Goal: Task Accomplishment & Management: Manage account settings

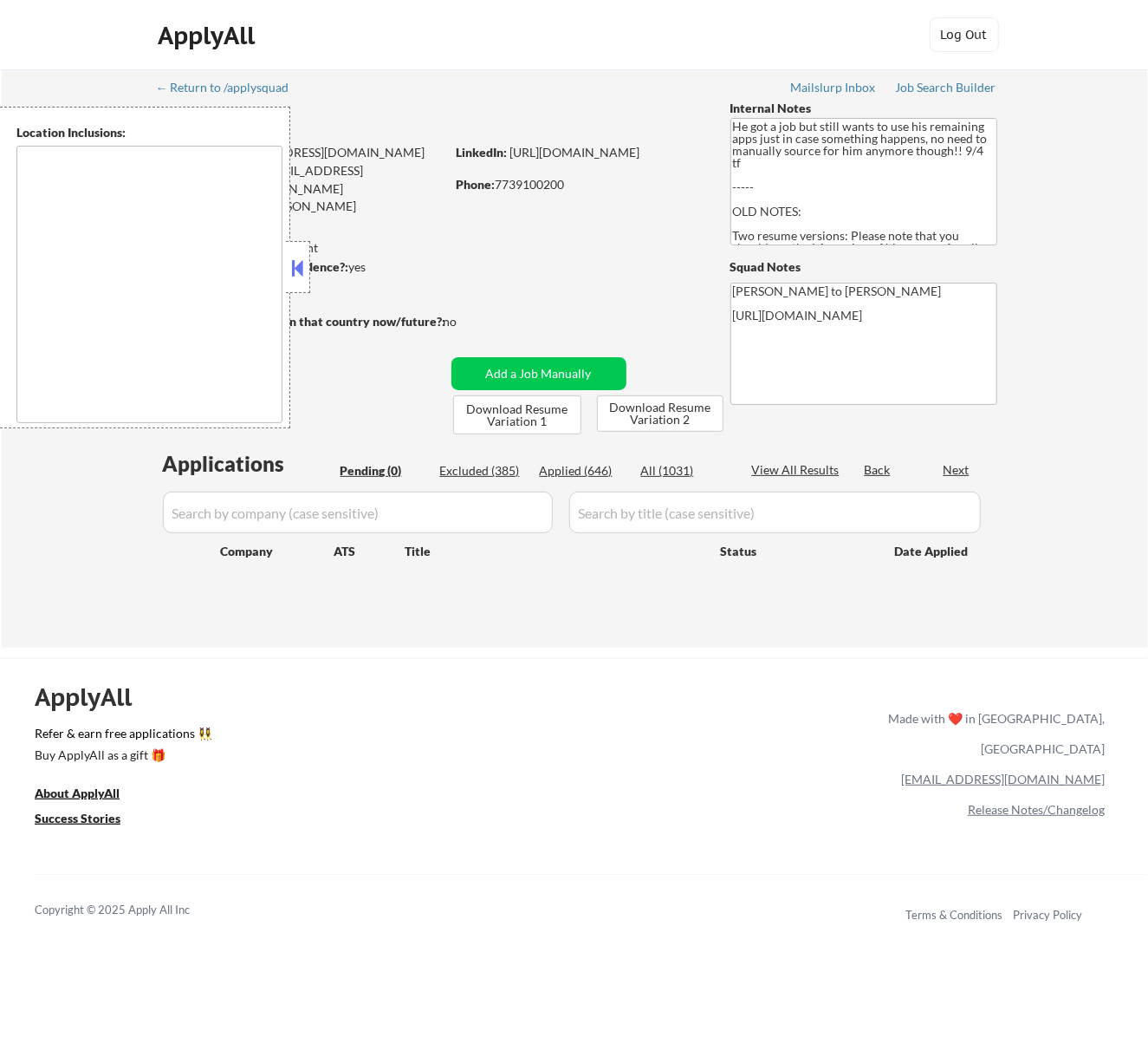
type textarea "Los Angeles, CA Glendale, CA Burbank, CA Pasadena, CA Santa Monica, CA Beverly …"
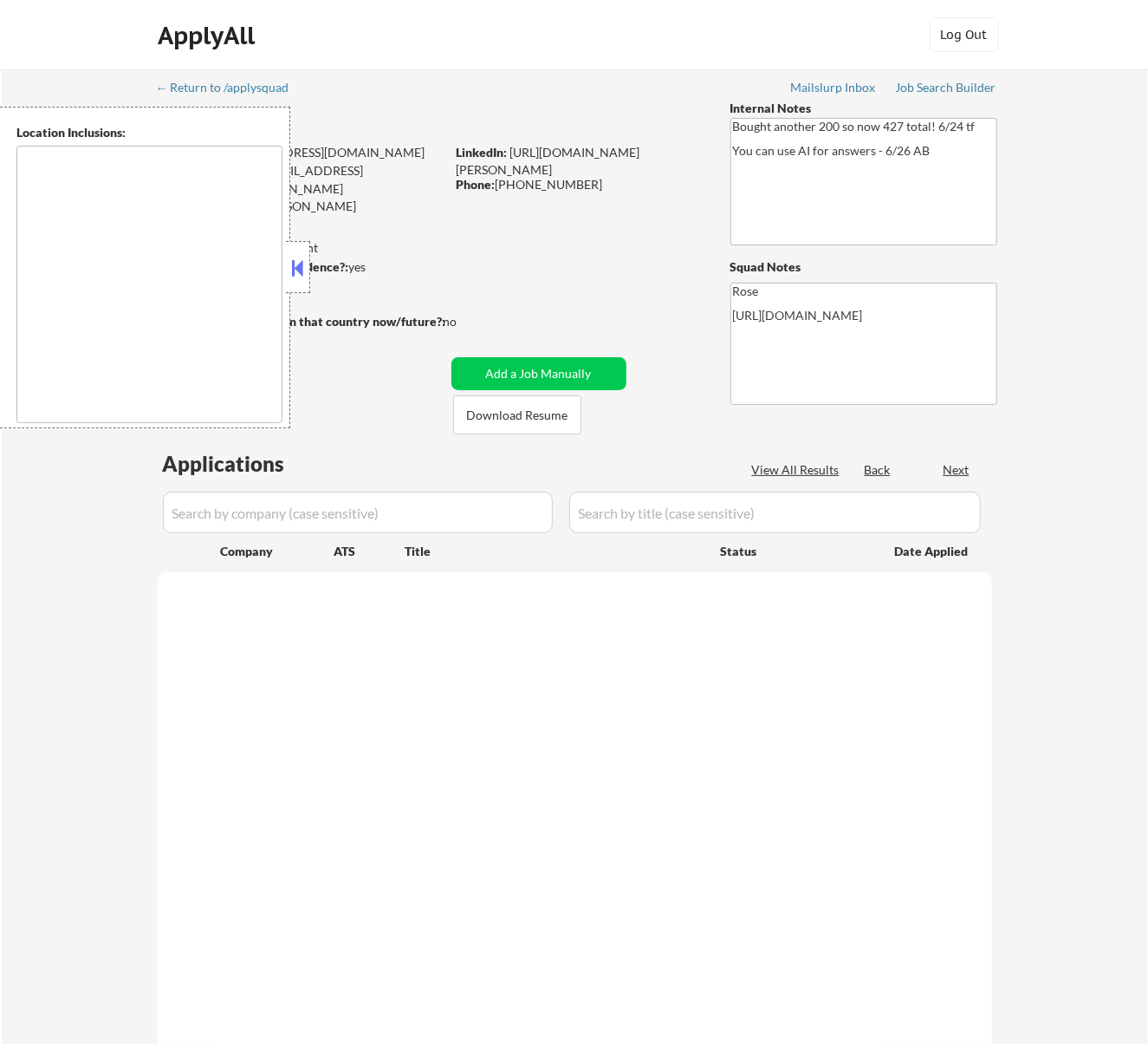
select select ""pending""
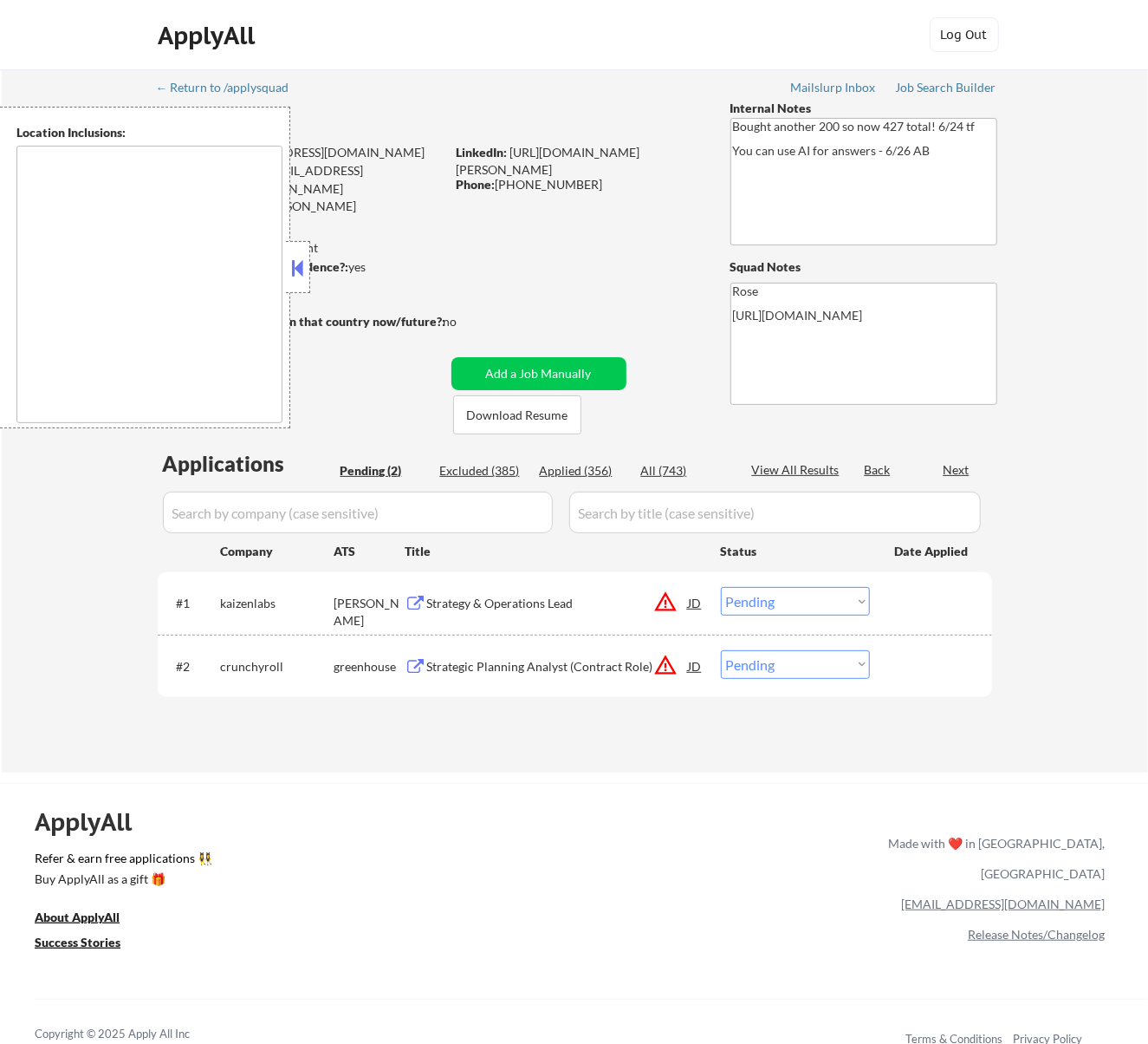
type textarea "San Francisco, CA Daly City, CA South San Francisco, CA Brisbane, CA Colma, CA …"
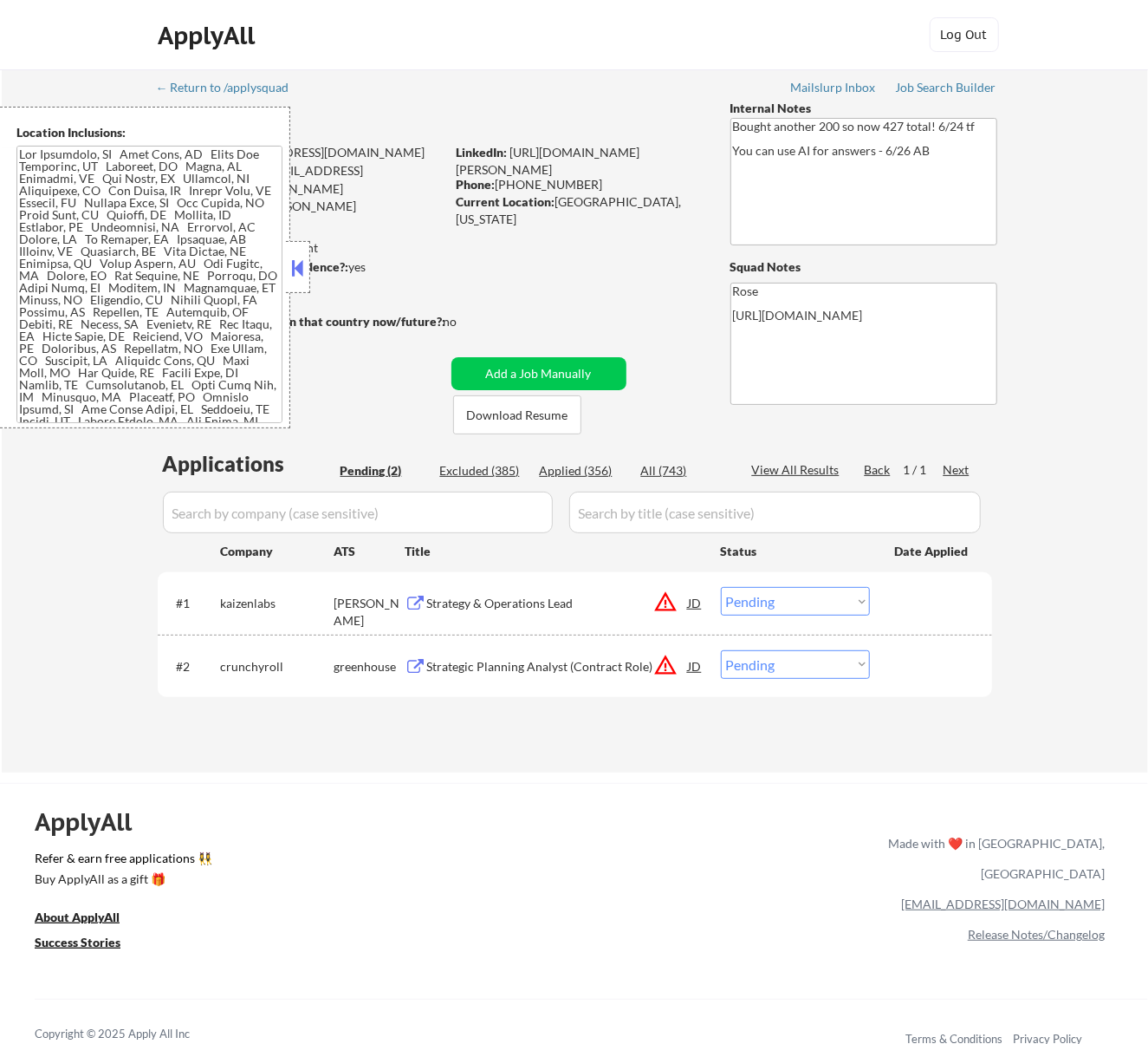
click at [309, 263] on div at bounding box center [298, 267] width 24 height 52
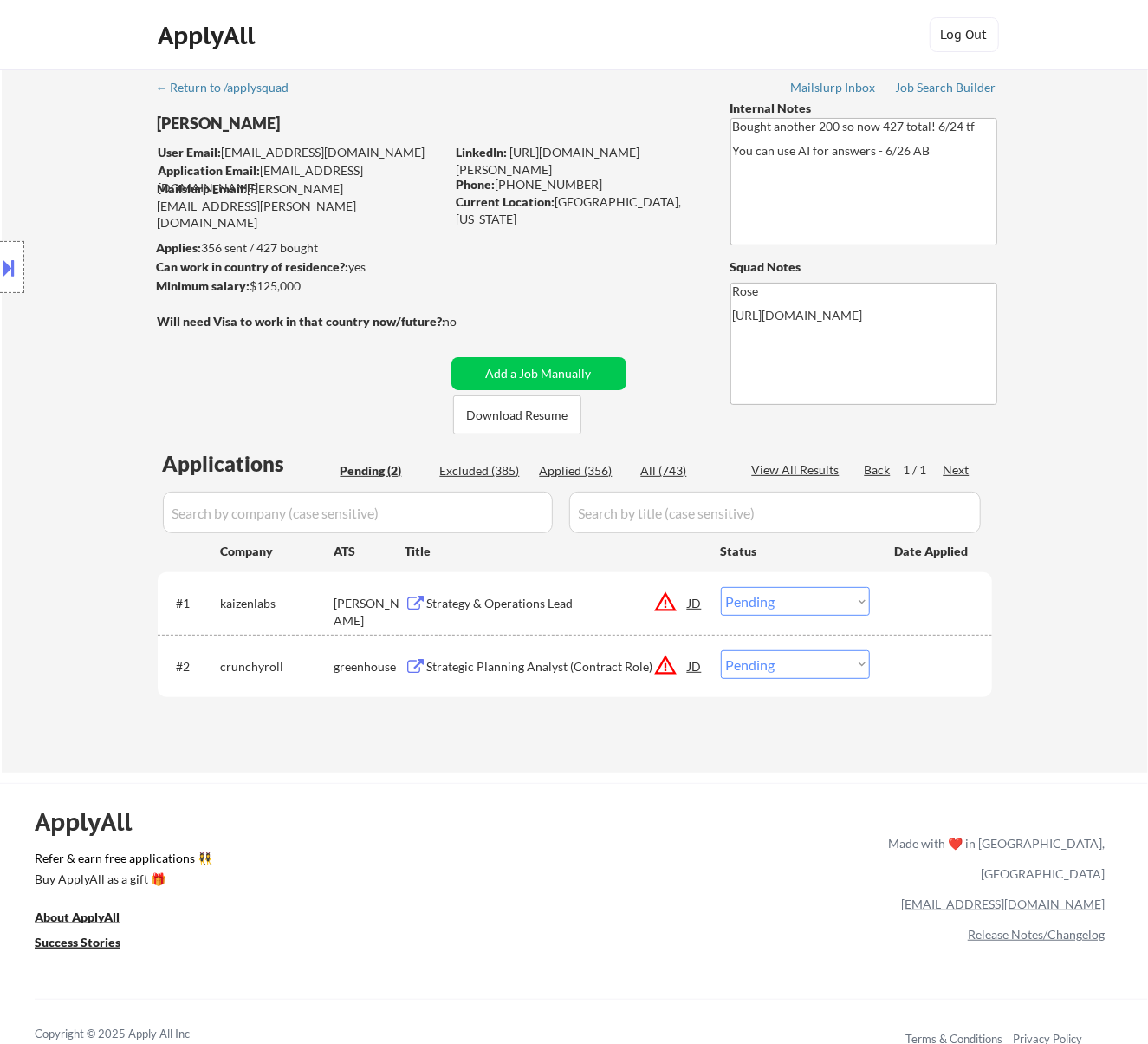
click at [560, 591] on div "Strategy & Operations Lead" at bounding box center [559, 602] width 262 height 32
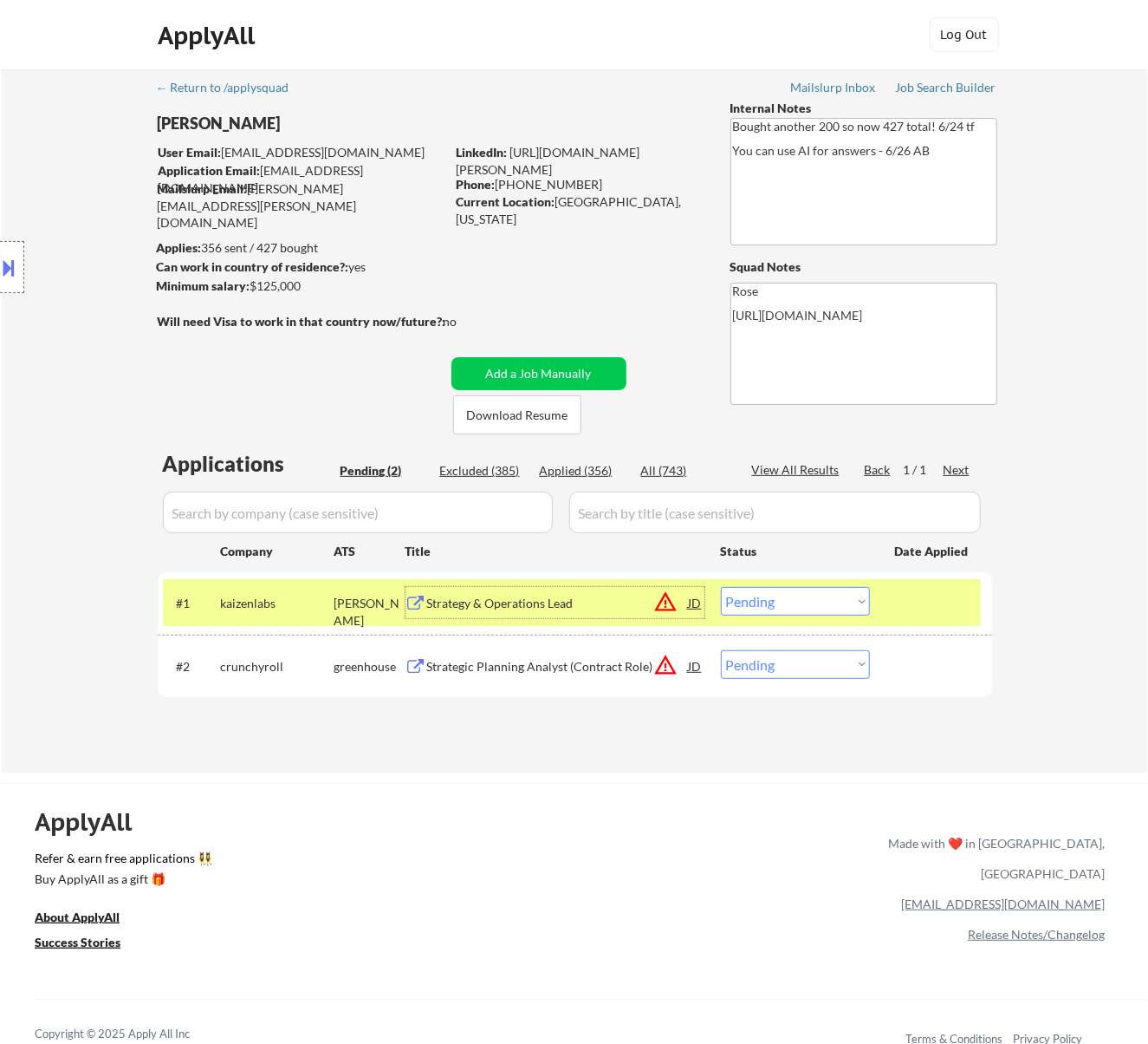
click at [848, 595] on select "Choose an option... Pending Applied Excluded (Questions) Excluded (Expired) Exc…" at bounding box center [796, 601] width 149 height 29
click at [721, 587] on select "Choose an option... Pending Applied Excluded (Questions) Excluded (Expired) Exc…" at bounding box center [796, 601] width 149 height 29
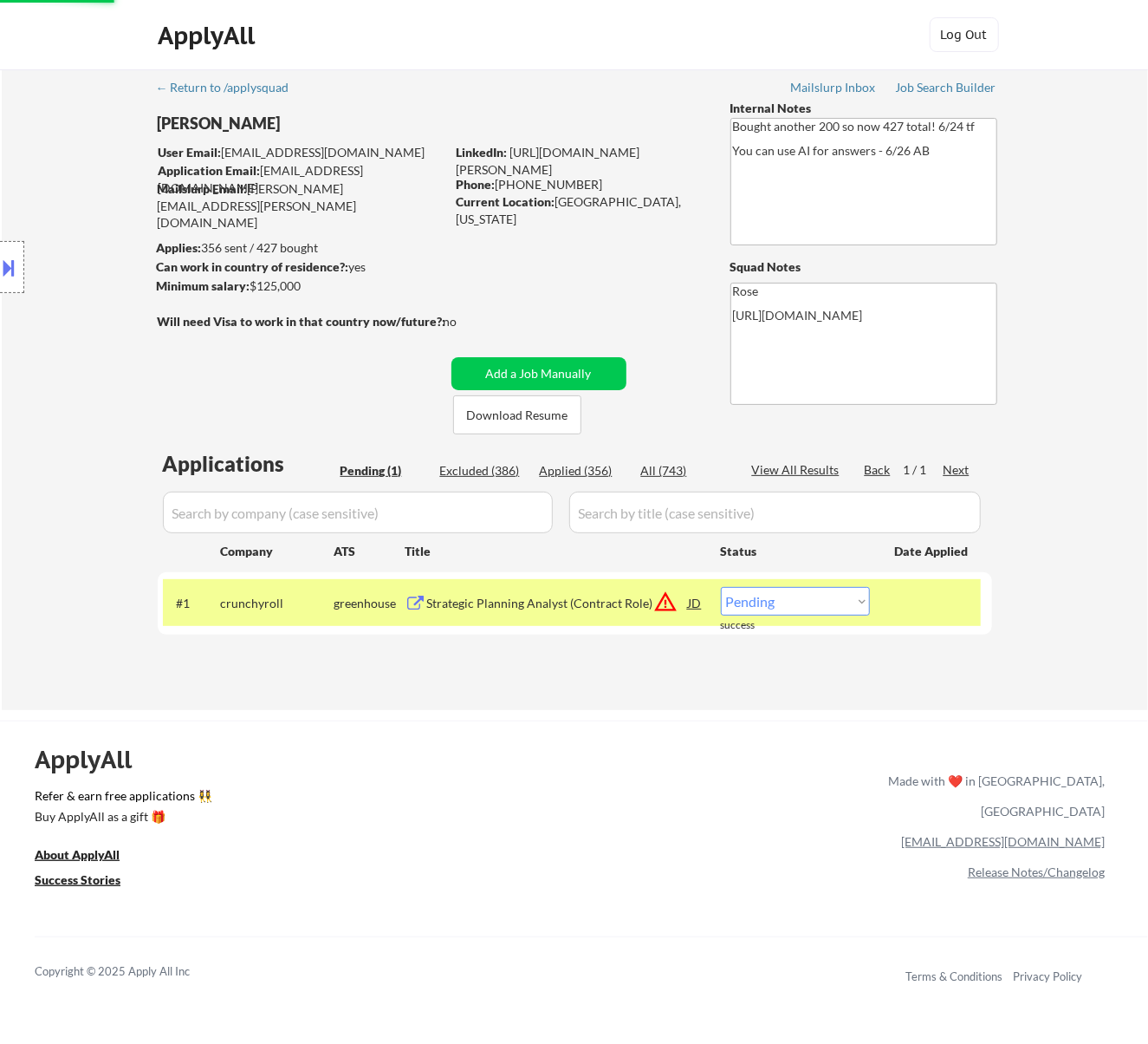
click at [519, 598] on div "Strategic Planning Analyst (Contract Role)" at bounding box center [559, 603] width 262 height 18
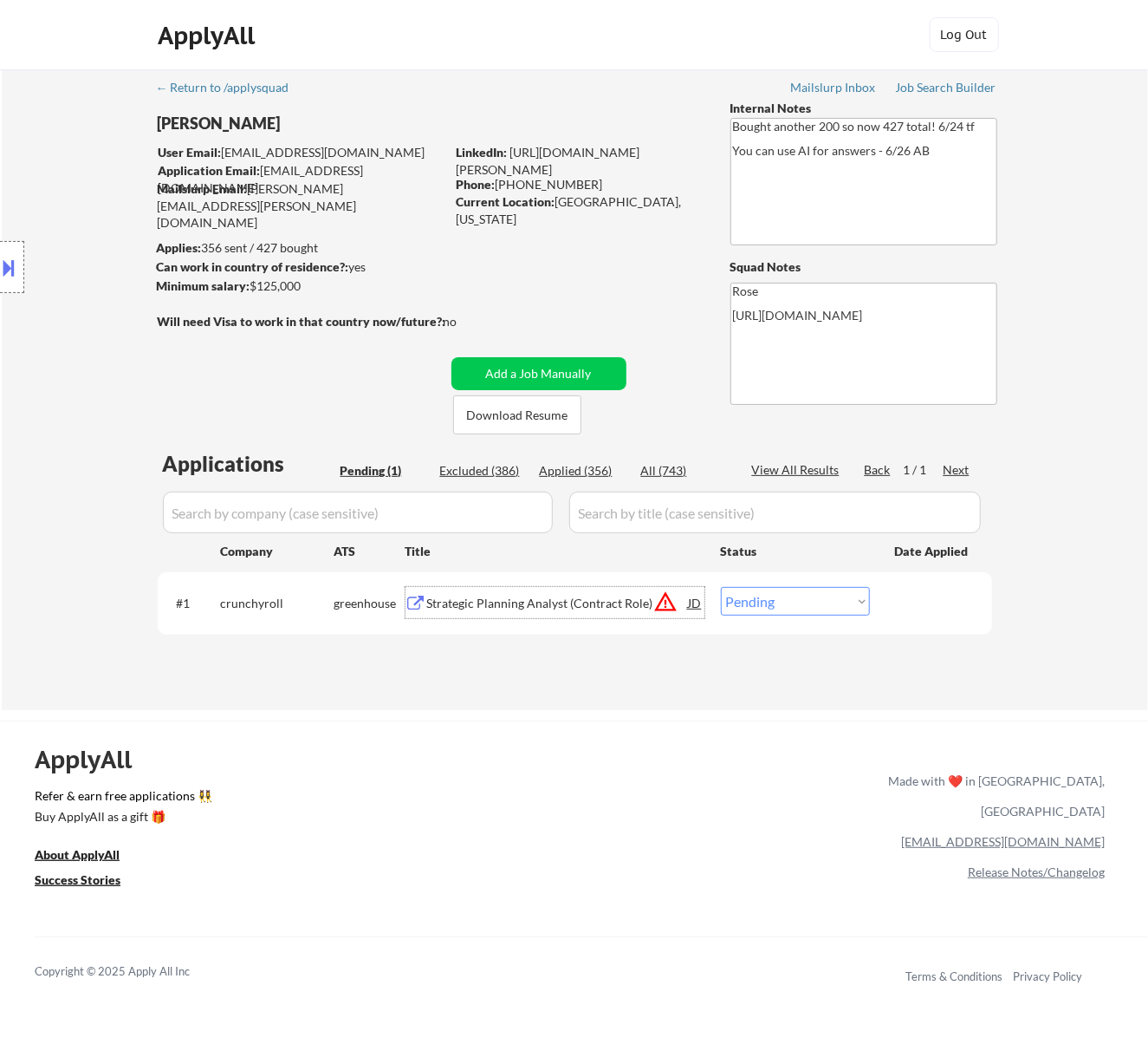
click at [818, 601] on select "Choose an option... Pending Applied Excluded (Questions) Excluded (Expired) Exc…" at bounding box center [796, 601] width 149 height 29
select select ""excluded__bad_match_""
click at [721, 587] on select "Choose an option... Pending Applied Excluded (Questions) Excluded (Expired) Exc…" at bounding box center [796, 601] width 149 height 29
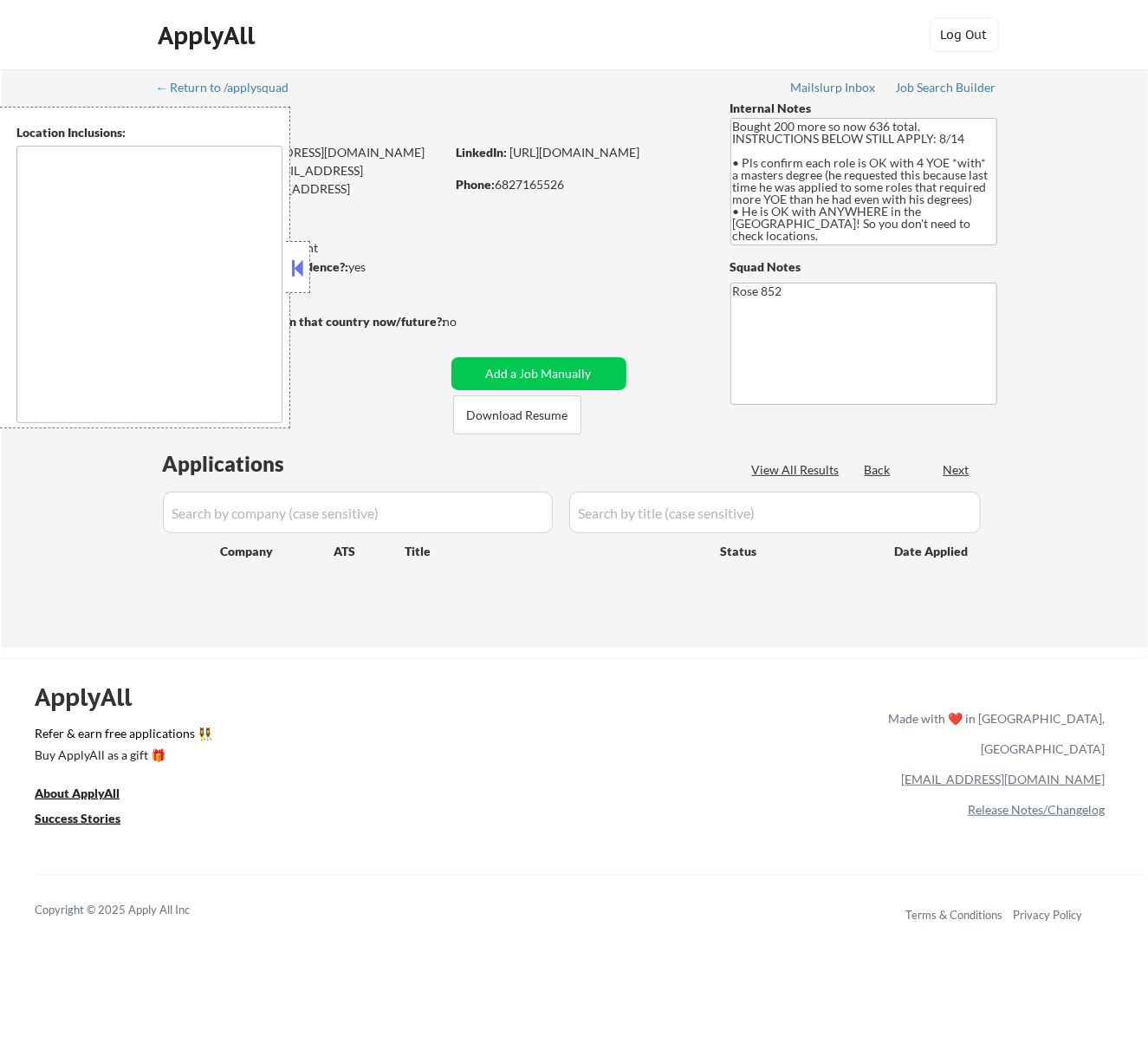
type textarea "San Francisco, CA Daly City, CA South San Francisco, CA Brisbane, CA Colma, CA …"
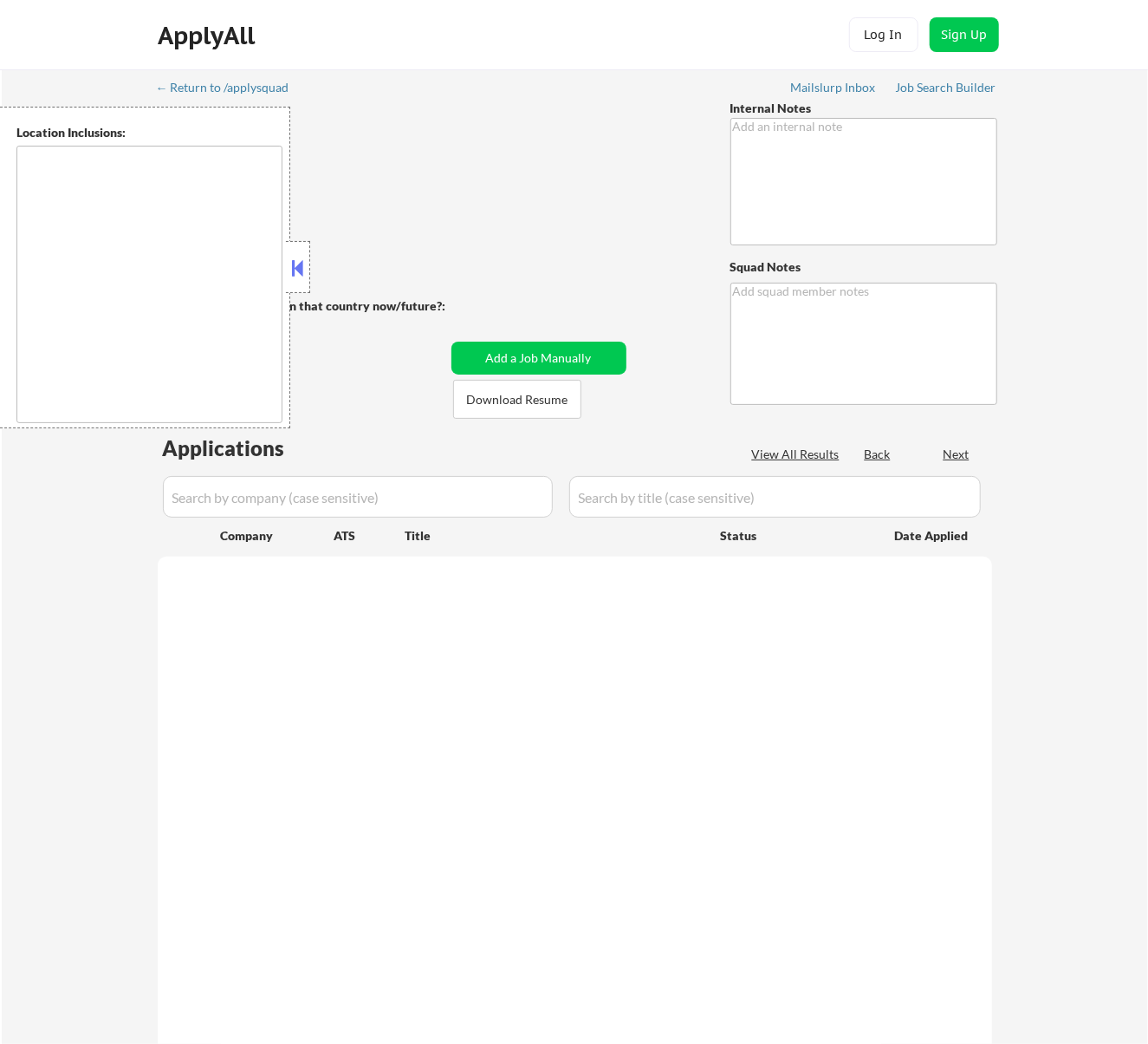
type textarea "AI Outreach - BM 8/8 You can use AI - 8/11 AB"
type textarea "Rose [URL][DOMAIN_NAME]"
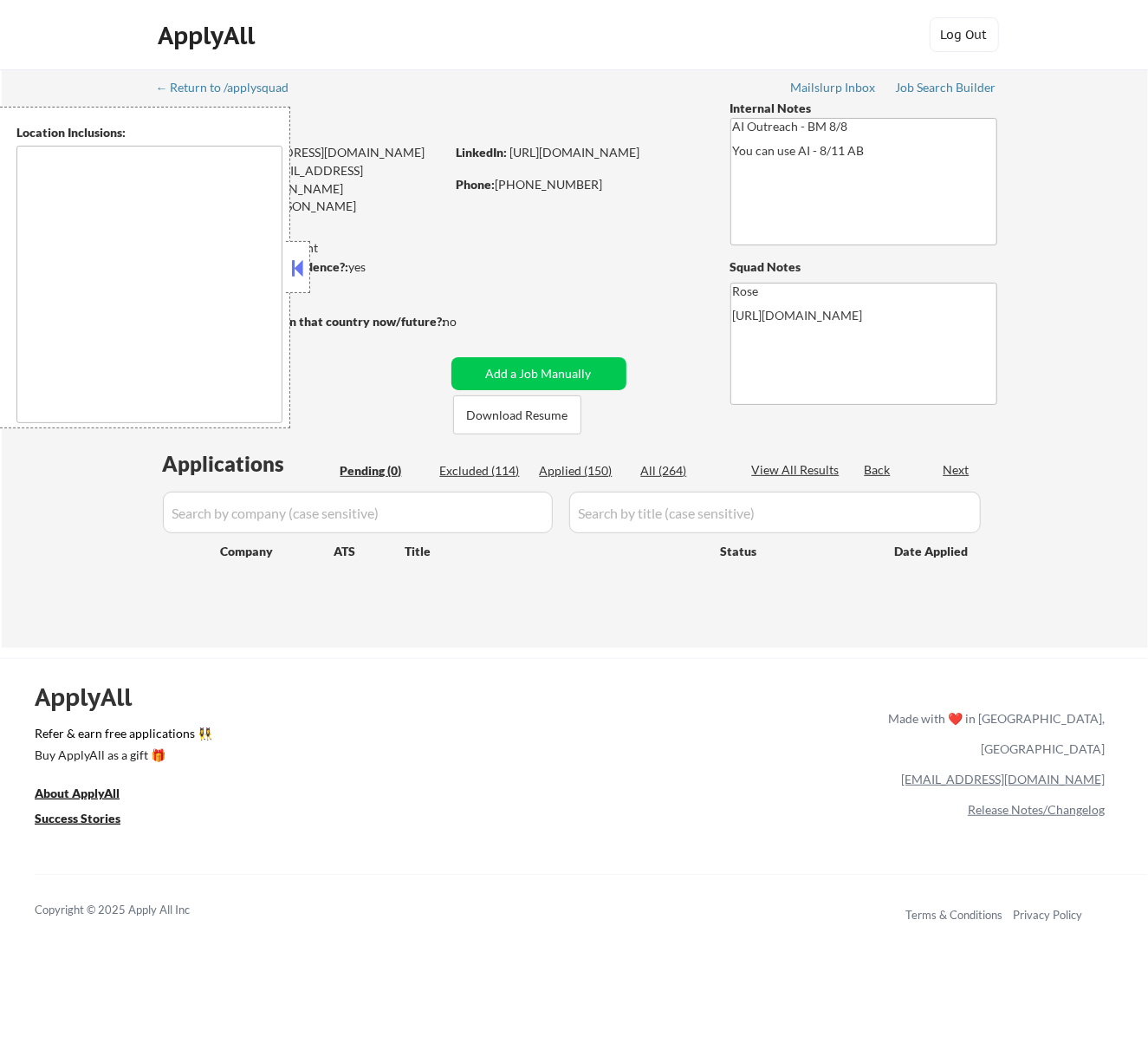
type textarea "[GEOGRAPHIC_DATA], [GEOGRAPHIC_DATA] [GEOGRAPHIC_DATA], [GEOGRAPHIC_DATA] [GEOG…"
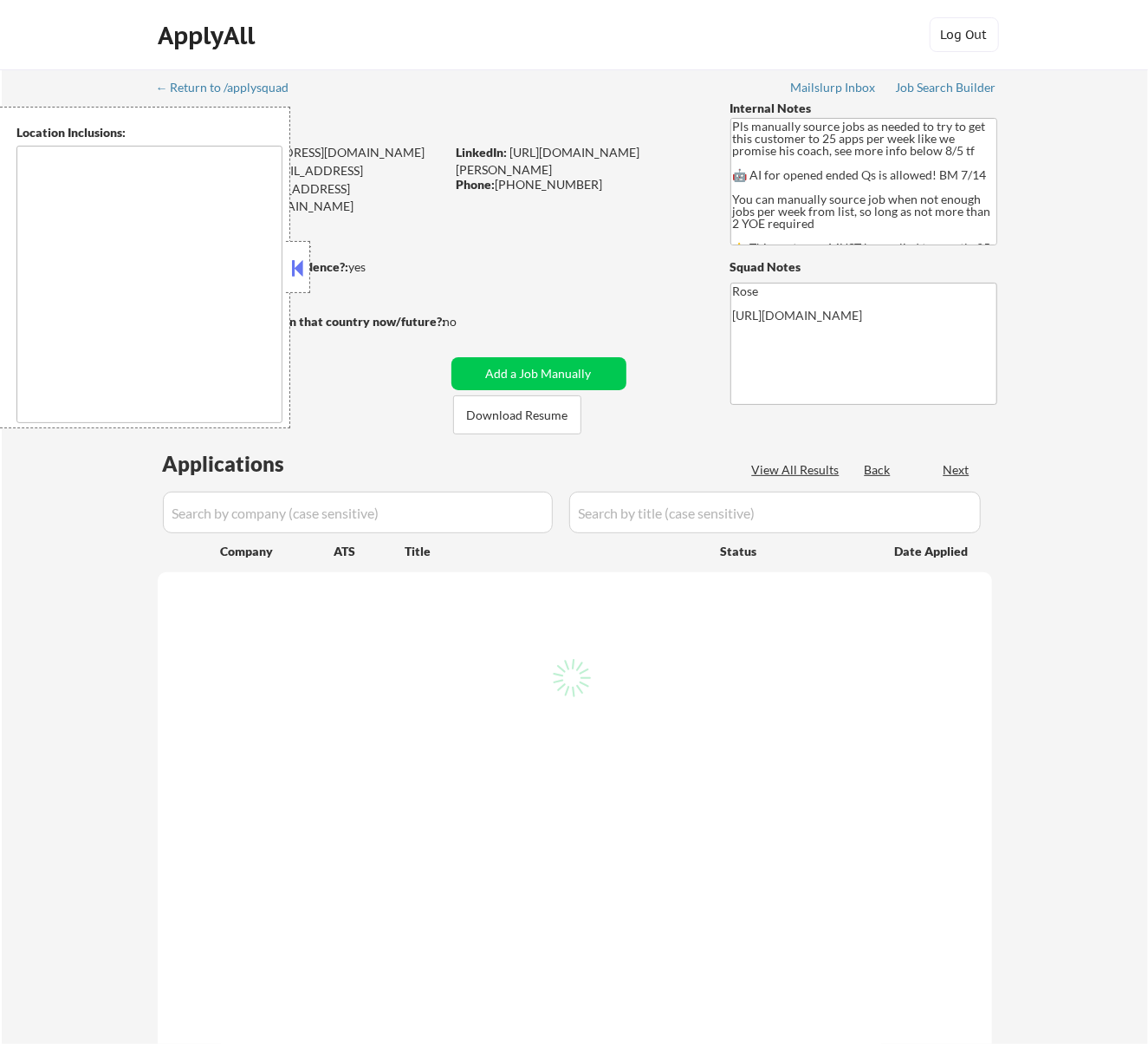
select select ""pending""
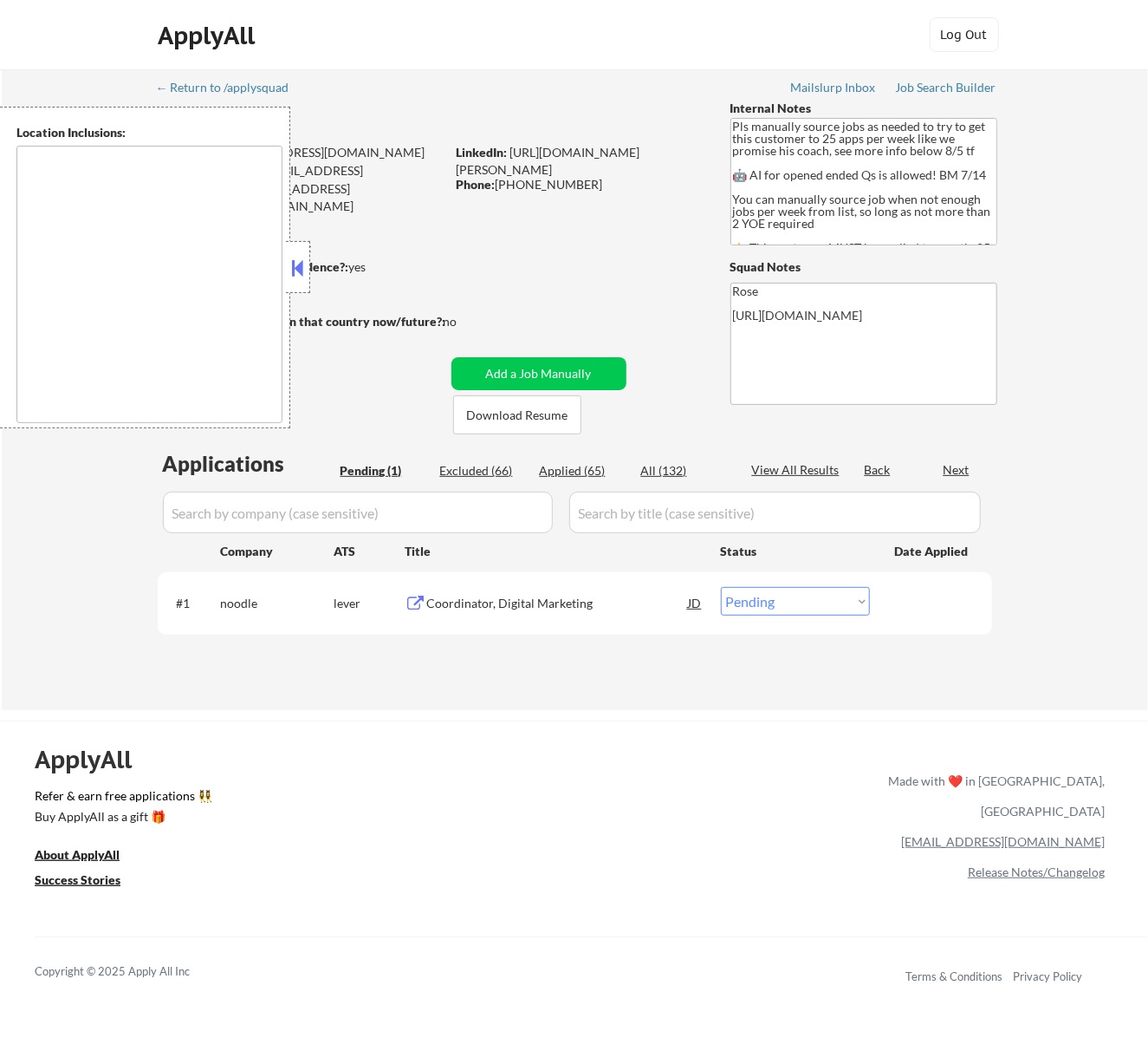
type textarea "Here is a list of metro areas, cities, and towns within approximately a 30-minu…"
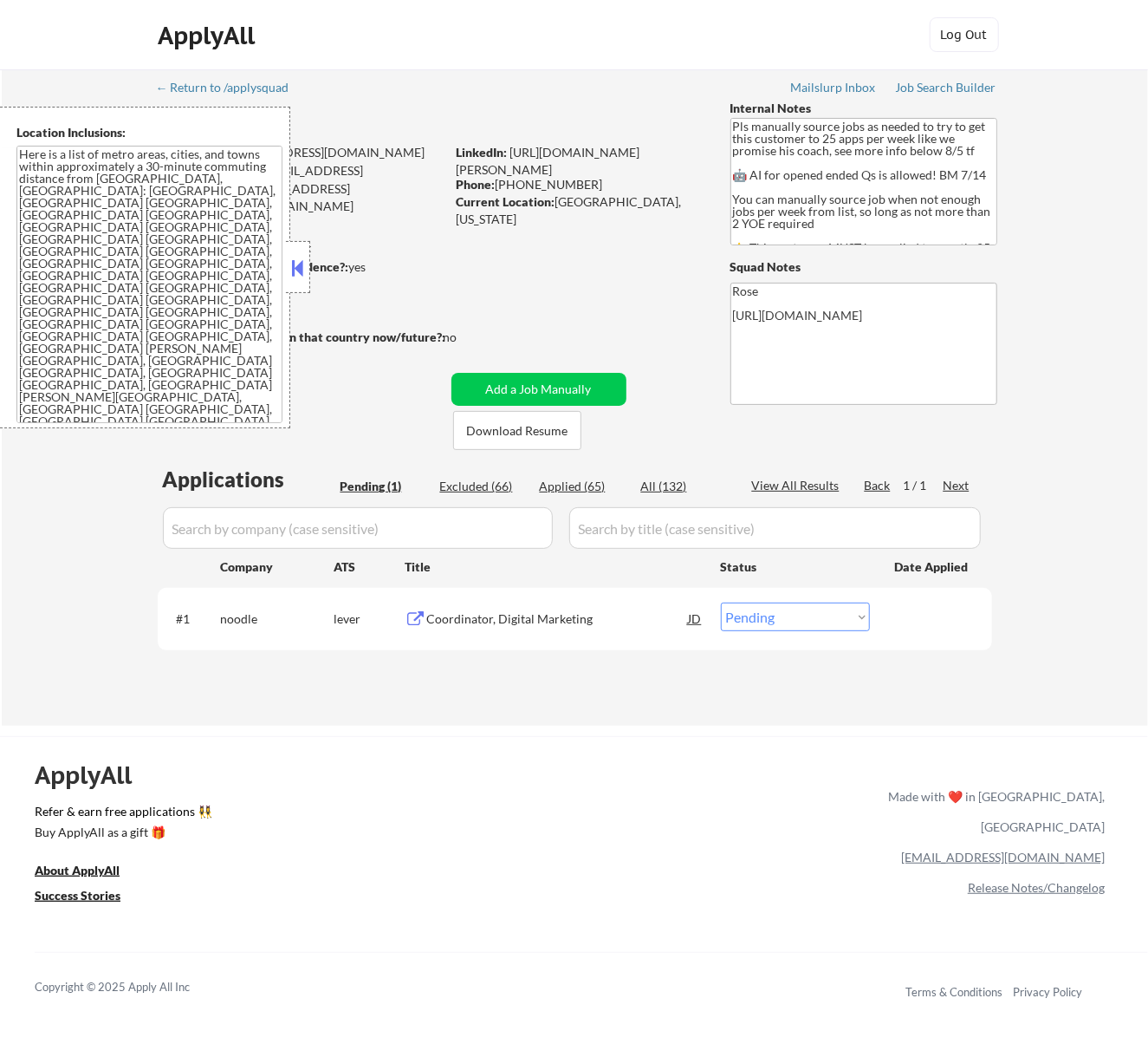
click at [302, 262] on button at bounding box center [297, 268] width 20 height 26
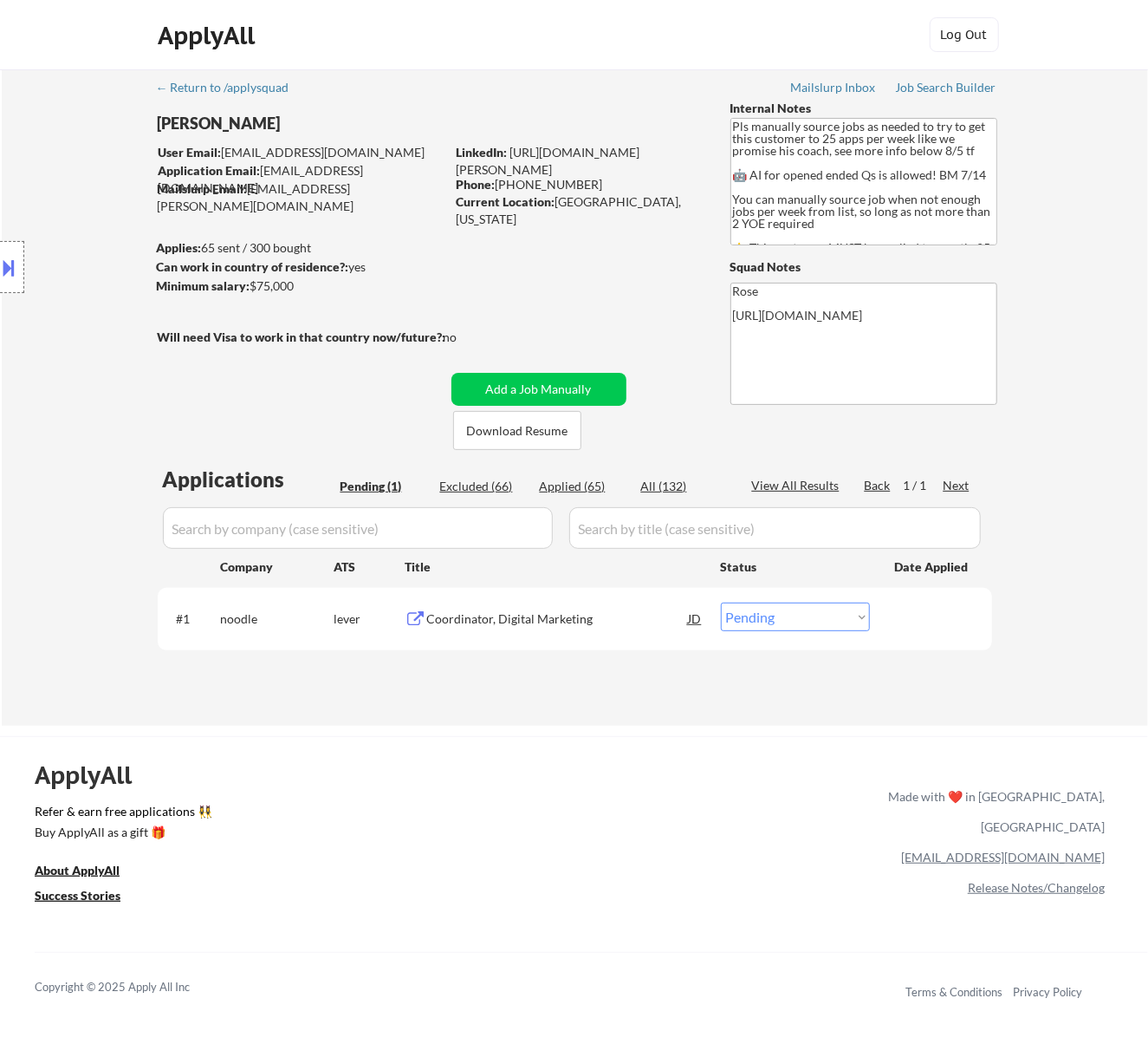
click at [494, 612] on div "Coordinator, Digital Marketing" at bounding box center [559, 618] width 262 height 18
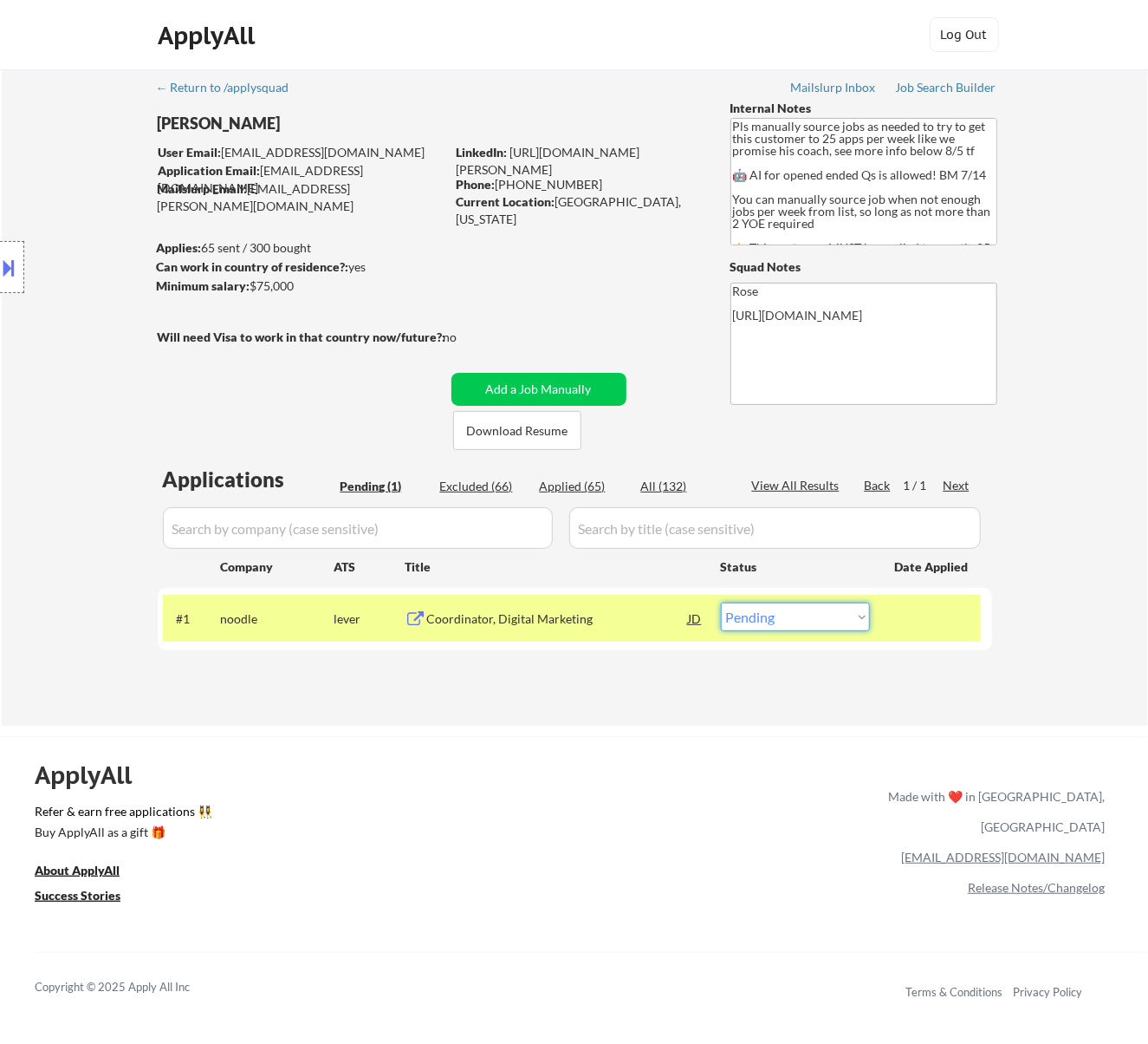
click at [808, 611] on select "Choose an option... Pending Applied Excluded (Questions) Excluded (Expired) Exc…" at bounding box center [796, 616] width 149 height 29
select select ""excluded__bad_match_""
click at [721, 602] on select "Choose an option... Pending Applied Excluded (Questions) Excluded (Expired) Exc…" at bounding box center [796, 616] width 149 height 29
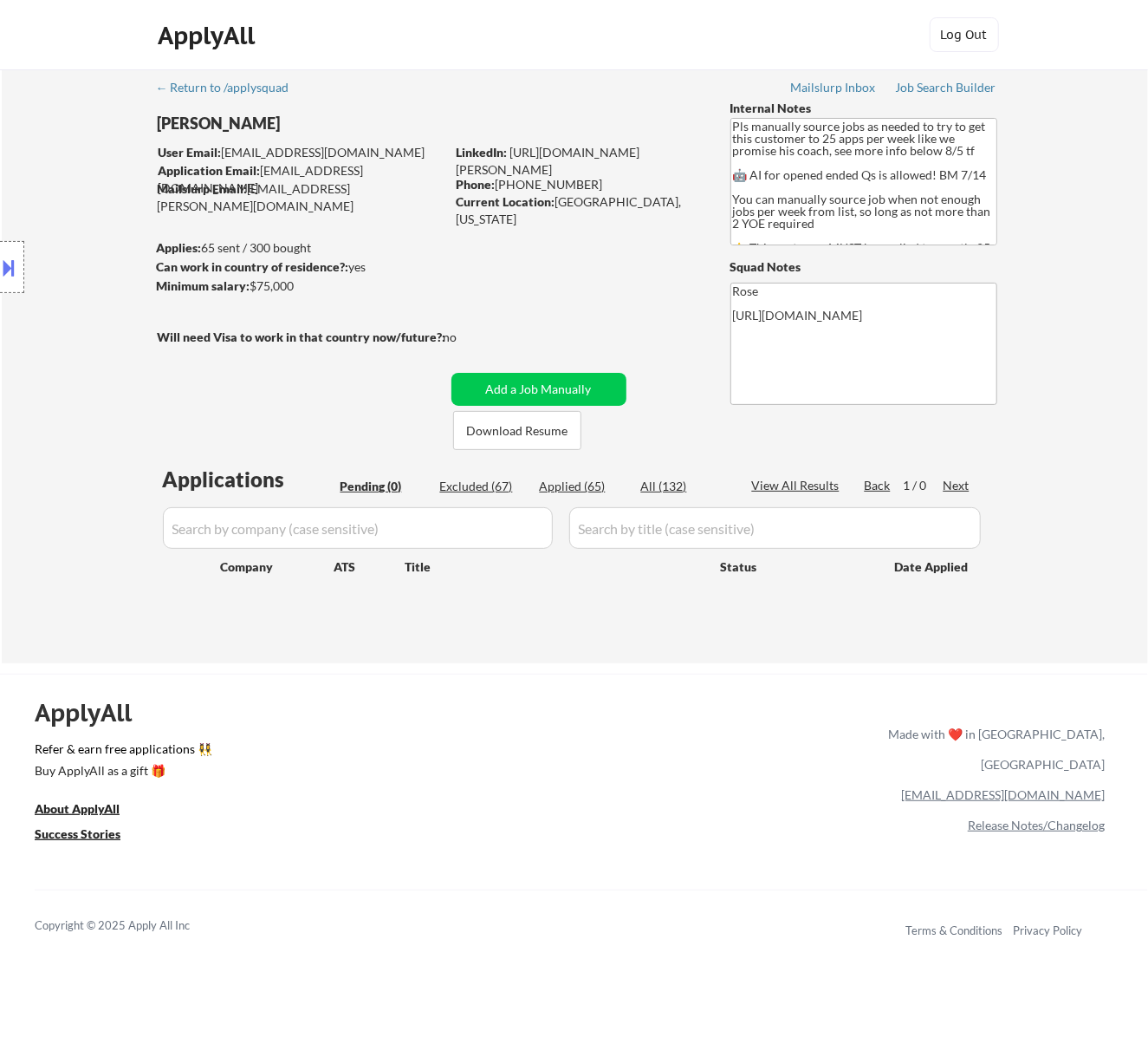
click at [596, 487] on div "Applied (65)" at bounding box center [583, 486] width 86 height 18
select select ""applied""
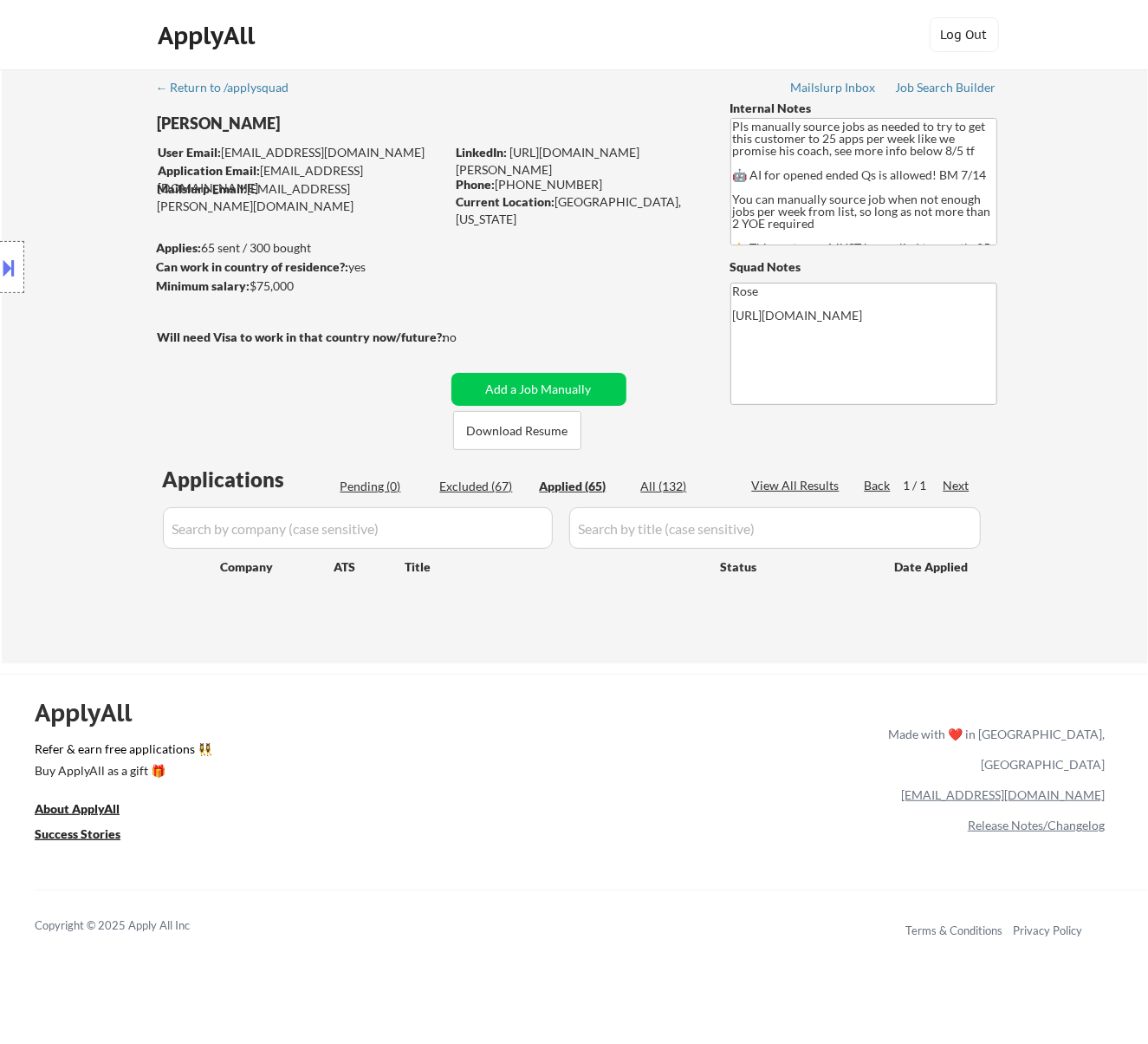
select select ""applied""
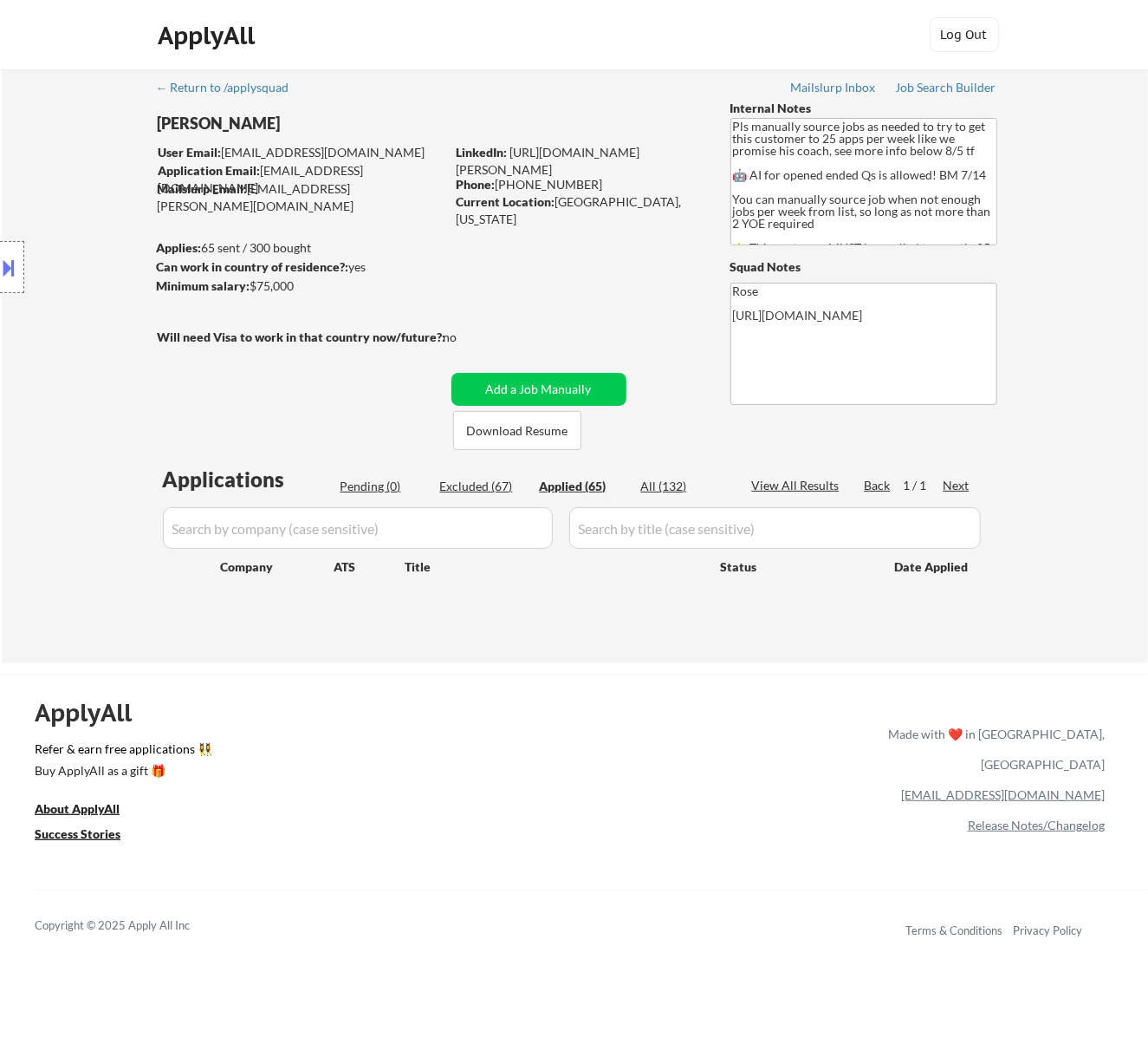
select select ""applied""
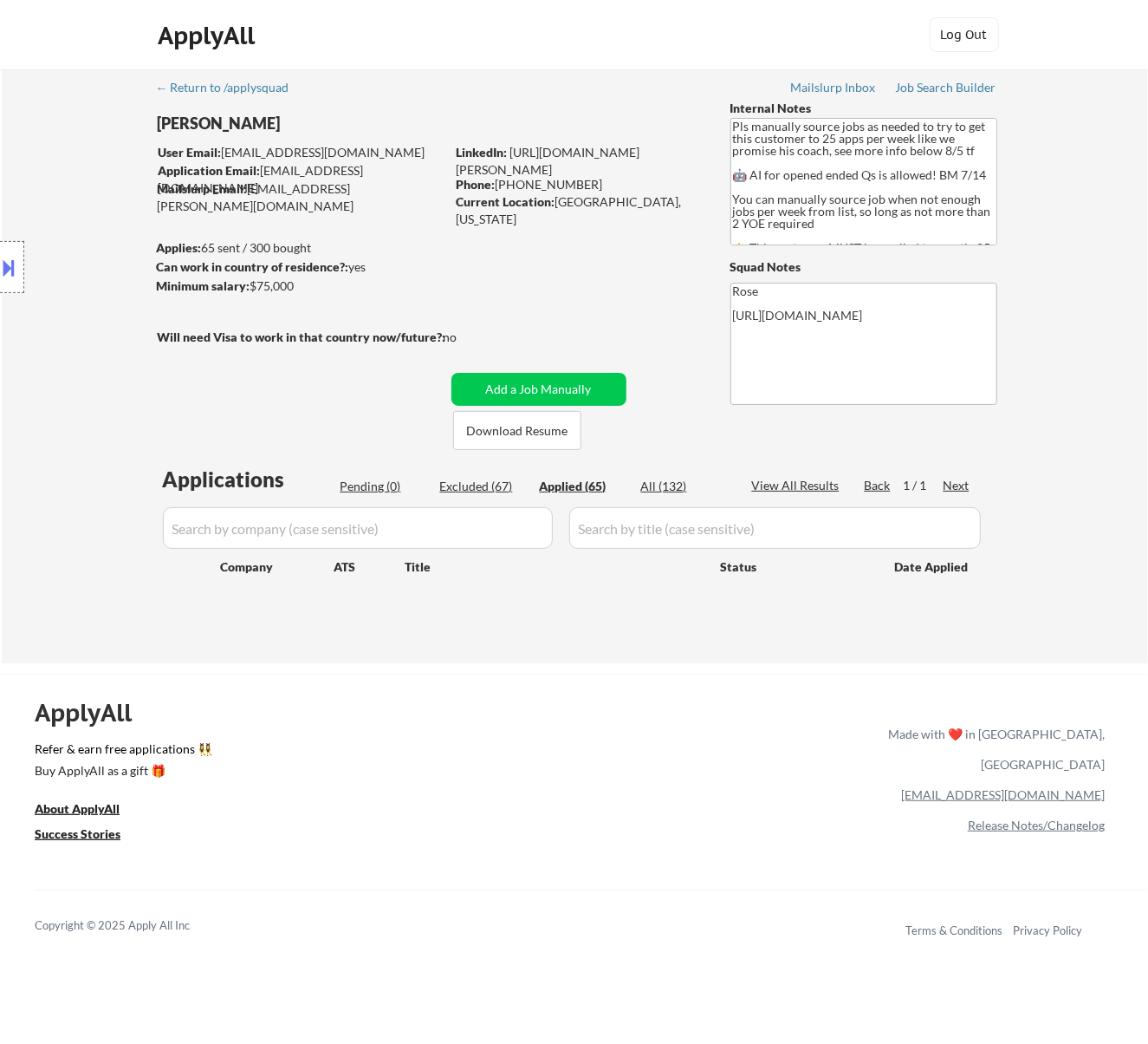
select select ""applied""
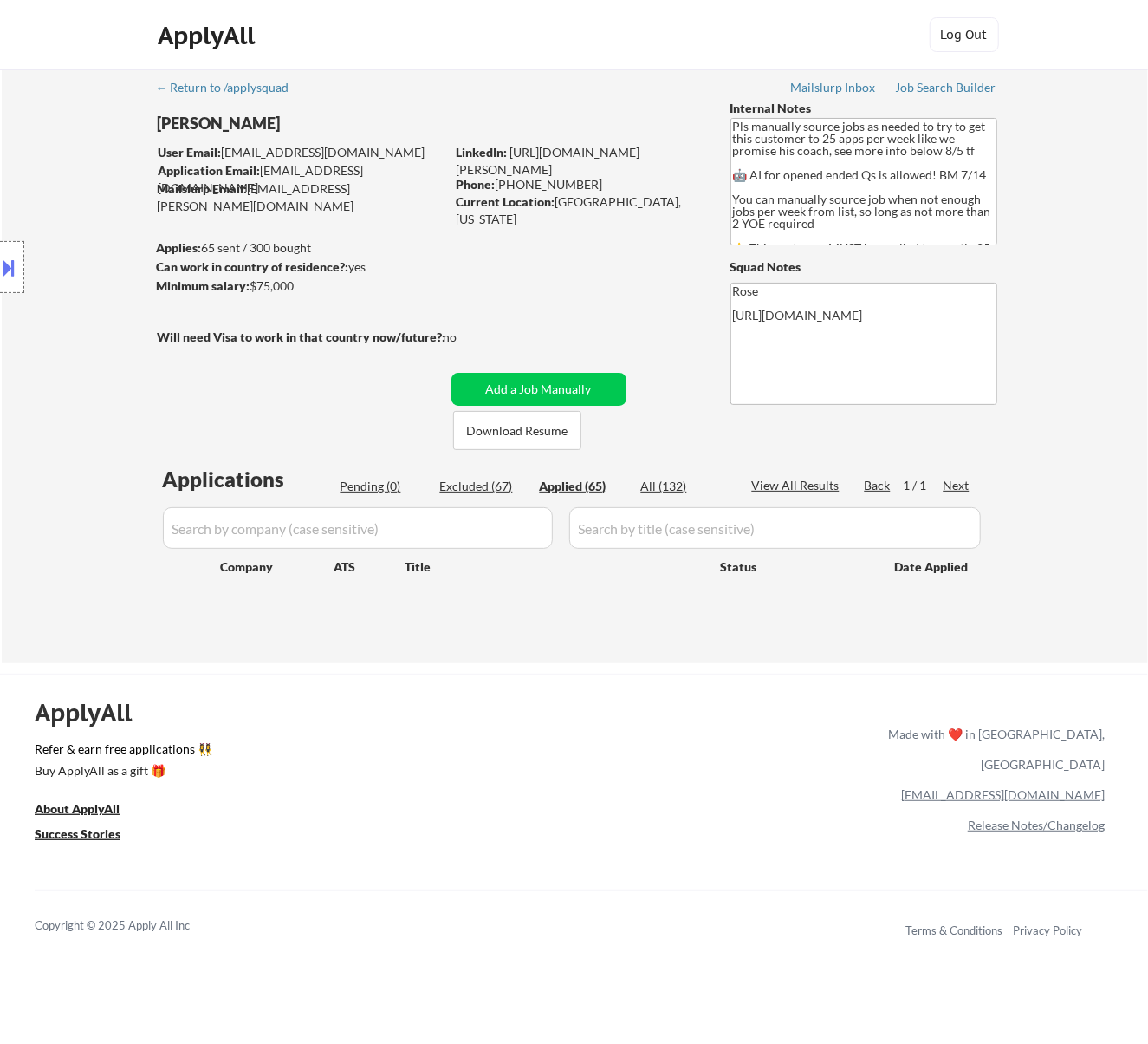
select select ""applied""
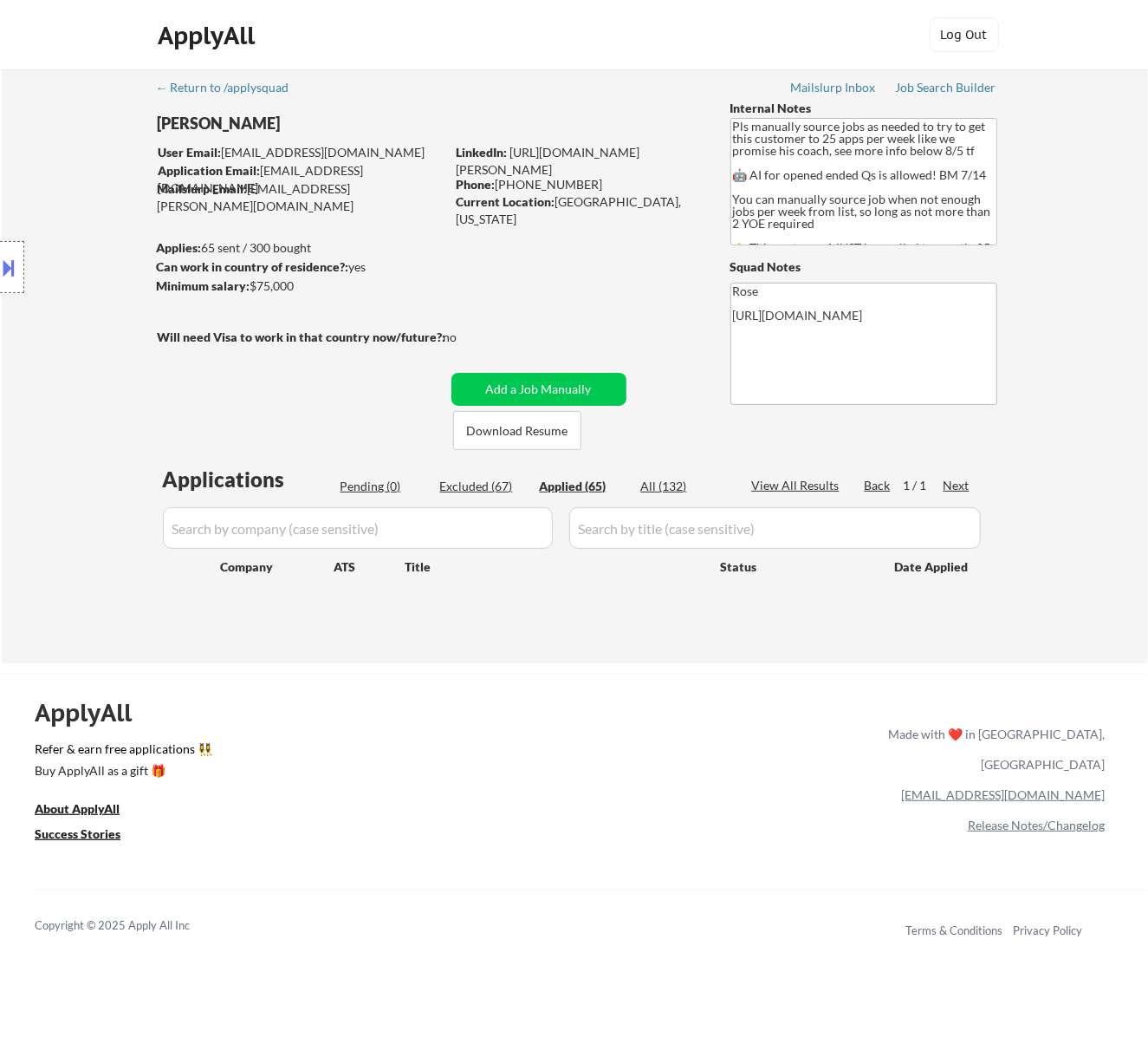
select select ""applied""
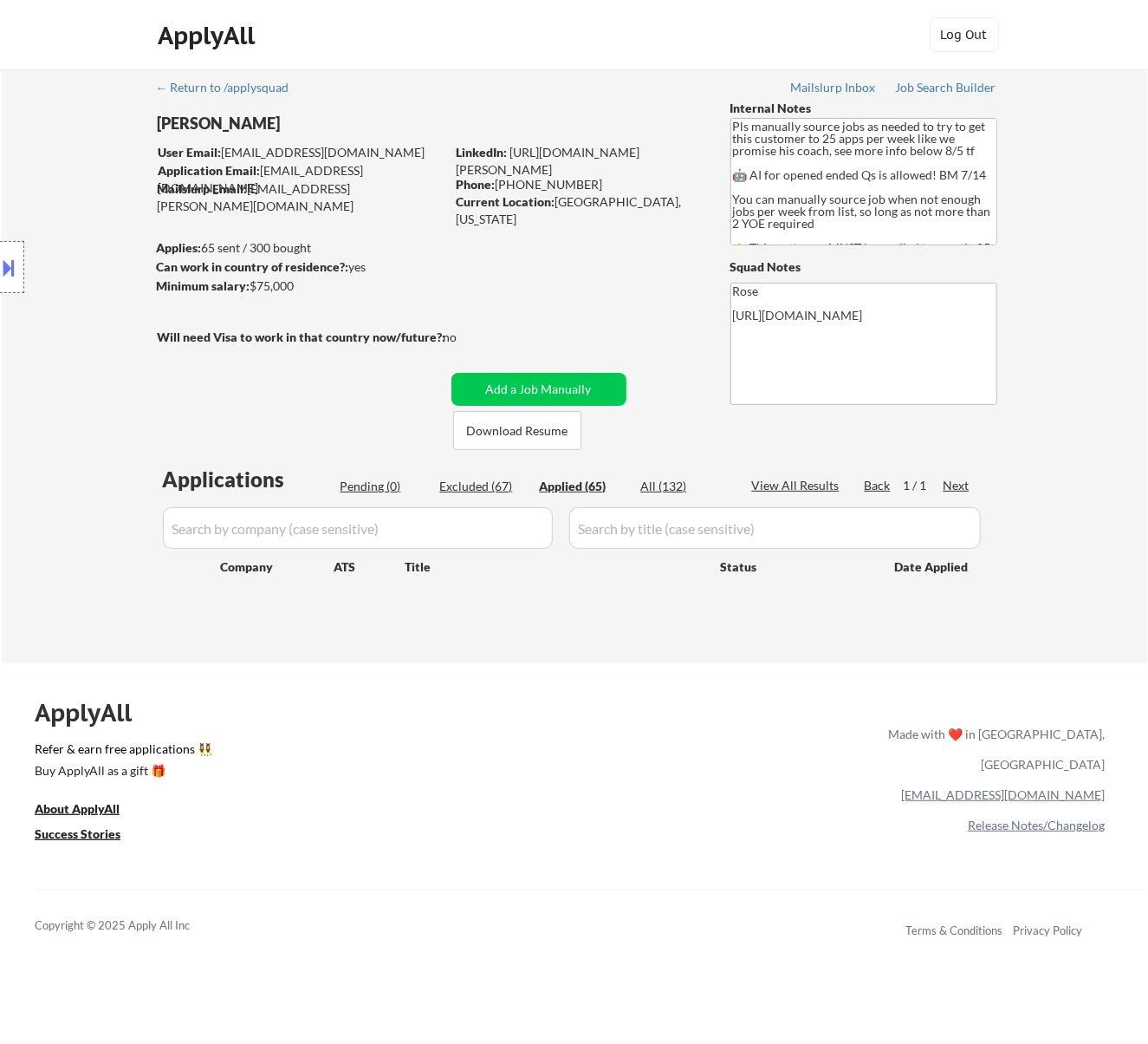
select select ""applied""
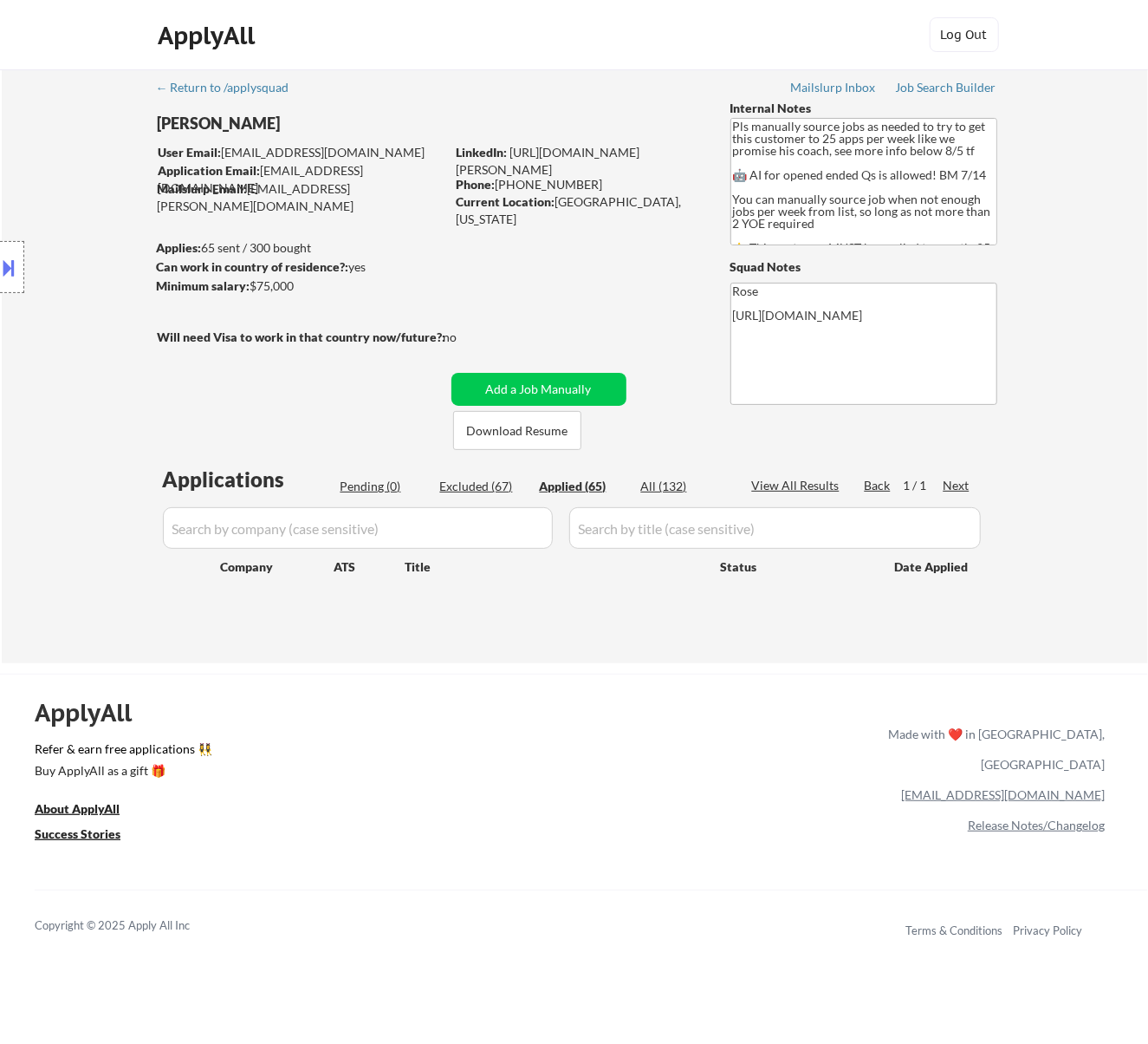
select select ""applied""
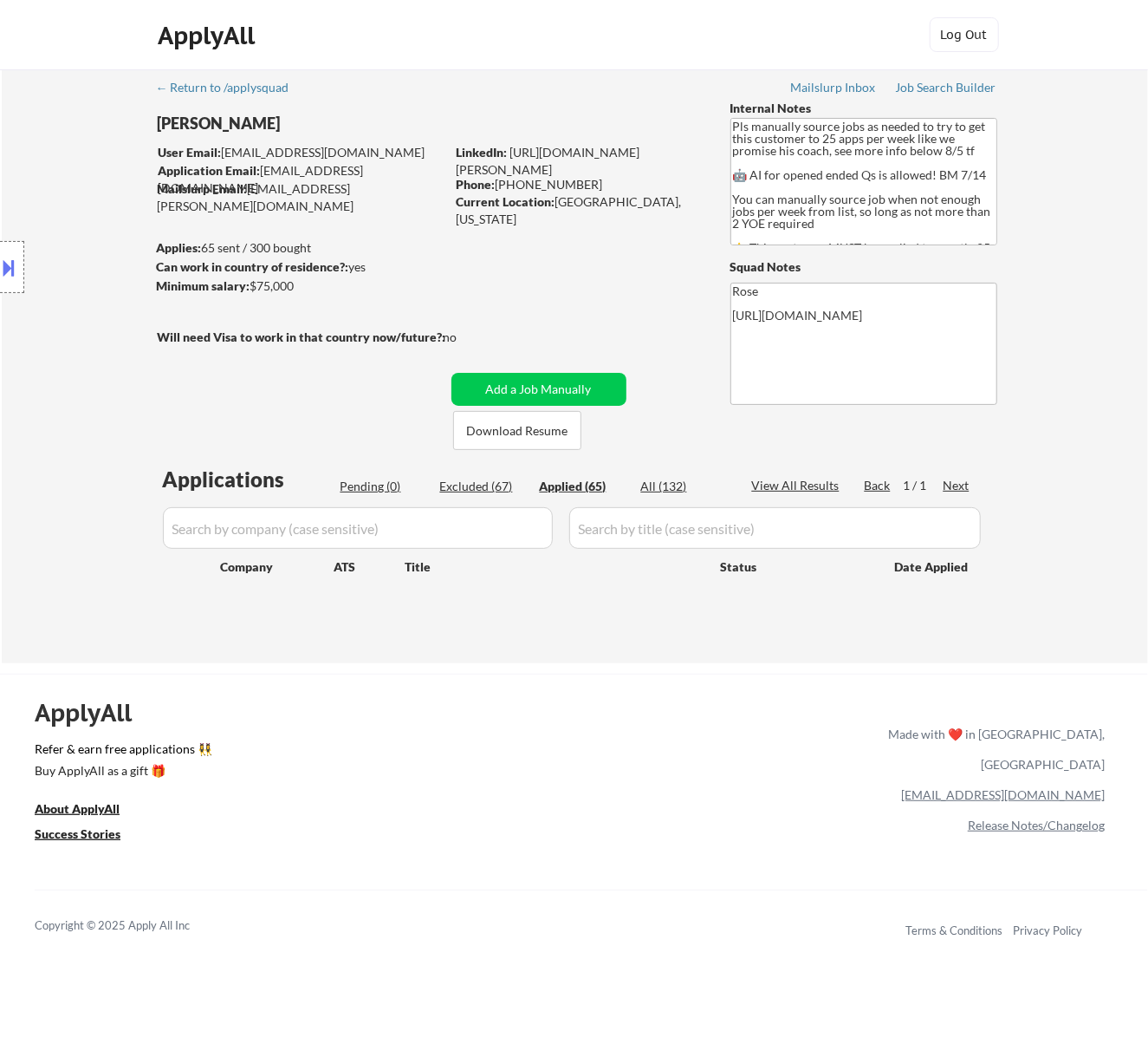
select select ""applied""
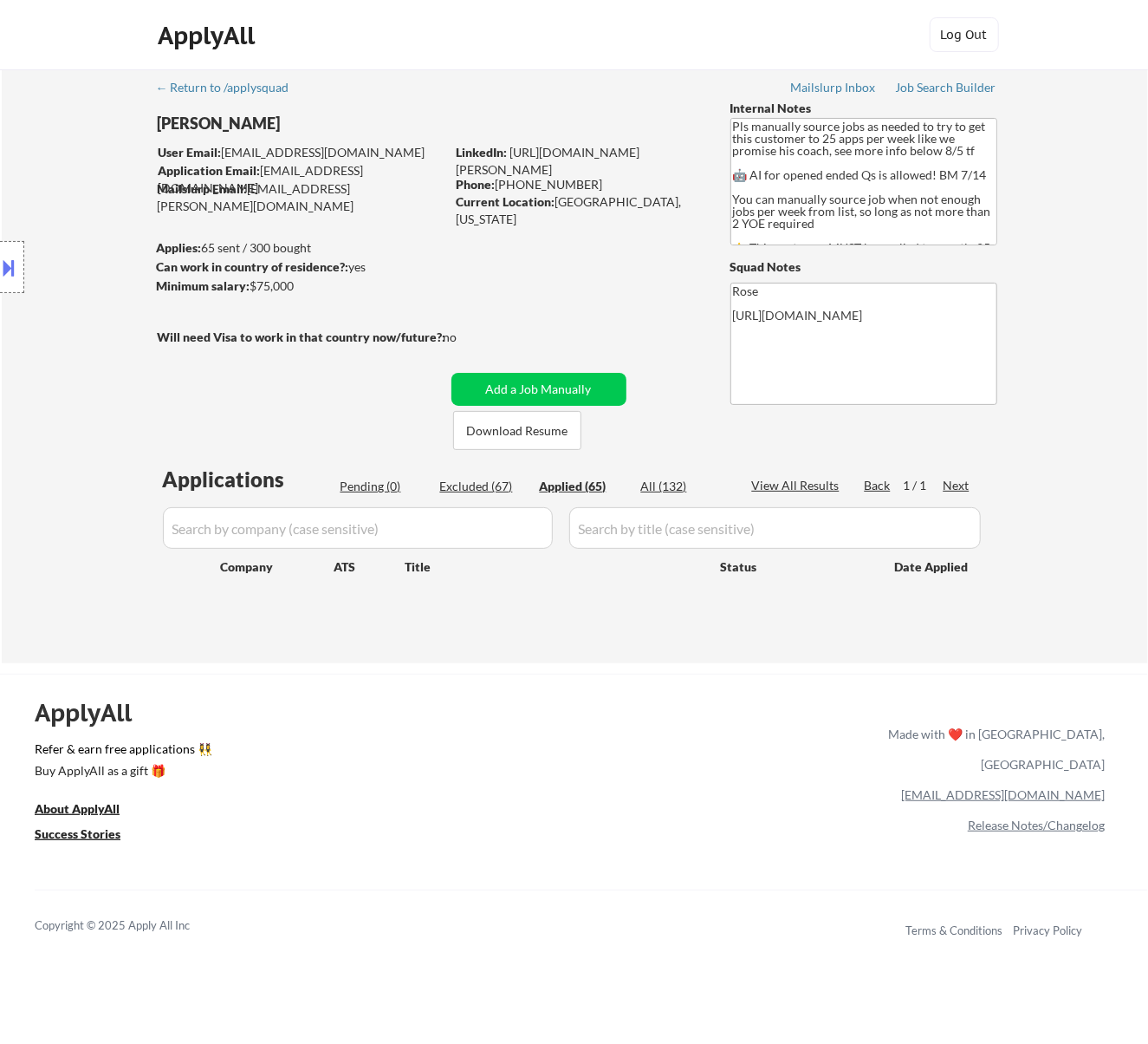
select select ""applied""
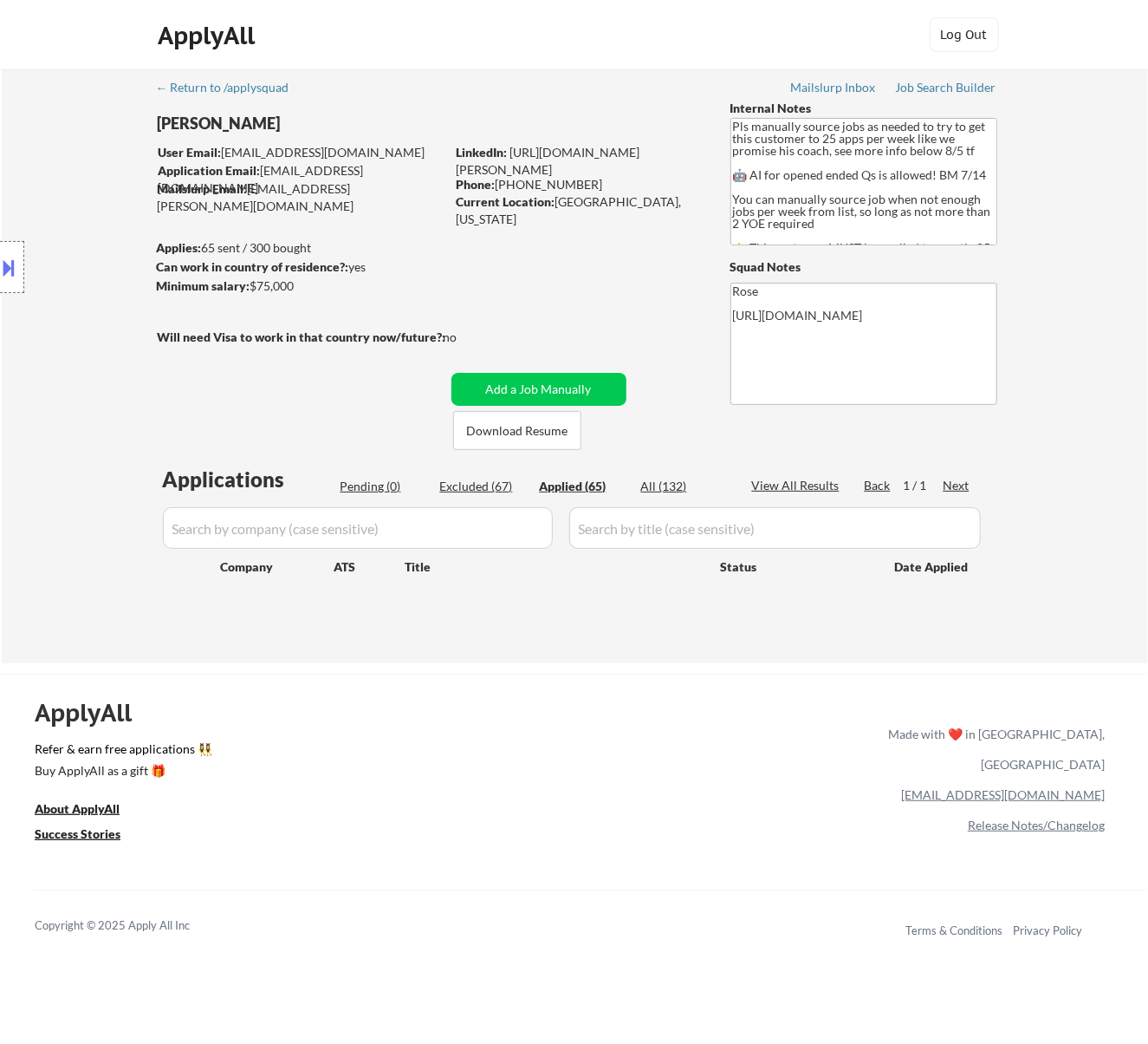
select select ""applied""
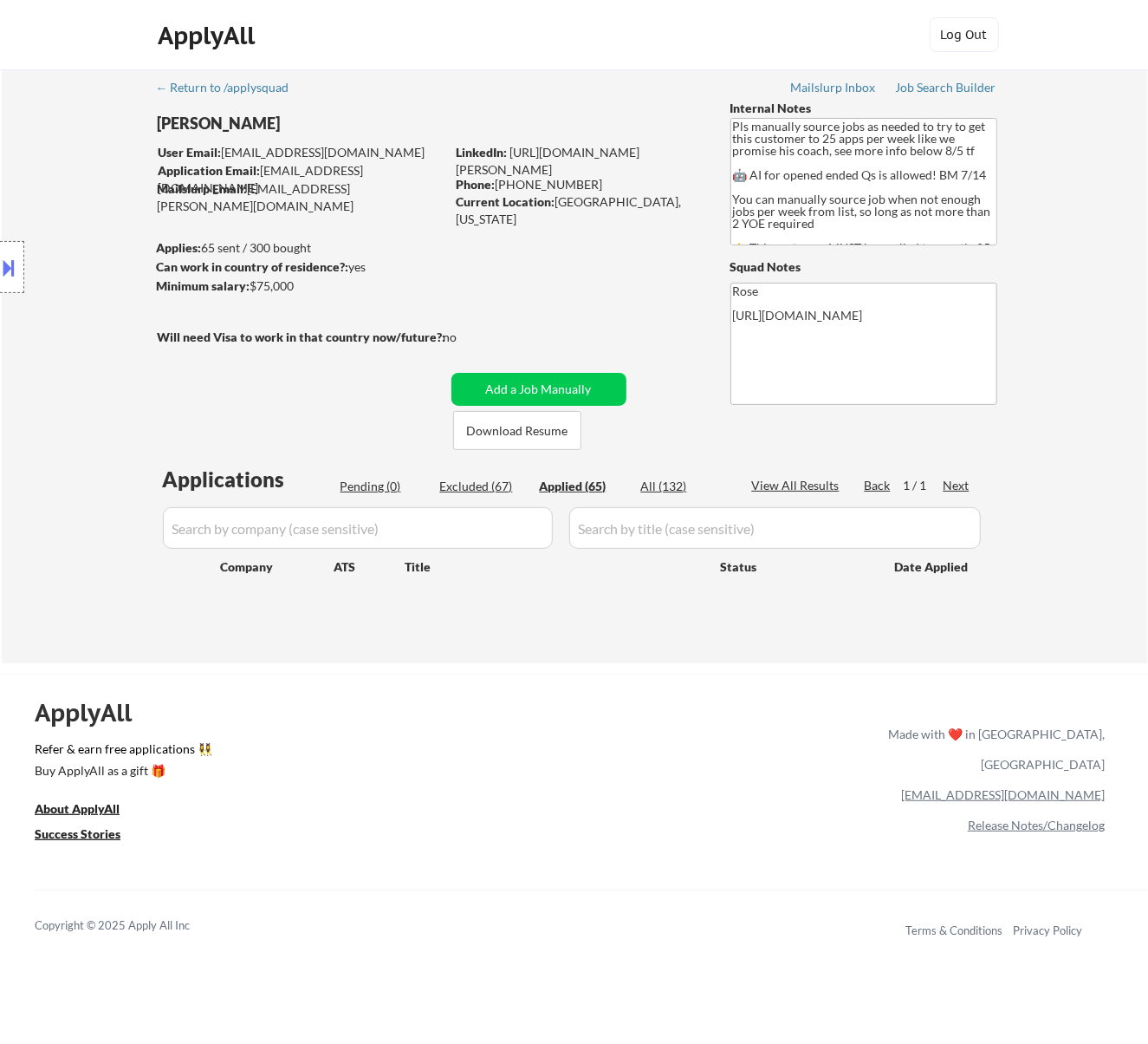
select select ""applied""
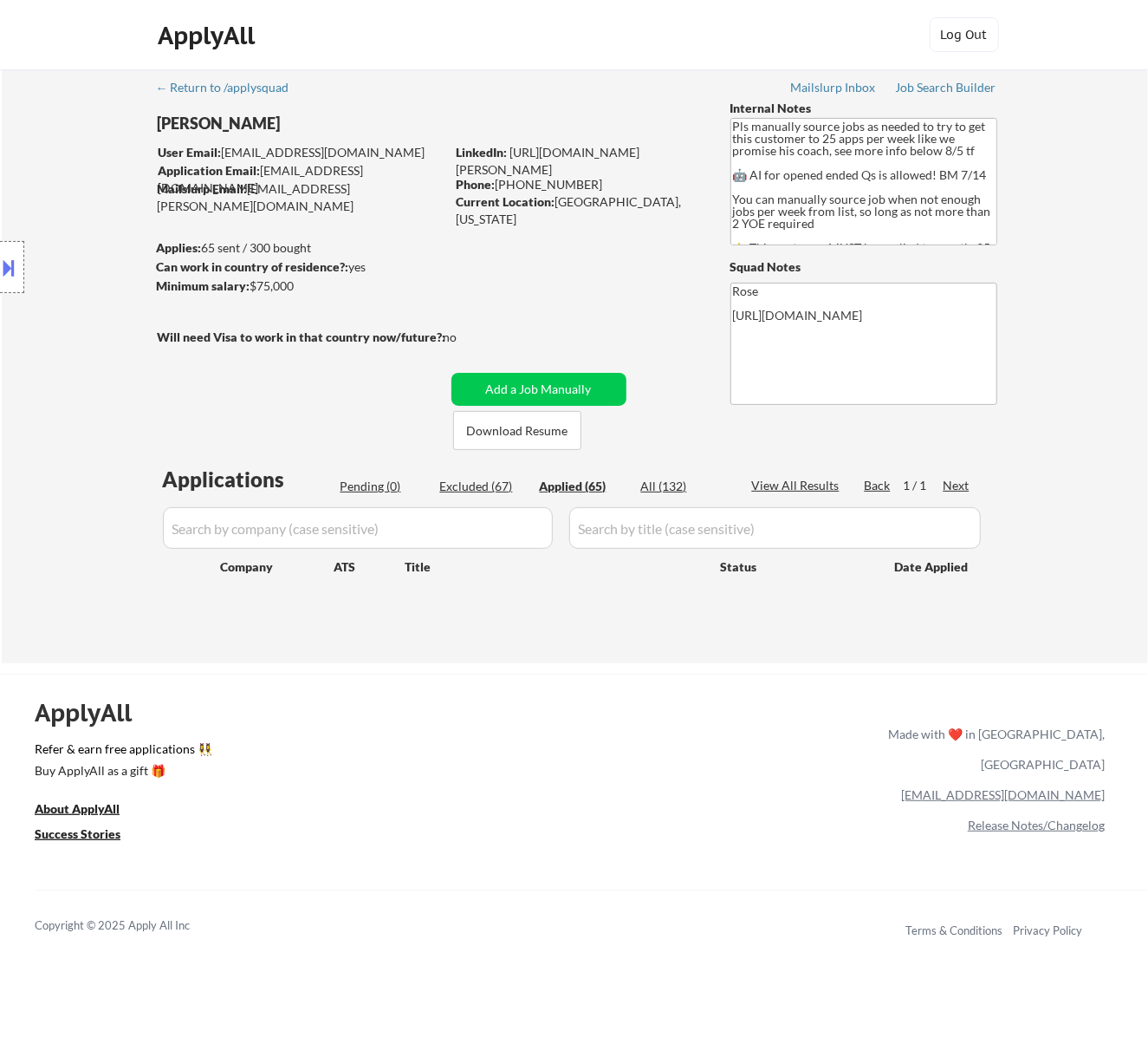
select select ""applied""
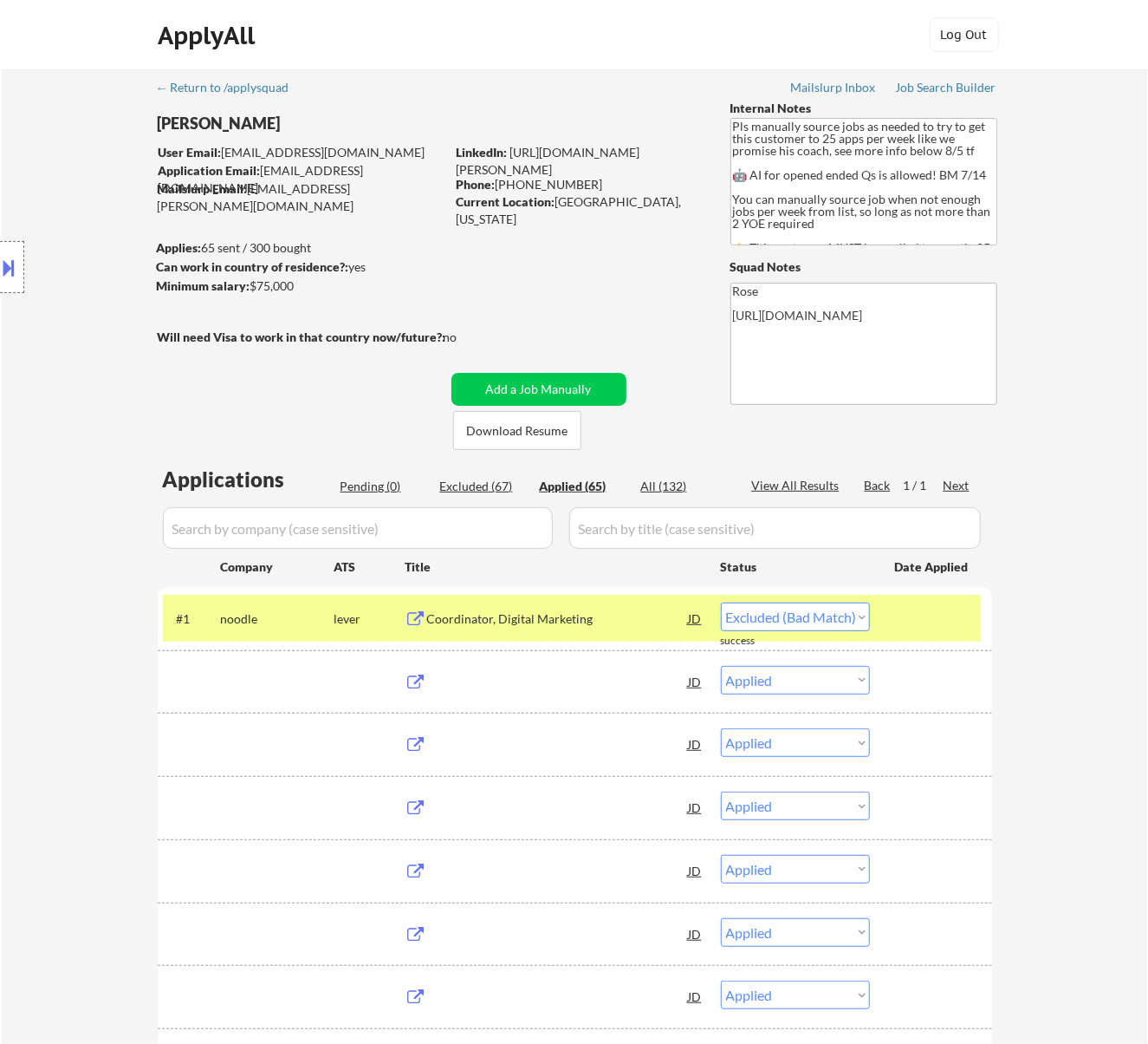
select select ""applied""
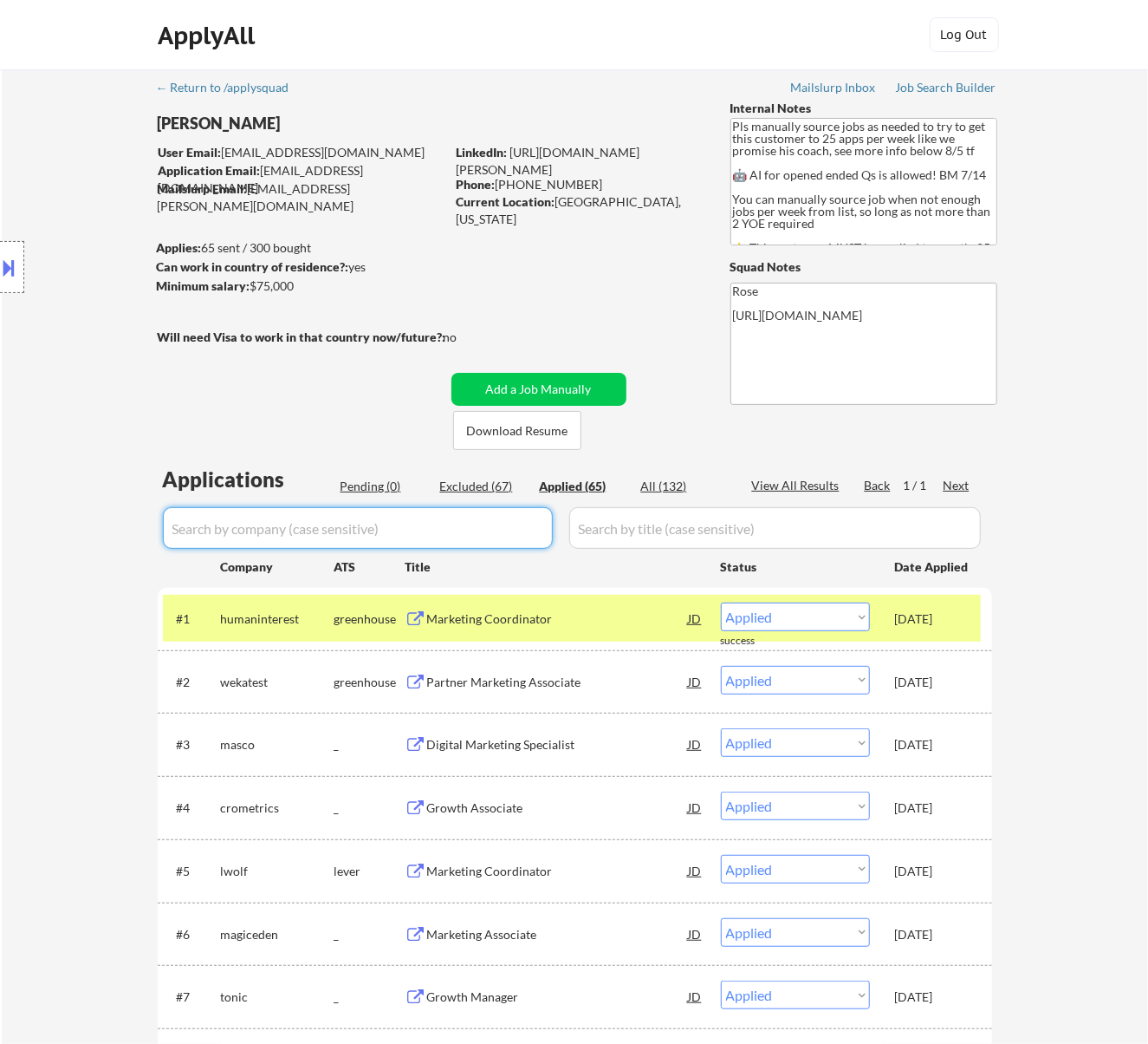
click at [525, 529] on input "input" at bounding box center [358, 527] width 390 height 42
paste input "visonpointmarketing"
type input "visonpointmarketing"
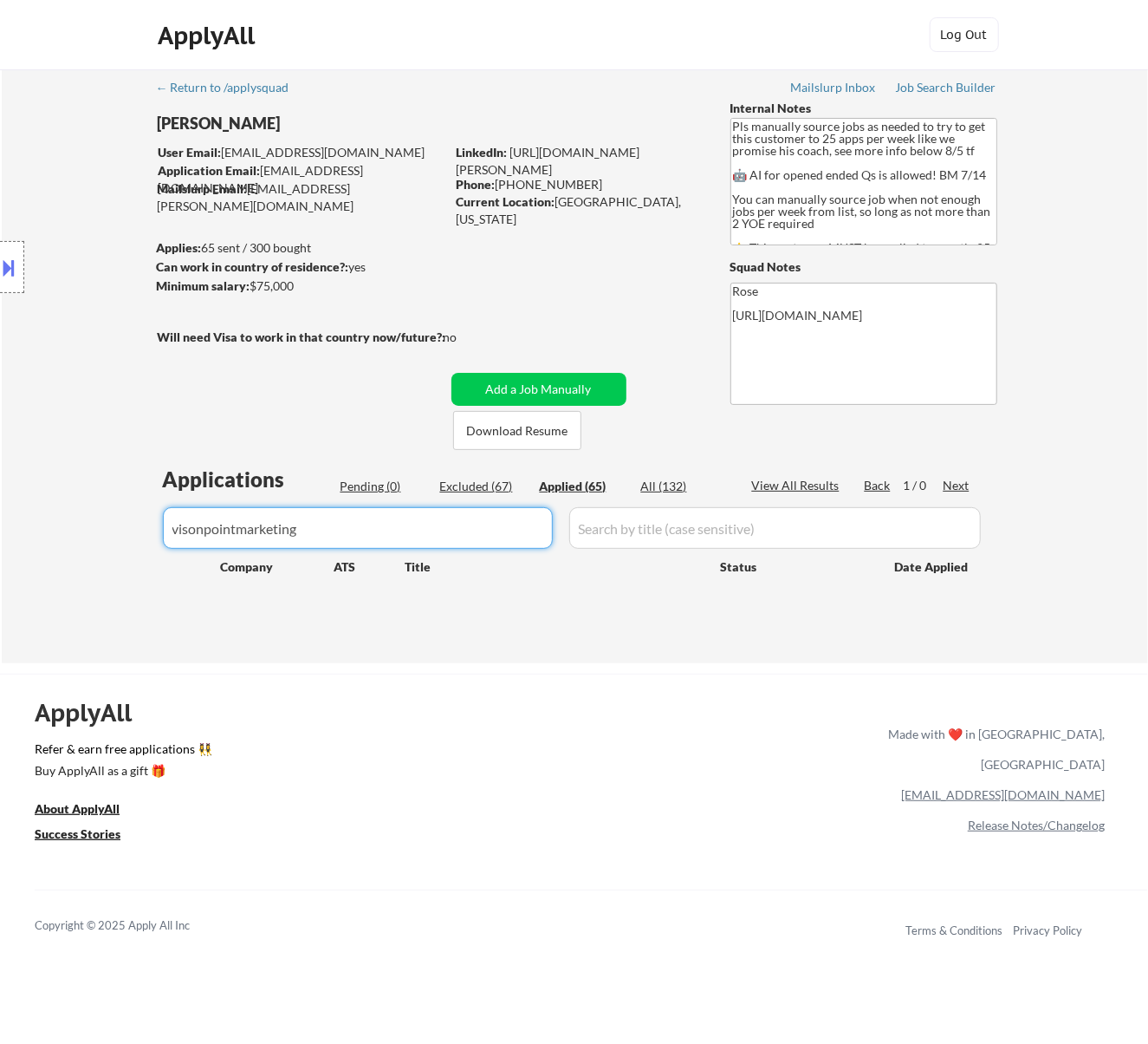
drag, startPoint x: 403, startPoint y: 524, endPoint x: 42, endPoint y: 538, distance: 361.3
click at [44, 538] on div "← Return to /applysquad Mailslurp Inbox Job Search Builder Nicholai DeHaan User…" at bounding box center [575, 366] width 1147 height 594
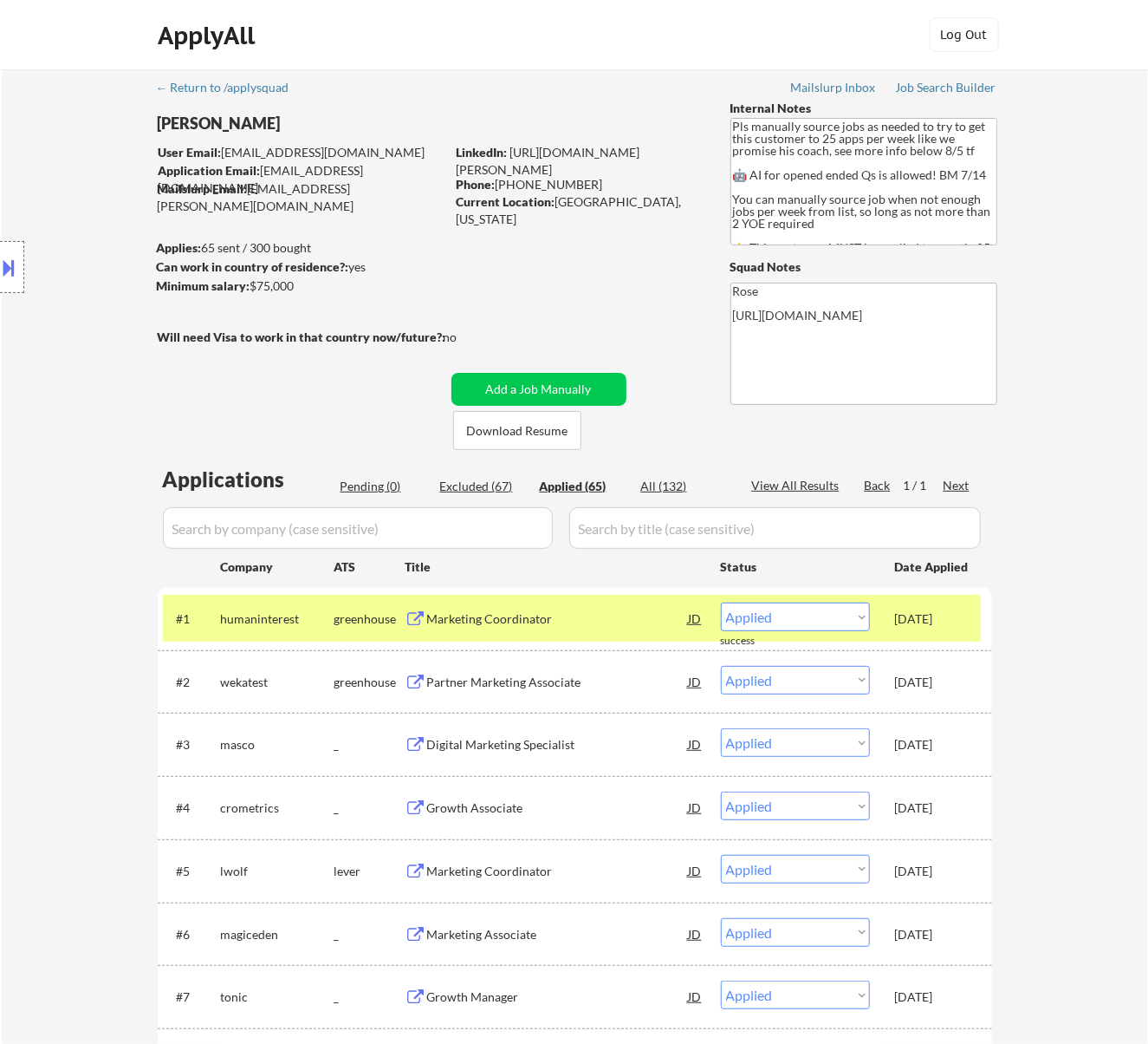
click at [361, 480] on div "Pending (0)" at bounding box center [383, 486] width 86 height 18
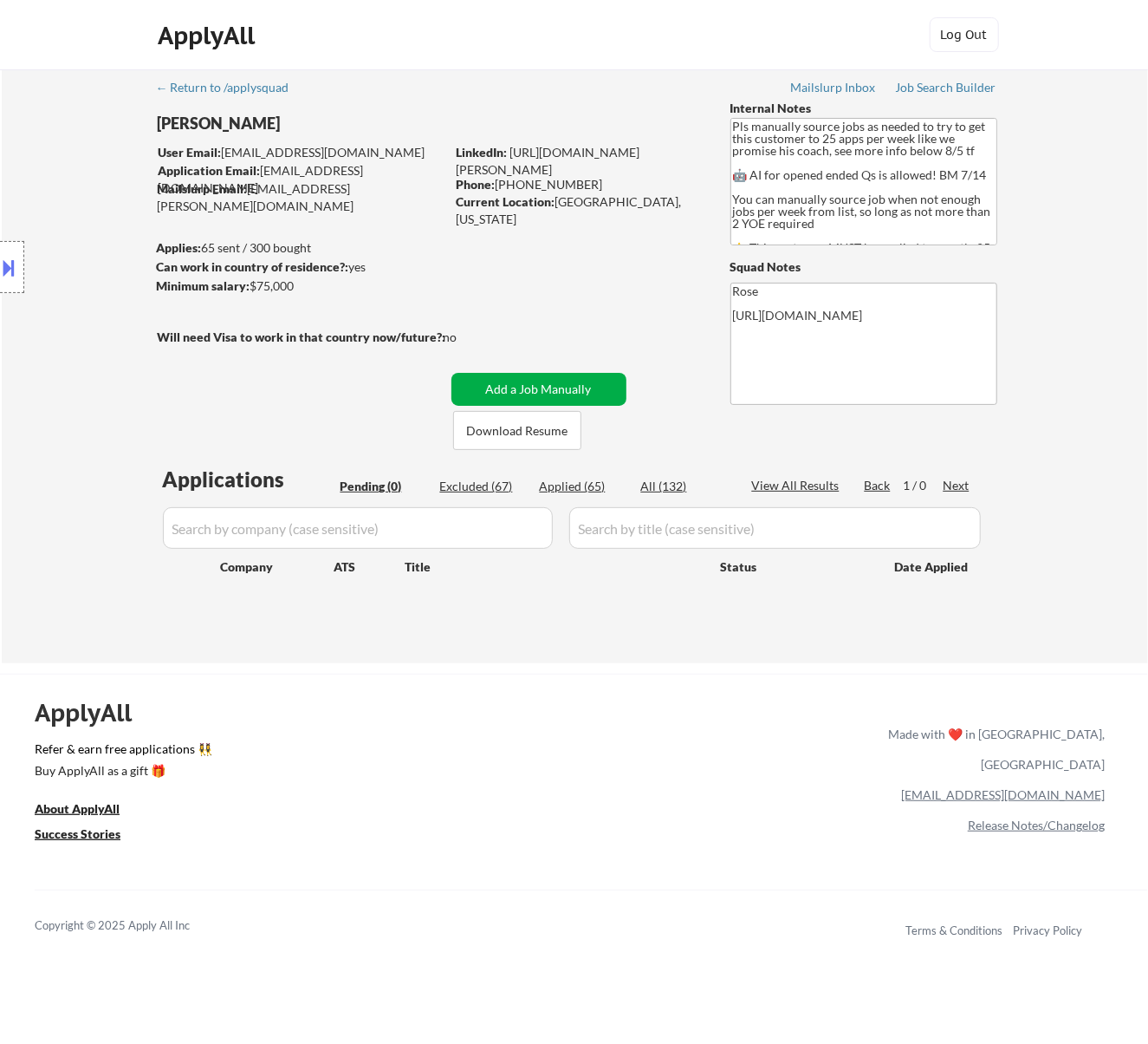
click at [563, 390] on button "Add a Job Manually" at bounding box center [539, 389] width 175 height 33
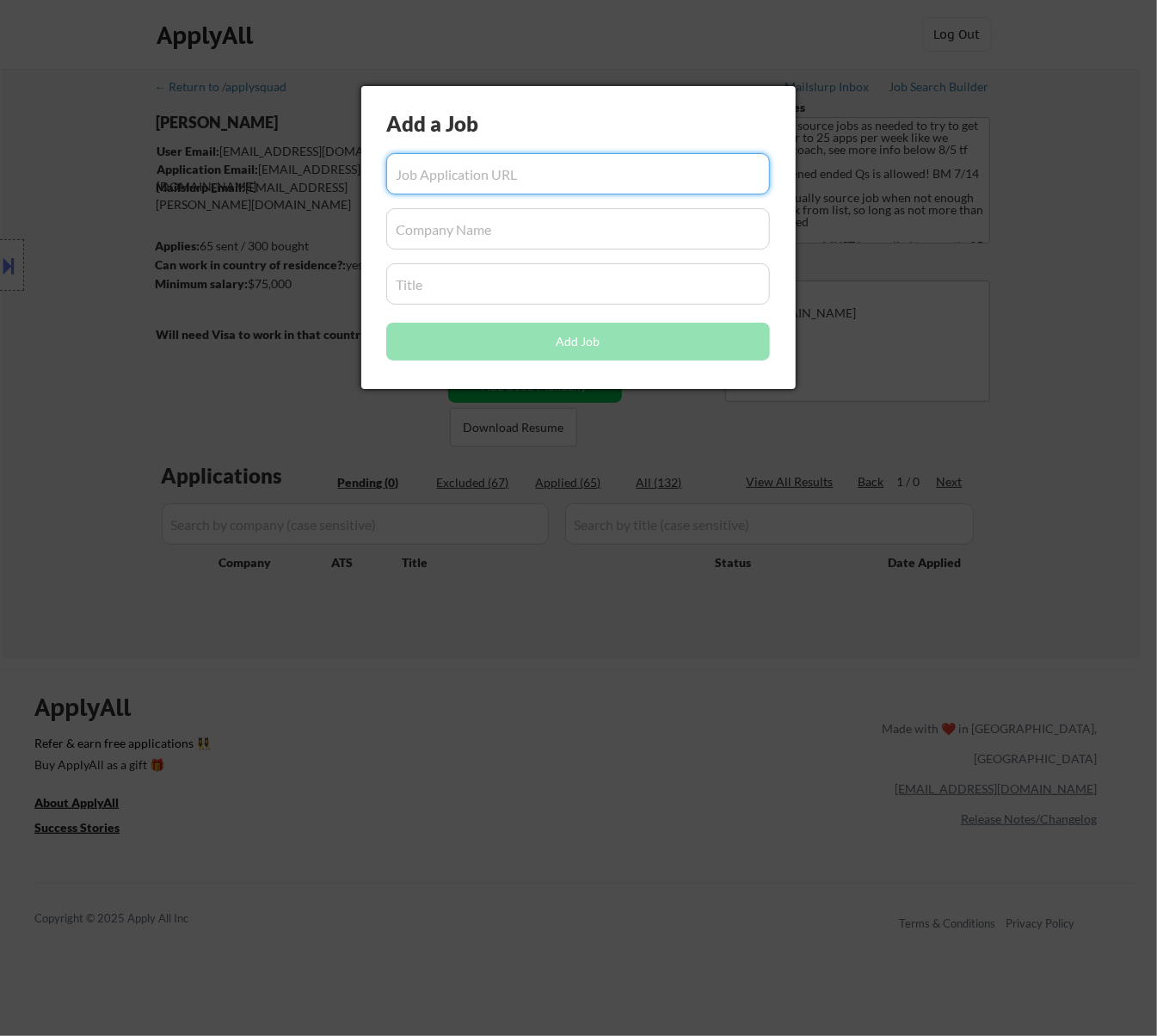
click at [456, 180] on input "input" at bounding box center [578, 173] width 384 height 42
paste input "https://visonpointmarketing.applytojob.com/apply/cszqe391pt/digital-marketing-s…"
type input "https://visonpointmarketing.applytojob.com/apply/cszqe391pt/digital-marketing-s…"
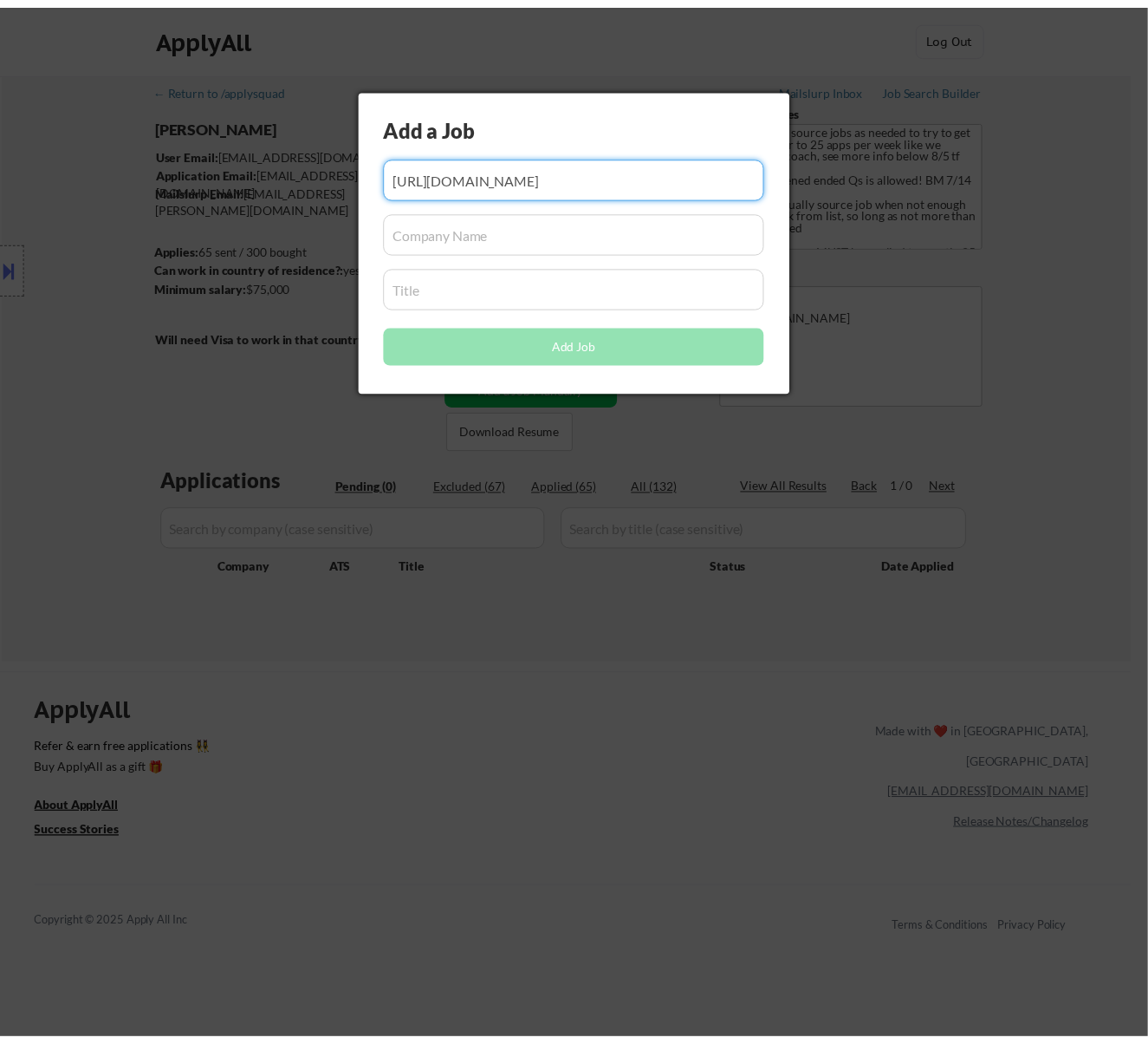
scroll to position [0, 0]
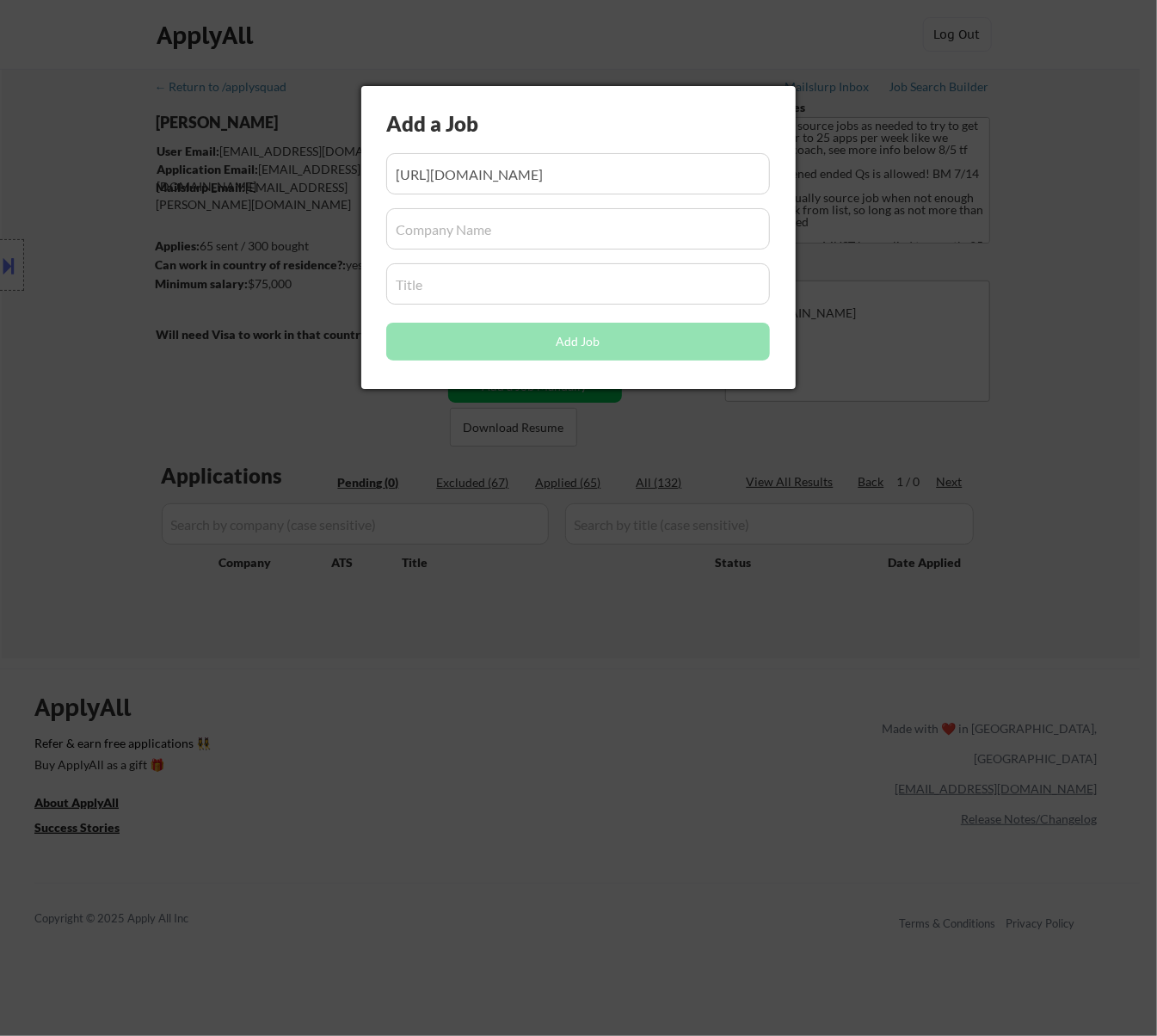
click at [418, 234] on input "input" at bounding box center [578, 229] width 384 height 42
paste input "visonpointmarketing.applytojob.com"
type input "visonpointmarketing.applytojob.com"
click at [417, 283] on input "input" at bounding box center [578, 283] width 384 height 42
paste input "Digital Marketing Specialist"
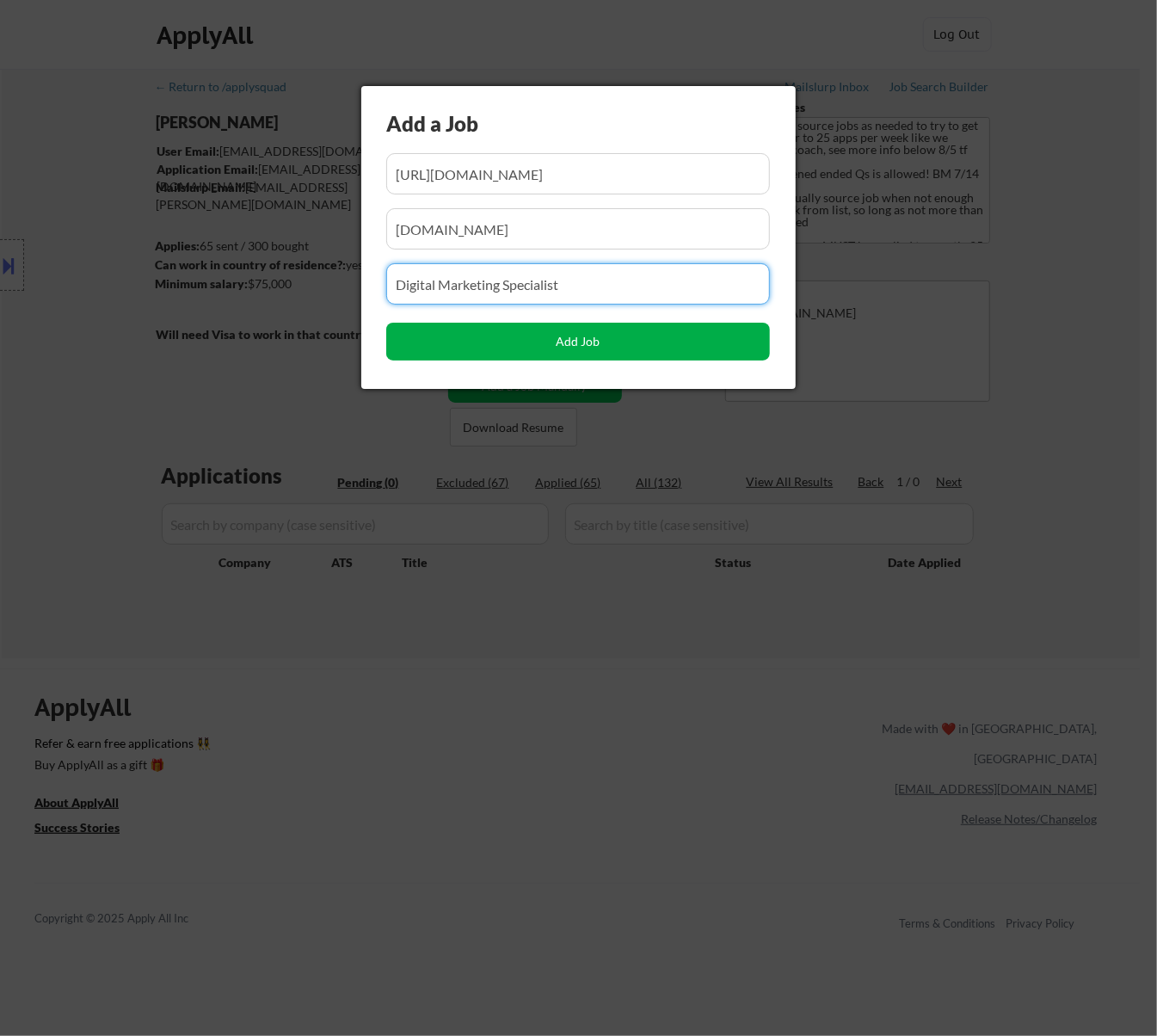
type input "Digital Marketing Specialist"
click at [587, 341] on button "Add Job" at bounding box center [578, 341] width 384 height 38
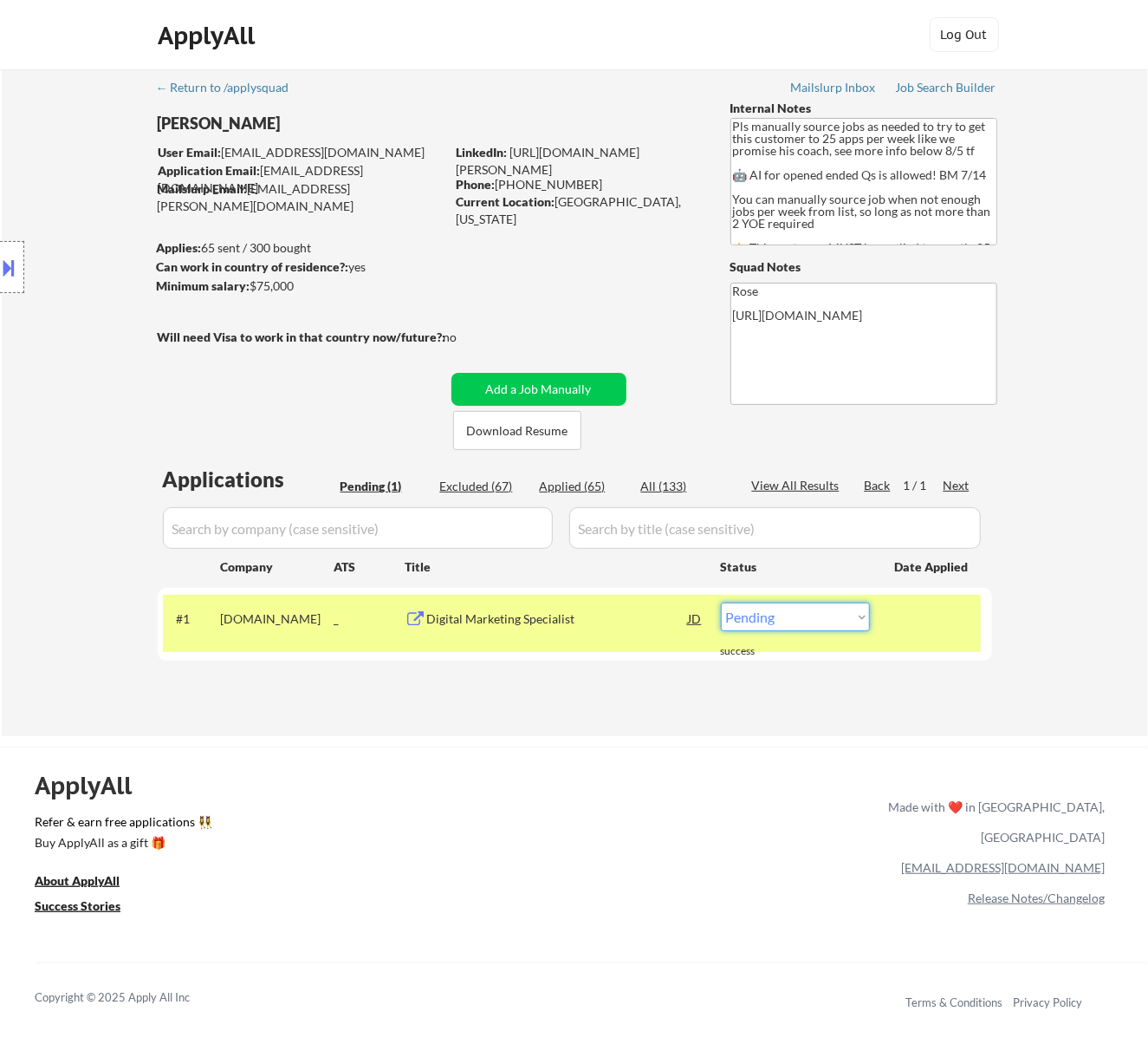
drag, startPoint x: 840, startPoint y: 615, endPoint x: 830, endPoint y: 624, distance: 13.5
click at [840, 615] on select "Choose an option... Pending Applied Excluded (Questions) Excluded (Expired) Exc…" at bounding box center [796, 616] width 149 height 29
select select ""applied""
click at [721, 602] on select "Choose an option... Pending Applied Excluded (Questions) Excluded (Expired) Exc…" at bounding box center [796, 616] width 149 height 29
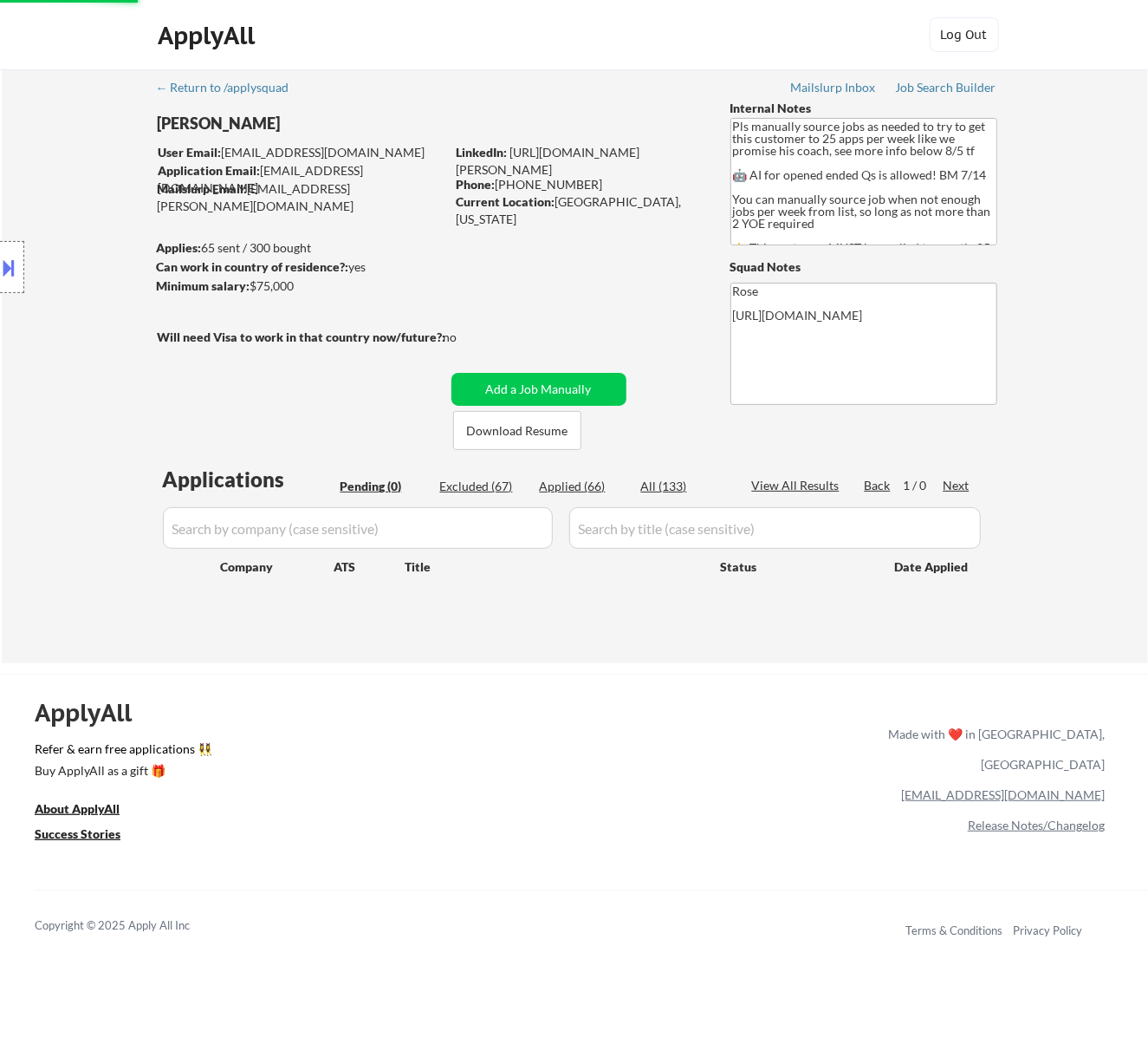
drag, startPoint x: 781, startPoint y: 654, endPoint x: 507, endPoint y: 728, distance: 283.8
click at [507, 728] on div "ApplyAll Refer & earn free applications 👯‍♀️ Buy ApplyAll as a gift 🎁 About App…" at bounding box center [574, 824] width 1148 height 275
click at [597, 490] on div "Applied (66)" at bounding box center [583, 486] width 86 height 18
select select ""applied""
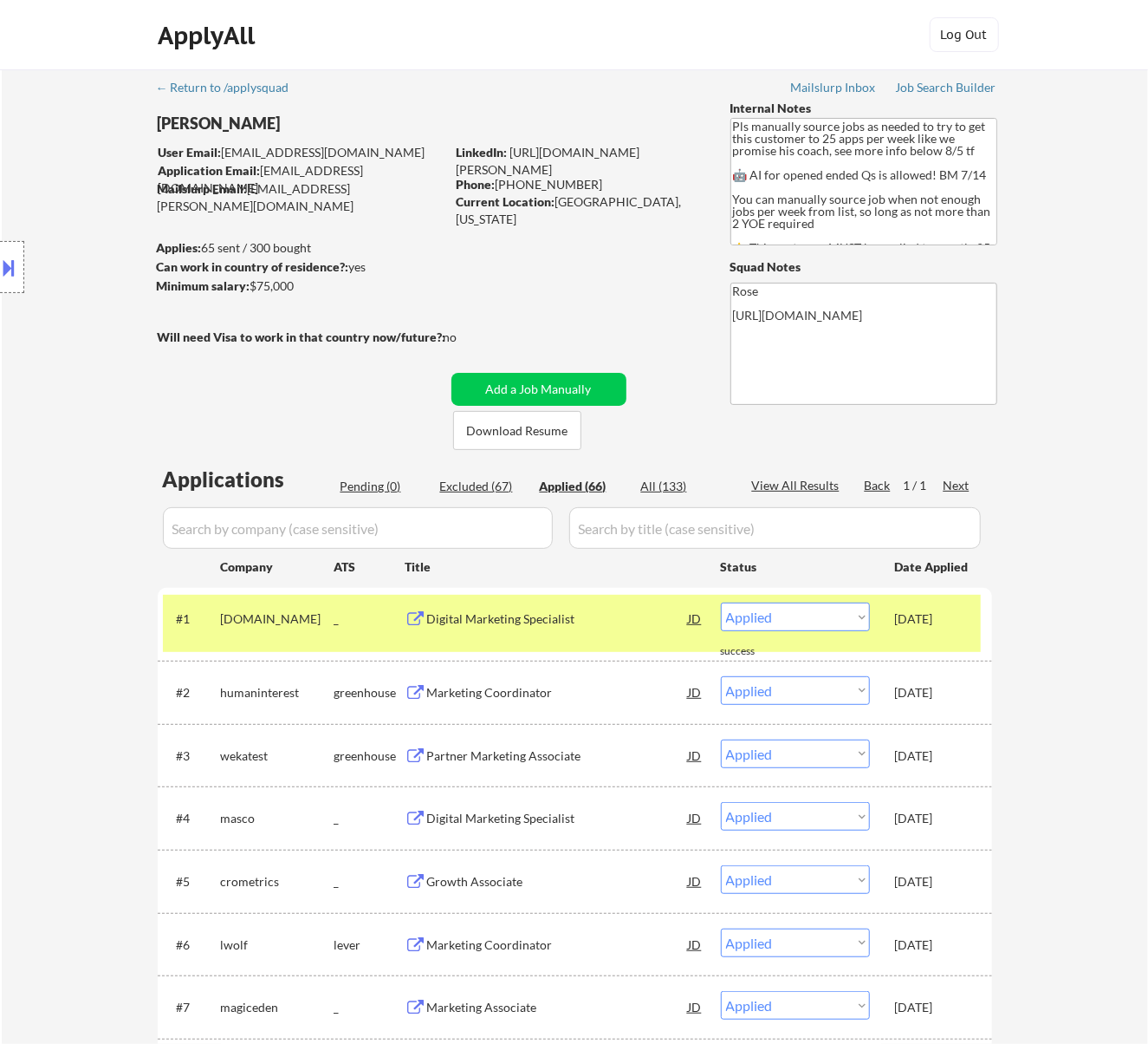
click at [501, 524] on input "input" at bounding box center [358, 527] width 390 height 42
paste input "natera"
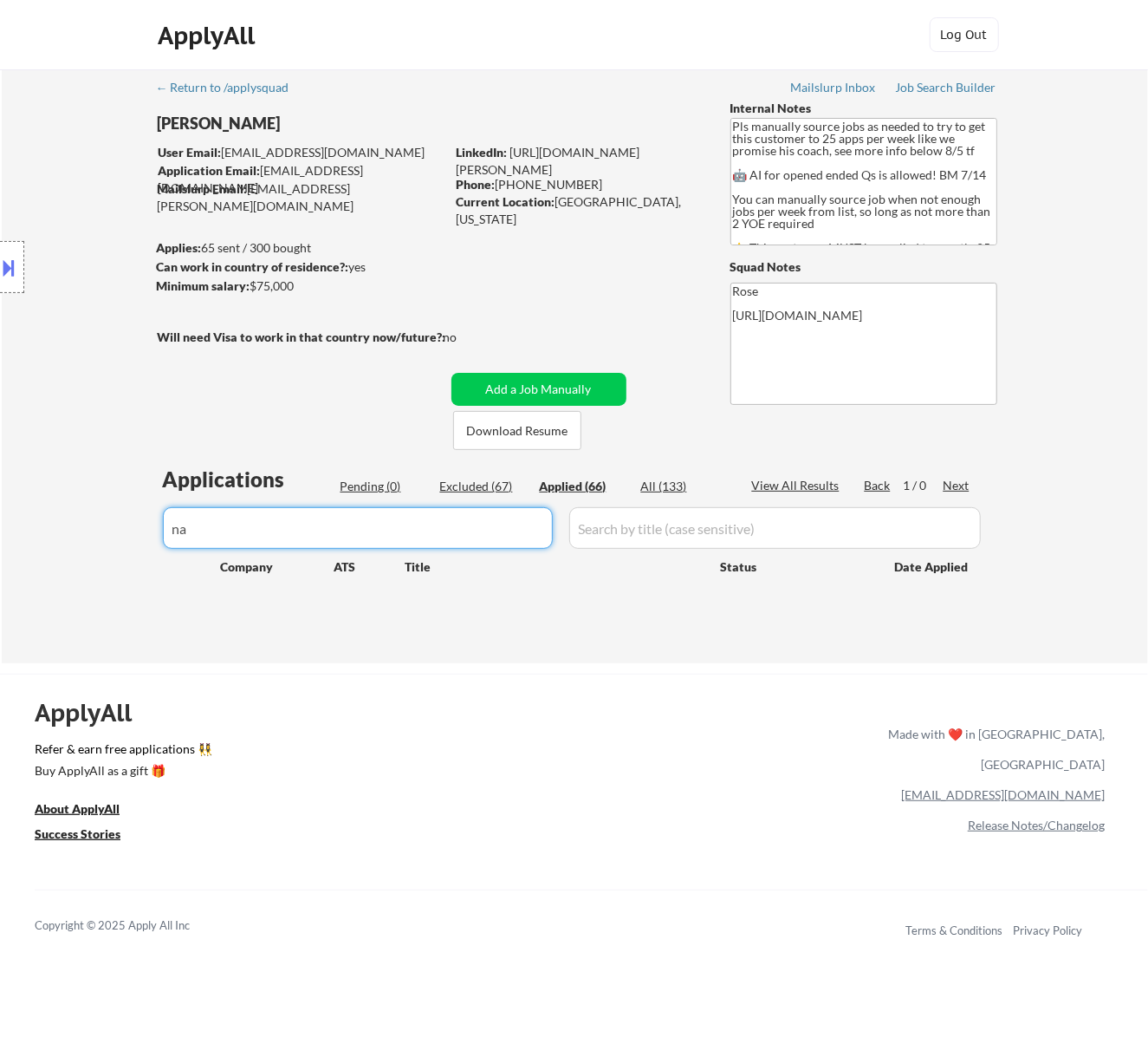
type input "n"
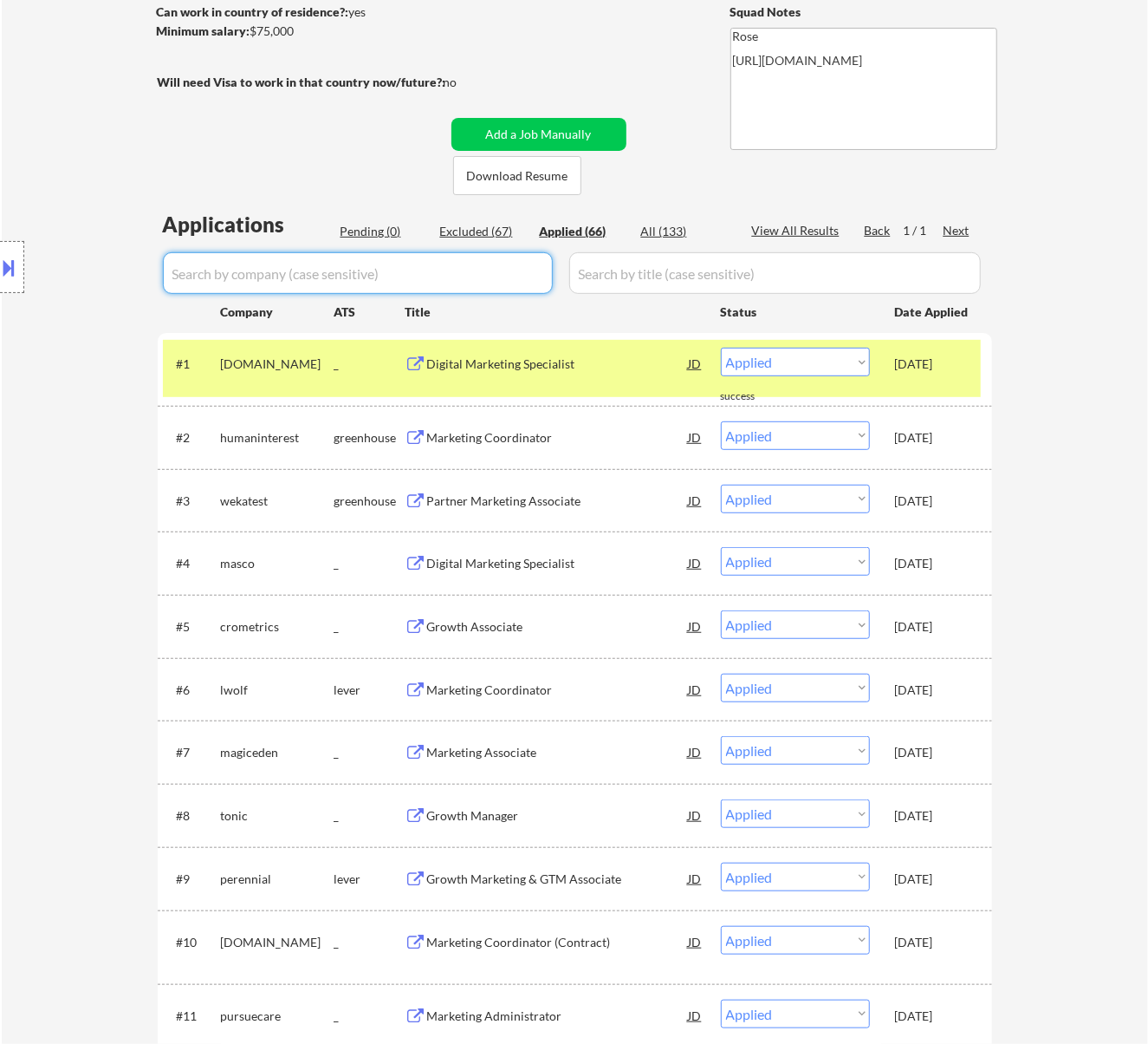
scroll to position [115, 0]
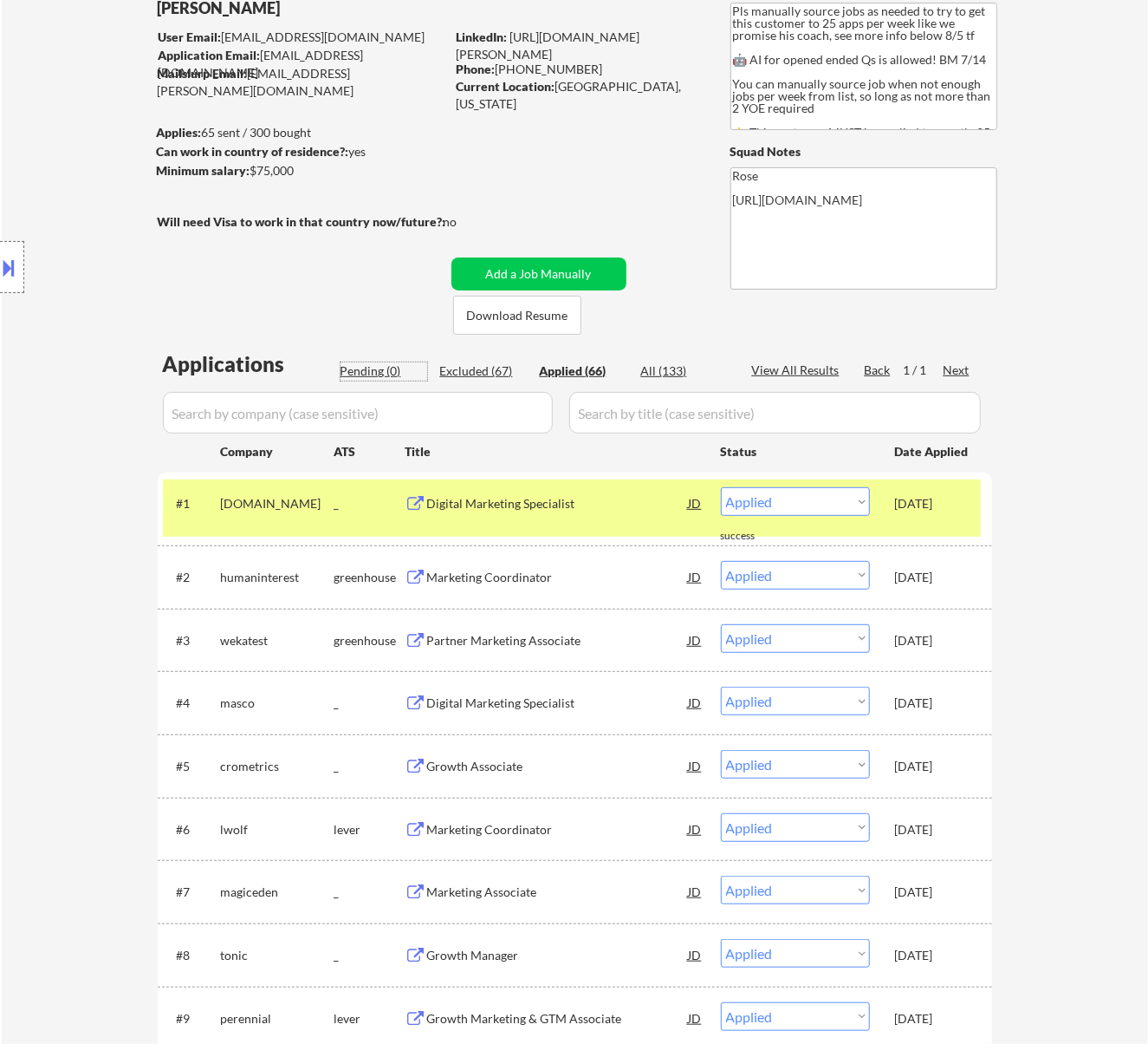
click at [382, 365] on div "Pending (0)" at bounding box center [383, 371] width 86 height 18
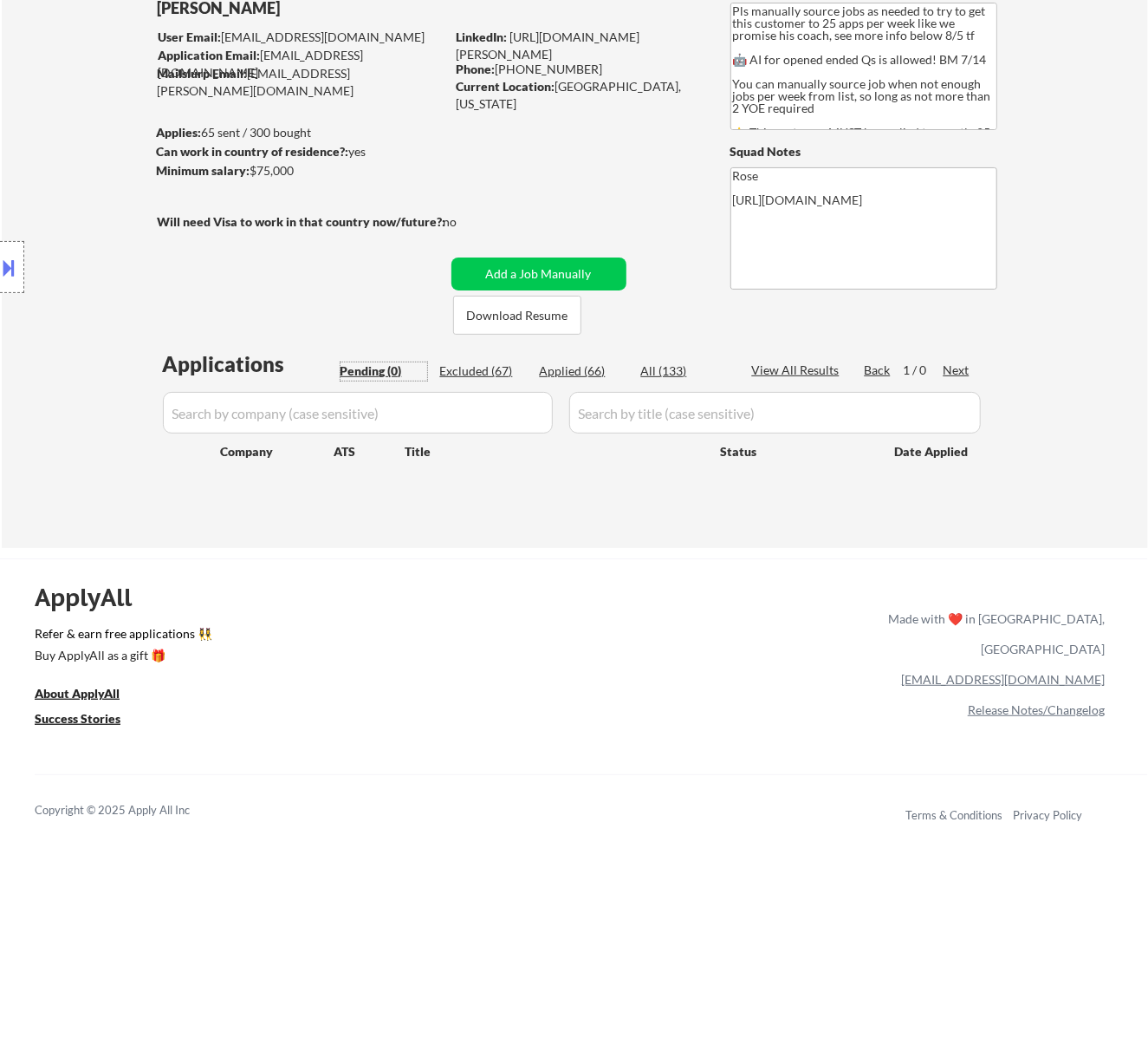
click at [591, 367] on div "Applied (66)" at bounding box center [583, 371] width 86 height 18
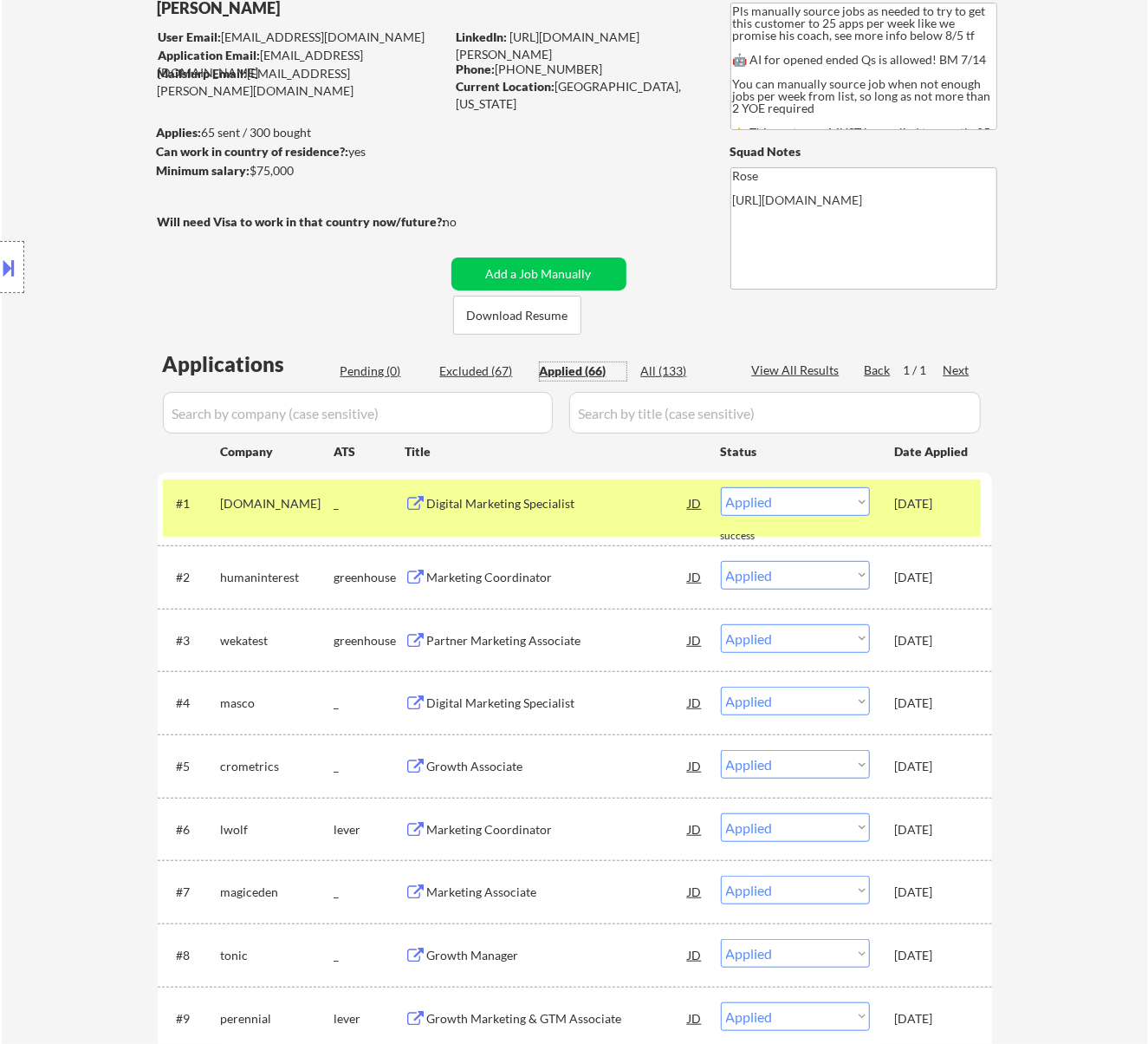
click at [486, 417] on input "input" at bounding box center [358, 412] width 390 height 42
paste input "recruiting.paylocity.com"
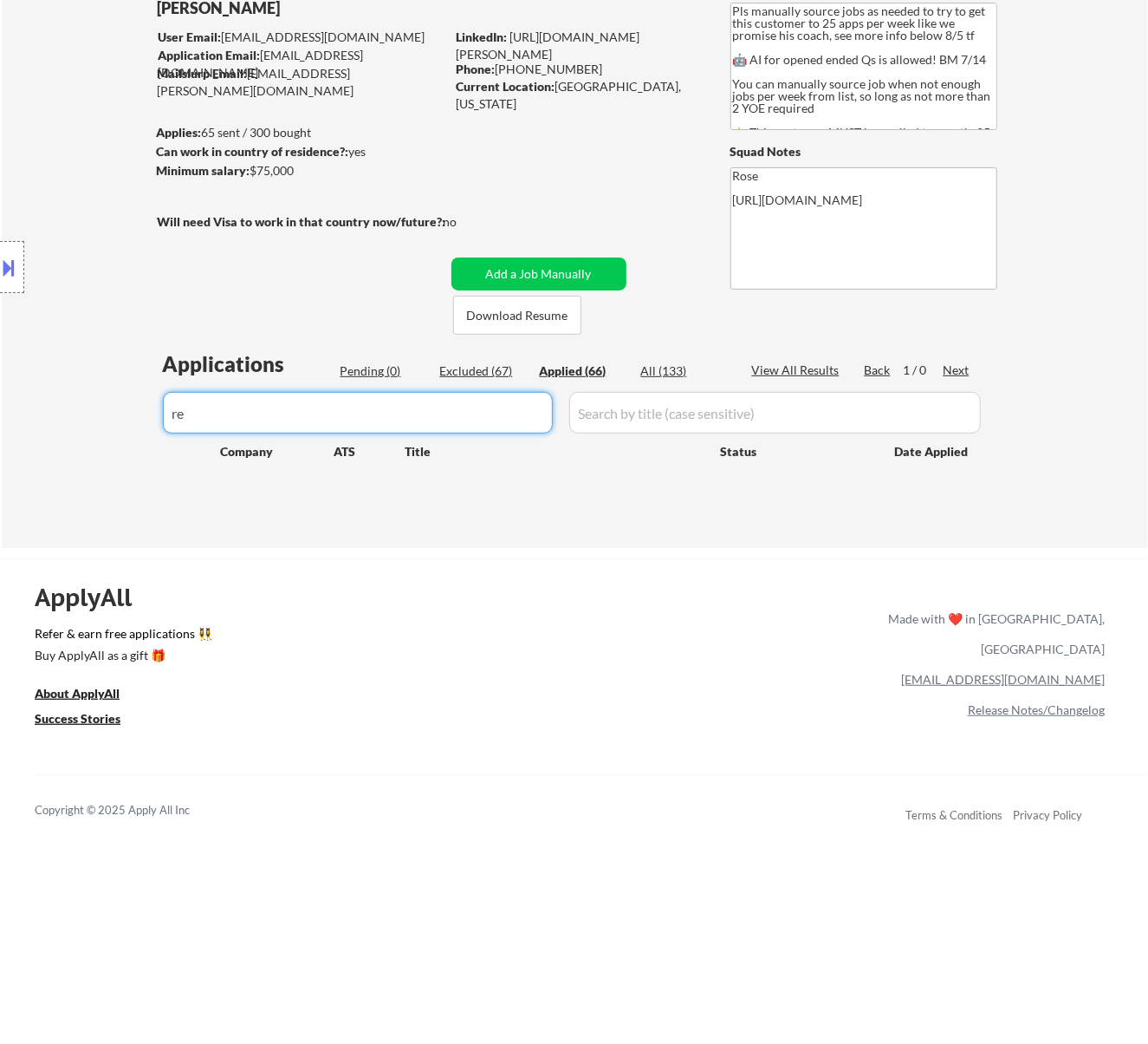
type input "r"
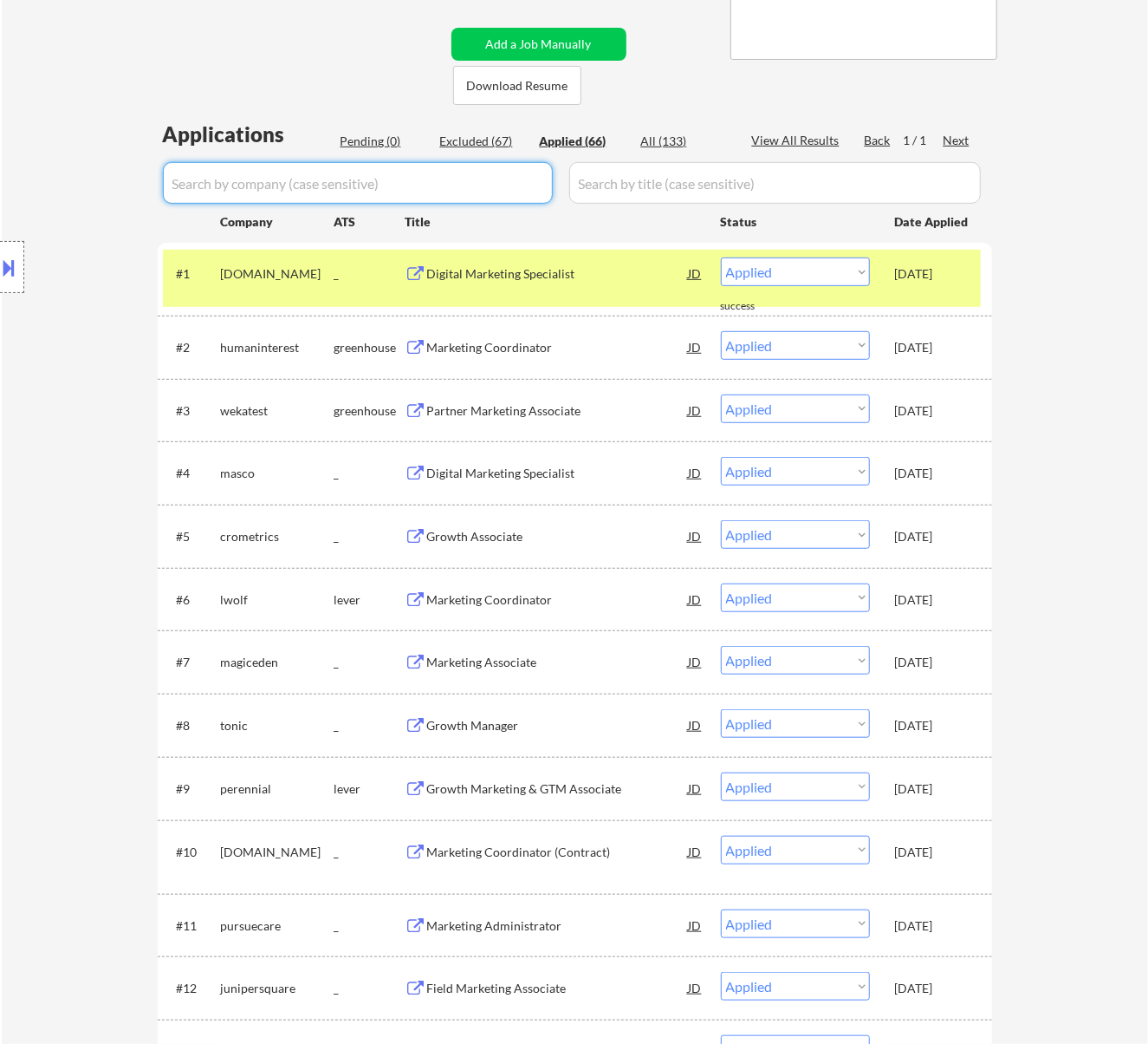
scroll to position [0, 0]
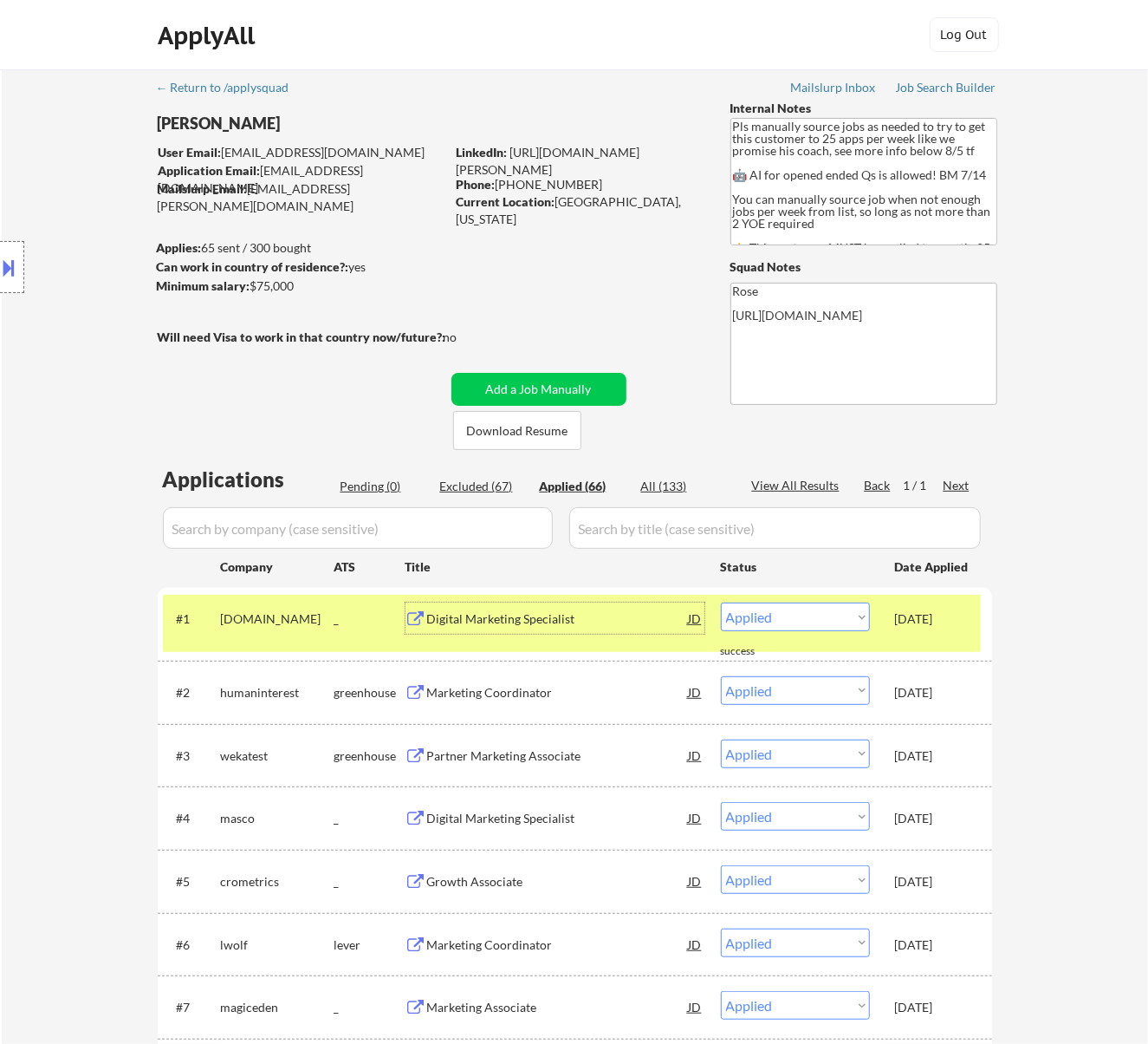
click at [594, 615] on div "Digital Marketing Specialist" at bounding box center [559, 618] width 262 height 18
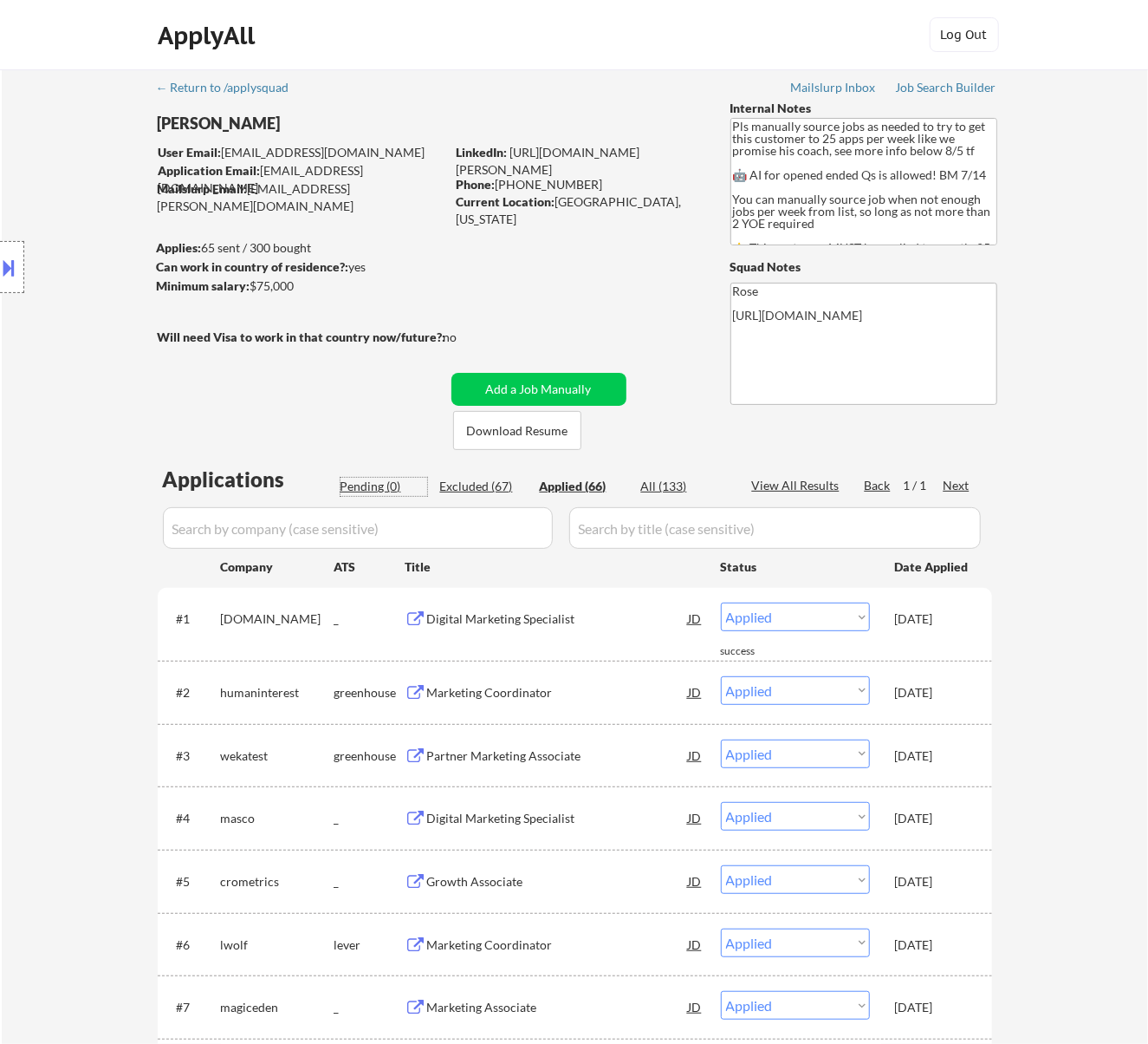
click at [368, 482] on div "Pending (0)" at bounding box center [383, 486] width 86 height 18
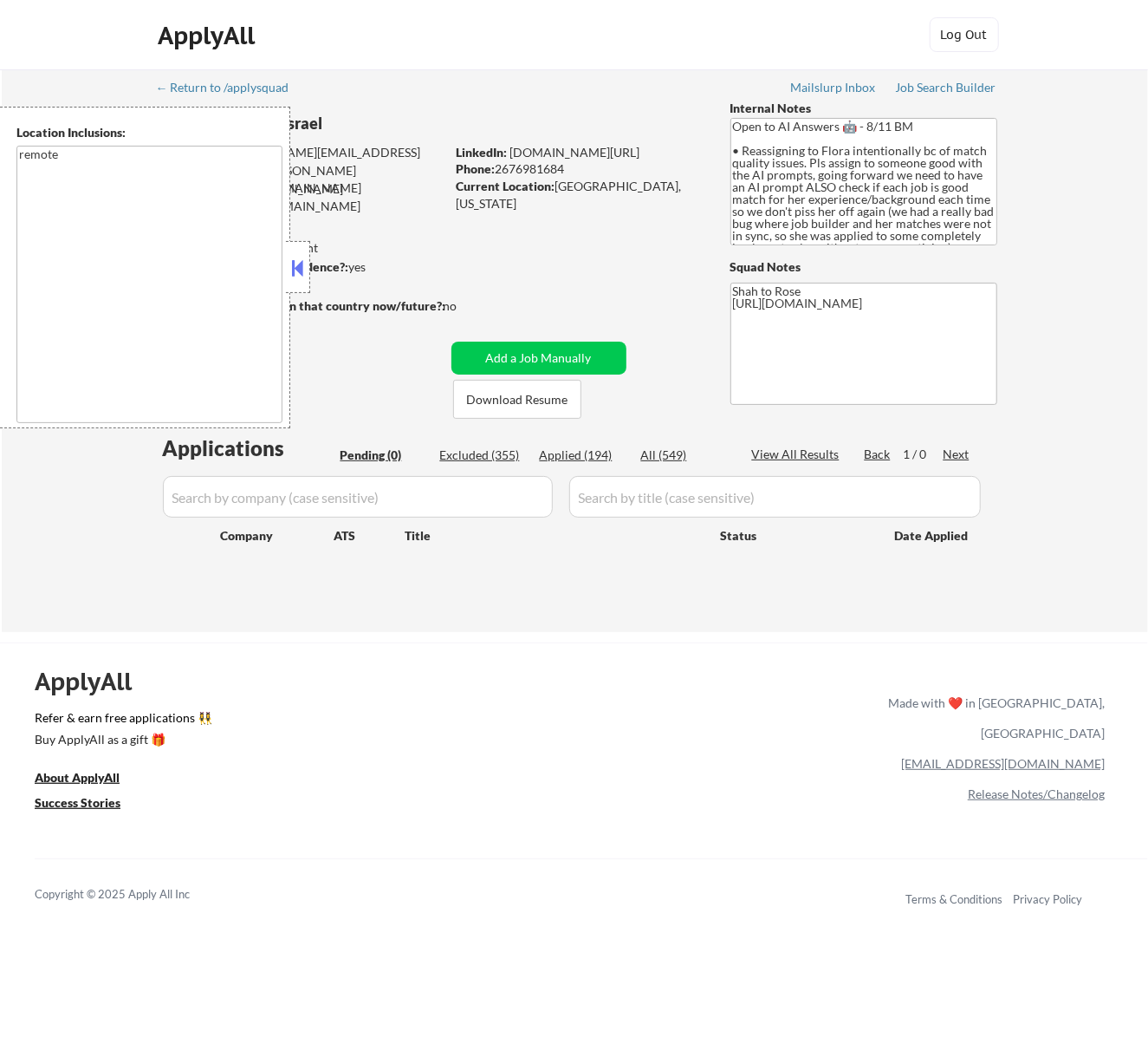
click at [302, 263] on button at bounding box center [297, 268] width 20 height 26
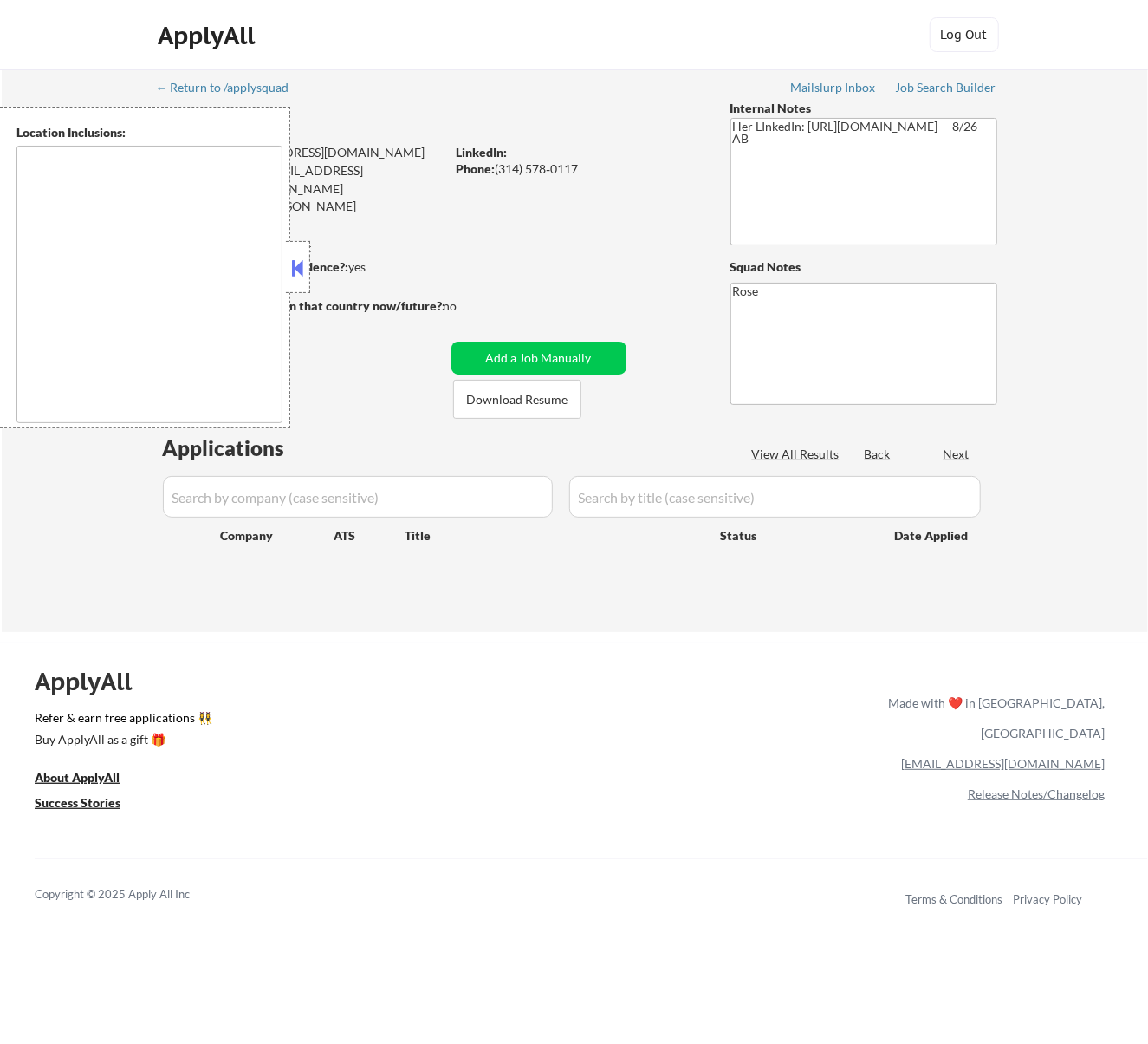
type textarea "[GEOGRAPHIC_DATA][PERSON_NAME], [GEOGRAPHIC_DATA][PERSON_NAME][GEOGRAPHIC_DATA]…"
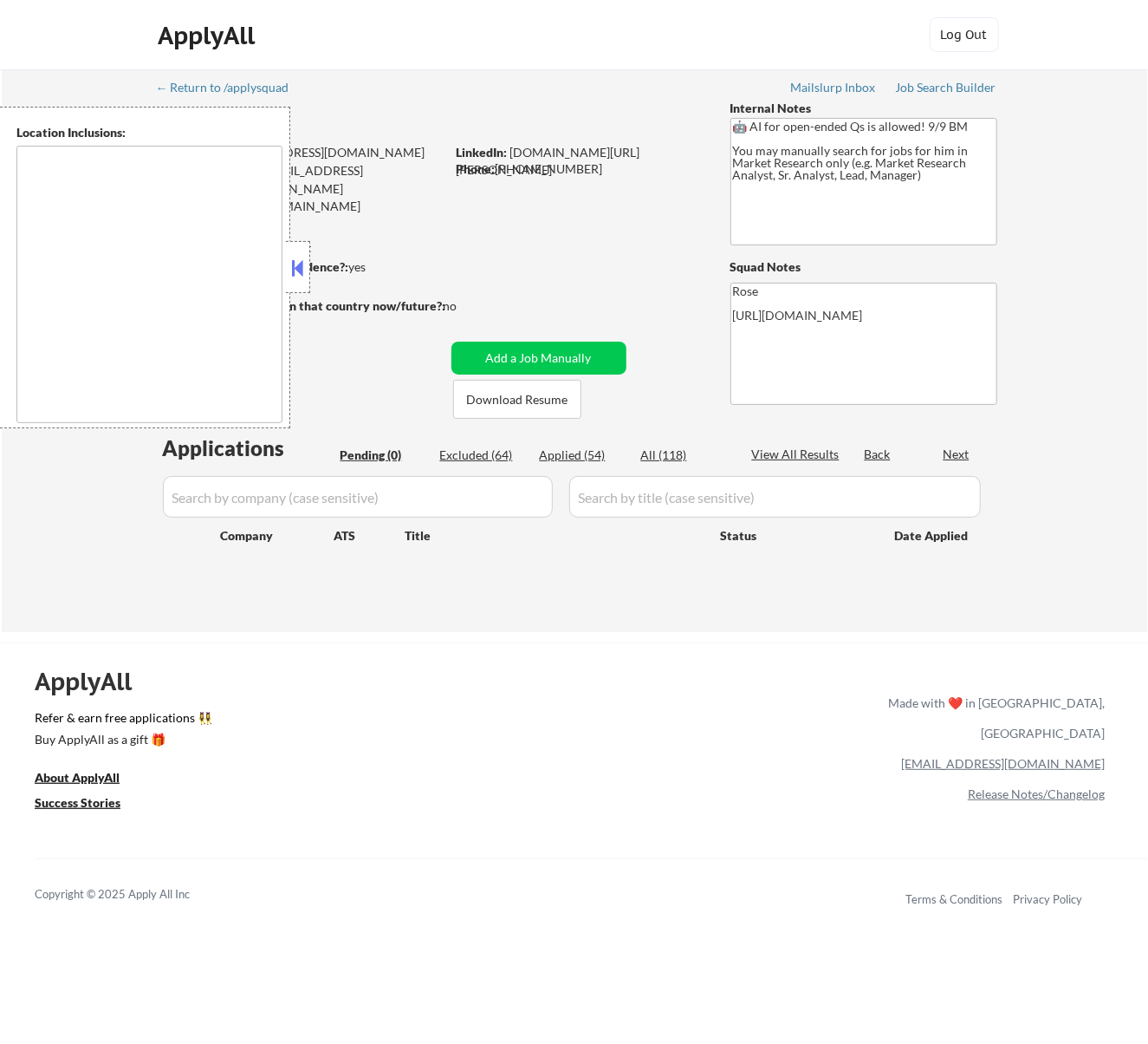
type textarea "Galesburg, IL Knoxville, IL Abingdon, IL East Galesburg, IL Wataga, IL Henderso…"
type textarea "[GEOGRAPHIC_DATA], [GEOGRAPHIC_DATA] [GEOGRAPHIC_DATA], [GEOGRAPHIC_DATA] [GEOG…"
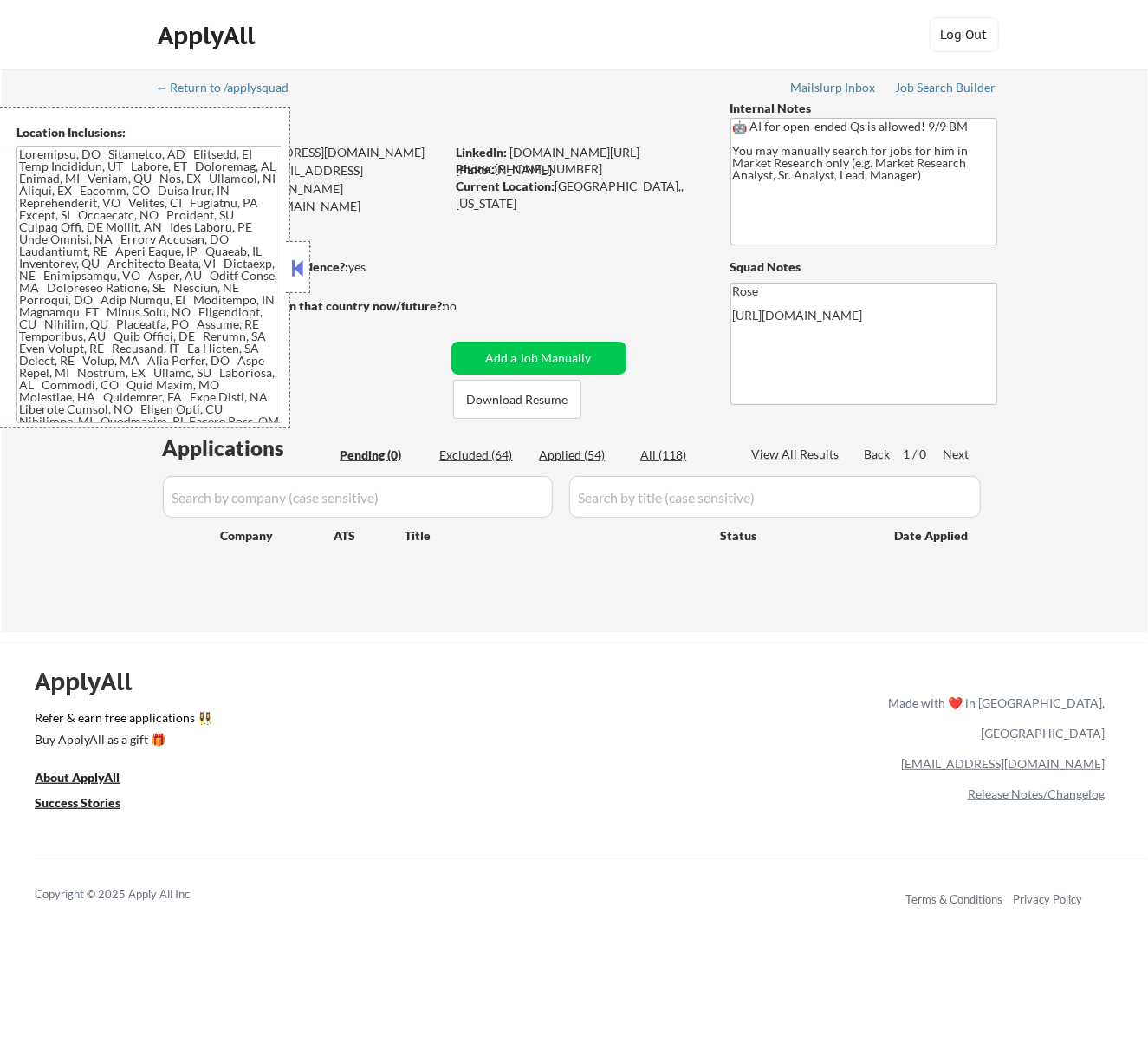
click at [302, 262] on button at bounding box center [297, 268] width 20 height 26
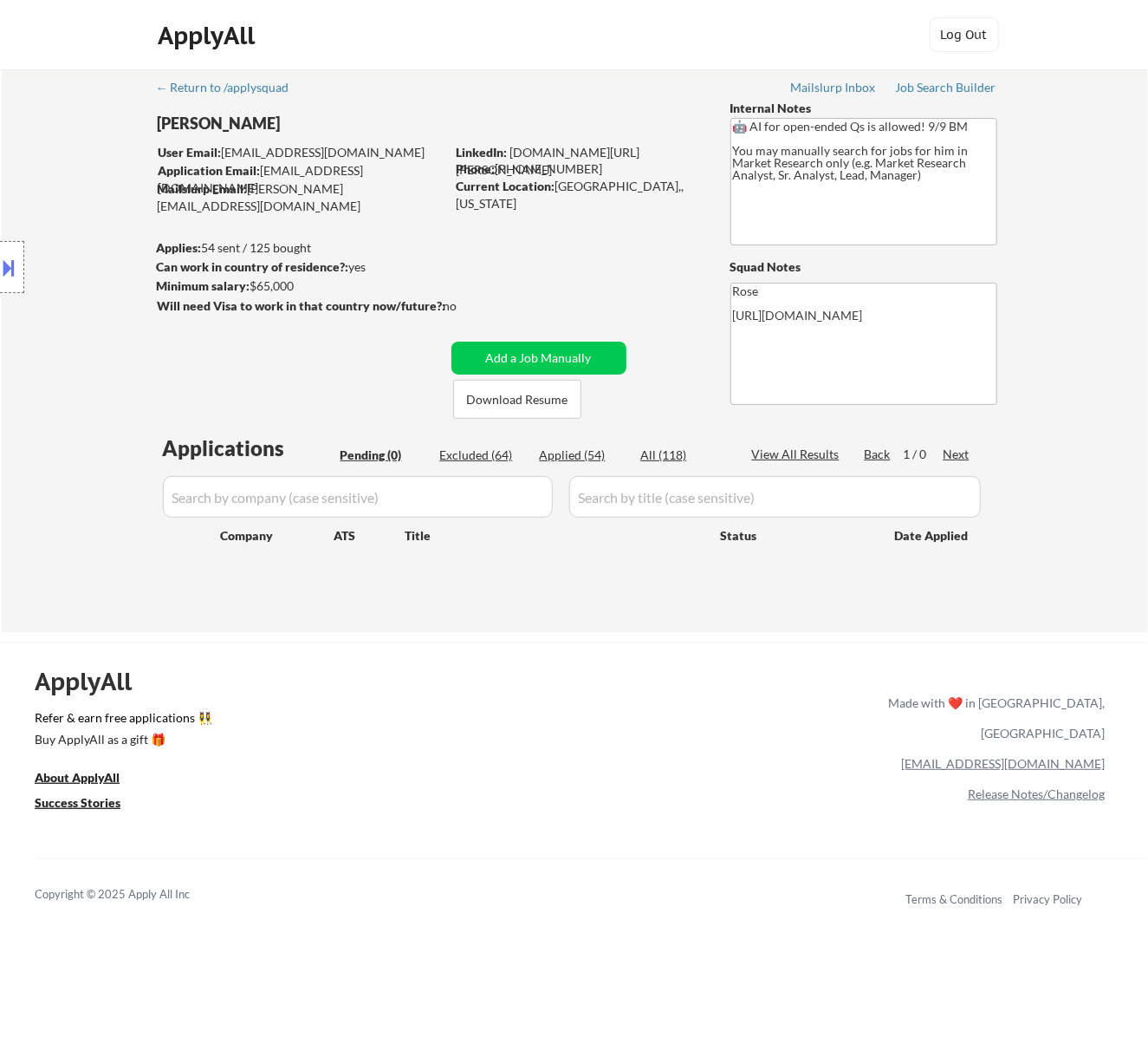
click at [575, 456] on div "Applied (54)" at bounding box center [583, 455] width 86 height 18
select select ""applied""
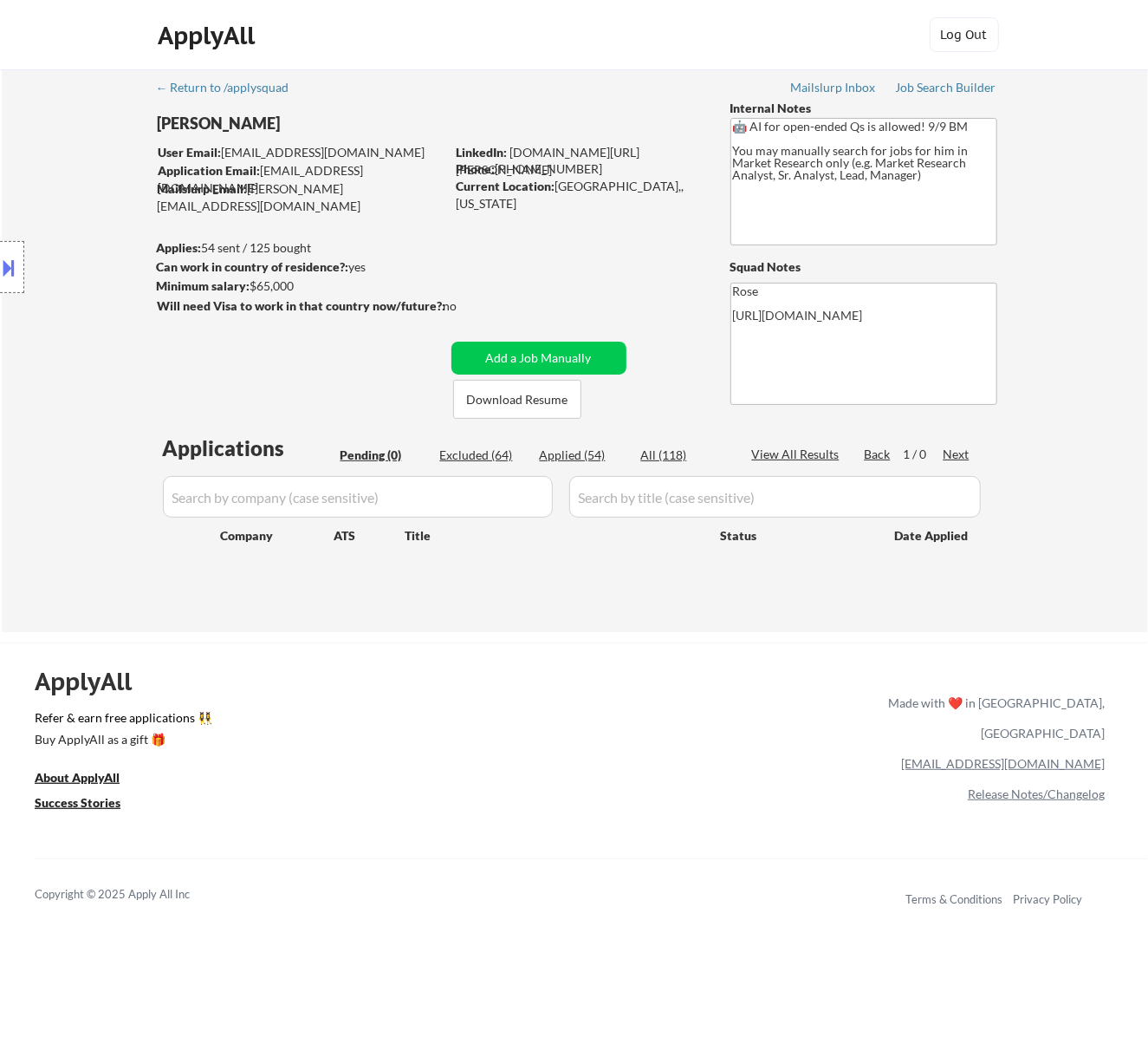
select select ""applied""
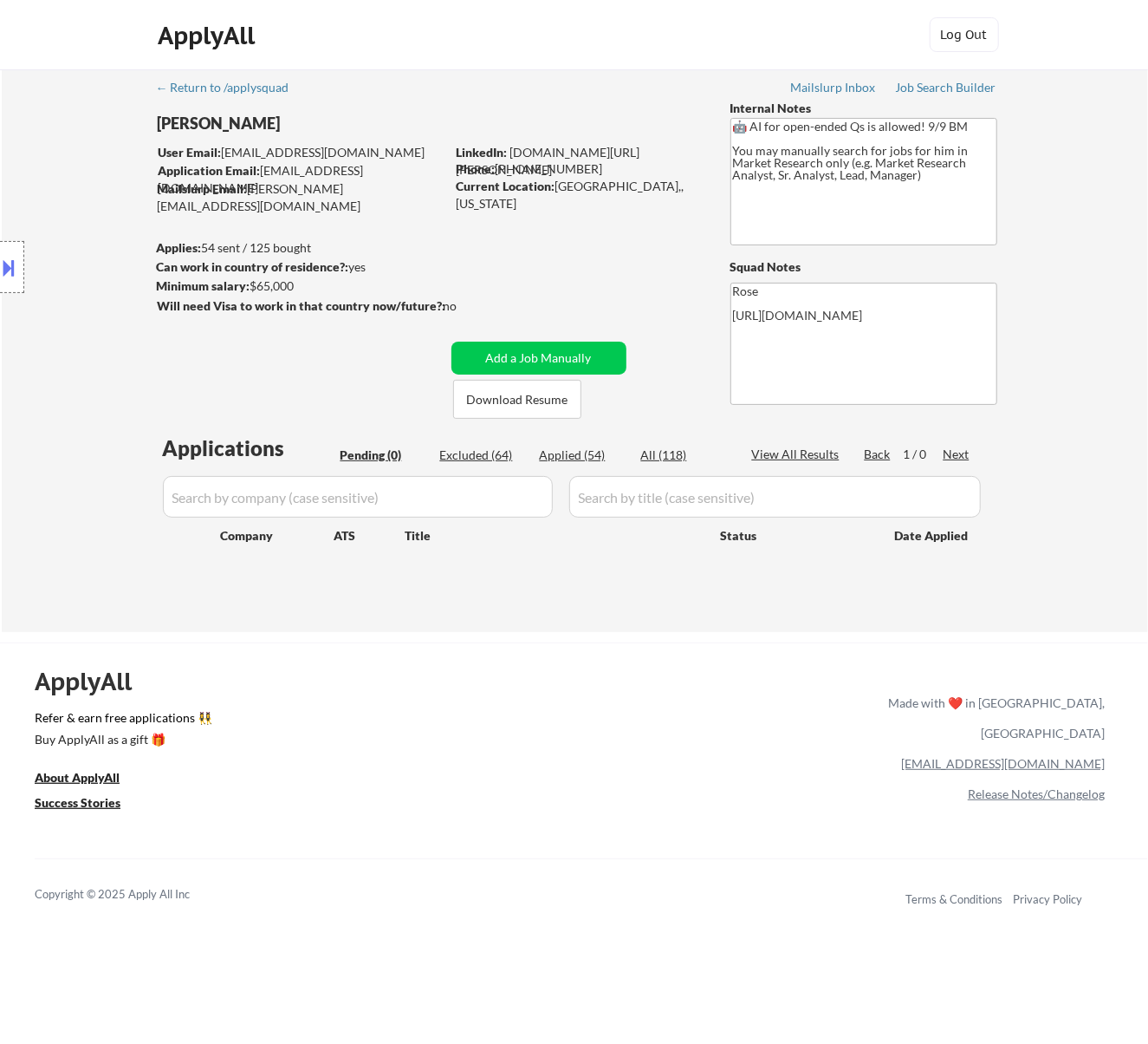
select select ""applied""
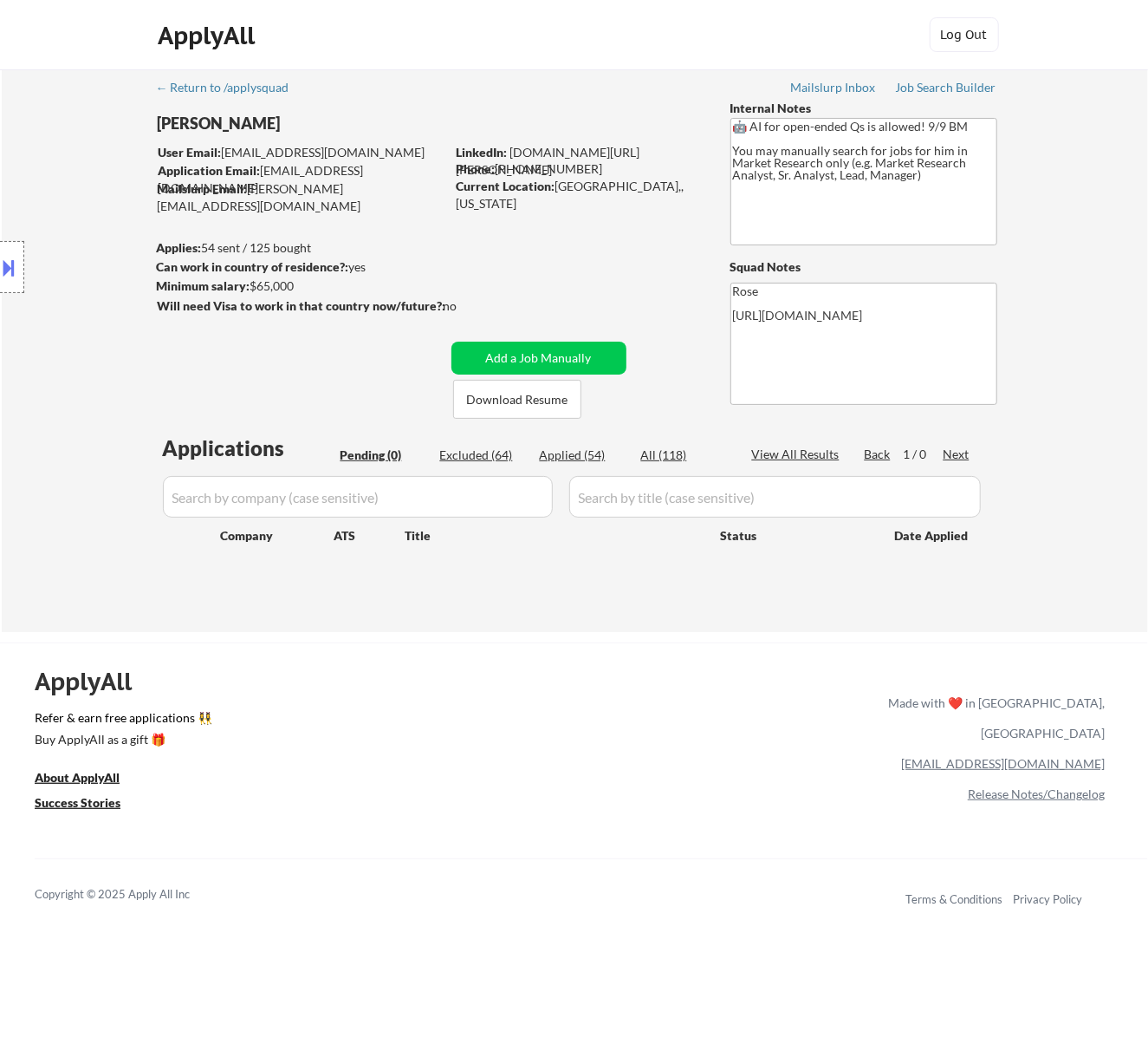
select select ""applied""
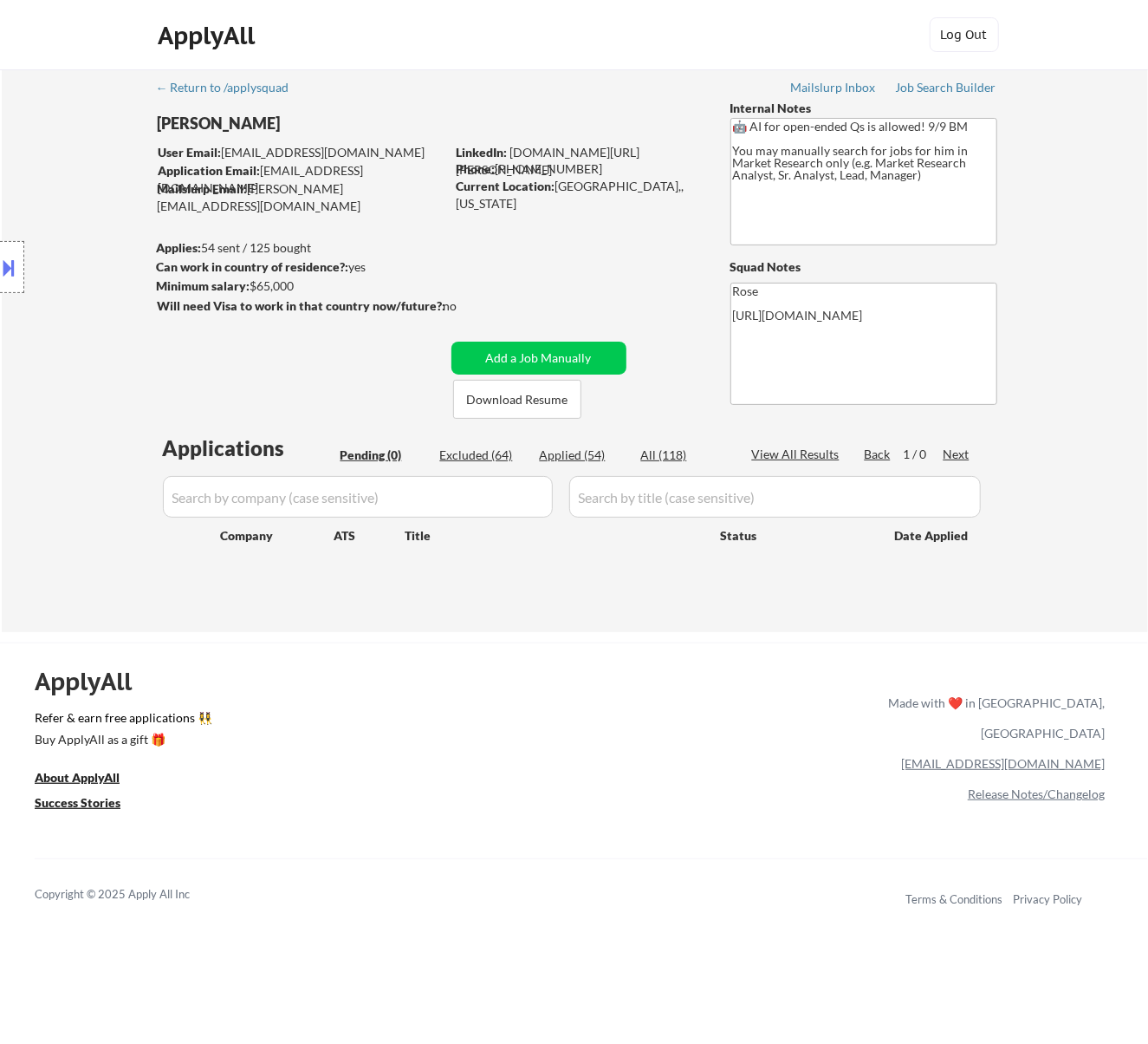
select select ""applied""
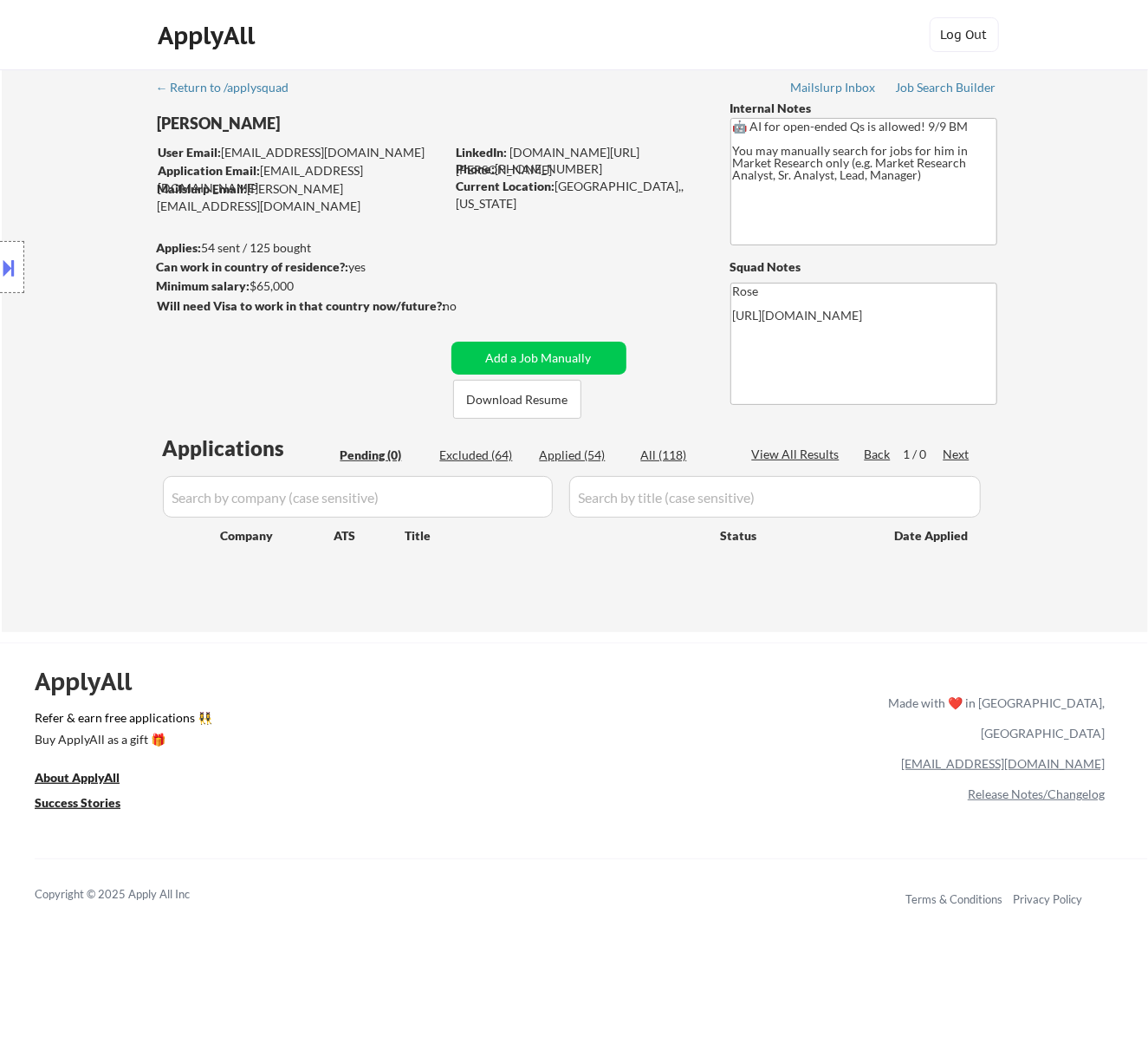
select select ""applied""
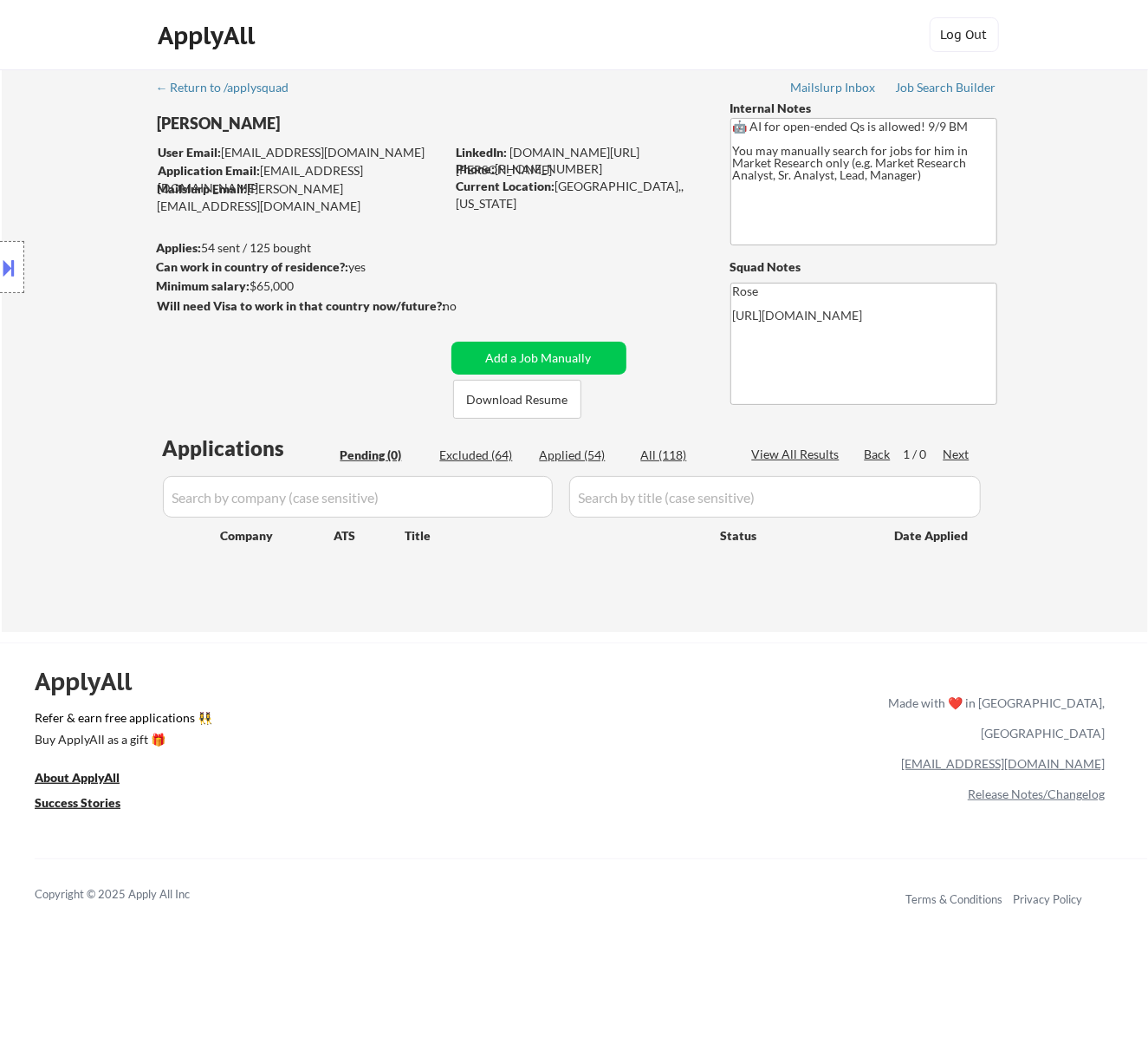
select select ""applied""
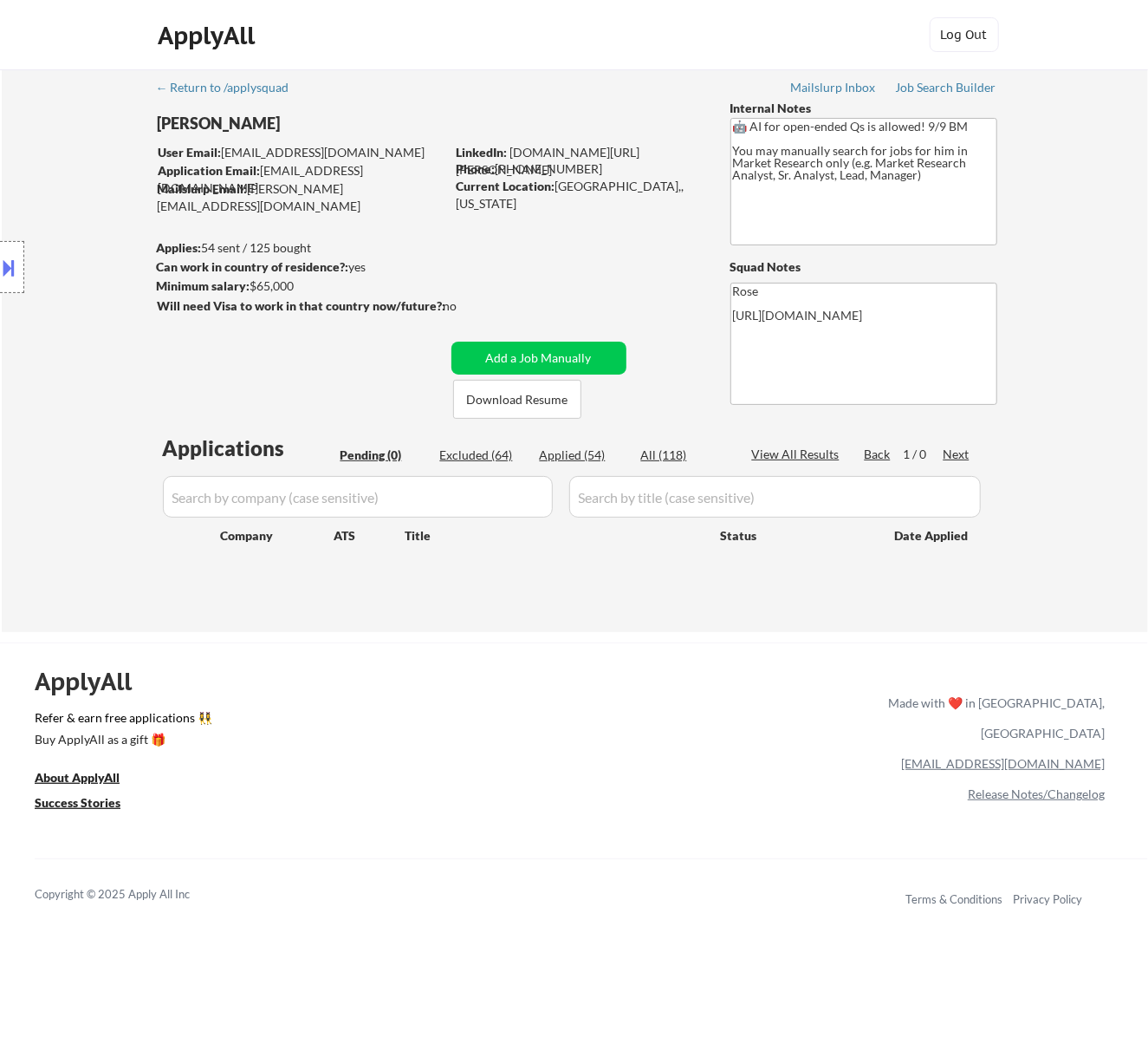
select select ""applied""
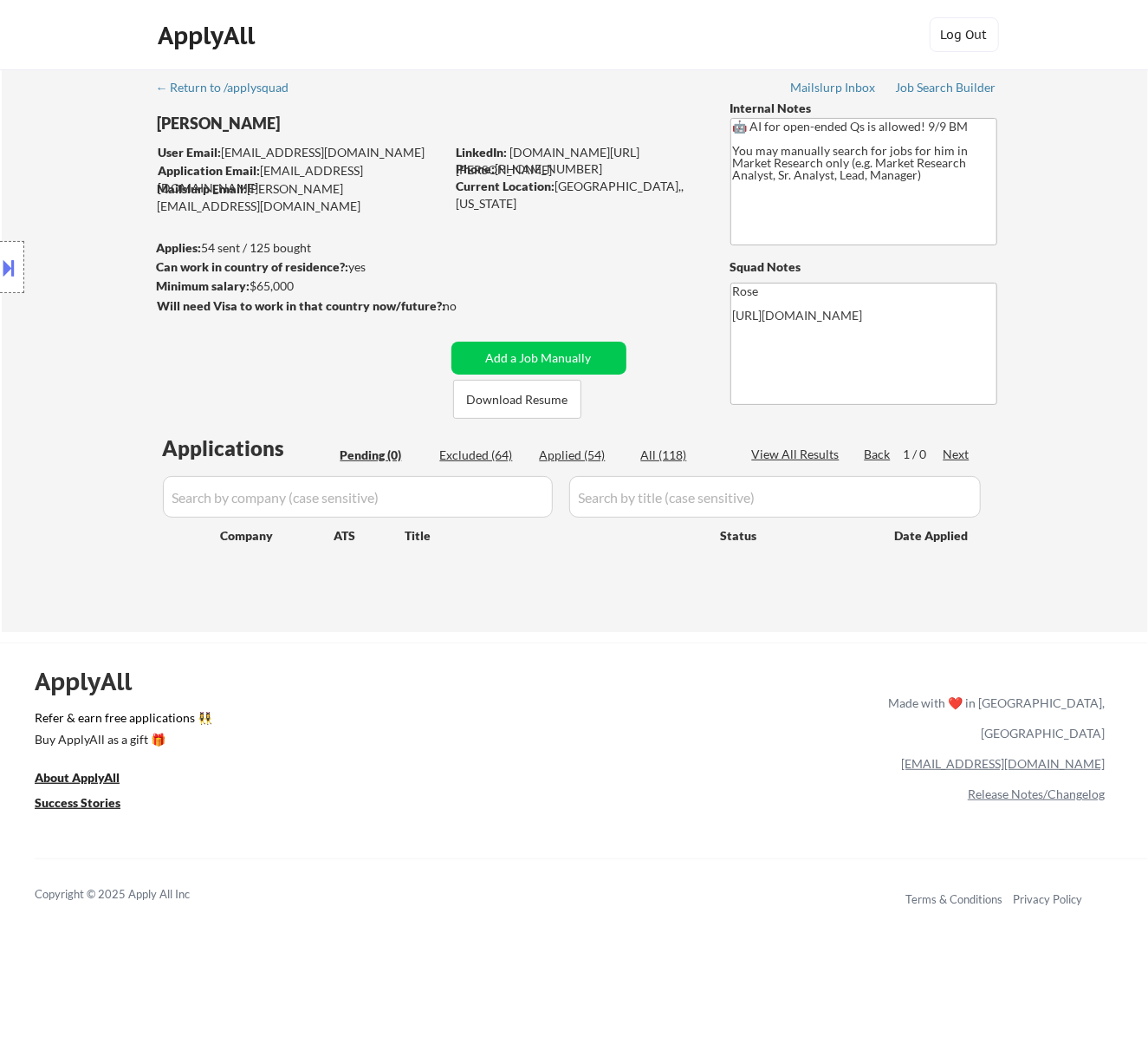
select select ""applied""
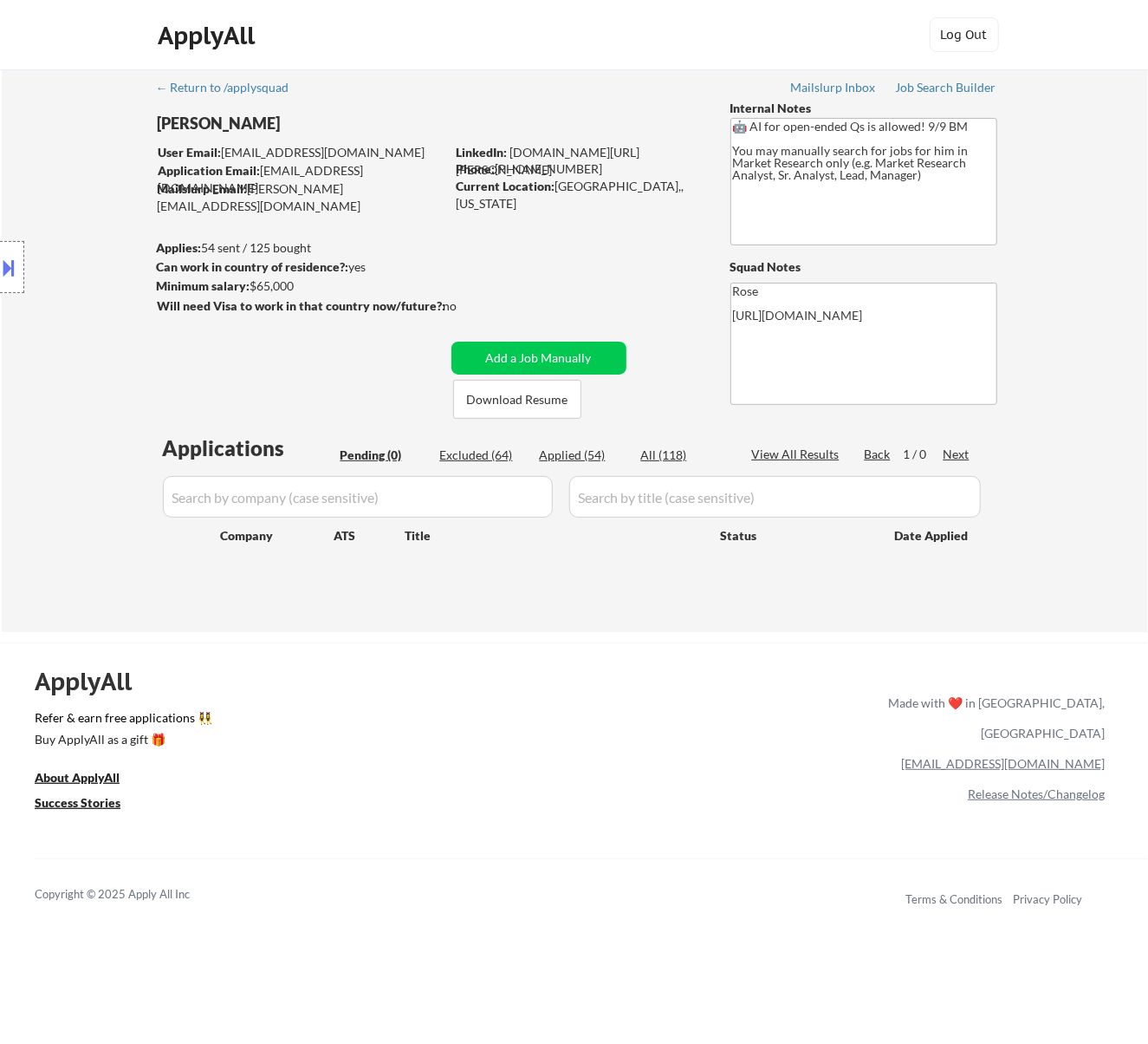
select select ""applied""
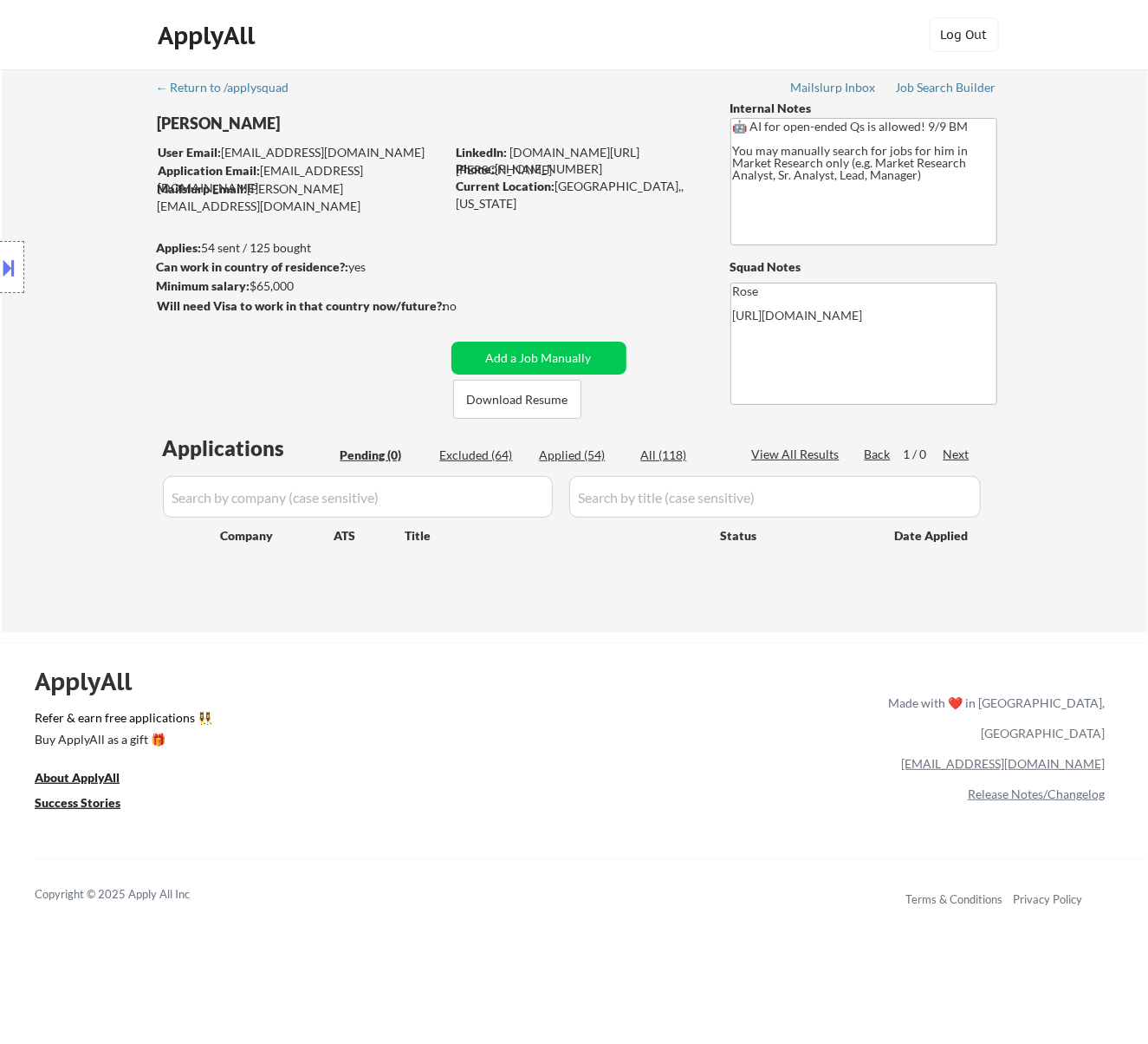
select select ""applied""
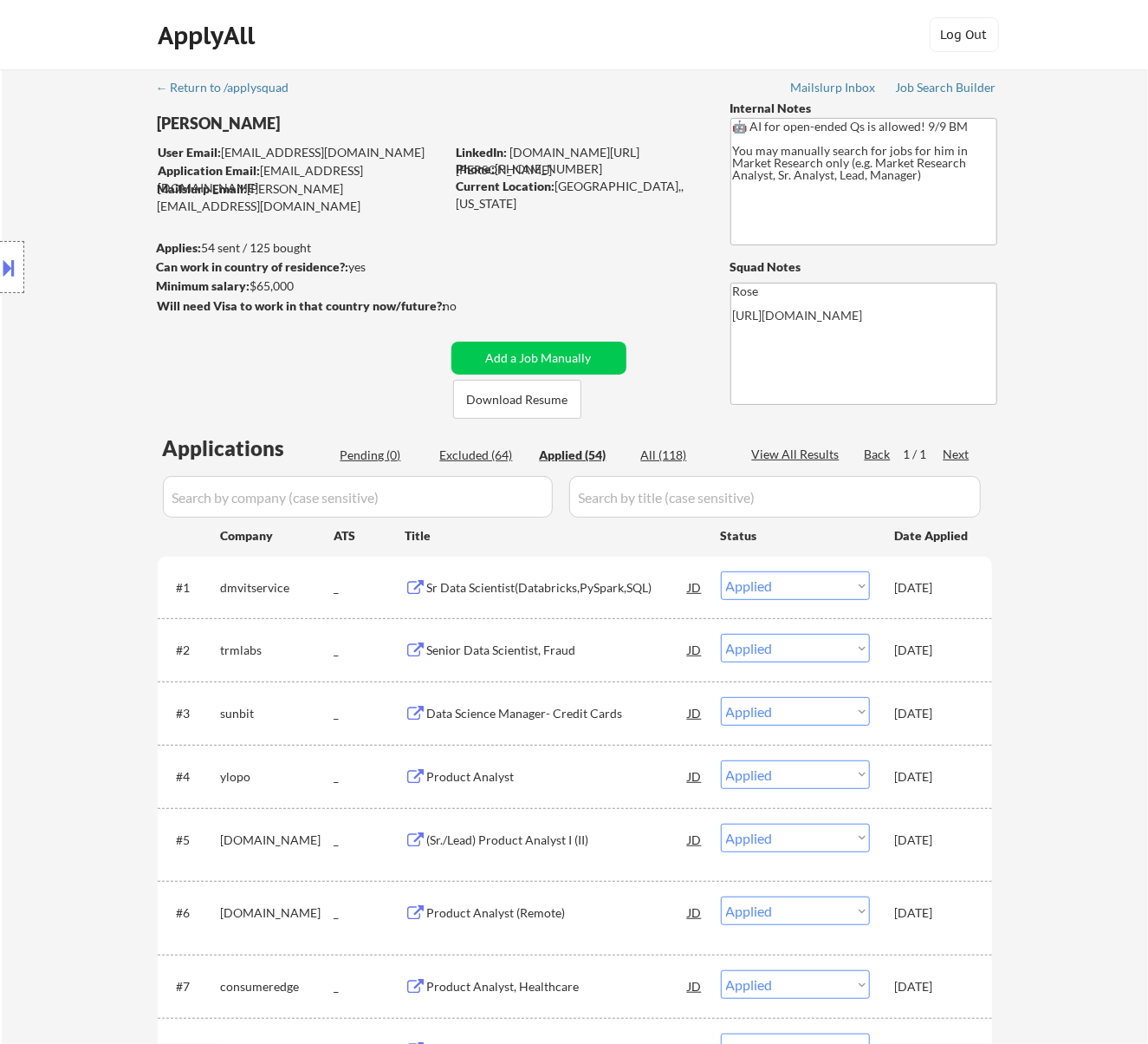
scroll to position [347, 0]
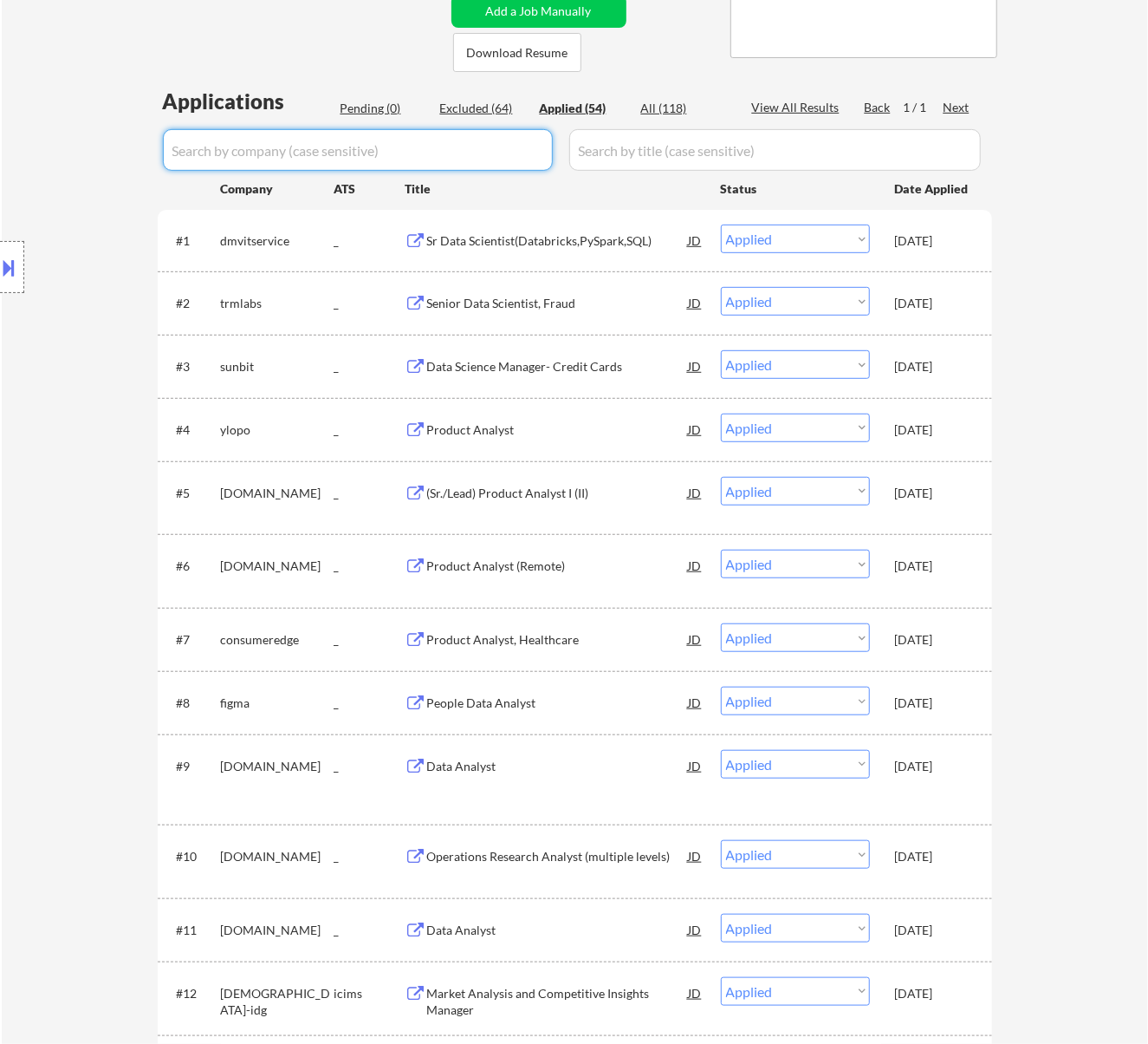
click at [472, 140] on input "input" at bounding box center [358, 150] width 390 height 42
paste input "economicmodeling"
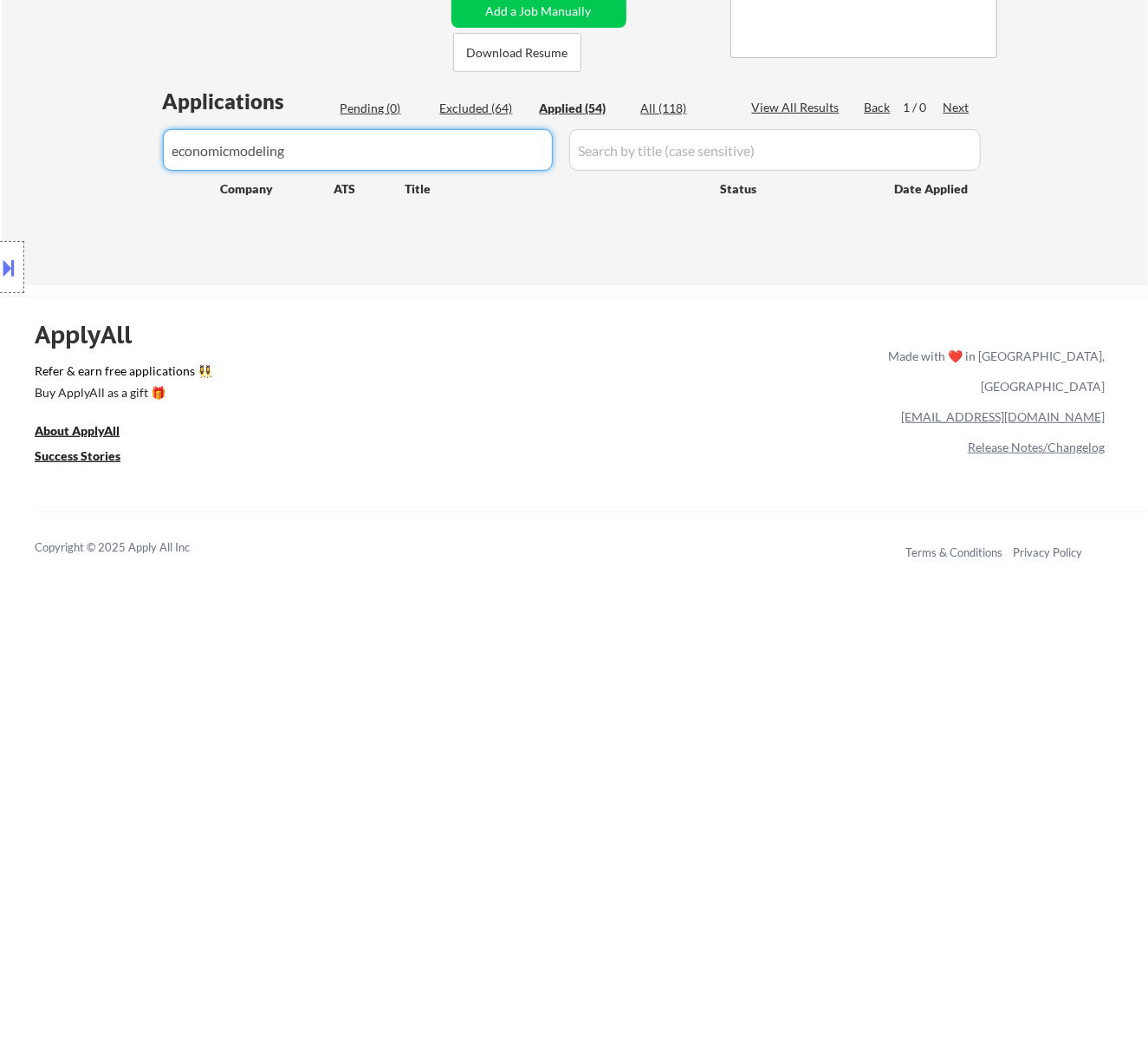
drag, startPoint x: 305, startPoint y: 148, endPoint x: 161, endPoint y: 152, distance: 144.1
click at [161, 152] on body "← Return to /applysquad Mailslurp Inbox Job Search Builder Seth Yockey User Ema…" at bounding box center [574, 175] width 1148 height 1044
type input "l"
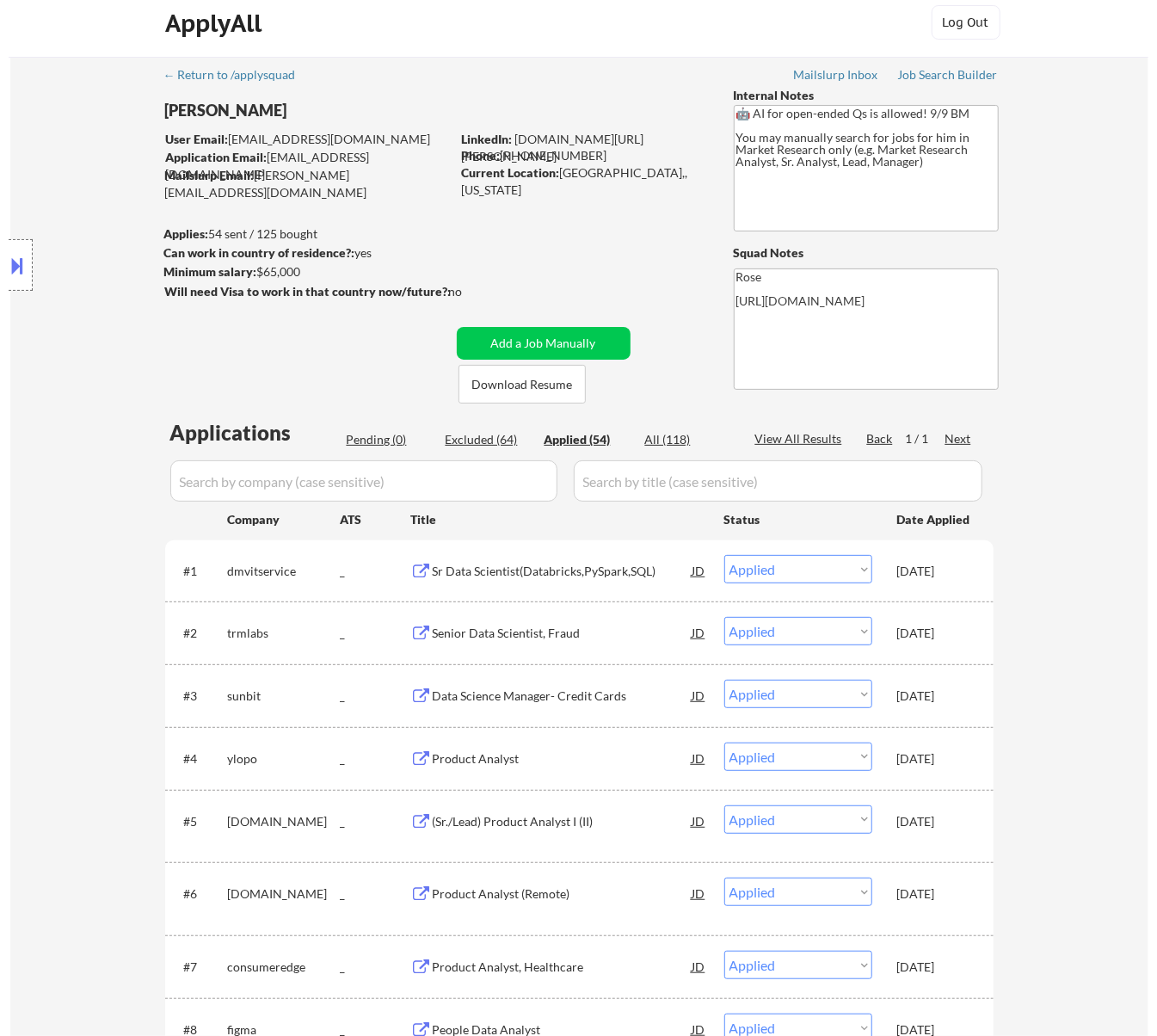
scroll to position [0, 0]
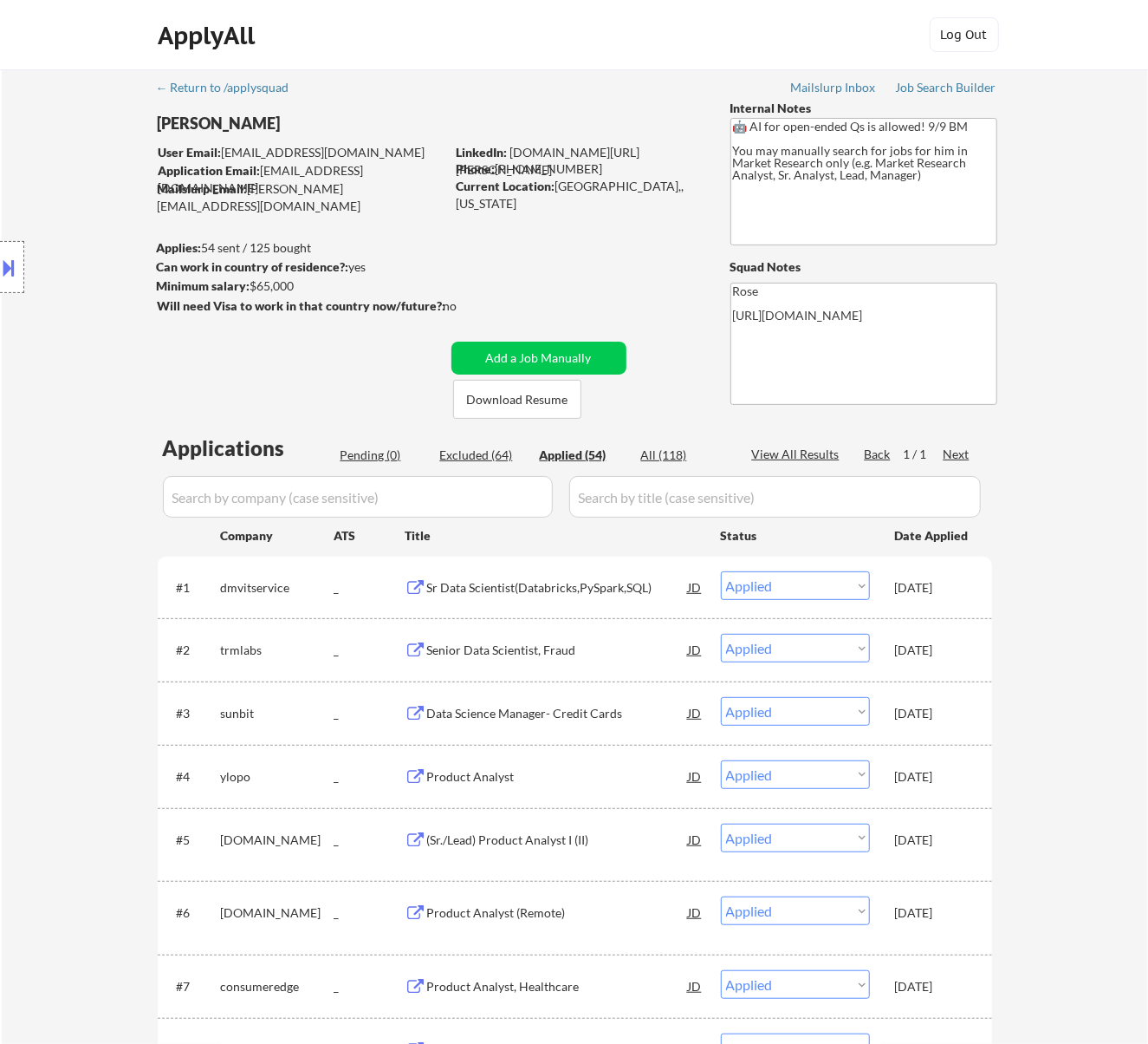
click at [365, 455] on div "Pending (0)" at bounding box center [383, 455] width 86 height 18
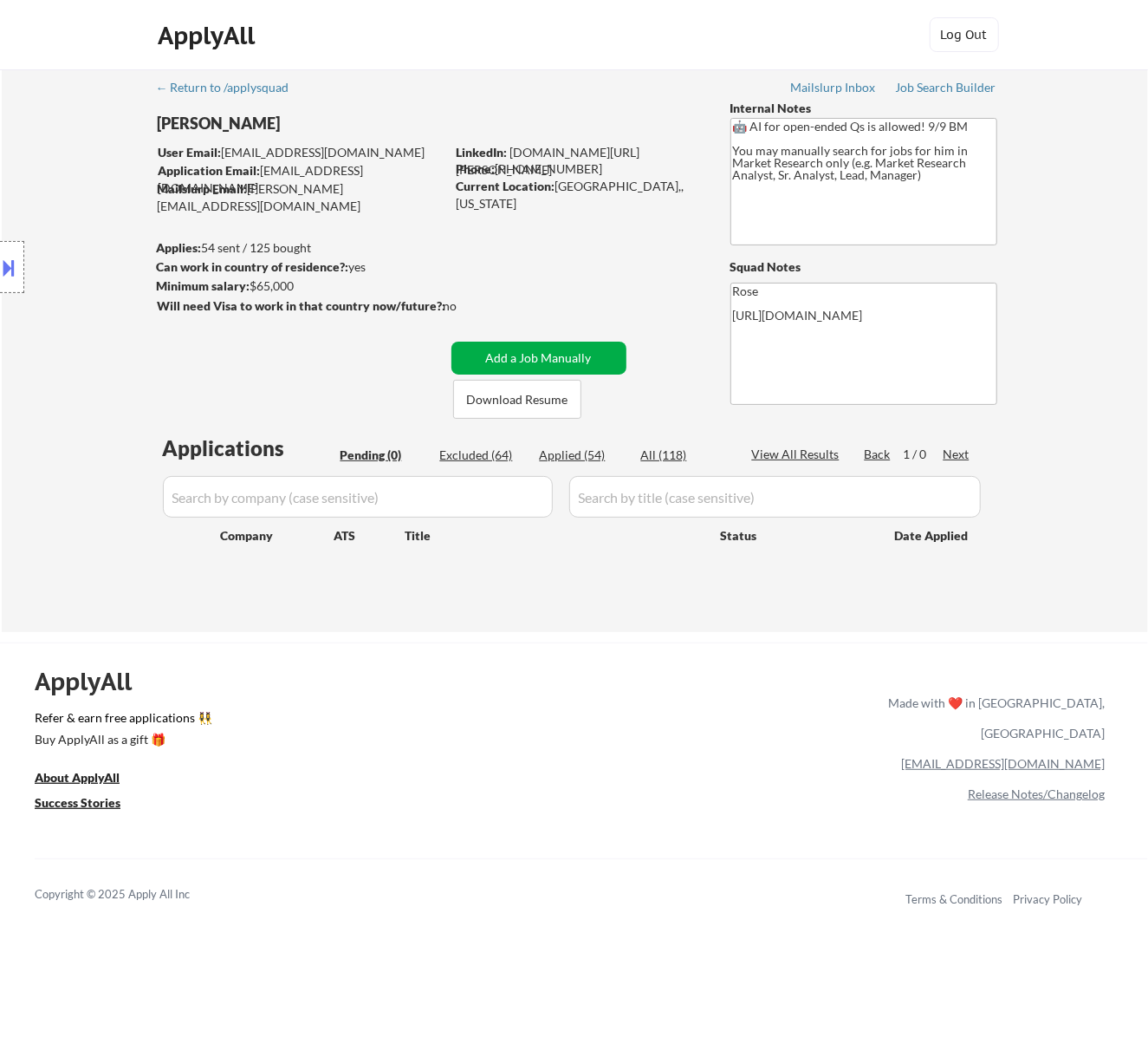
click at [542, 355] on button "Add a Job Manually" at bounding box center [539, 357] width 175 height 33
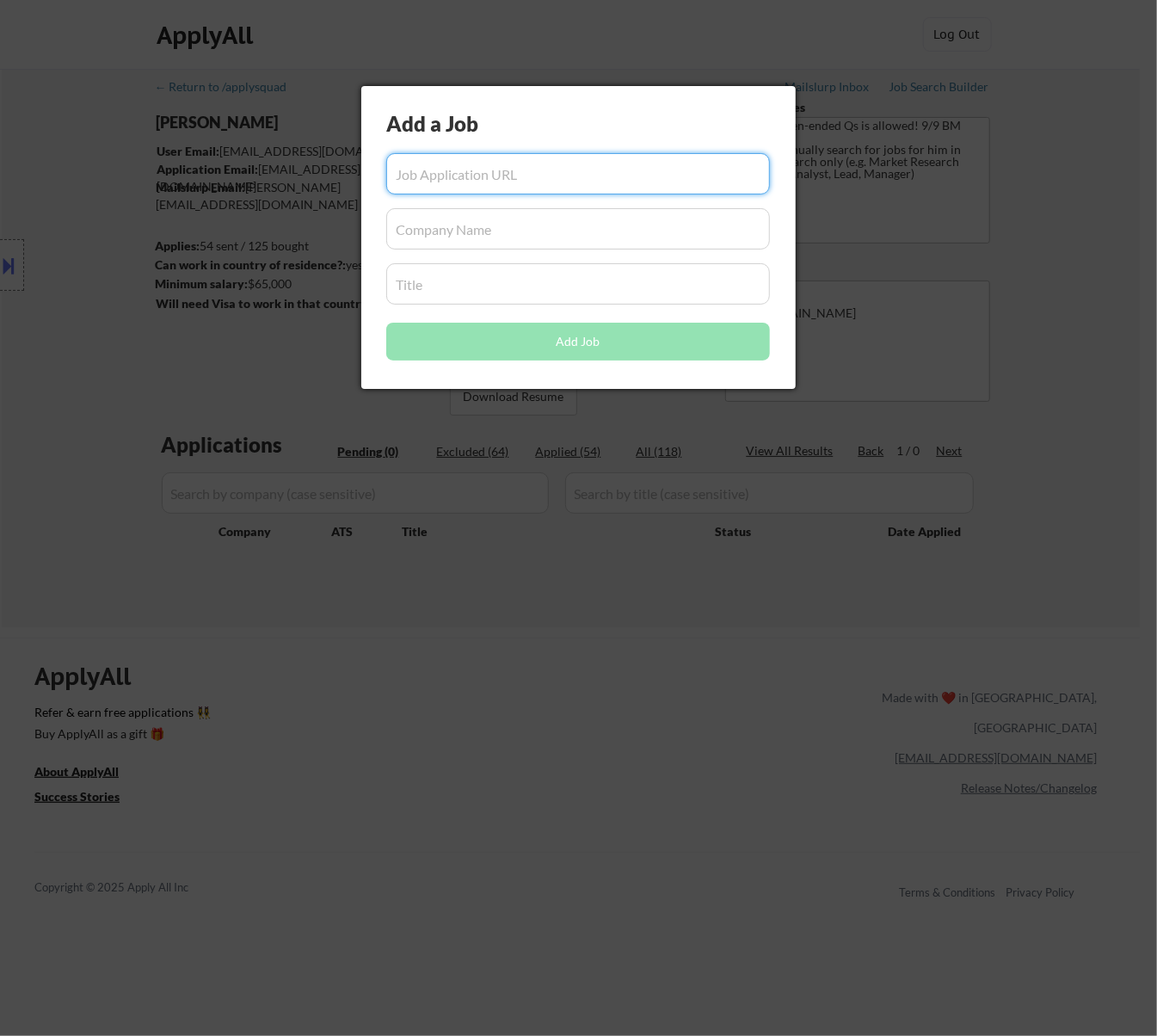
paste input "https://jobs.lever.co/economicmodeling/5de22eaa-43f8-4caf-8fc6-43bed6343f0d"
type input "https://jobs.lever.co/economicmodeling/5de22eaa-43f8-4caf-8fc6-43bed6343f0d"
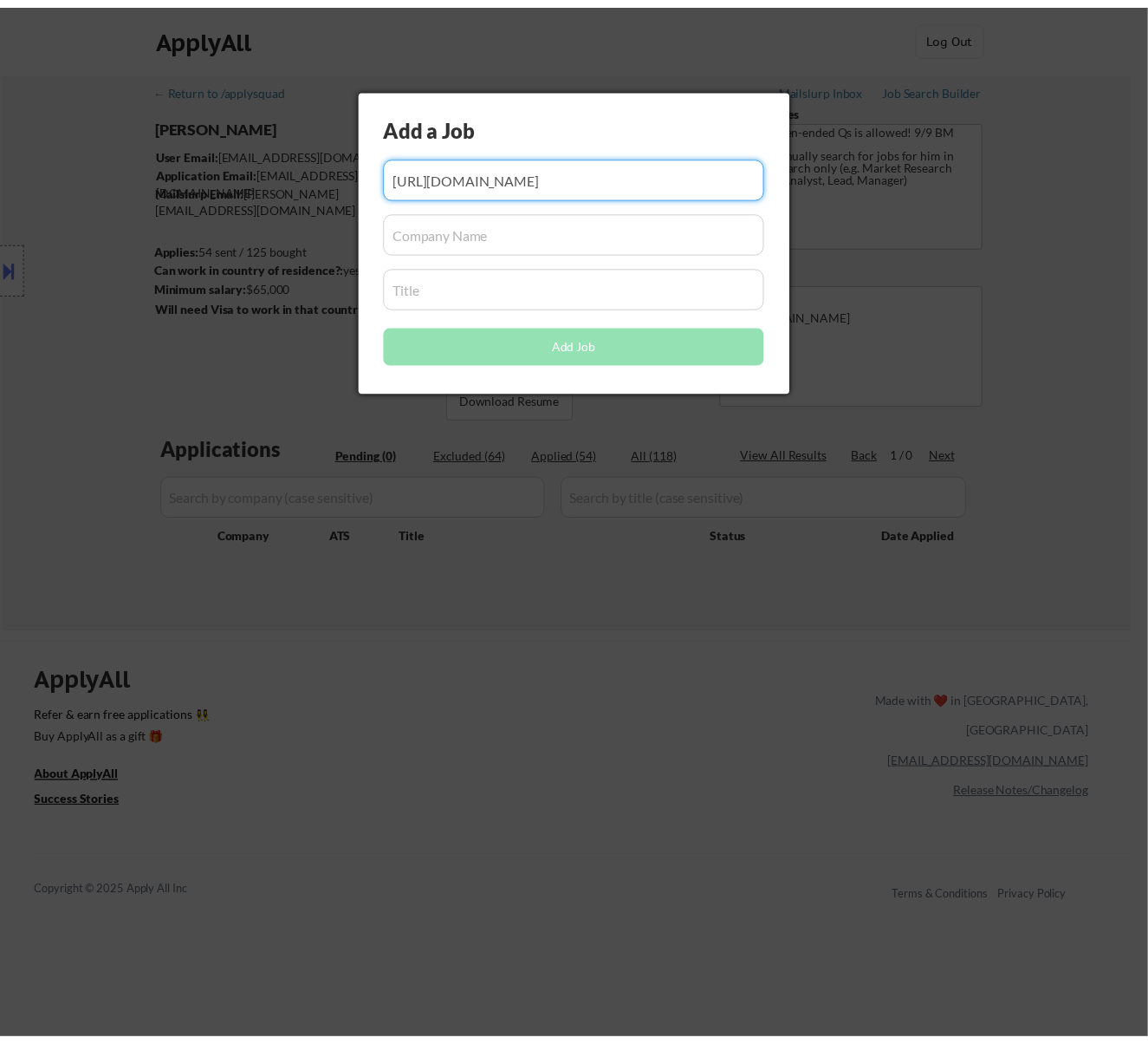
scroll to position [0, 0]
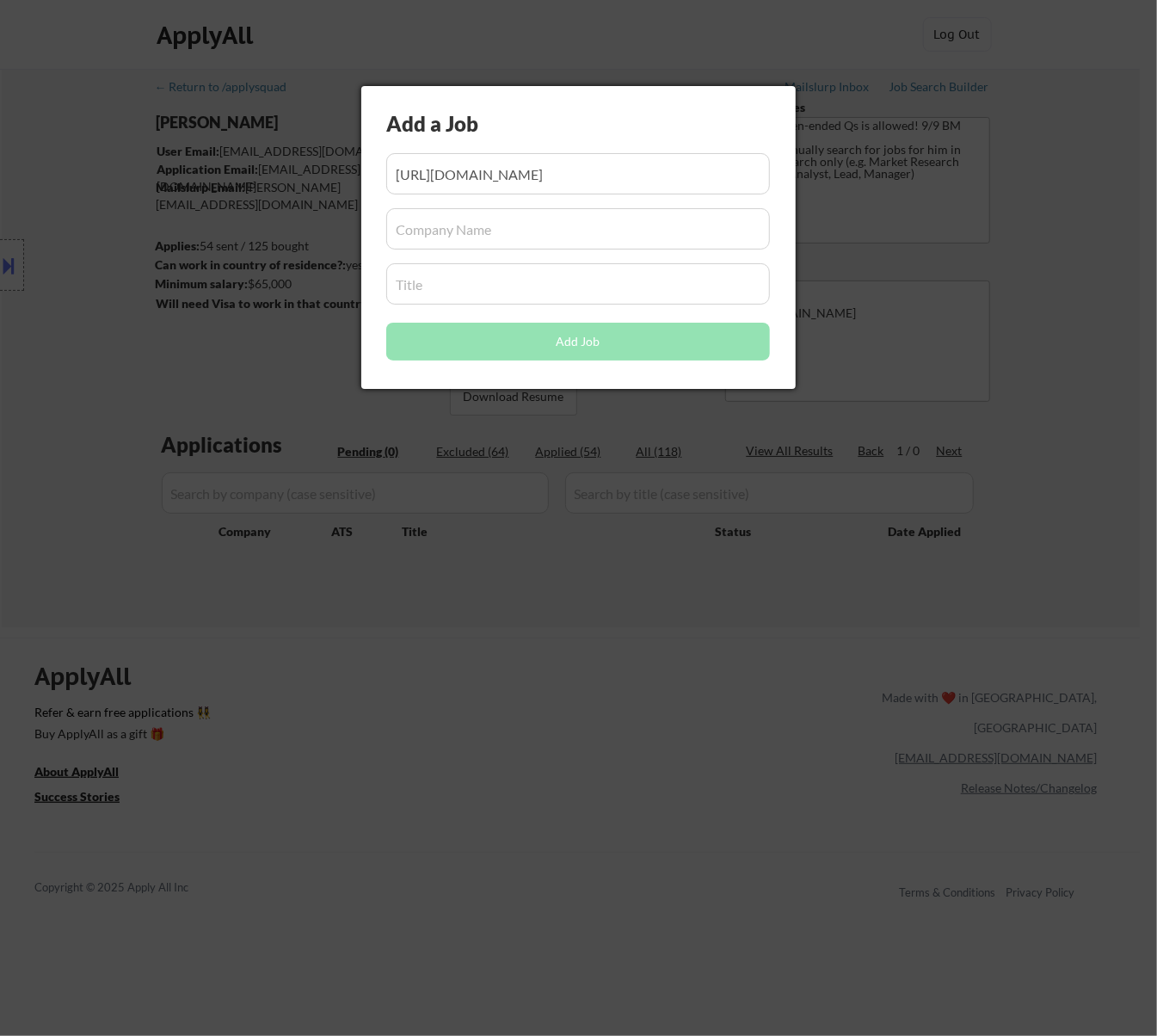
click at [518, 225] on input "input" at bounding box center [578, 229] width 384 height 42
paste input "economicmodeling/"
type input "economicmodeling"
click at [456, 287] on input "input" at bounding box center [578, 283] width 384 height 42
click at [417, 277] on input "input" at bounding box center [578, 283] width 384 height 42
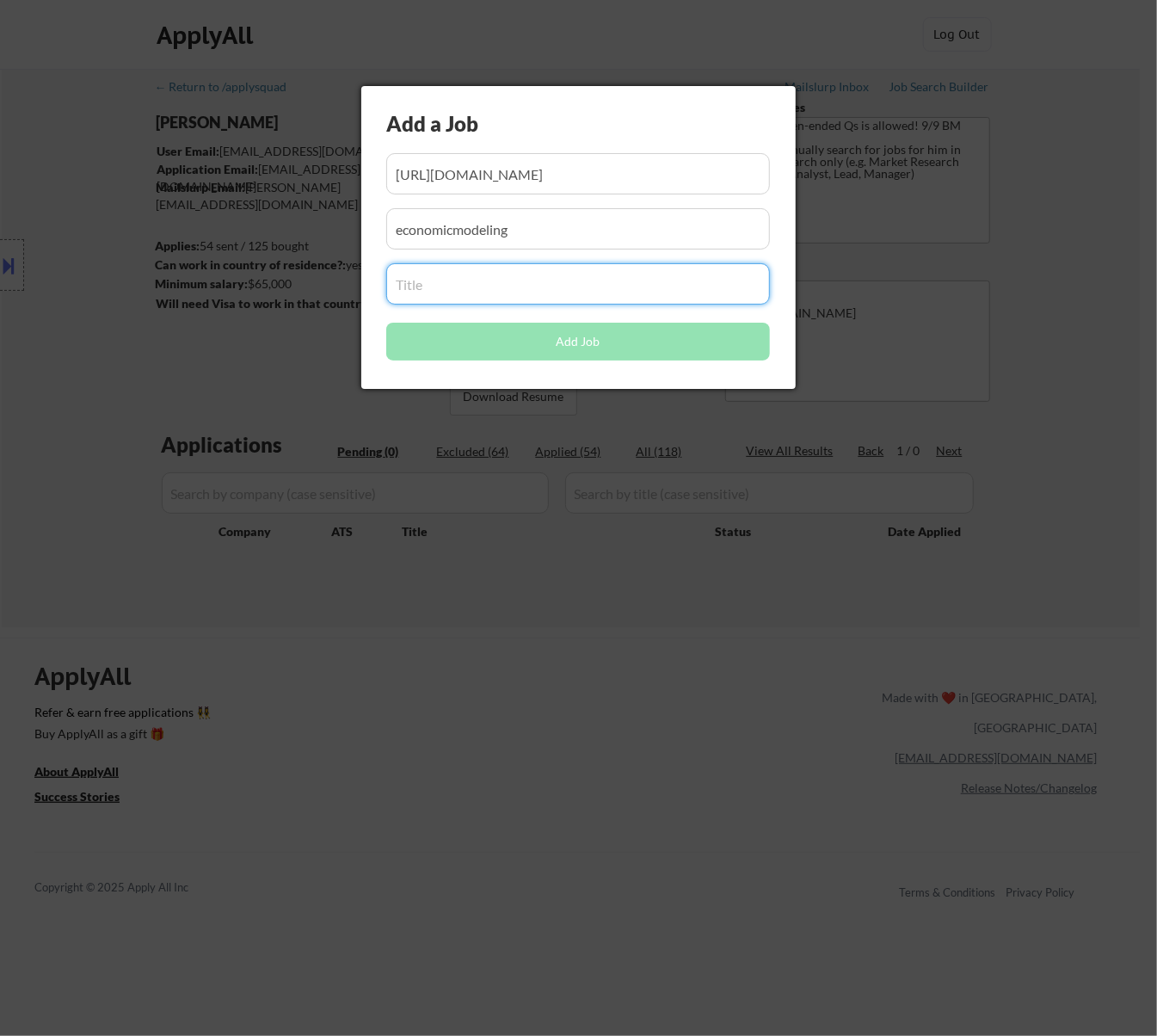
paste input "Research Manager"
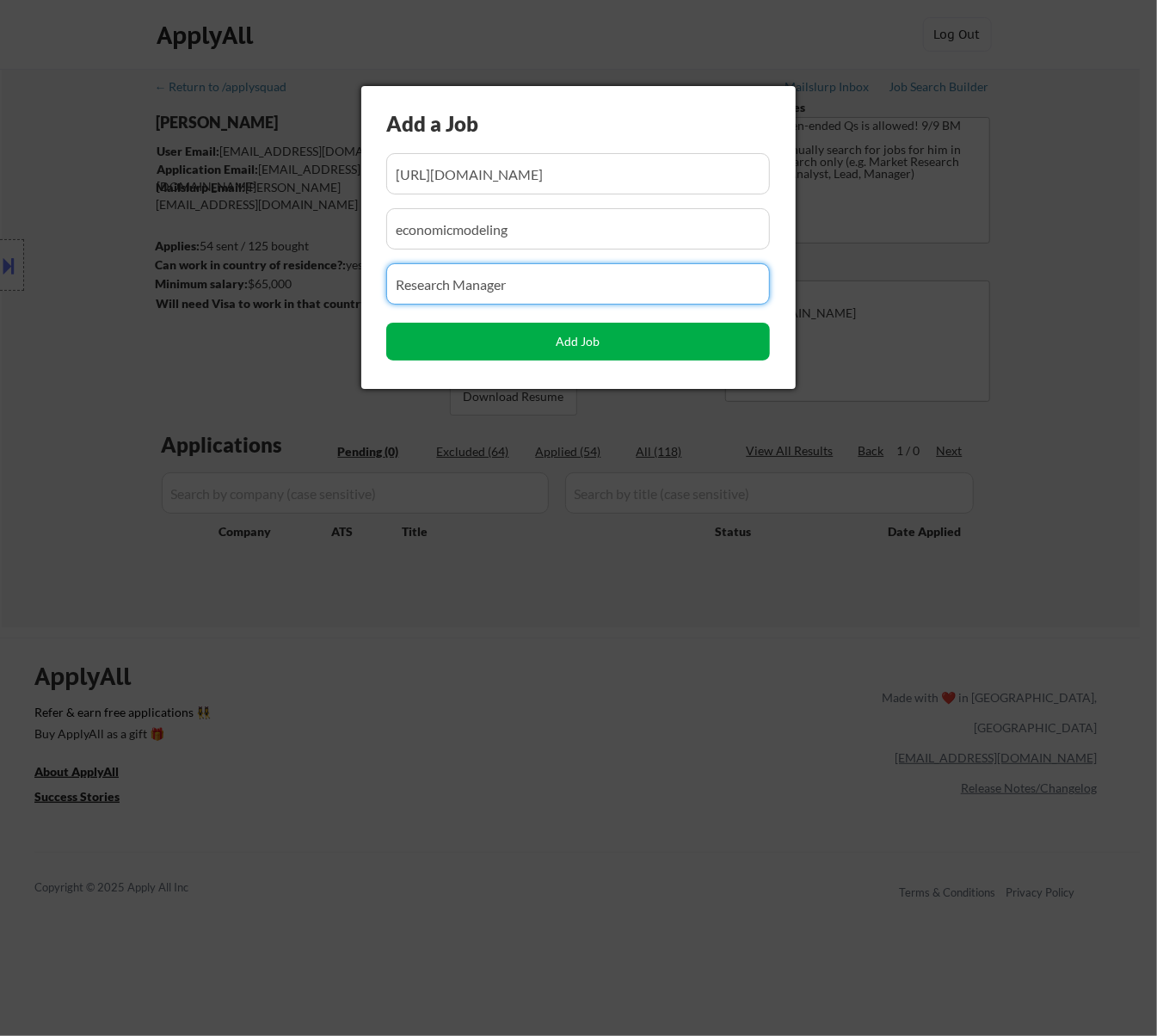
type input "Research Manager"
click at [596, 342] on button "Add Job" at bounding box center [578, 341] width 384 height 38
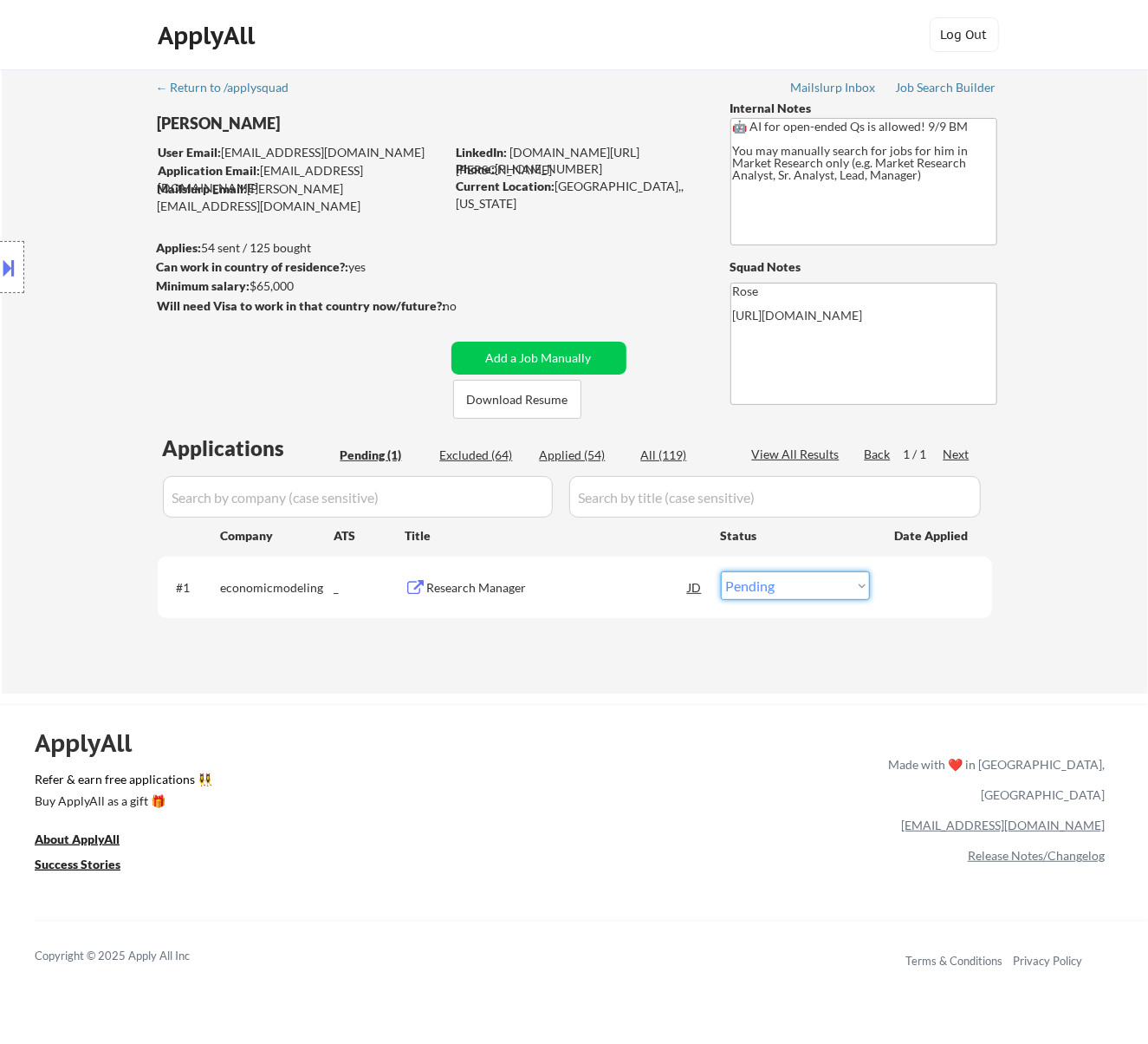
click at [761, 572] on select "Choose an option... Pending Applied Excluded (Questions) Excluded (Expired) Exc…" at bounding box center [796, 585] width 149 height 29
select select ""applied""
click at [721, 571] on select "Choose an option... Pending Applied Excluded (Questions) Excluded (Expired) Exc…" at bounding box center [796, 585] width 149 height 29
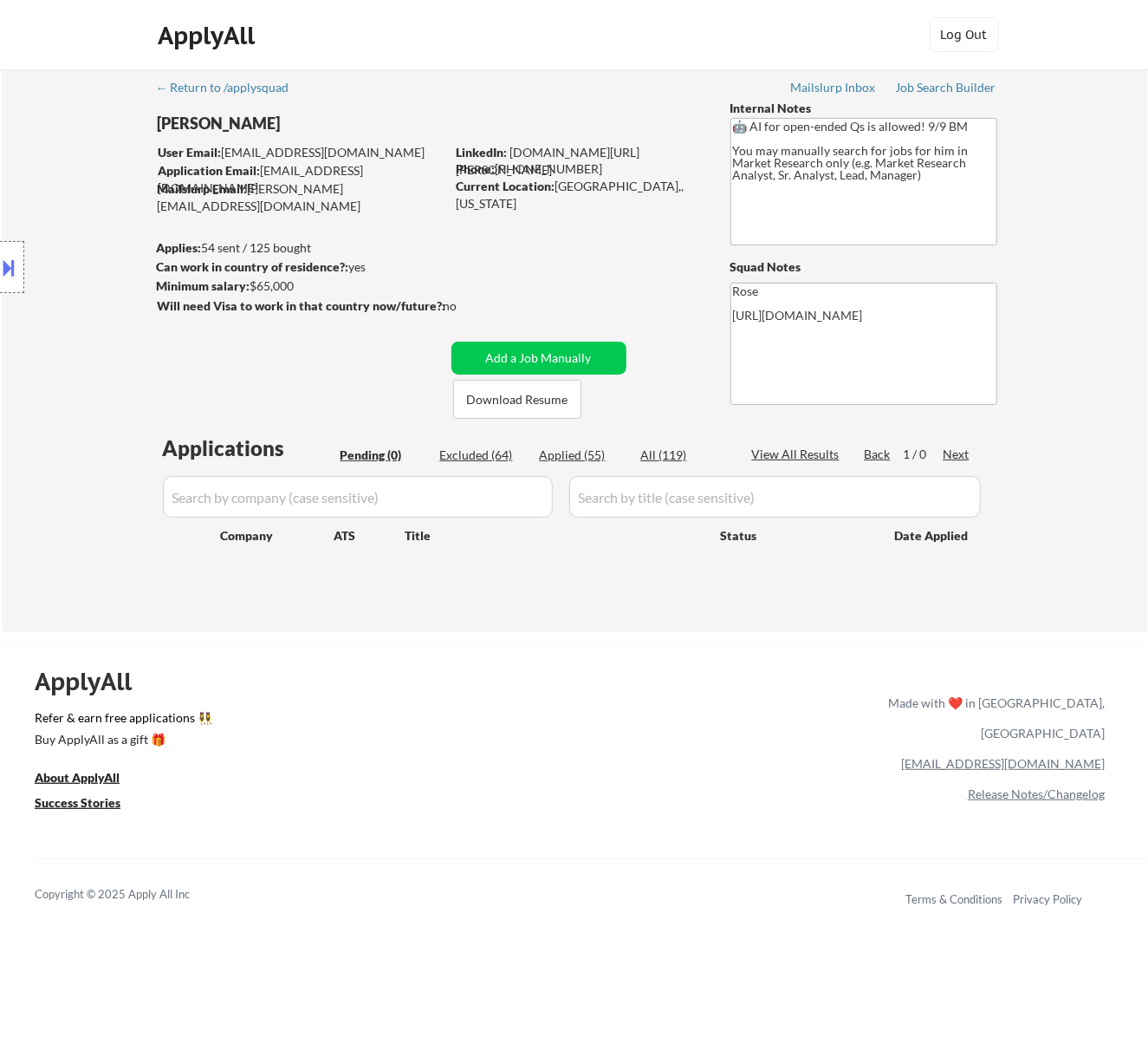
click at [10, 253] on button at bounding box center [9, 267] width 20 height 29
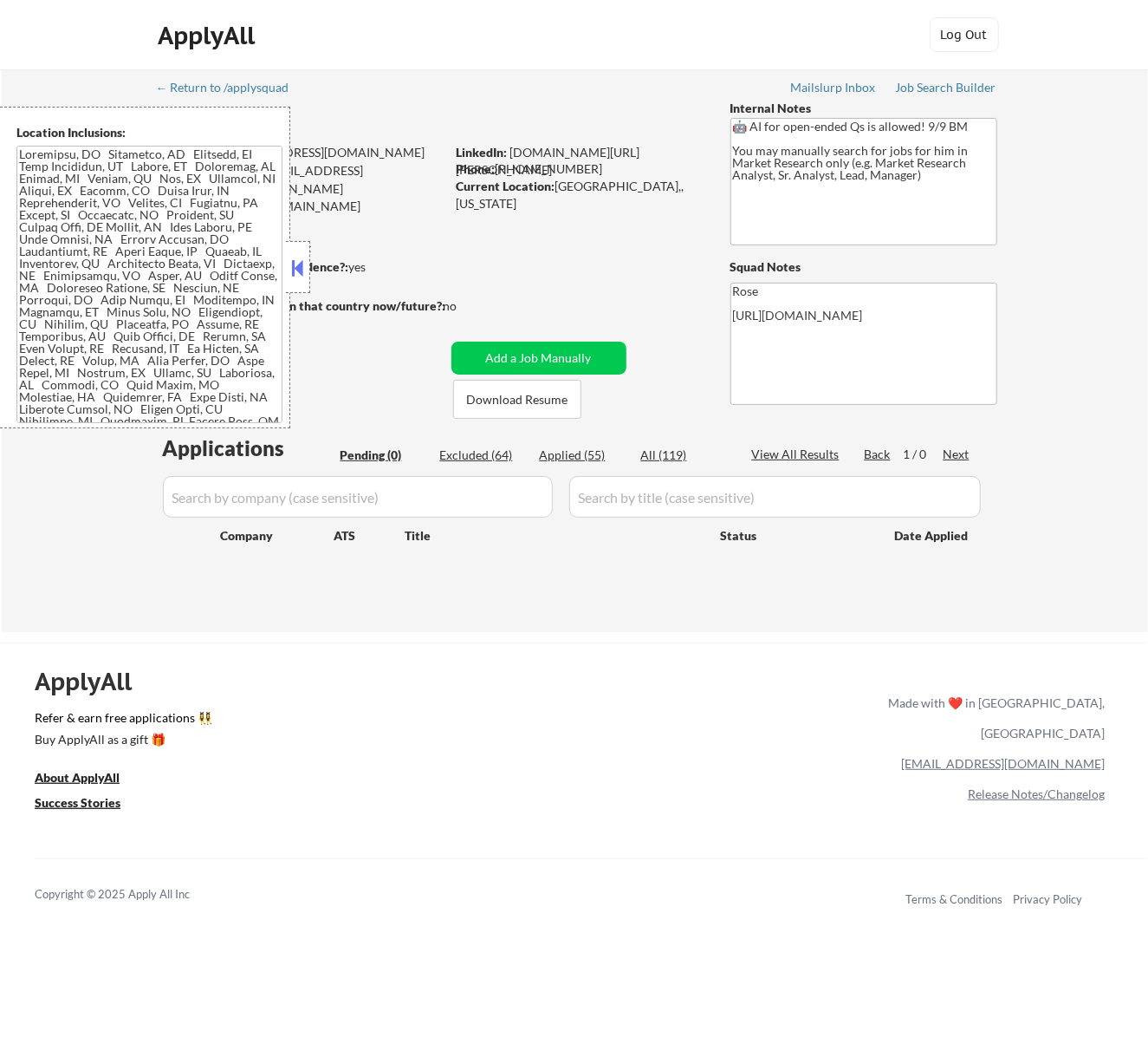
click at [296, 267] on button at bounding box center [297, 268] width 20 height 26
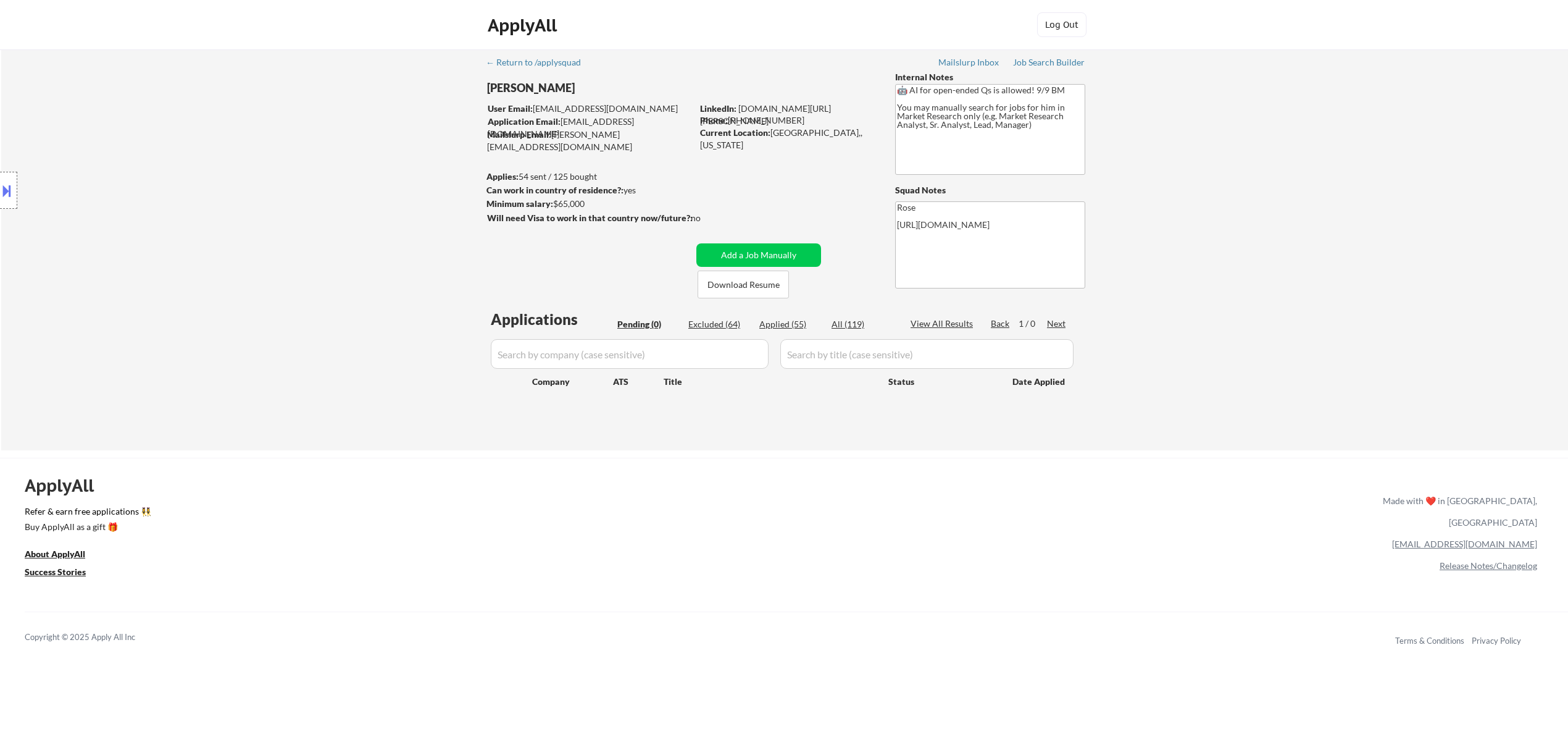
click at [796, 317] on div "Applications Pending (0) Excluded (64) Applied (55) All (119) View All Results …" at bounding box center [785, 368] width 595 height 118
click at [791, 324] on div "Applied (55)" at bounding box center [790, 324] width 62 height 13
select select ""applied""
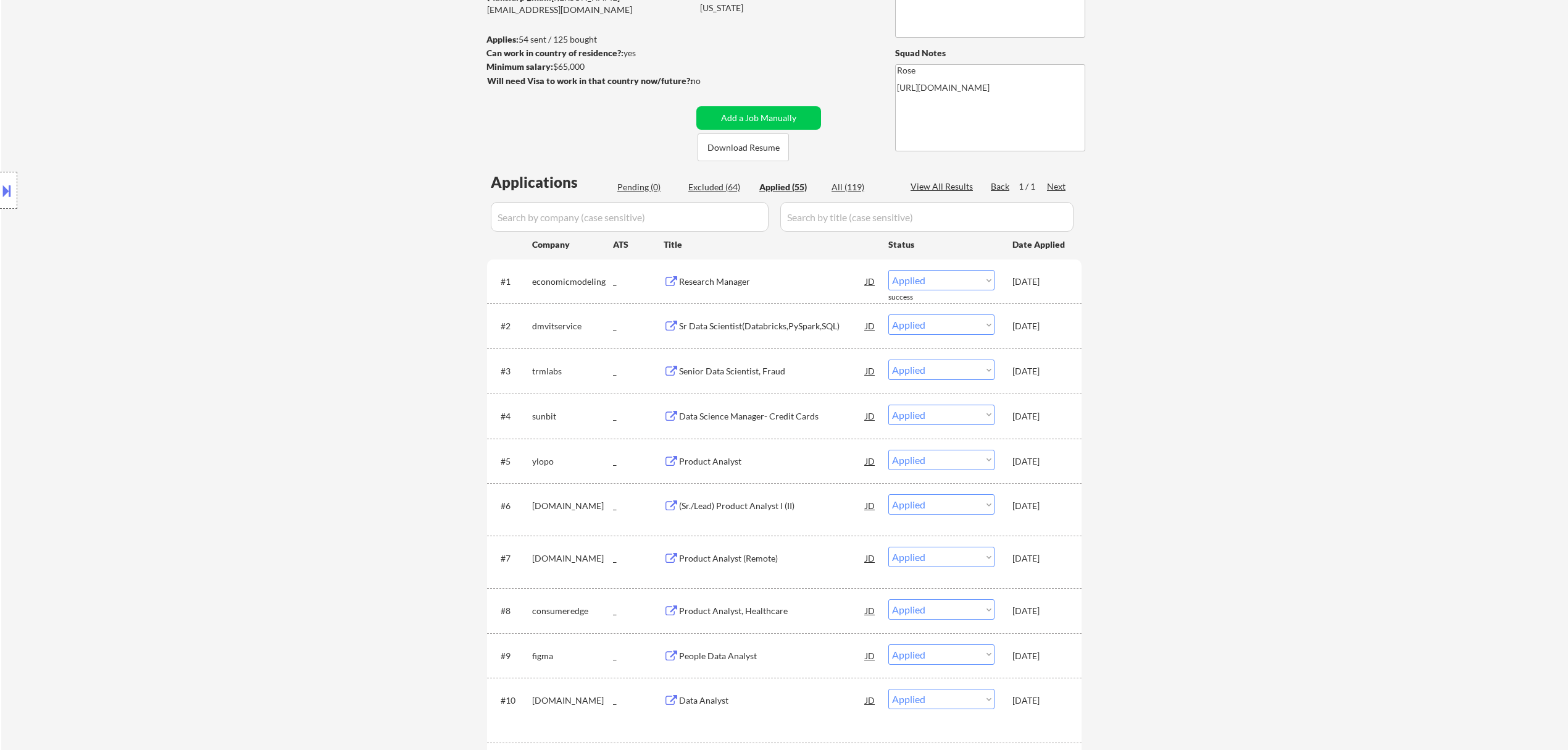
scroll to position [164, 0]
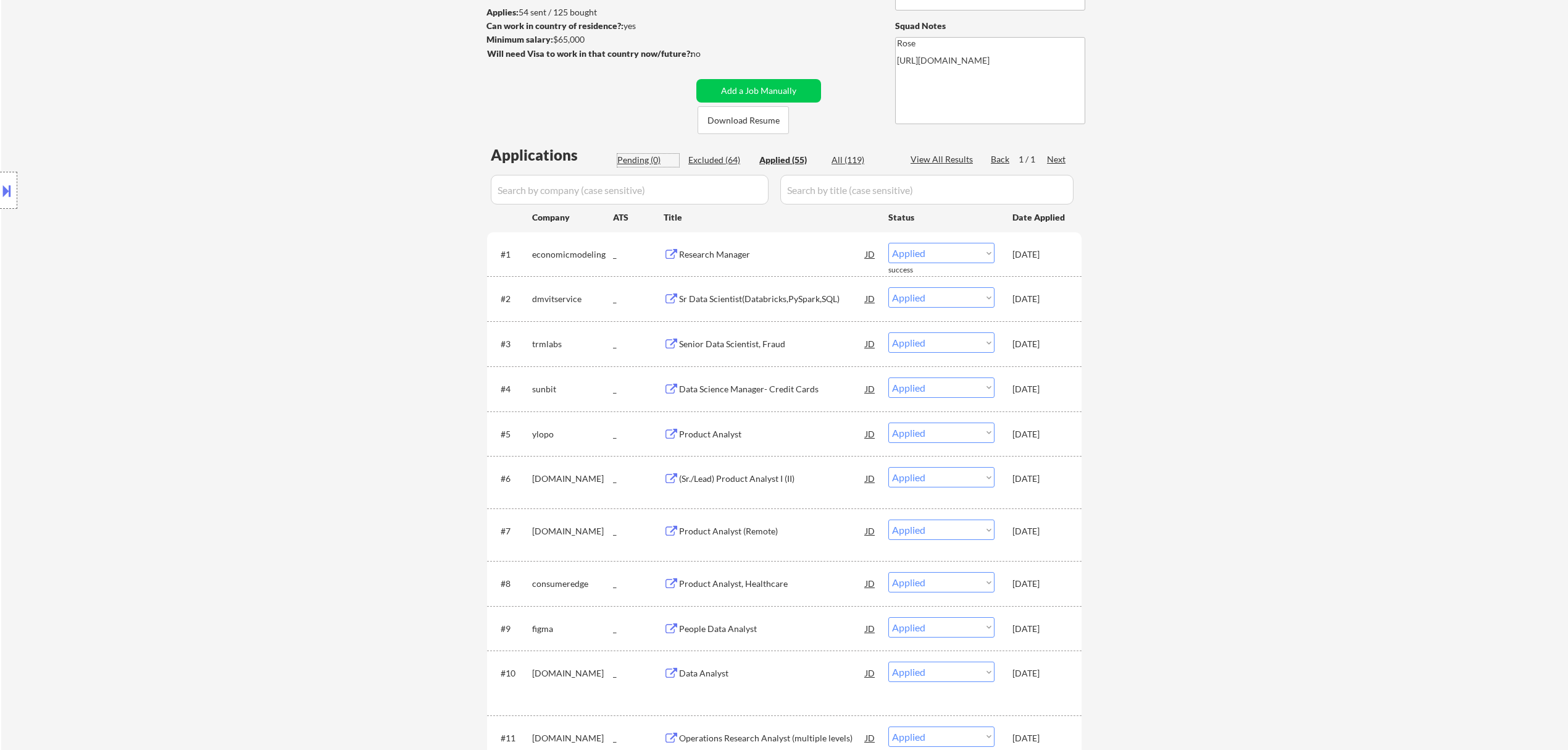
click at [644, 158] on div "Pending (0)" at bounding box center [648, 160] width 62 height 13
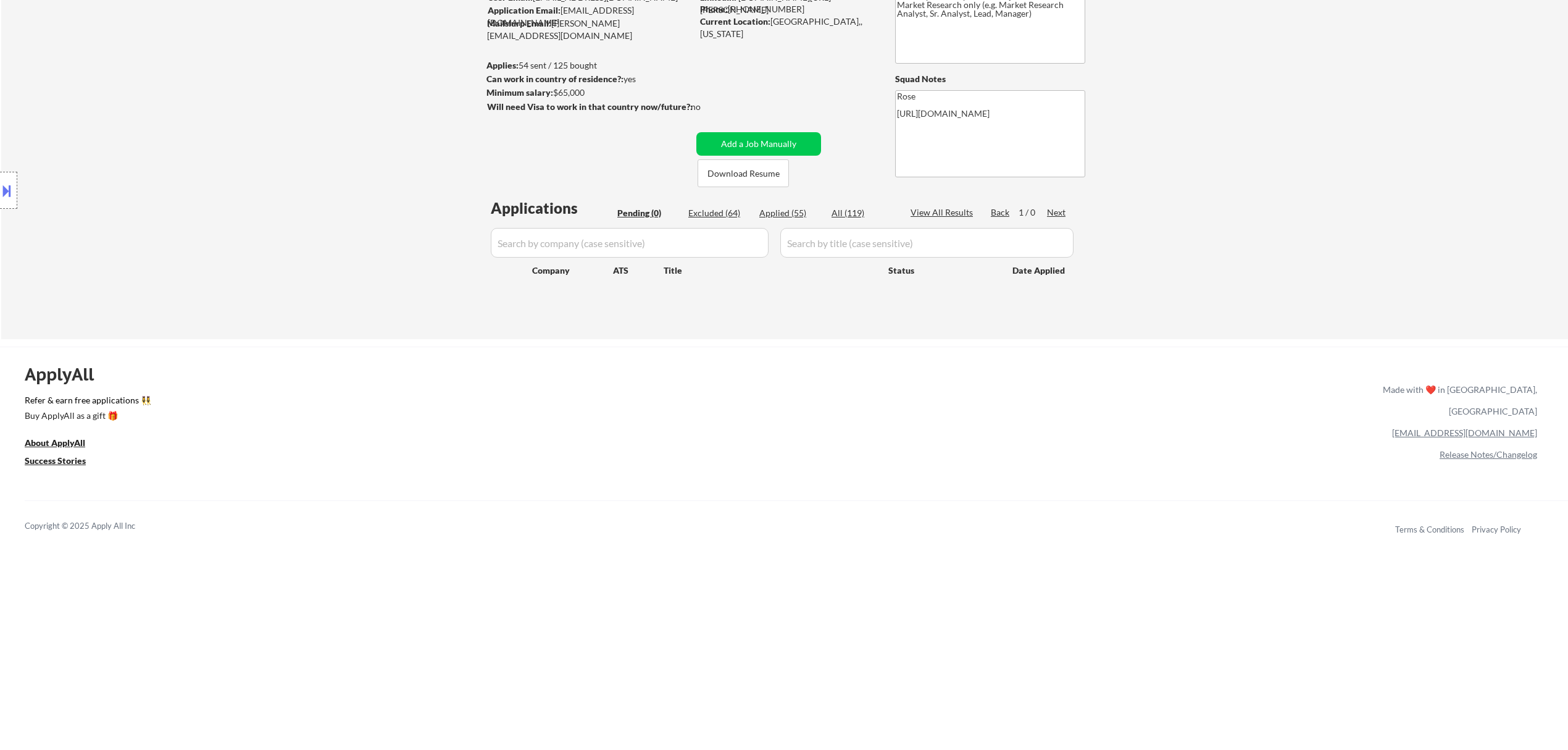
scroll to position [0, 0]
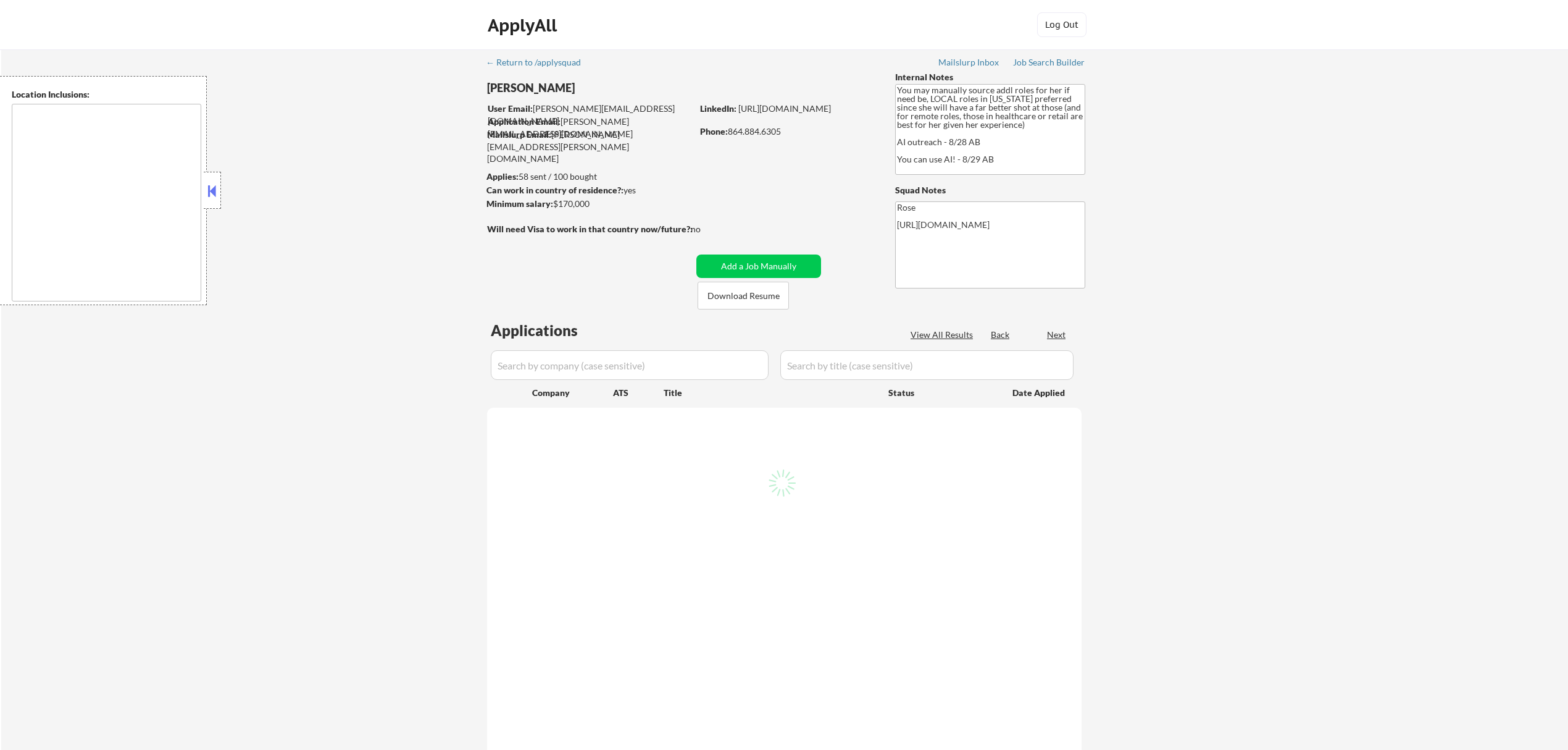
type textarea "[GEOGRAPHIC_DATA], [GEOGRAPHIC_DATA] [GEOGRAPHIC_DATA], [GEOGRAPHIC_DATA] [GEOG…"
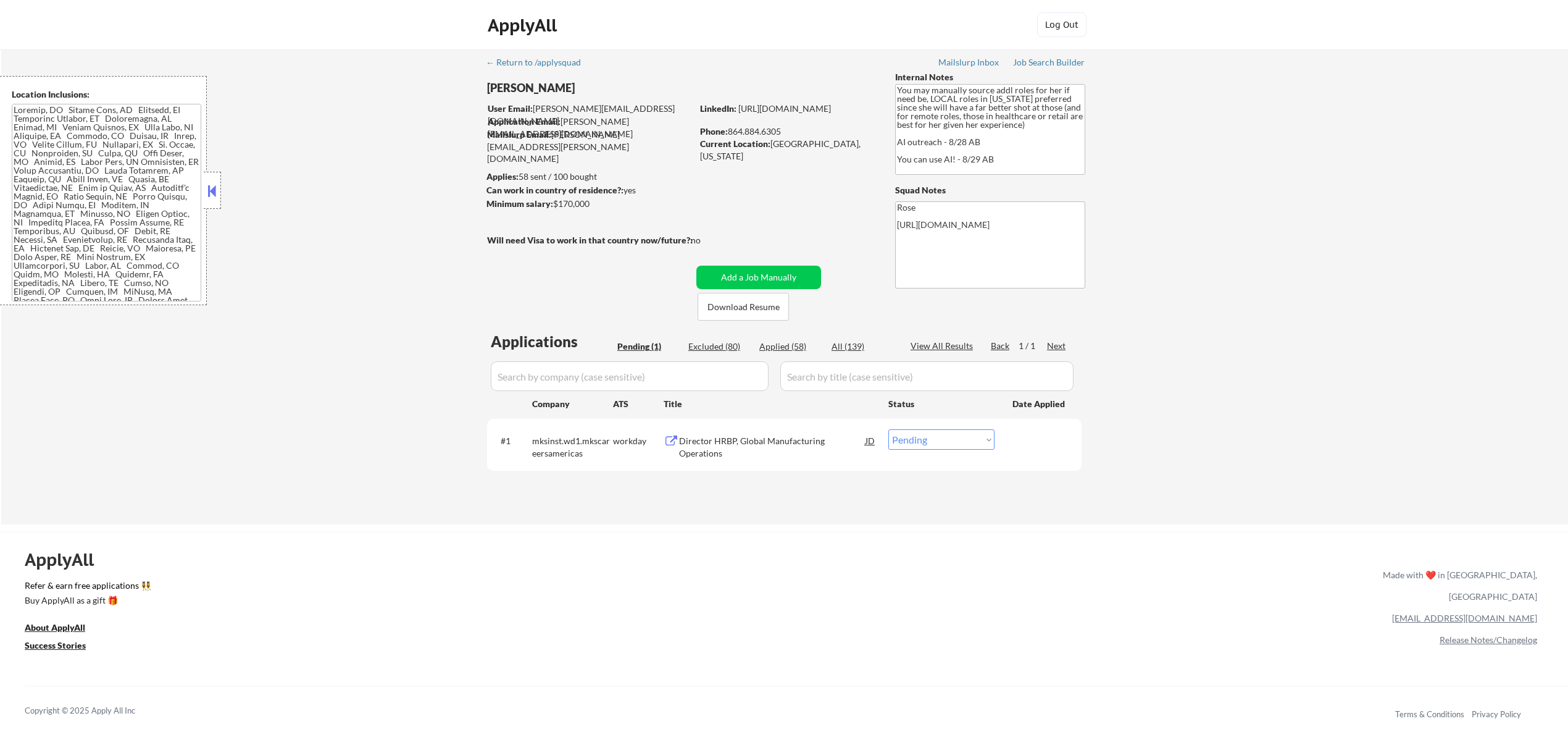
click at [810, 445] on div "Director HRBP, Global Manufacturing Operations" at bounding box center [773, 447] width 187 height 24
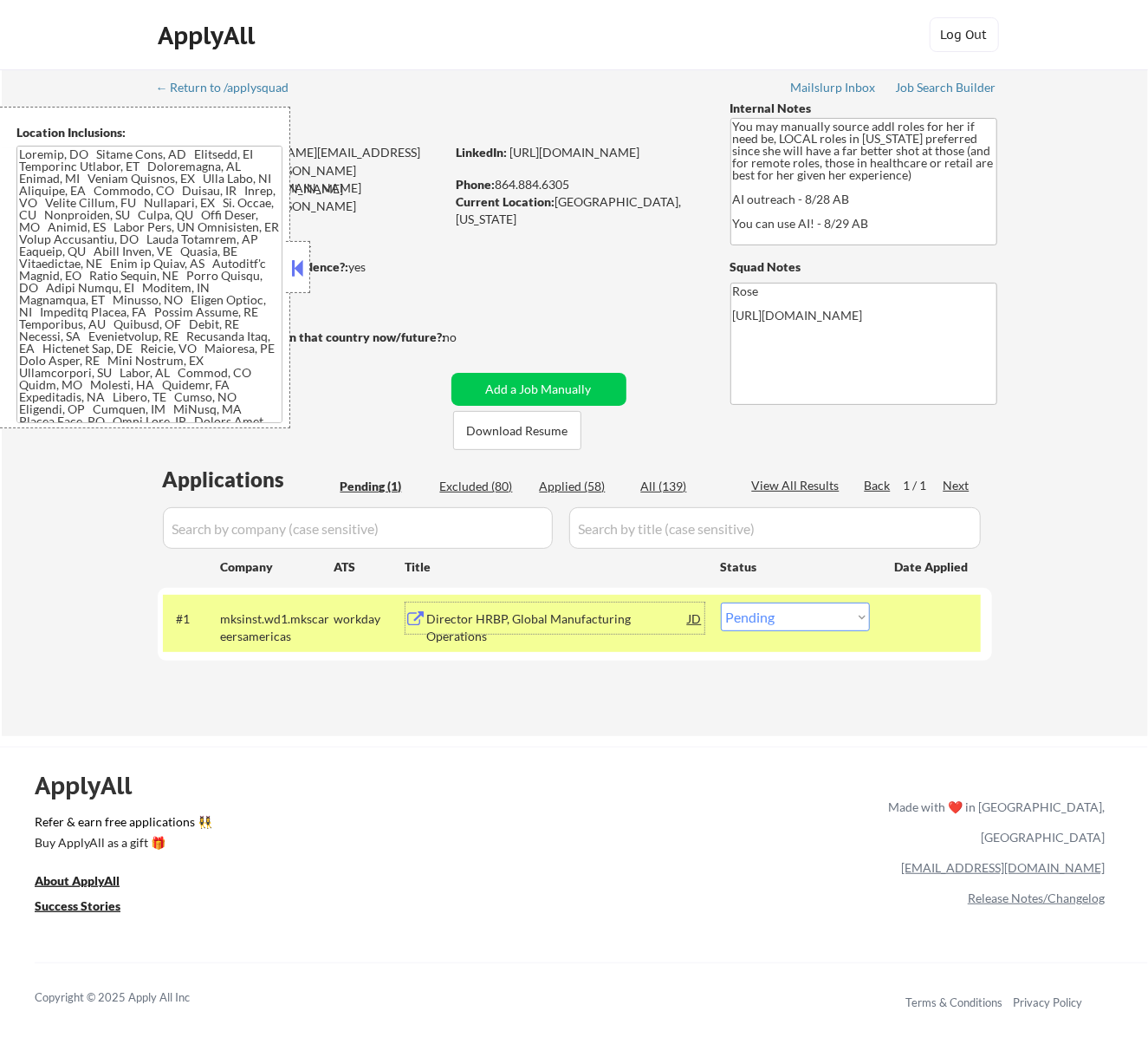
click at [778, 608] on select "Choose an option... Pending Applied Excluded (Questions) Excluded (Expired) Exc…" at bounding box center [796, 616] width 149 height 29
select select ""applied""
click at [721, 602] on select "Choose an option... Pending Applied Excluded (Questions) Excluded (Expired) Exc…" at bounding box center [796, 616] width 149 height 29
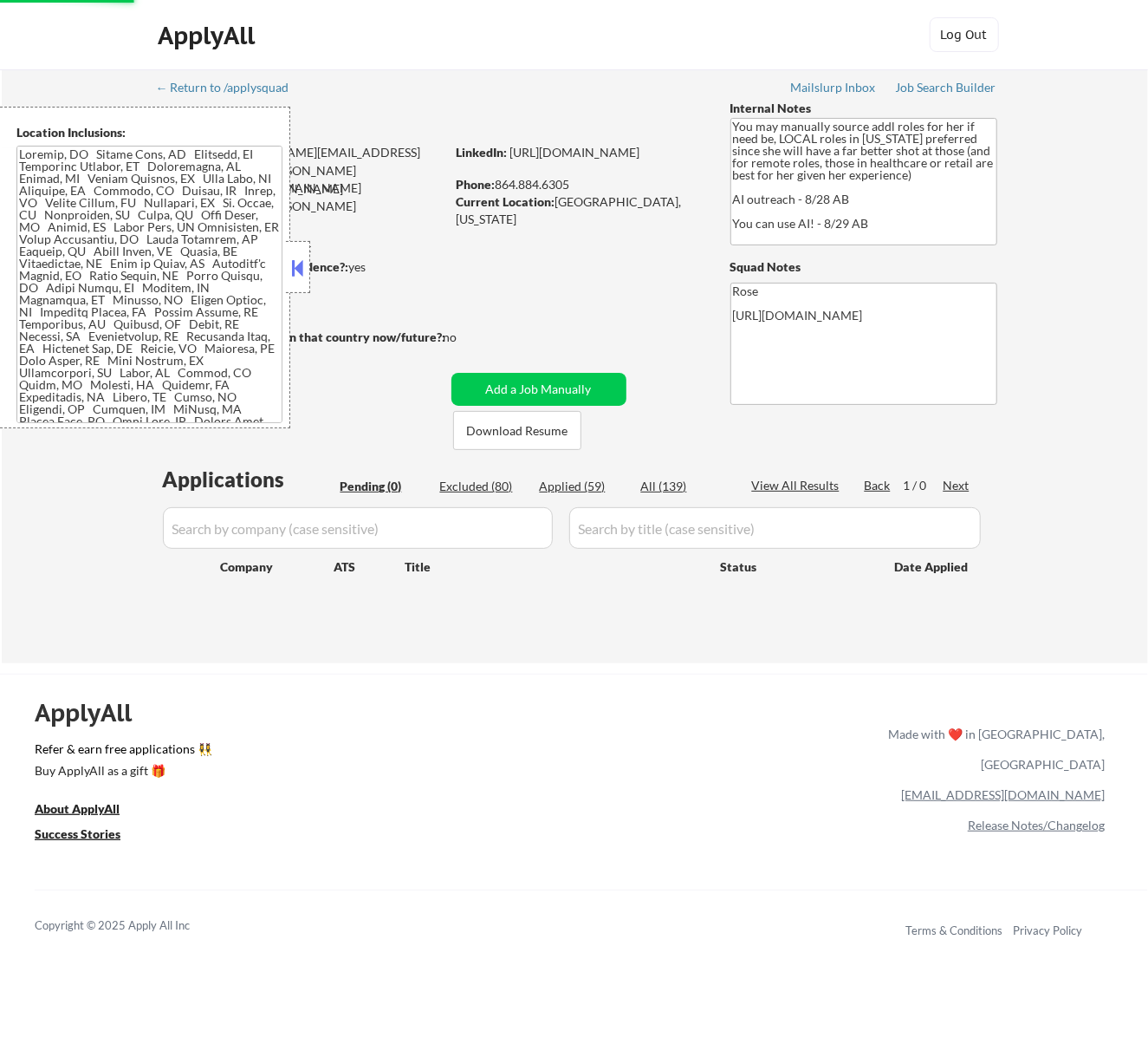
click at [297, 250] on div at bounding box center [298, 267] width 24 height 52
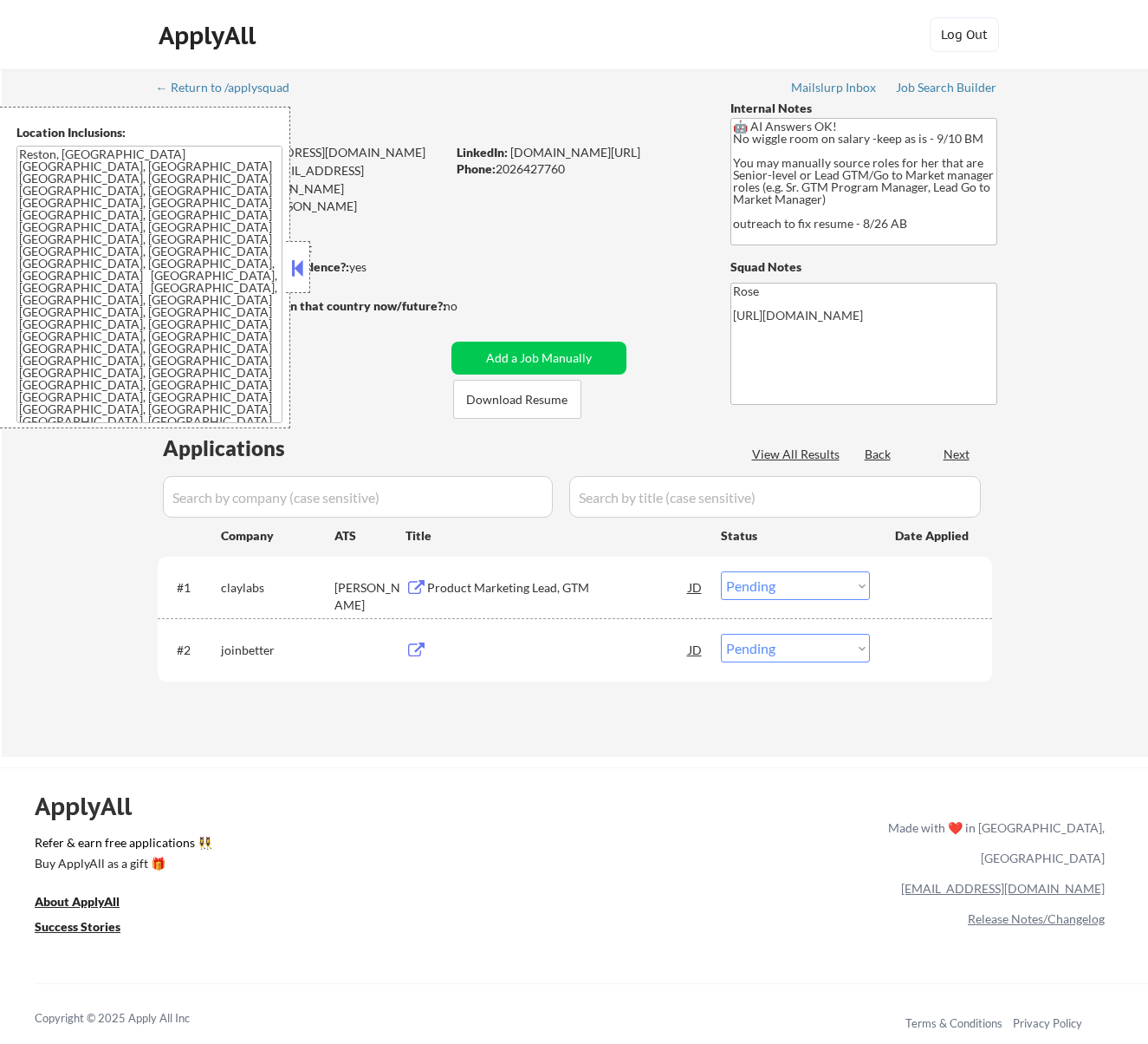
select select ""pending""
click at [587, 590] on div "Product Marketing Lead, GTM" at bounding box center [559, 588] width 262 height 18
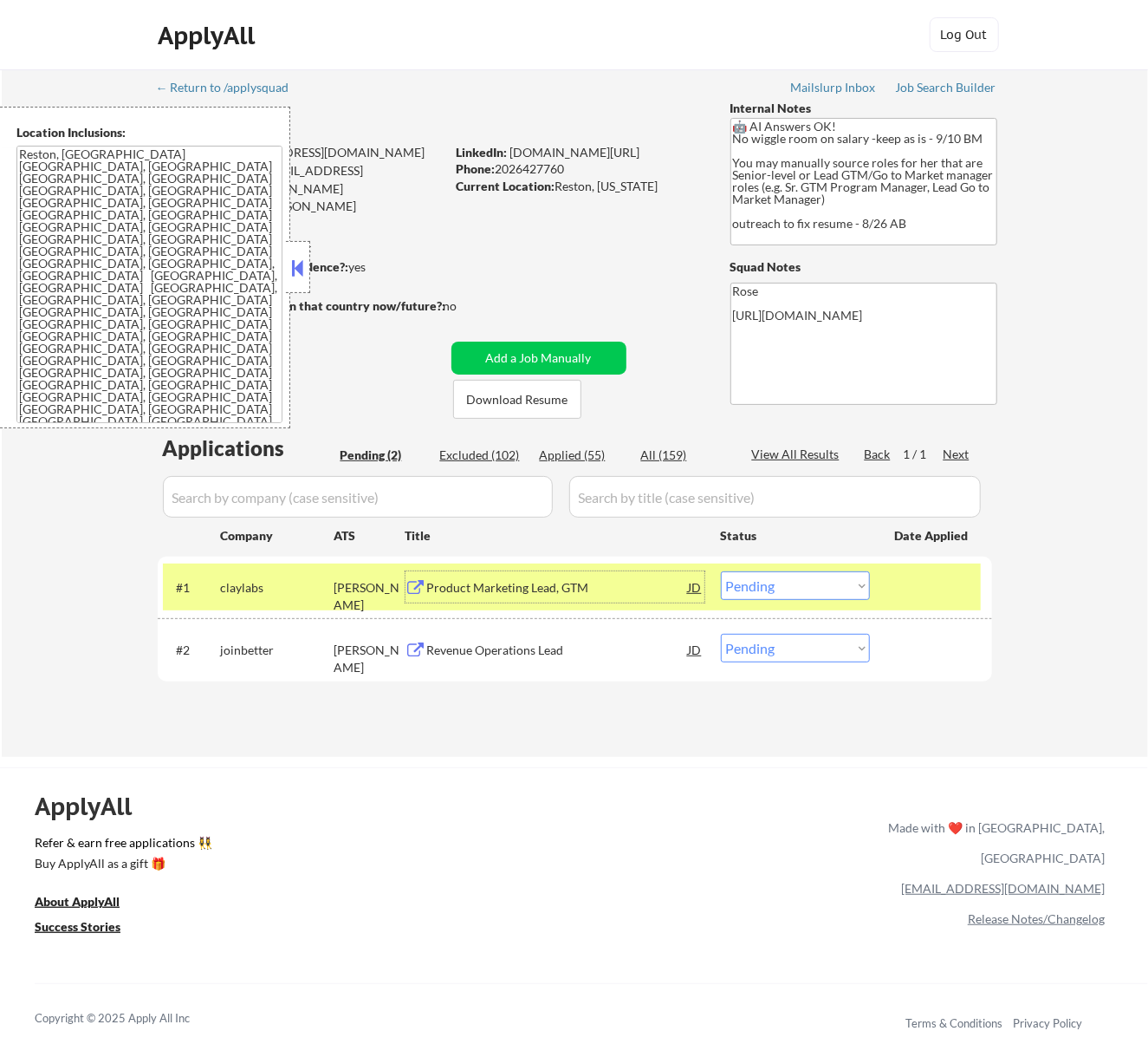
drag, startPoint x: 847, startPoint y: 580, endPoint x: 846, endPoint y: 597, distance: 17.0
click at [847, 580] on select "Choose an option... Pending Applied Excluded (Questions) Excluded (Expired) Exc…" at bounding box center [796, 585] width 149 height 29
click at [721, 571] on select "Choose an option... Pending Applied Excluded (Questions) Excluded (Expired) Exc…" at bounding box center [796, 585] width 149 height 29
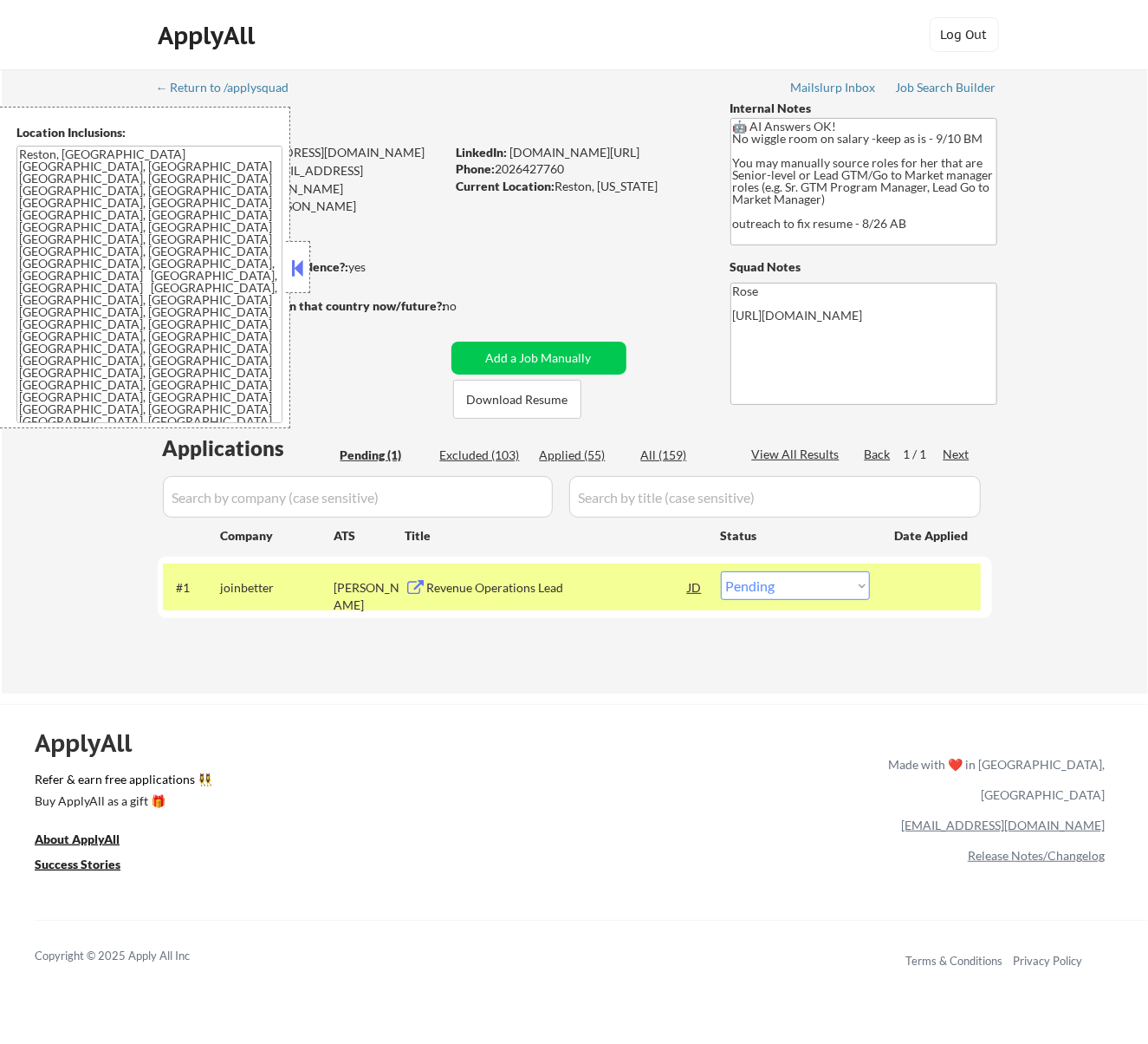
click at [576, 589] on div "Revenue Operations Lead" at bounding box center [559, 588] width 262 height 18
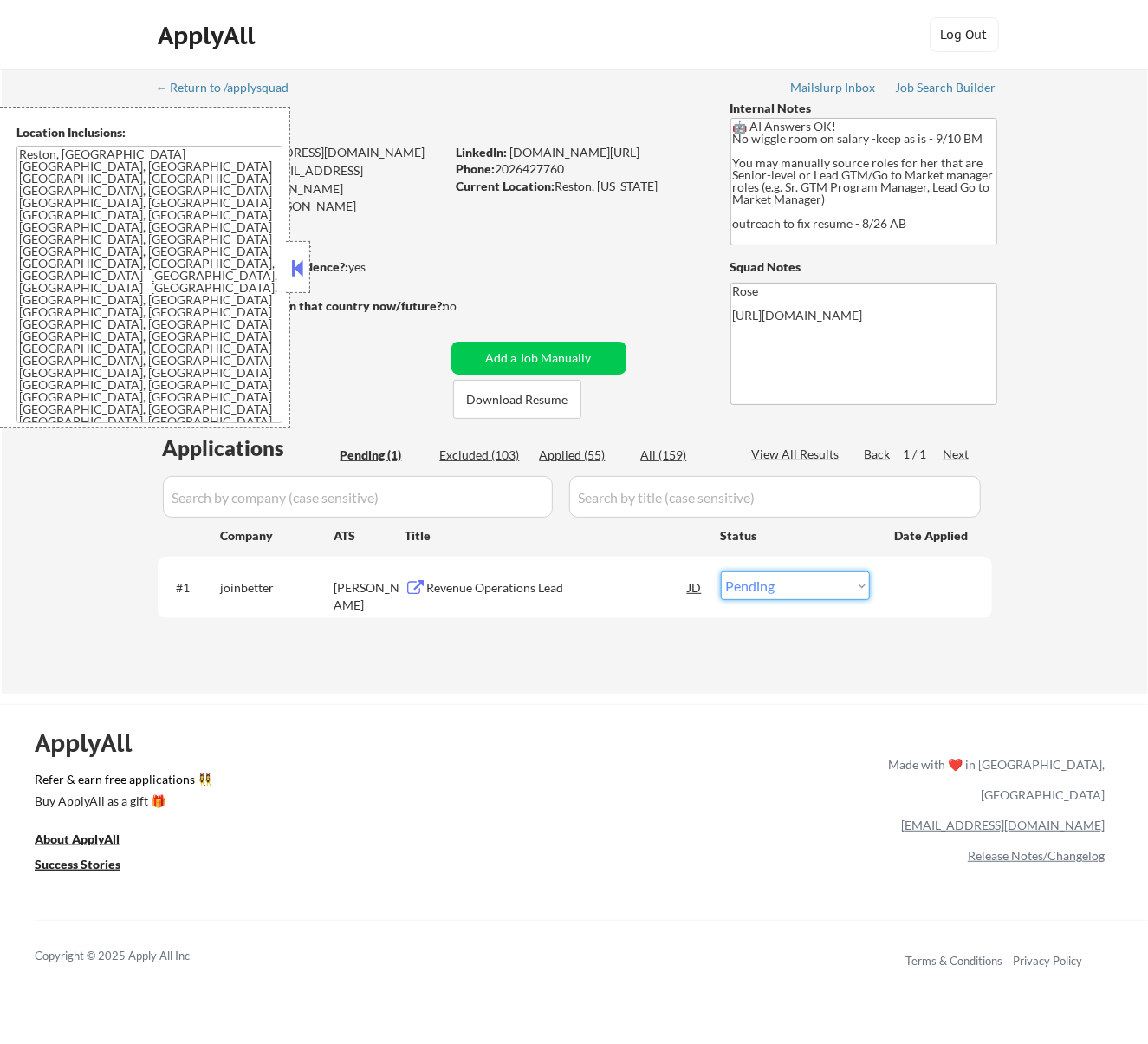
click at [850, 586] on select "Choose an option... Pending Applied Excluded (Questions) Excluded (Expired) Exc…" at bounding box center [796, 585] width 149 height 29
select select ""excluded__bad_match_""
click at [721, 571] on select "Choose an option... Pending Applied Excluded (Questions) Excluded (Expired) Exc…" at bounding box center [796, 585] width 149 height 29
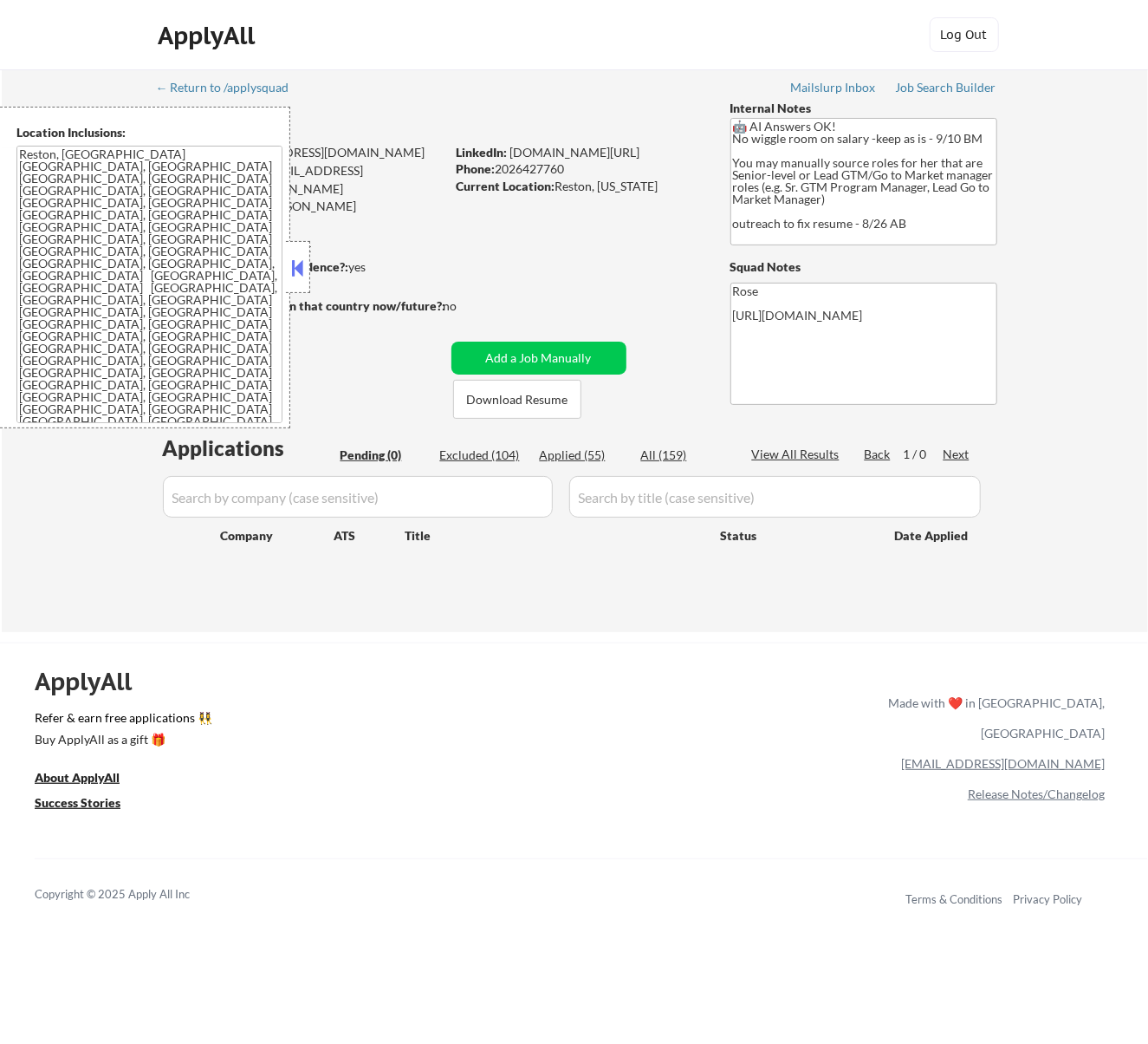
drag, startPoint x: 298, startPoint y: 268, endPoint x: 293, endPoint y: 260, distance: 9.4
click at [297, 263] on button at bounding box center [297, 268] width 20 height 26
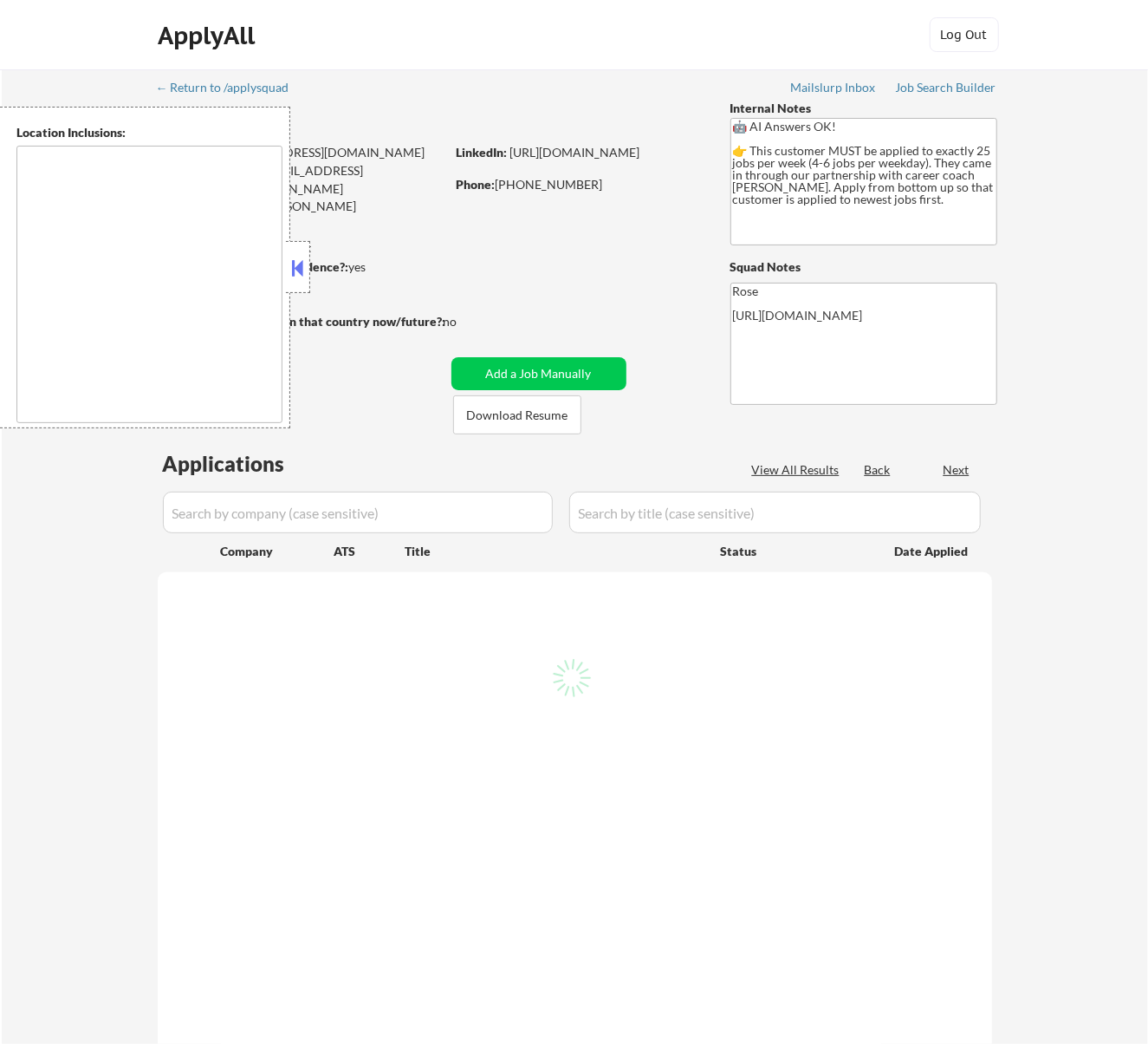
type textarea "[GEOGRAPHIC_DATA], ON [GEOGRAPHIC_DATA], ON [GEOGRAPHIC_DATA], ON [GEOGRAPHIC_D…"
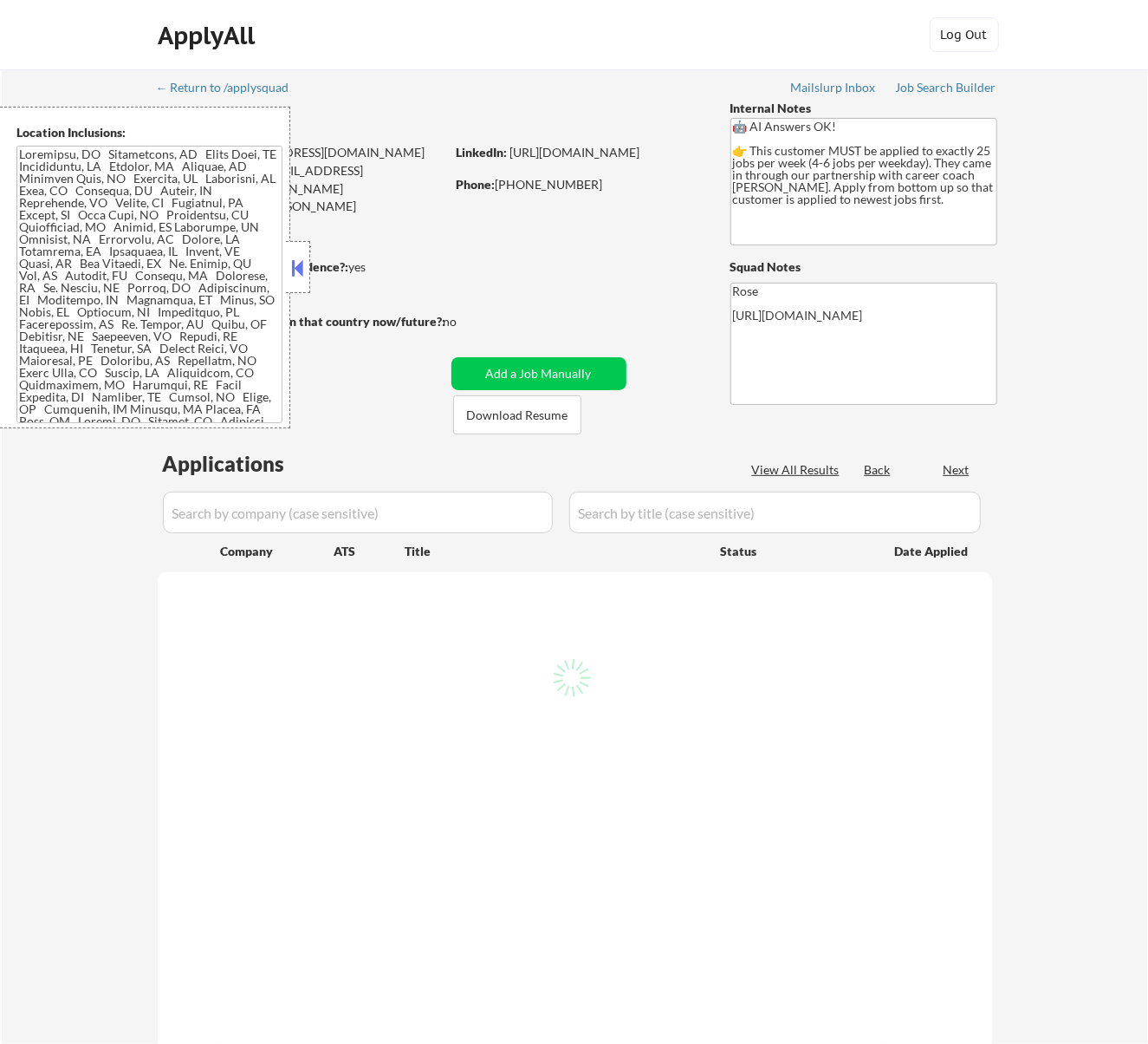
select select ""pending""
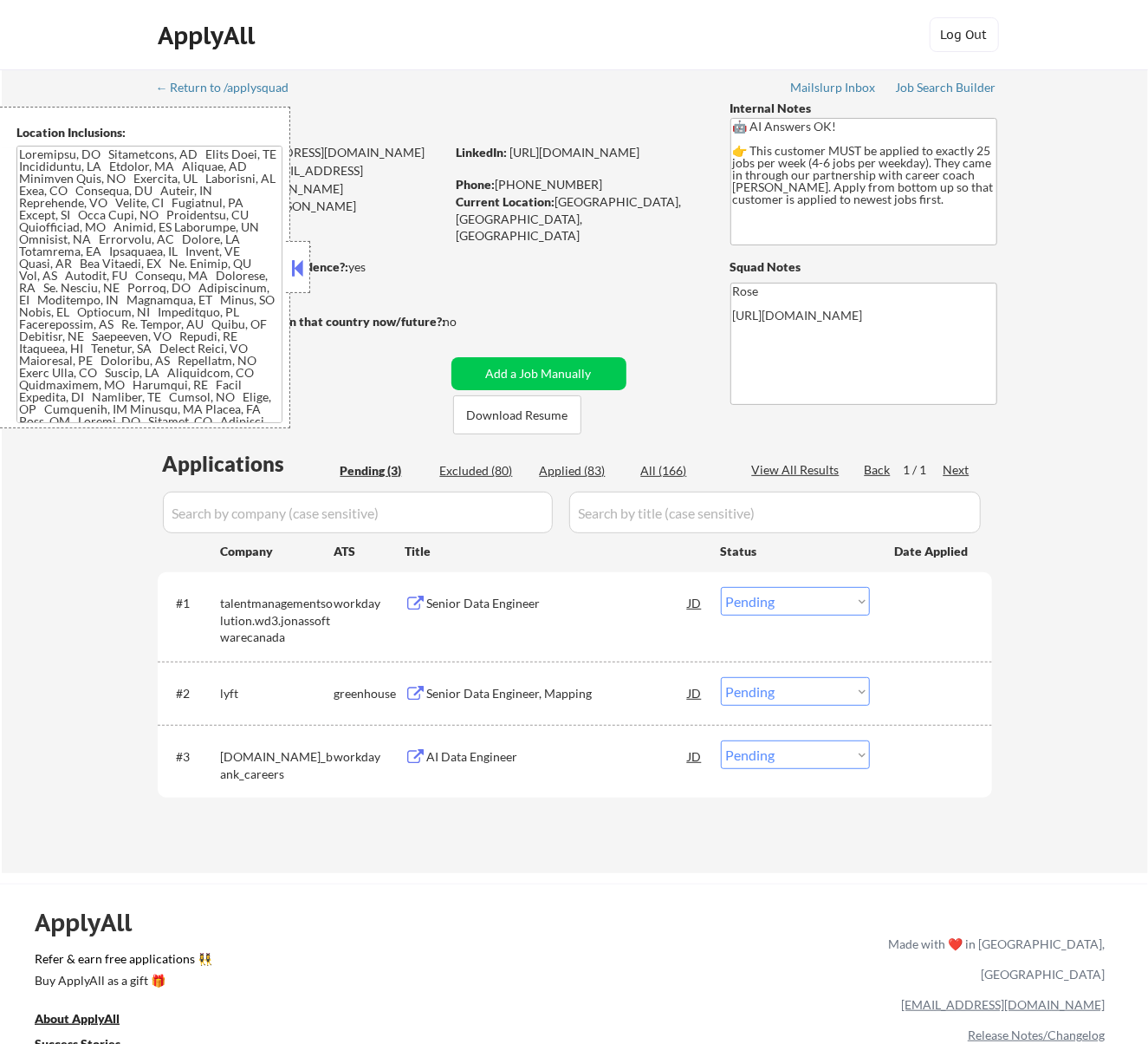
click at [302, 269] on button at bounding box center [297, 268] width 20 height 26
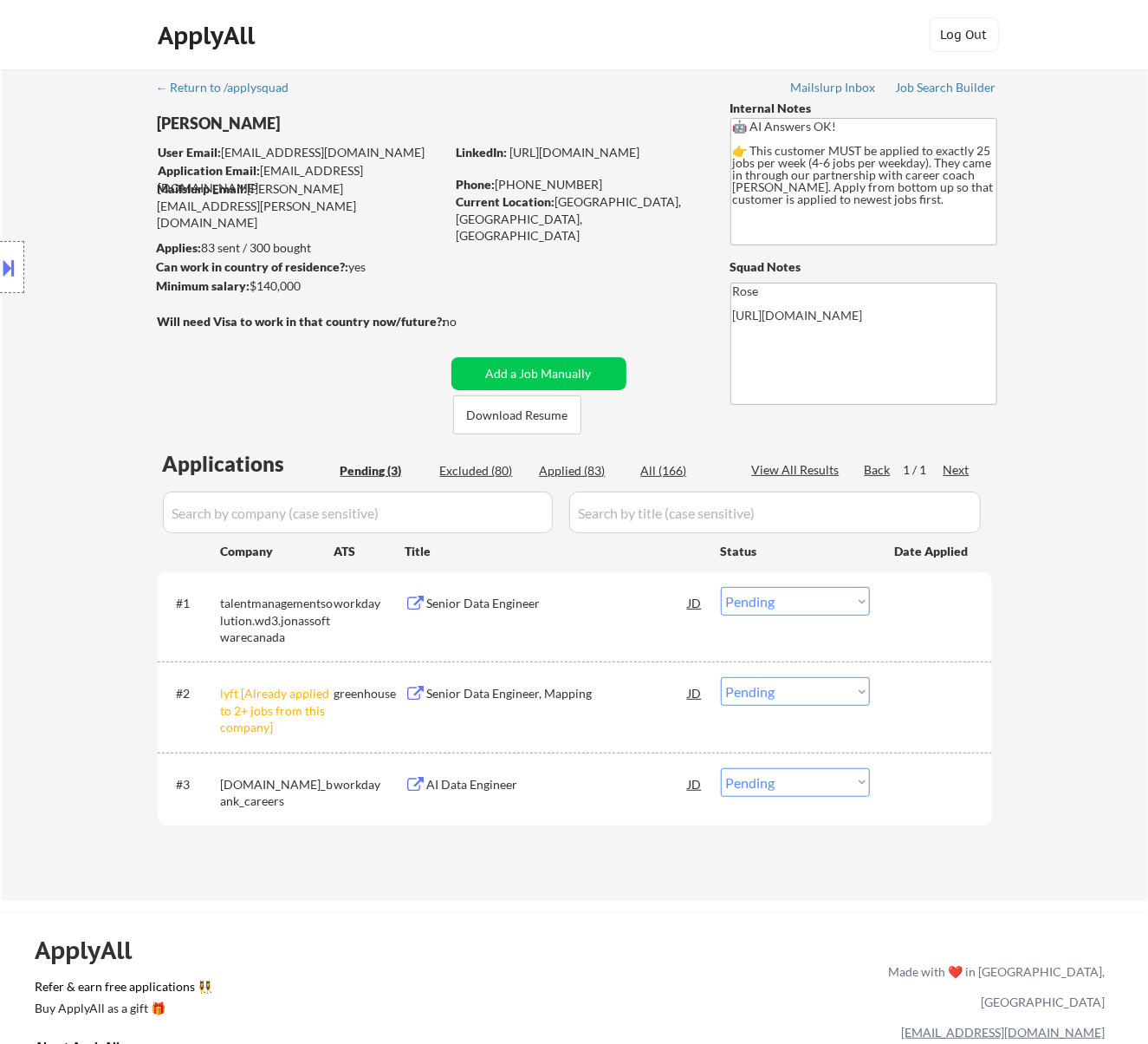
click at [839, 686] on select "Choose an option... Pending Applied Excluded (Questions) Excluded (Expired) Exc…" at bounding box center [796, 691] width 149 height 29
click at [721, 677] on select "Choose an option... Pending Applied Excluded (Questions) Excluded (Expired) Exc…" at bounding box center [796, 691] width 149 height 29
select select ""pending""
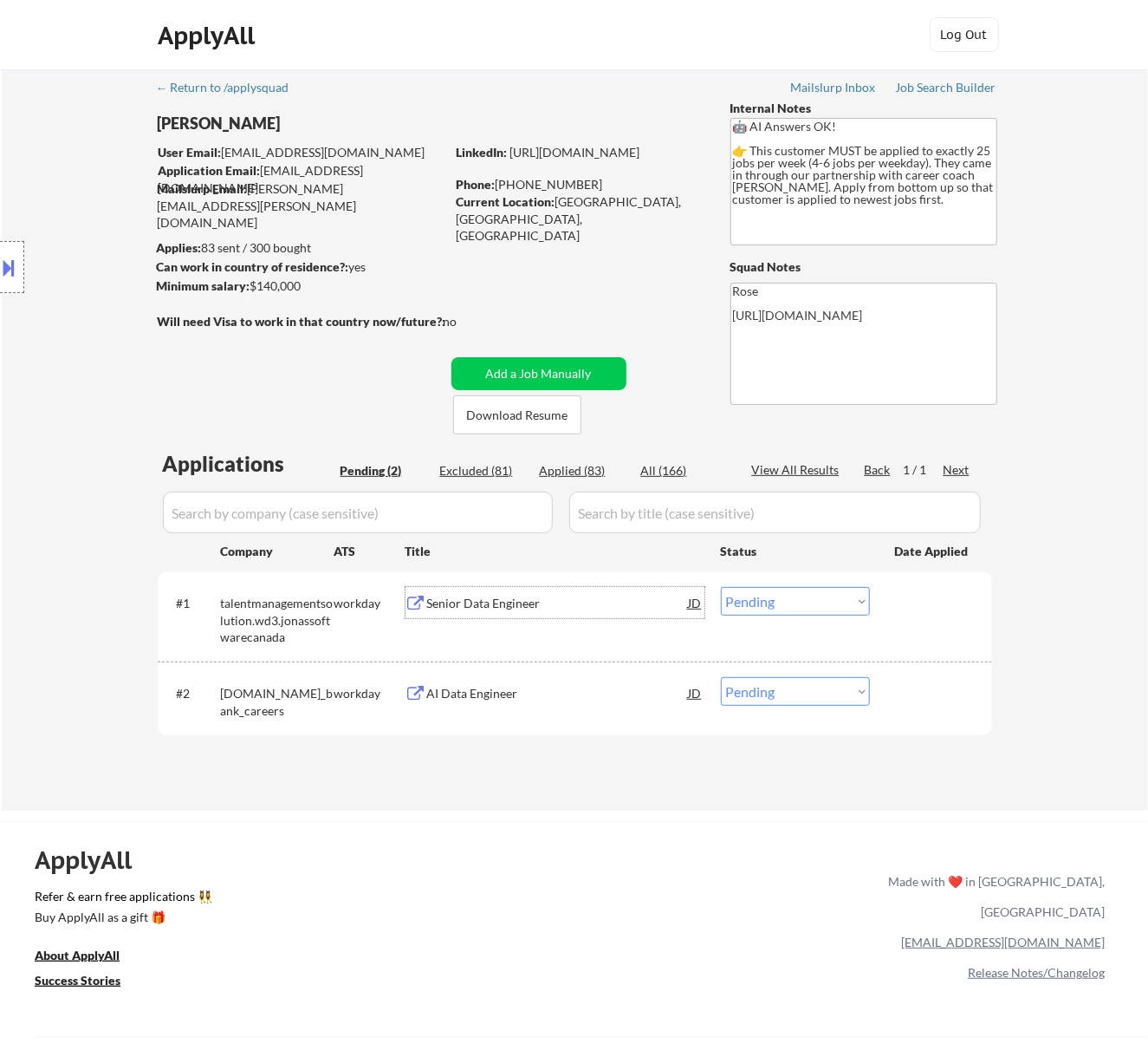
click at [577, 605] on div "Senior Data Engineer" at bounding box center [559, 603] width 262 height 18
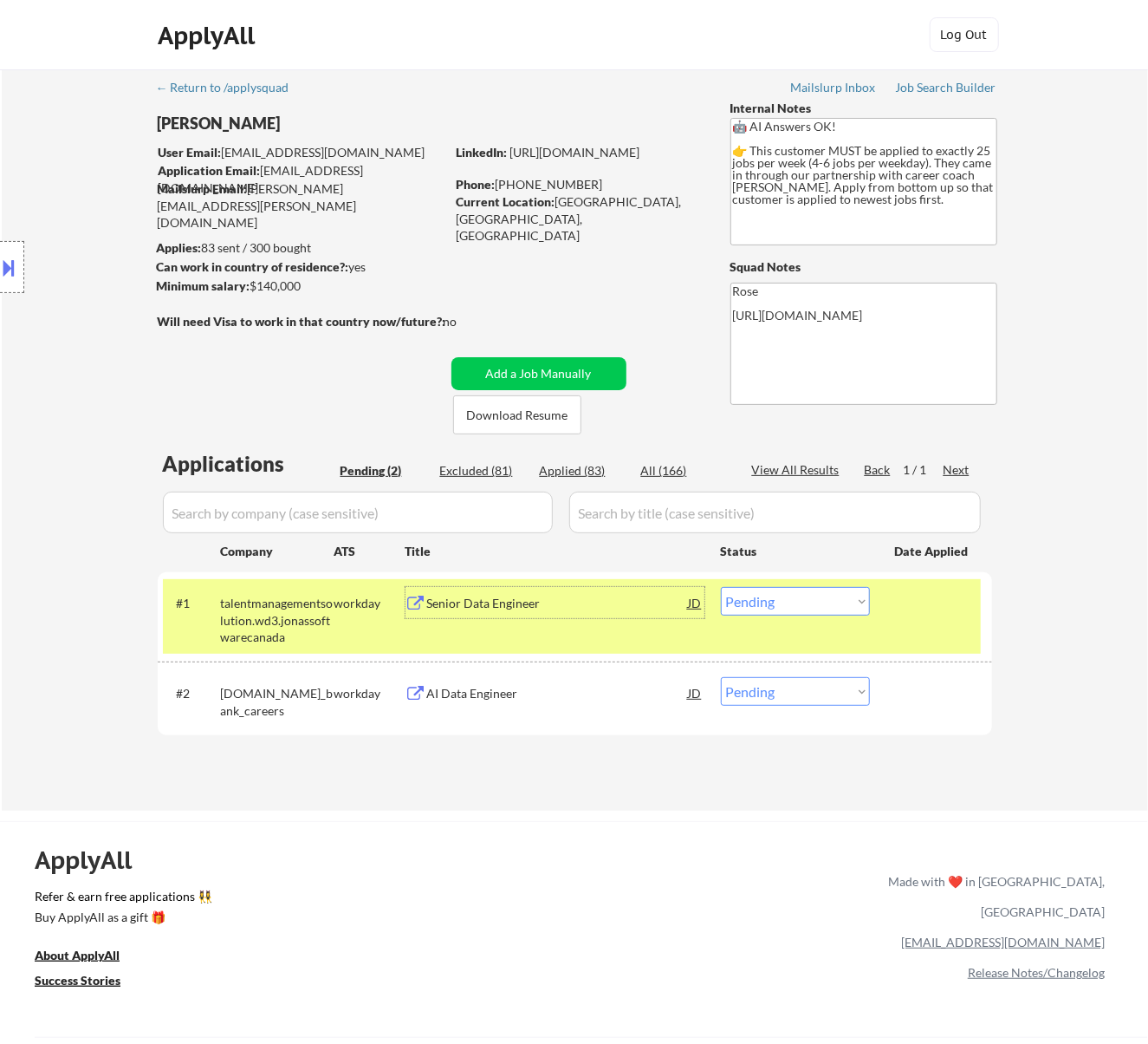
click at [781, 601] on select "Choose an option... Pending Applied Excluded (Questions) Excluded (Expired) Exc…" at bounding box center [796, 601] width 149 height 29
click at [721, 587] on select "Choose an option... Pending Applied Excluded (Questions) Excluded (Expired) Exc…" at bounding box center [796, 601] width 149 height 29
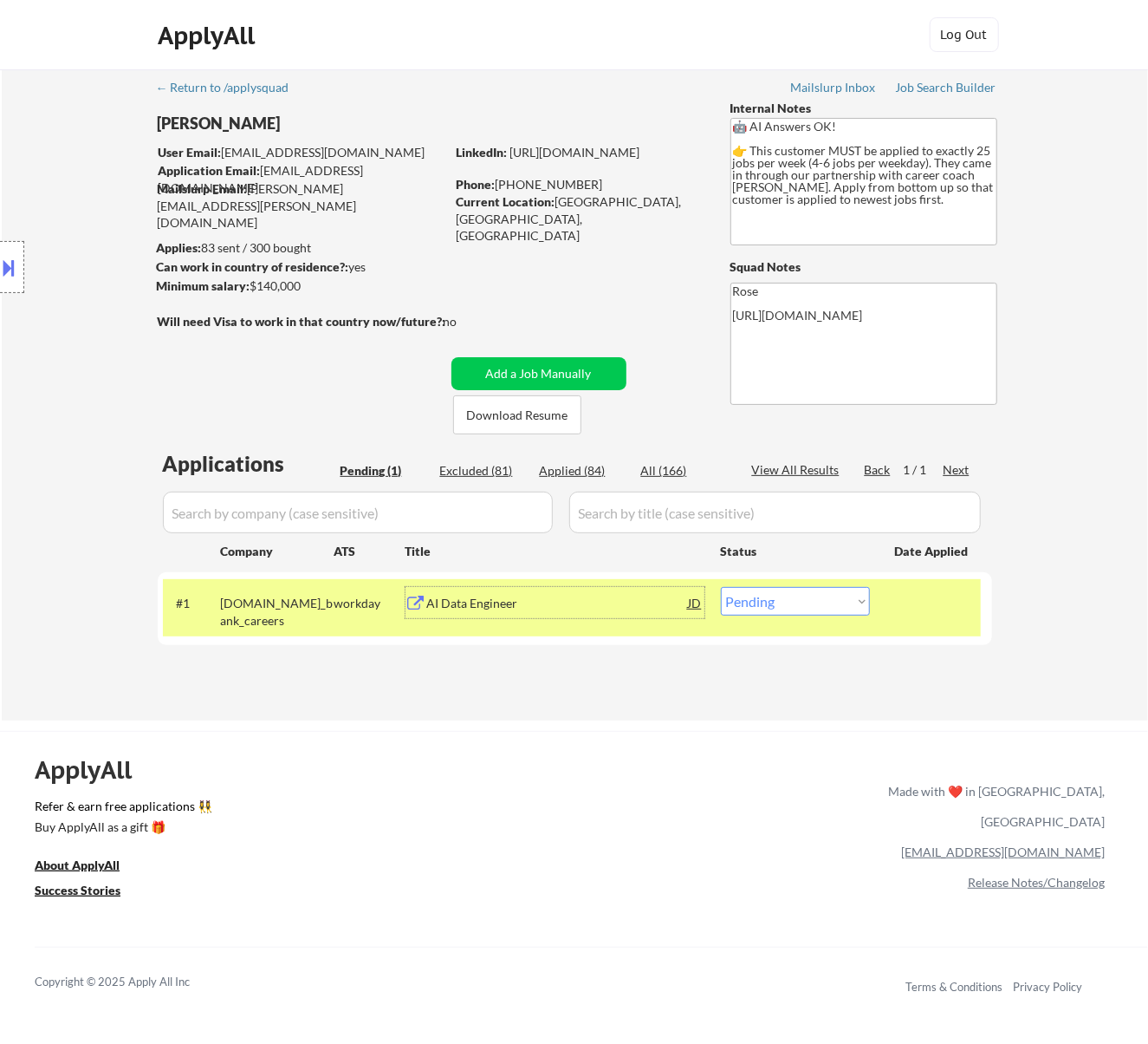
click at [587, 607] on div "AI Data Engineer" at bounding box center [559, 603] width 262 height 18
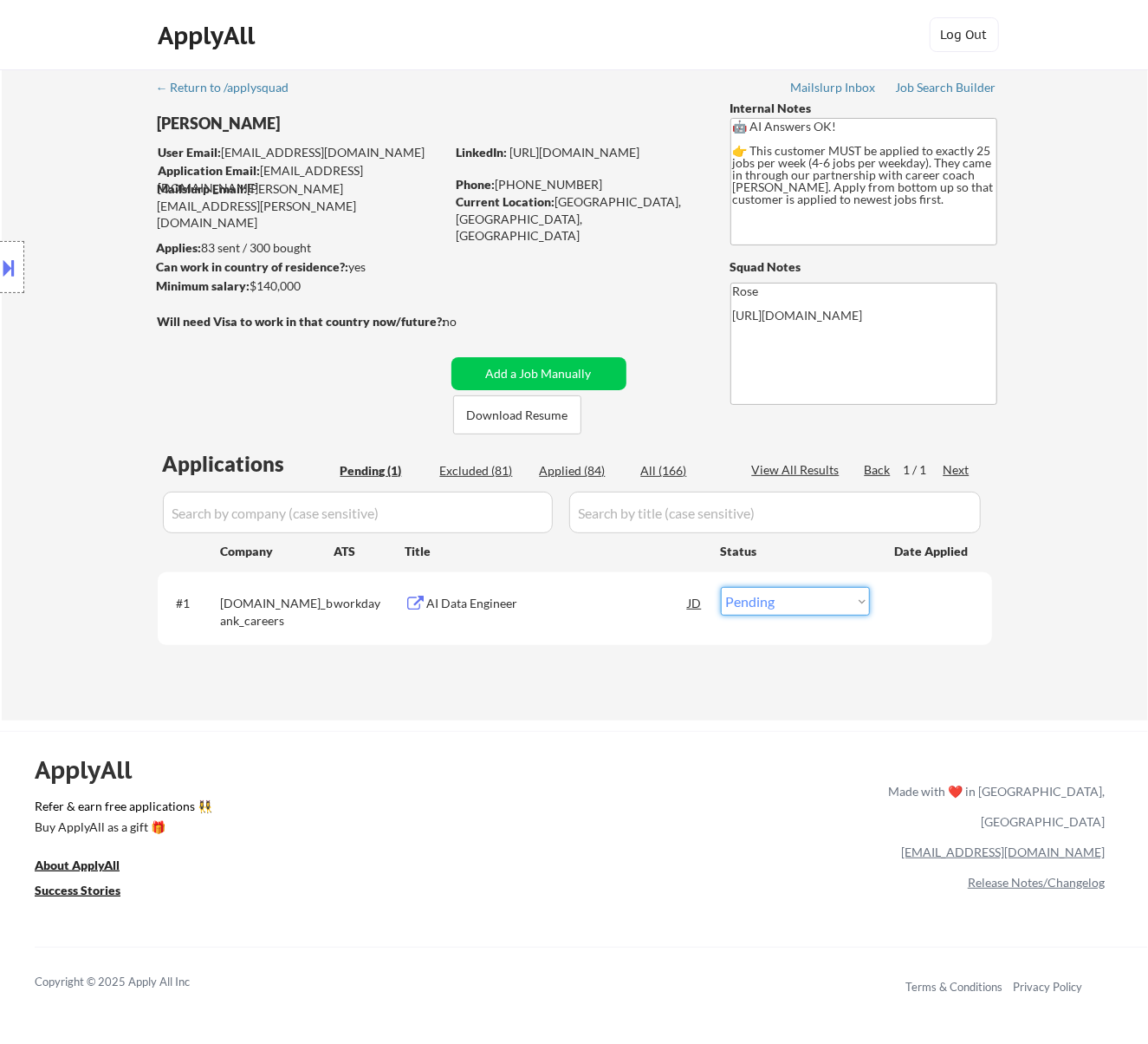
click at [766, 594] on select "Choose an option... Pending Applied Excluded (Questions) Excluded (Expired) Exc…" at bounding box center [796, 601] width 149 height 29
select select ""excluded__bad_match_""
click at [721, 587] on select "Choose an option... Pending Applied Excluded (Questions) Excluded (Expired) Exc…" at bounding box center [796, 601] width 149 height 29
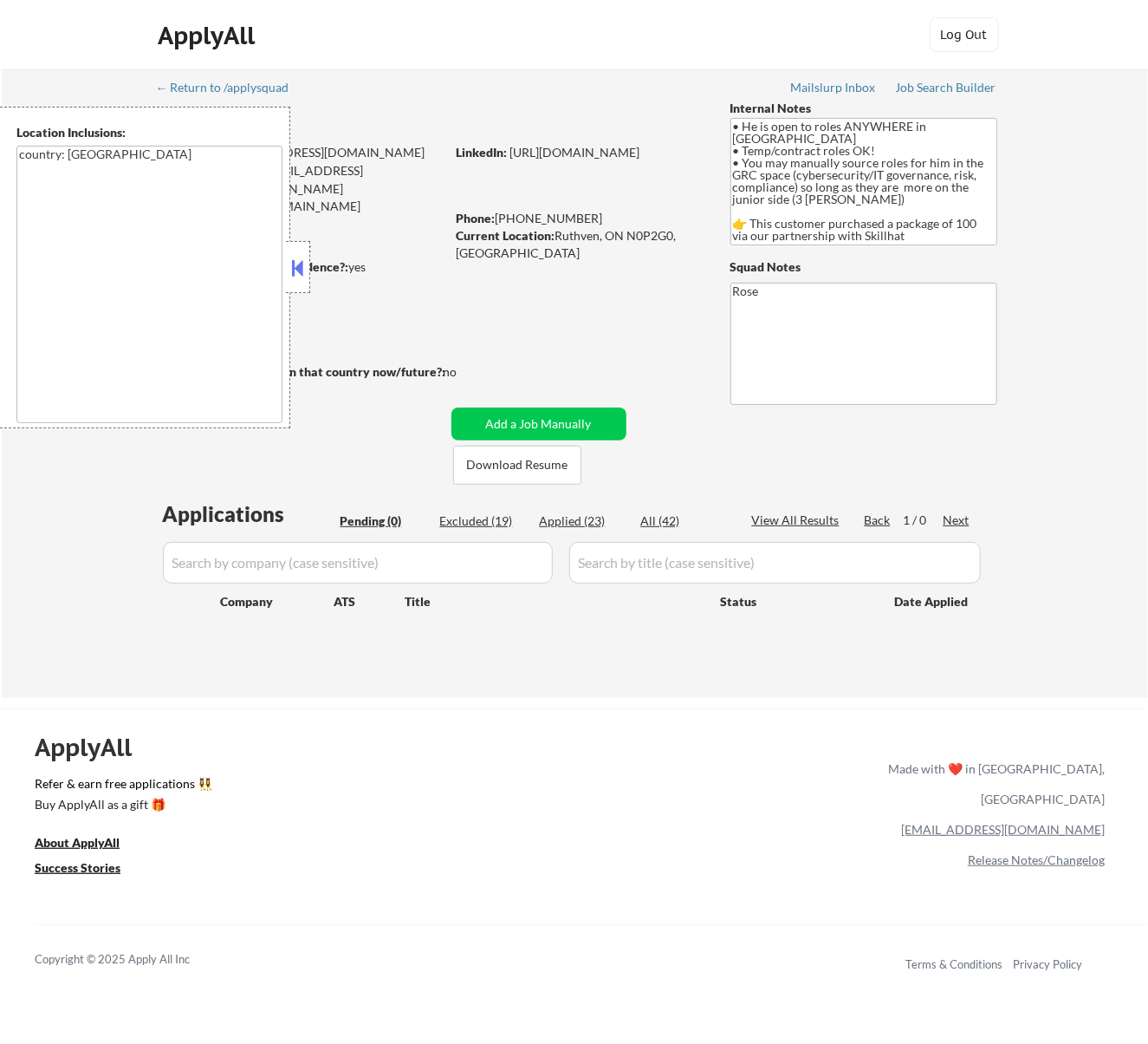
click at [301, 263] on button at bounding box center [297, 268] width 20 height 26
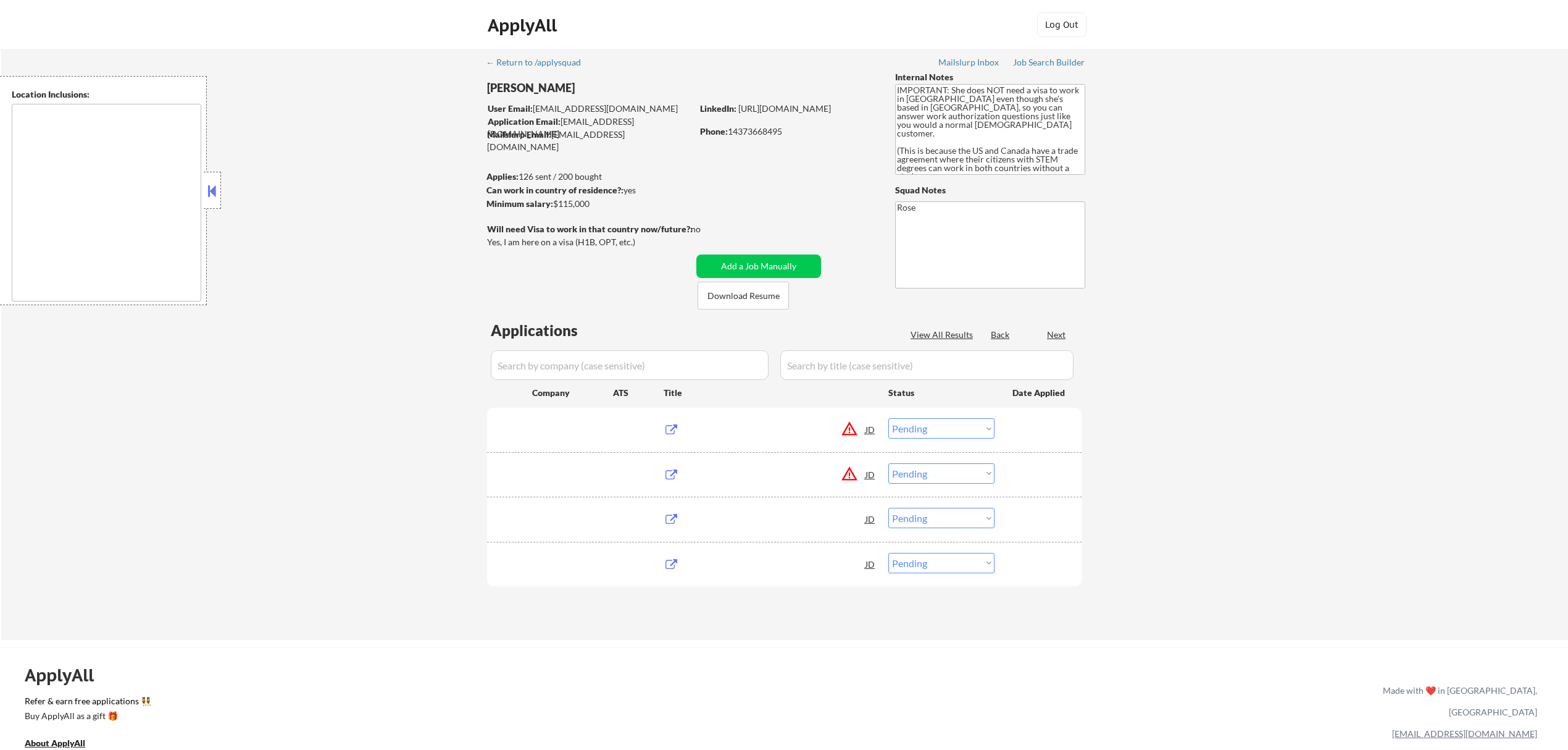
select select ""pending""
type textarea "Chicago, IL Evanston, IL Oak Park, IL Cicero, IL Berwyn, IL Skokie, IL Oak Lawn…"
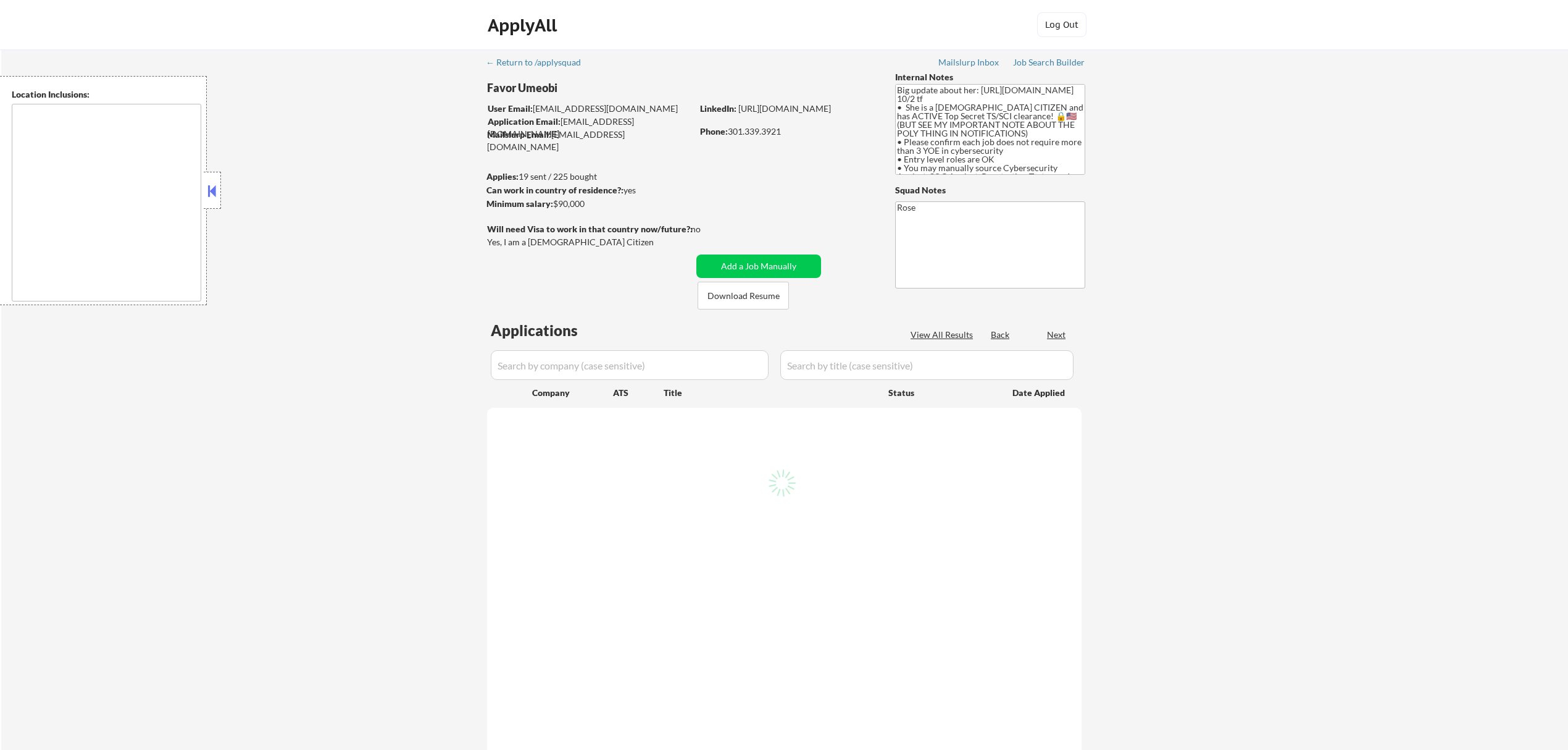
type textarea "[GEOGRAPHIC_DATA], [GEOGRAPHIC_DATA] [GEOGRAPHIC_DATA], [GEOGRAPHIC_DATA] [GEOG…"
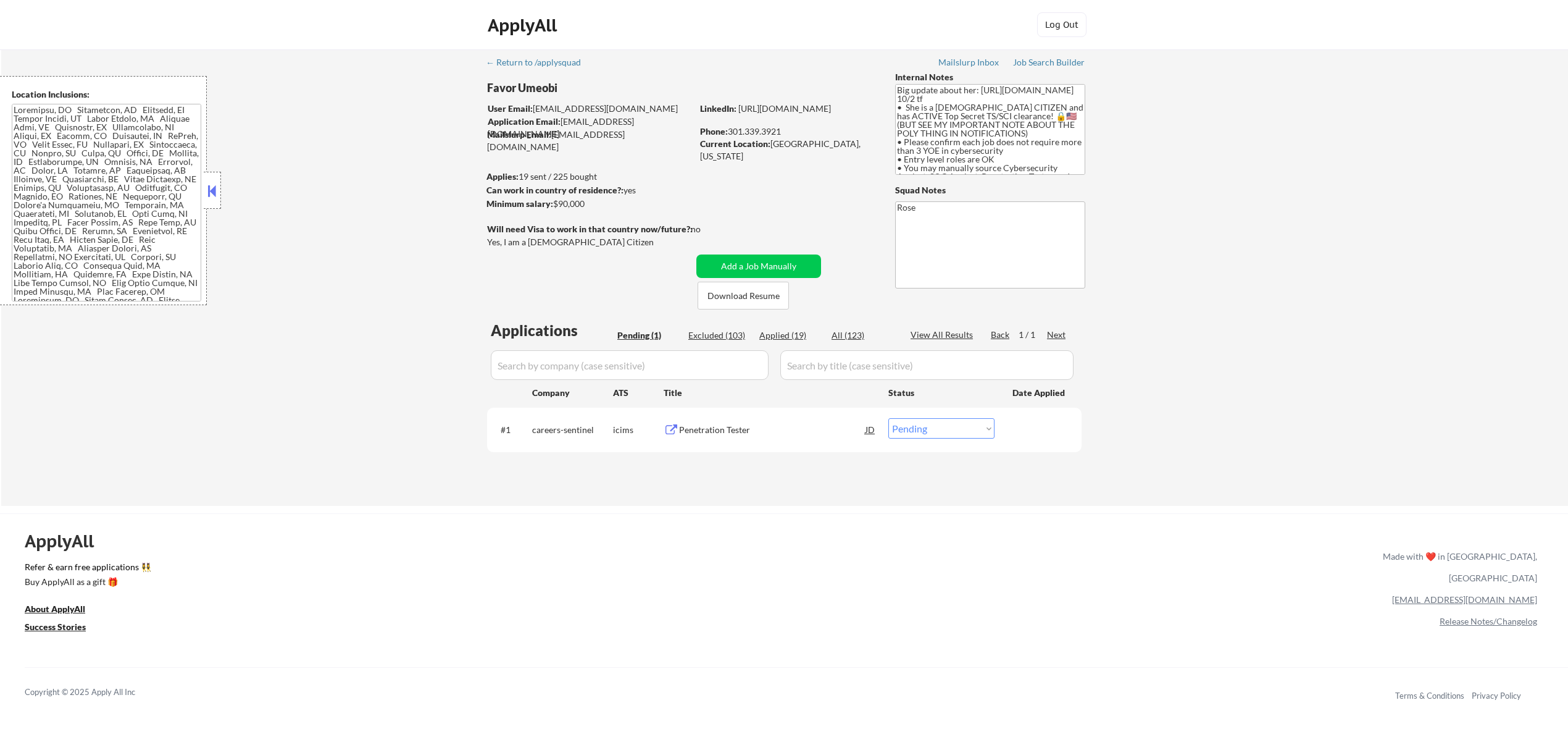
click at [779, 431] on div "Penetration Tester" at bounding box center [773, 430] width 187 height 13
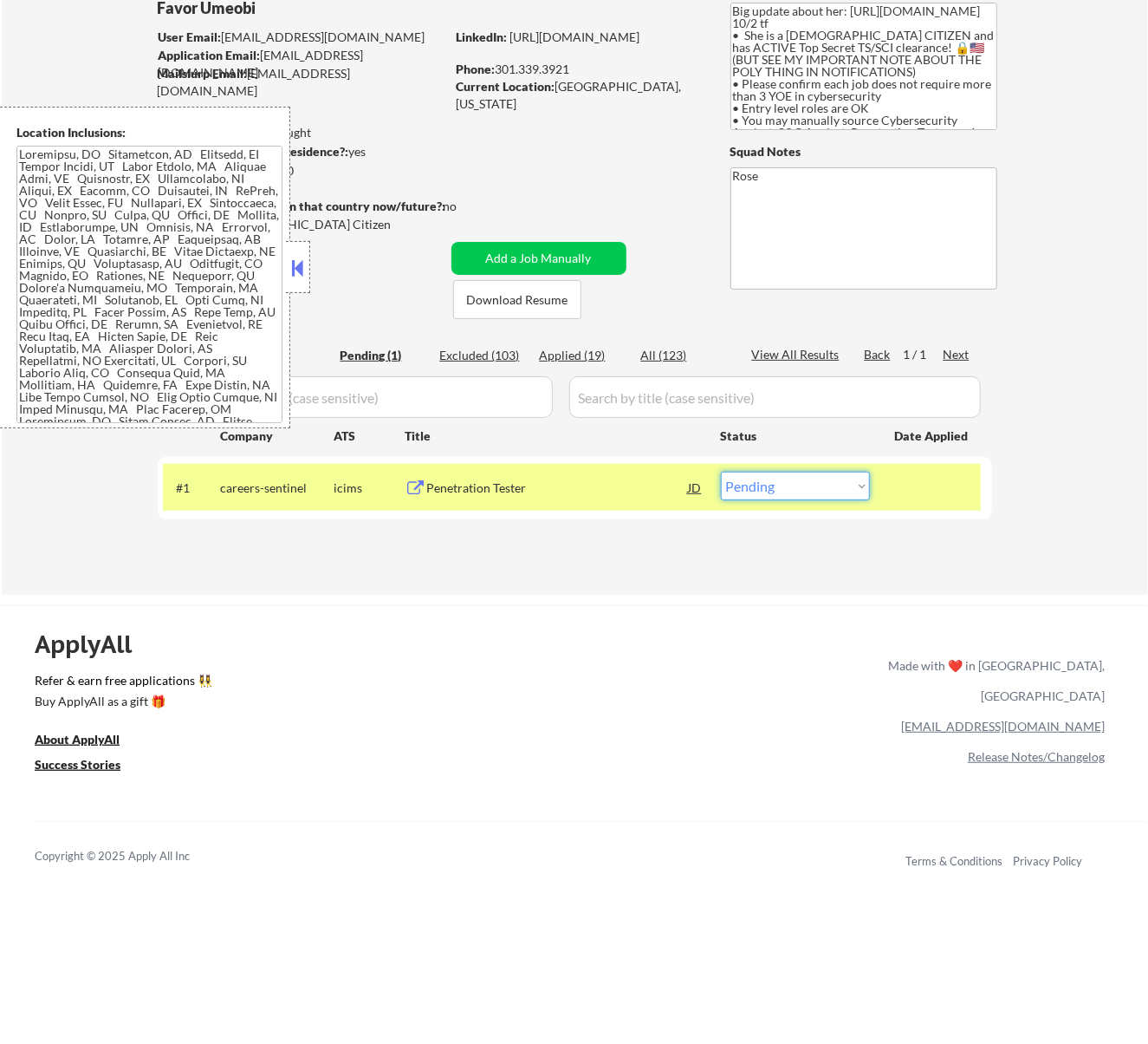
drag, startPoint x: 833, startPoint y: 471, endPoint x: 833, endPoint y: 483, distance: 12.0
click at [833, 471] on select "Choose an option... Pending Applied Excluded (Questions) Excluded (Expired) Exc…" at bounding box center [796, 485] width 149 height 29
select select ""applied""
click at [721, 471] on select "Choose an option... Pending Applied Excluded (Questions) Excluded (Expired) Exc…" at bounding box center [796, 485] width 149 height 29
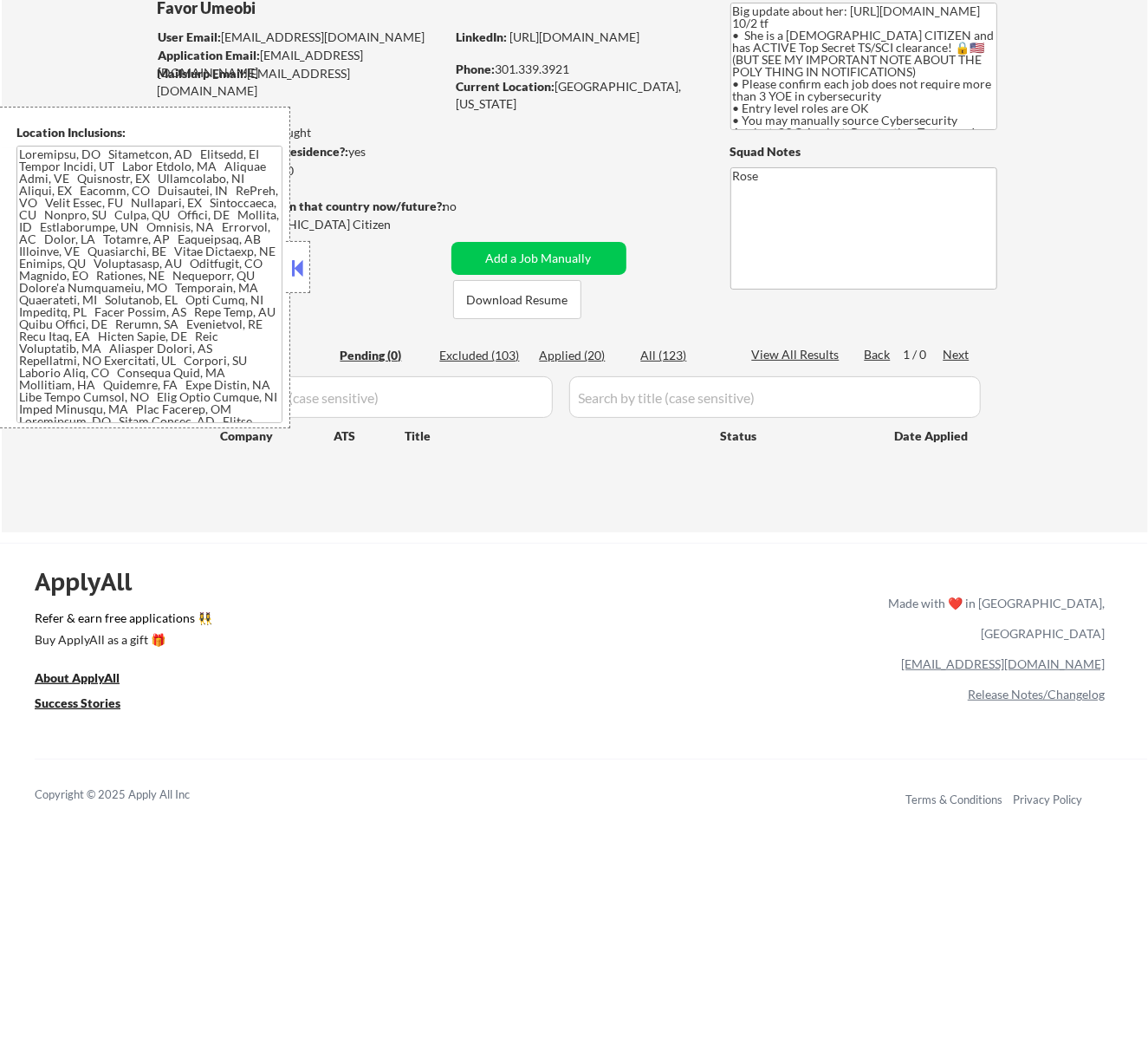
click at [298, 258] on button at bounding box center [297, 268] width 20 height 26
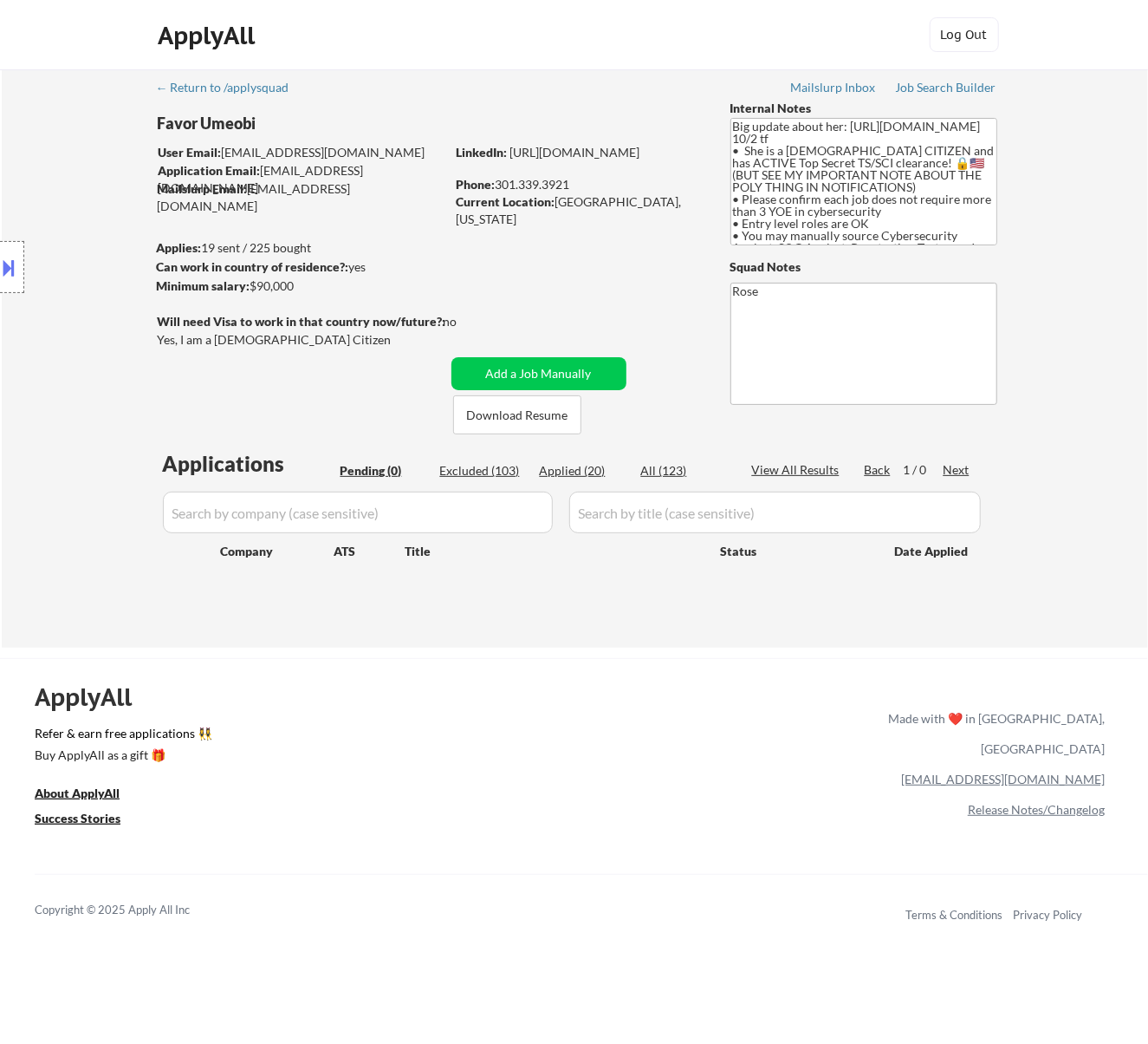
click at [586, 469] on div "Applied (20)" at bounding box center [583, 470] width 86 height 18
select select ""applied""
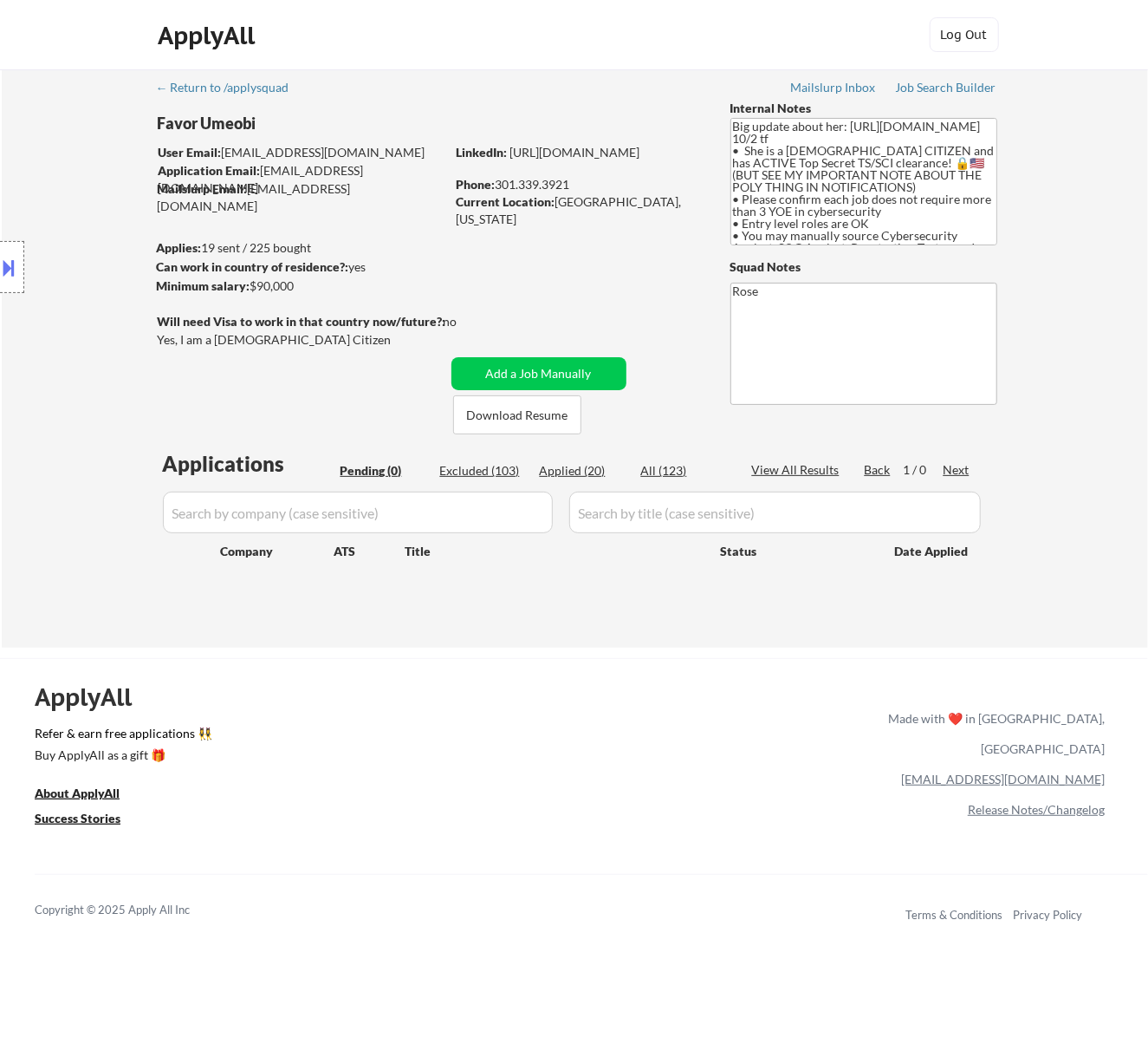
select select ""applied""
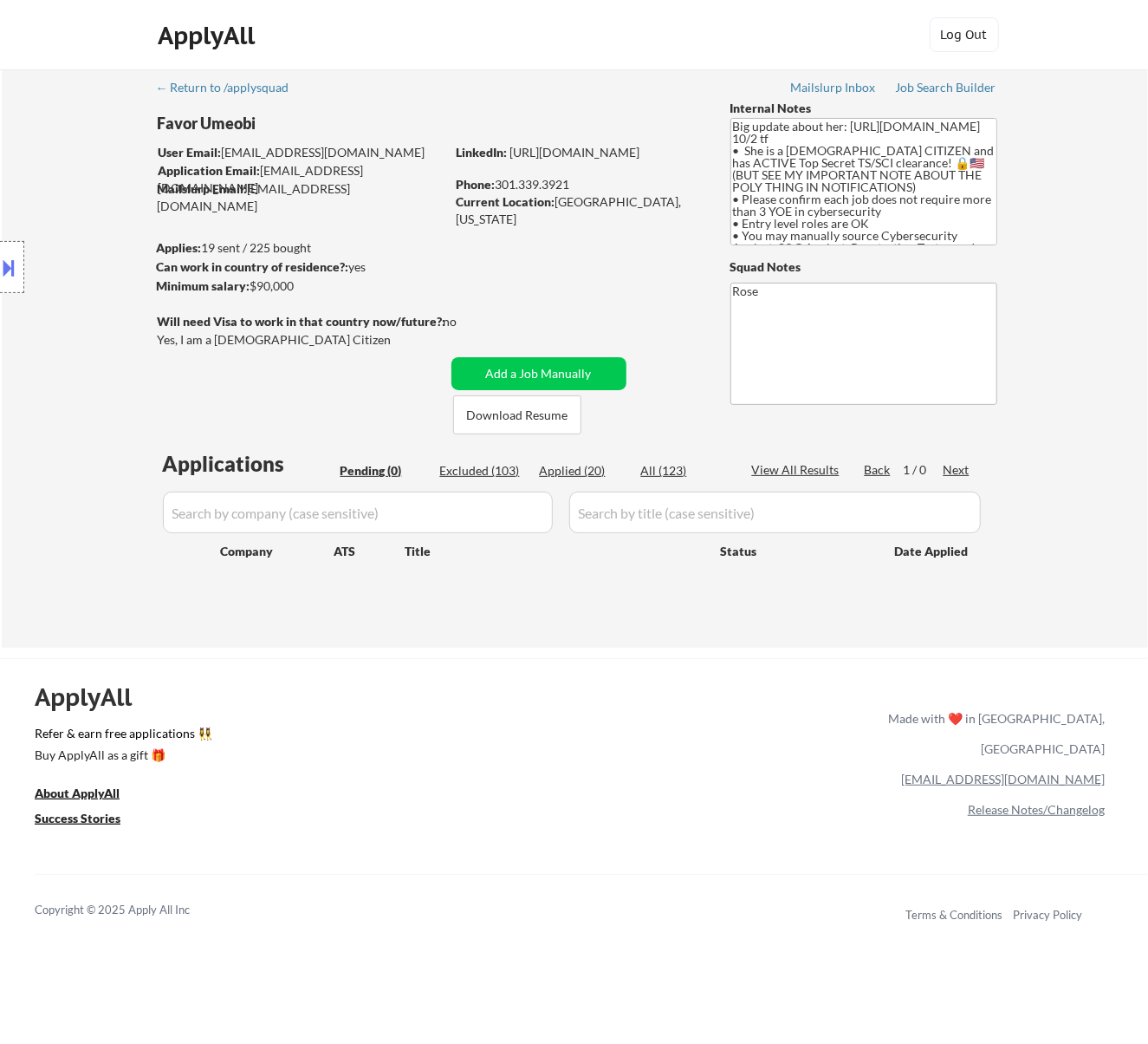
select select ""applied""
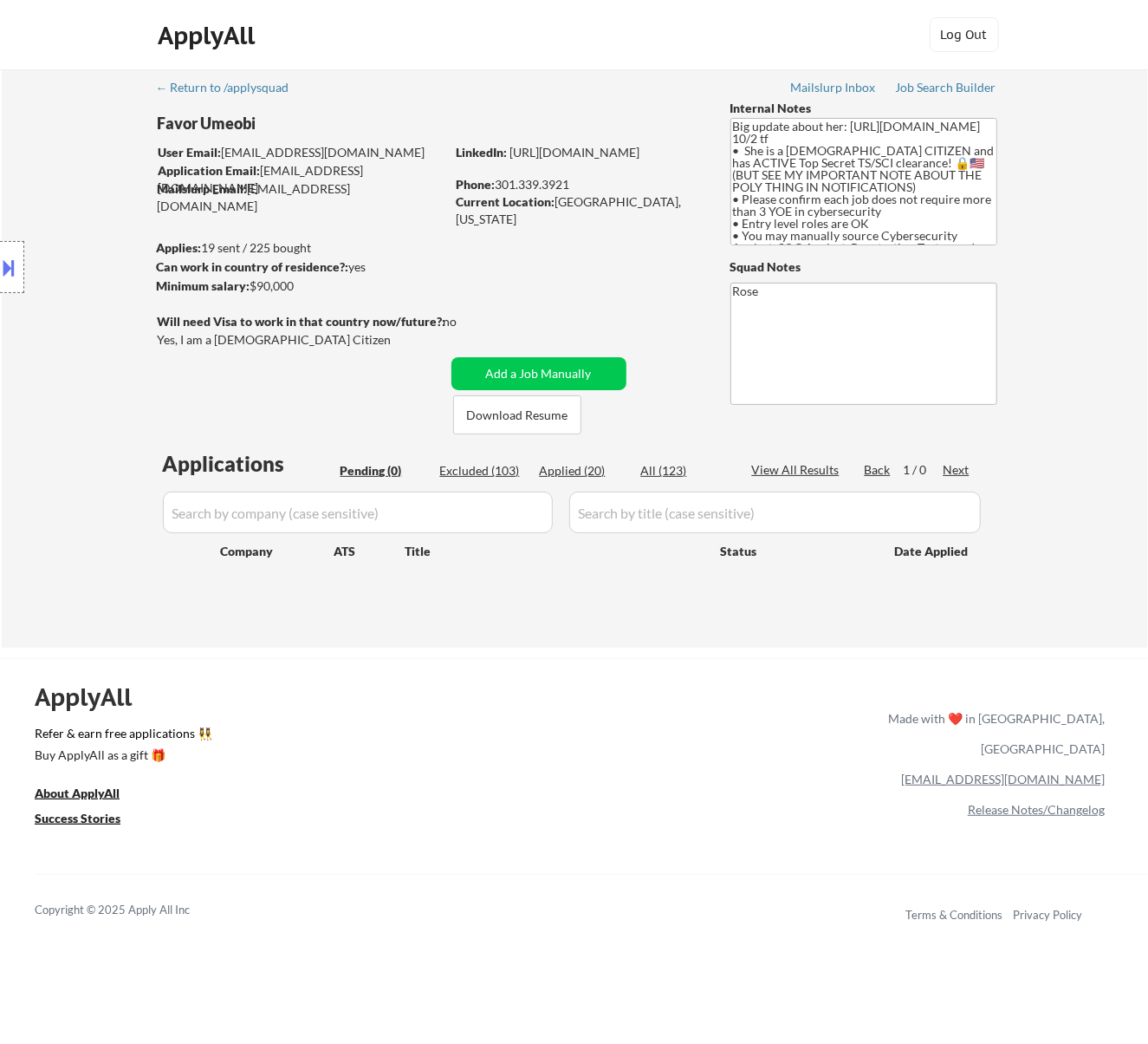
select select ""applied""
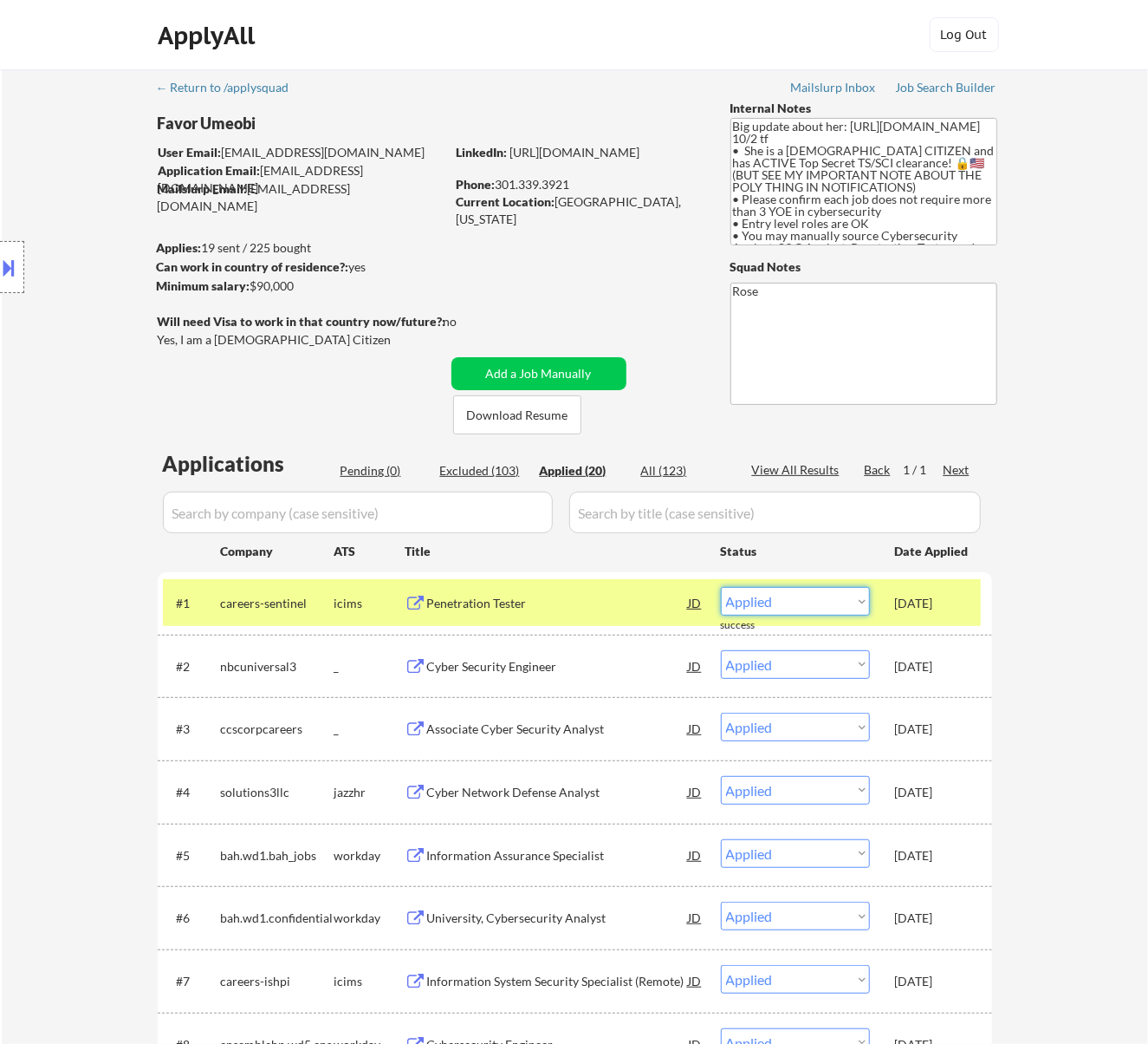
click at [853, 598] on select "Choose an option... Pending Applied Excluded (Questions) Excluded (Expired) Exc…" at bounding box center [796, 601] width 149 height 29
click at [721, 587] on select "Choose an option... Pending Applied Excluded (Questions) Excluded (Expired) Exc…" at bounding box center [796, 601] width 149 height 29
select select ""applied""
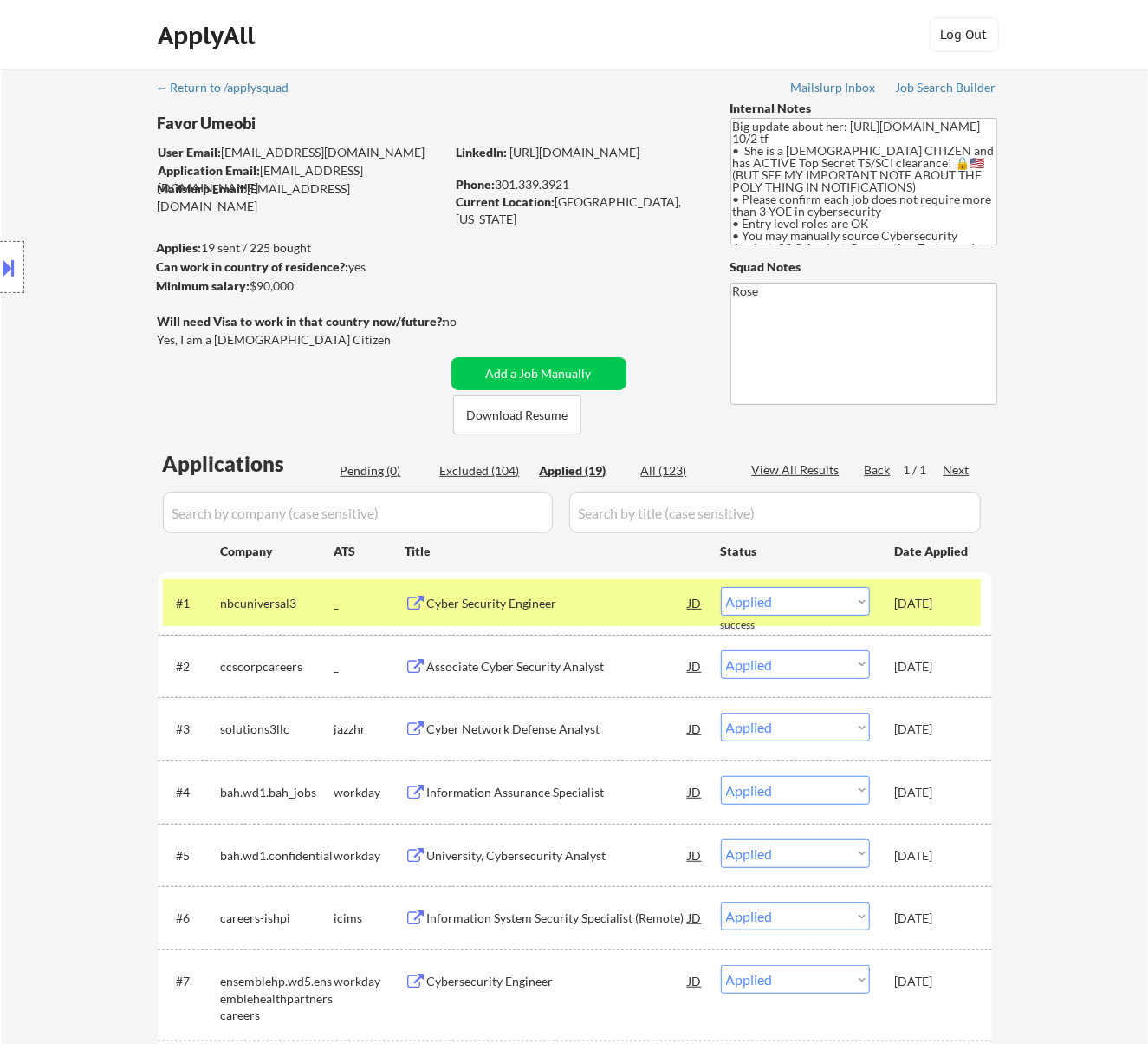
click at [357, 466] on div "Pending (0)" at bounding box center [383, 470] width 86 height 18
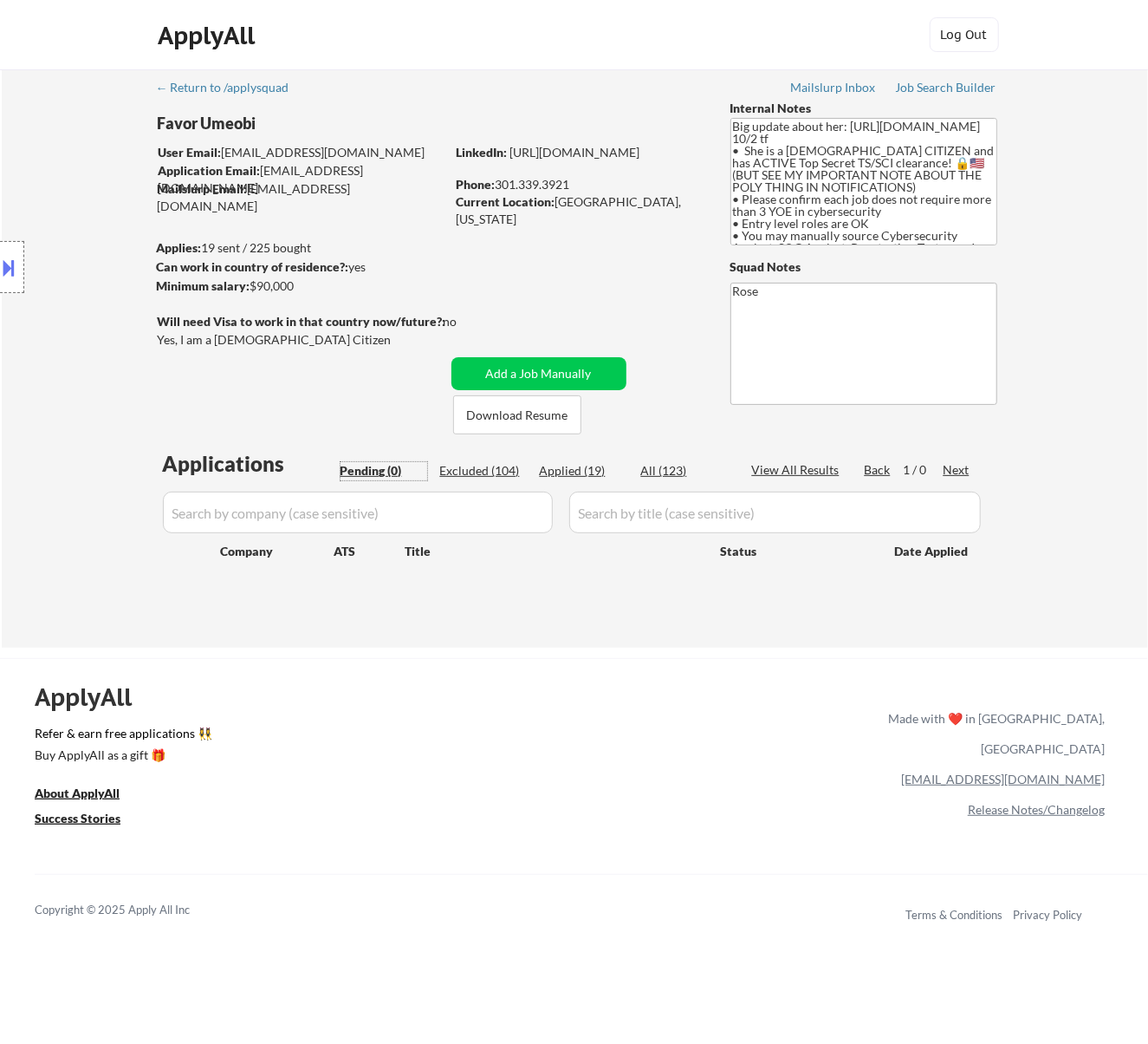
click at [587, 459] on div "Applications Pending (0) Excluded (104) Applied (19) All (123) View All Results…" at bounding box center [575, 532] width 835 height 165
click at [574, 467] on div "Applied (19)" at bounding box center [583, 470] width 86 height 18
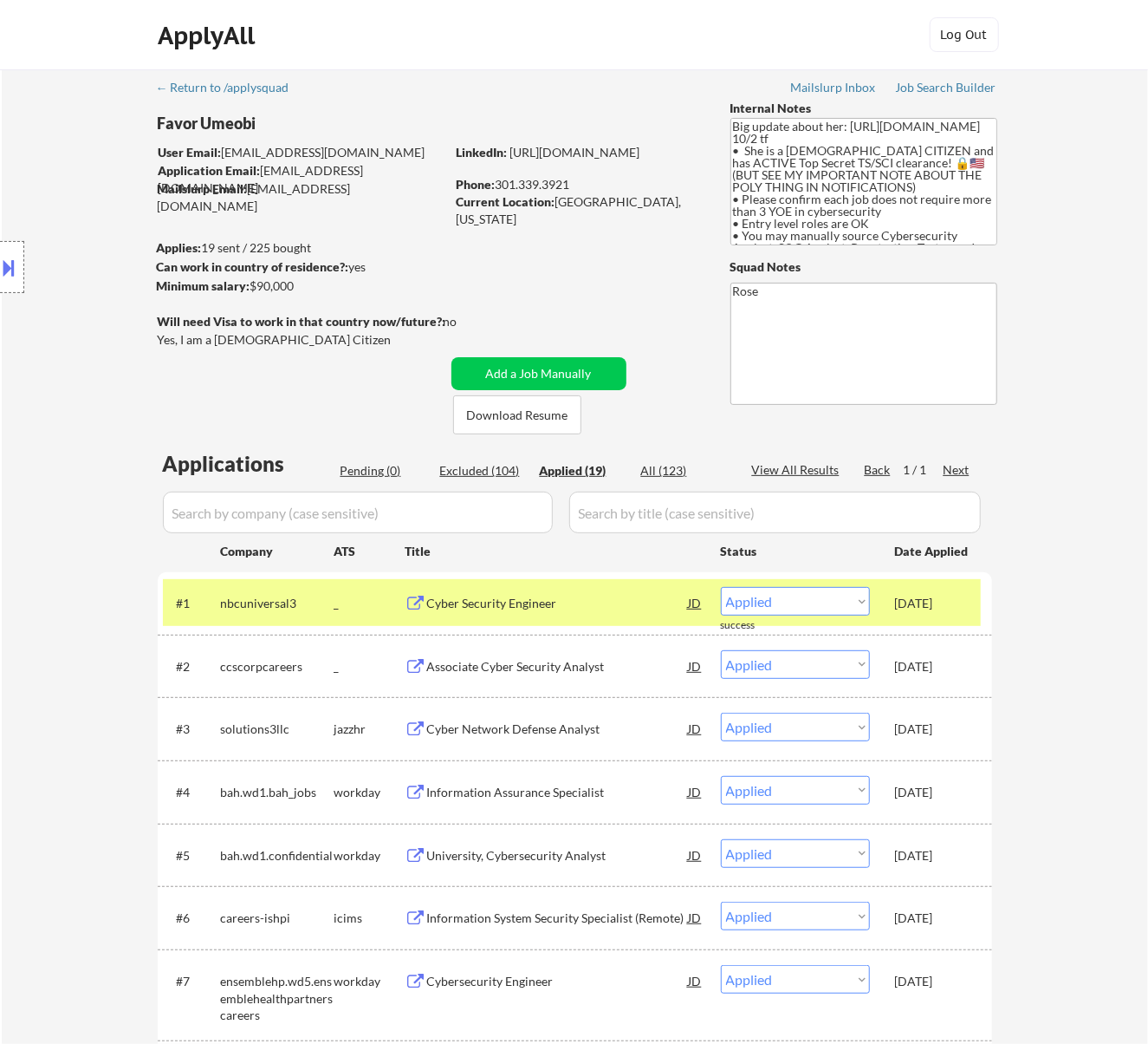
click at [523, 519] on input "input" at bounding box center [358, 512] width 390 height 42
type input "v"
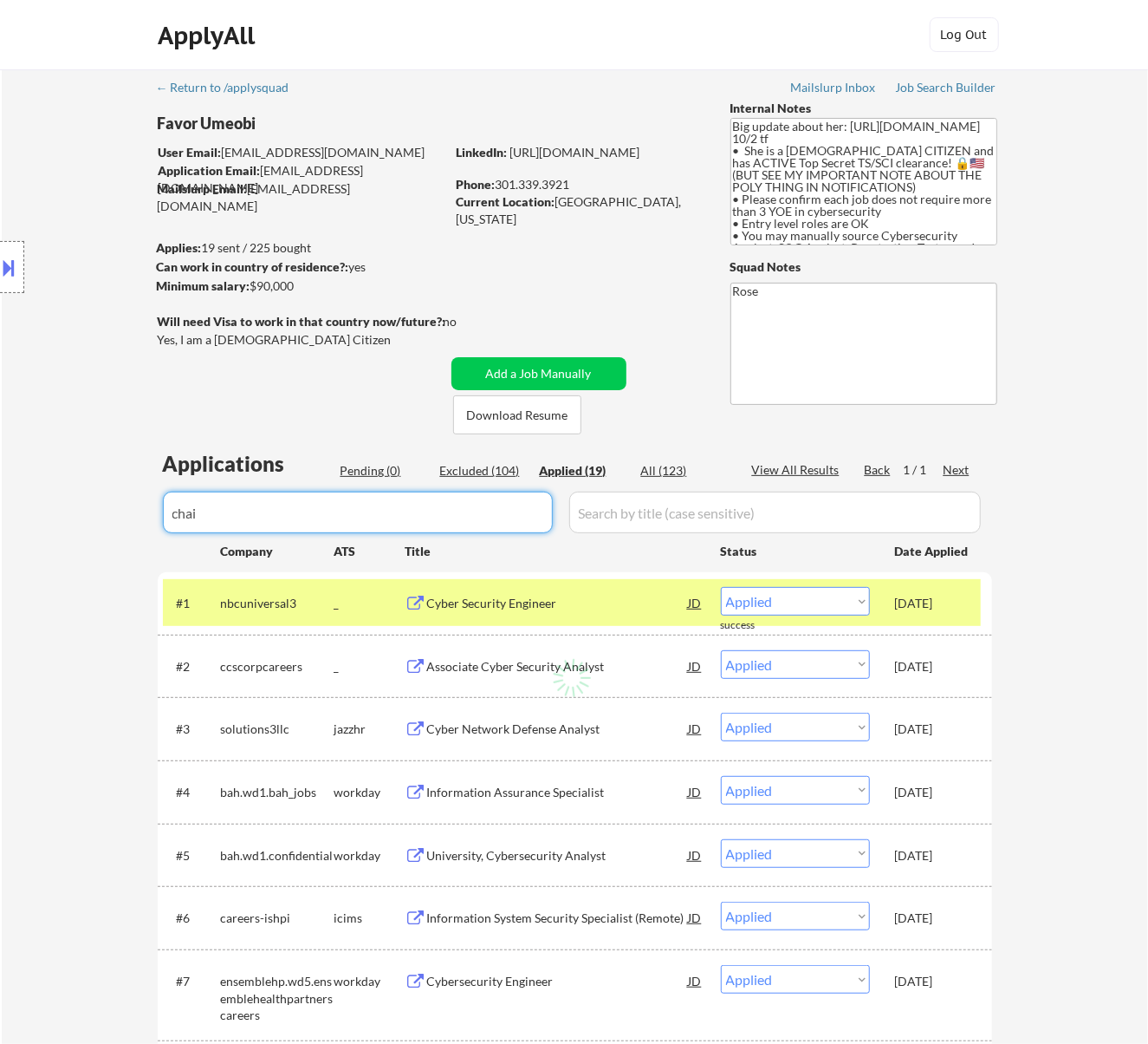
type input "chain"
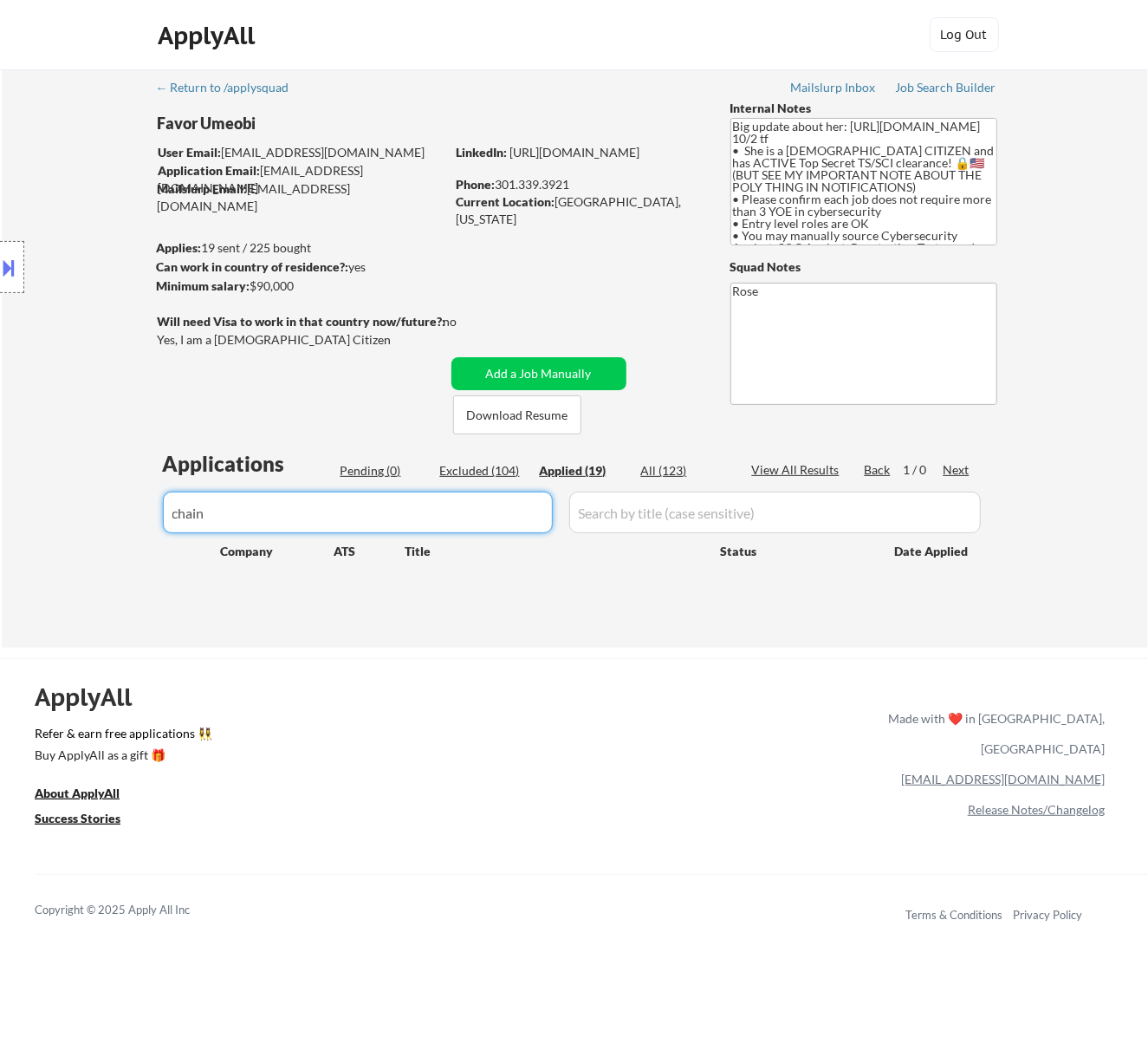
drag, startPoint x: 246, startPoint y: 518, endPoint x: 105, endPoint y: 528, distance: 141.4
click at [105, 528] on div "← Return to /applysquad Mailslurp Inbox Job Search Builder Favor Umeobi User Em…" at bounding box center [575, 359] width 1147 height 578
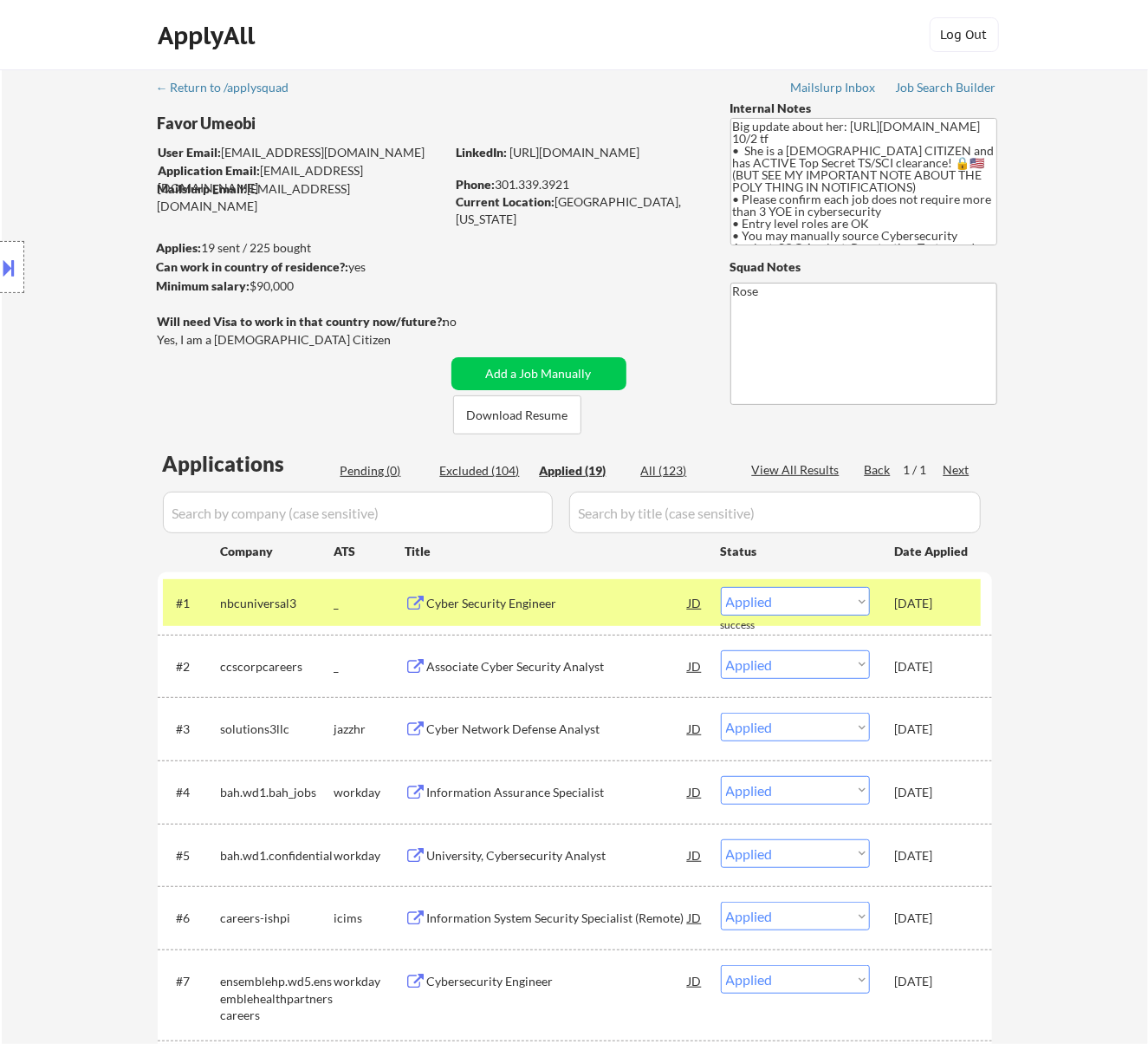
click at [362, 462] on div "Pending (0)" at bounding box center [383, 470] width 86 height 18
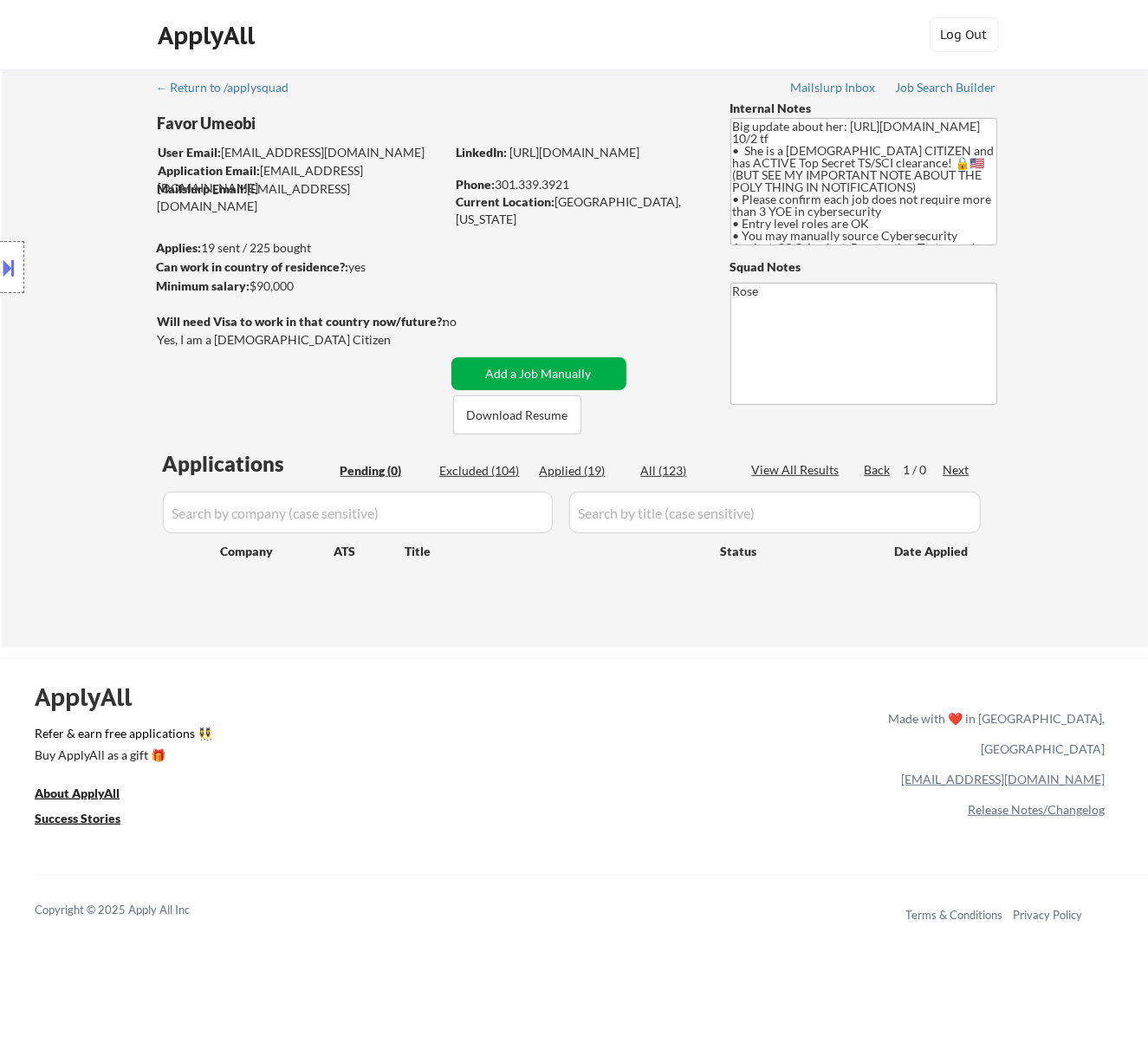
click at [543, 368] on button "Add a Job Manually" at bounding box center [539, 373] width 175 height 33
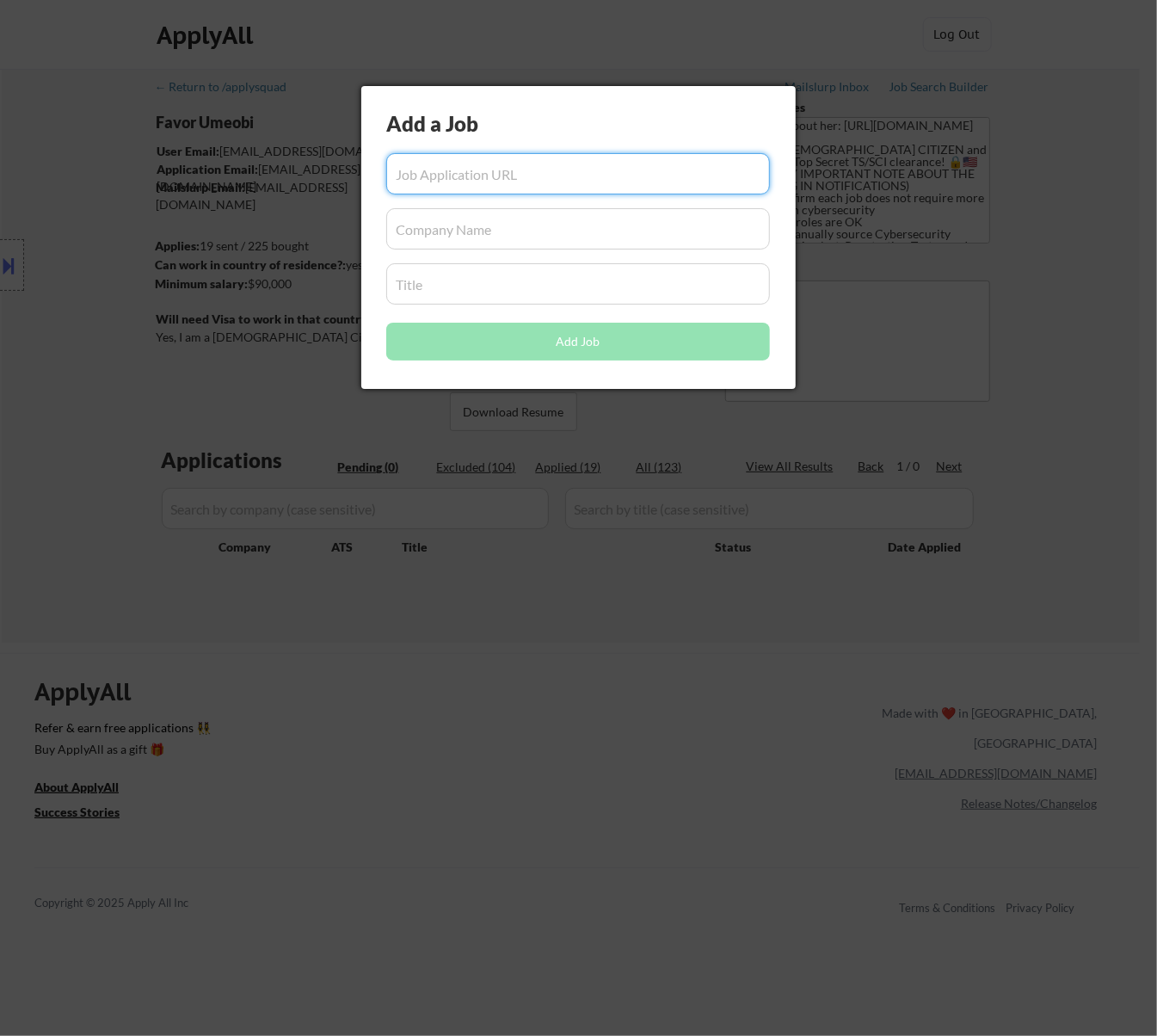
paste input "[URL][DOMAIN_NAME]"
type input "[URL][DOMAIN_NAME]"
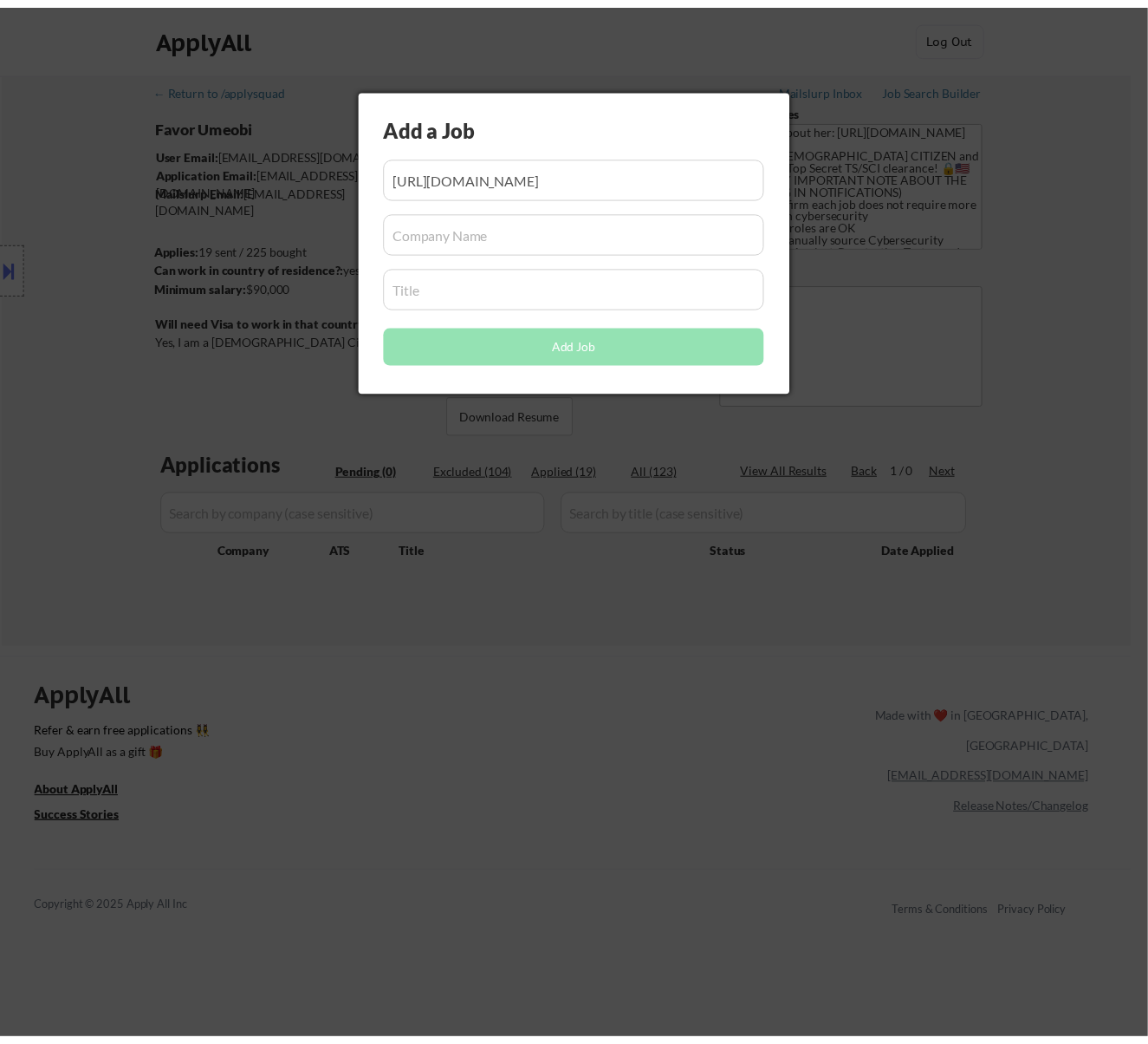
scroll to position [0, 0]
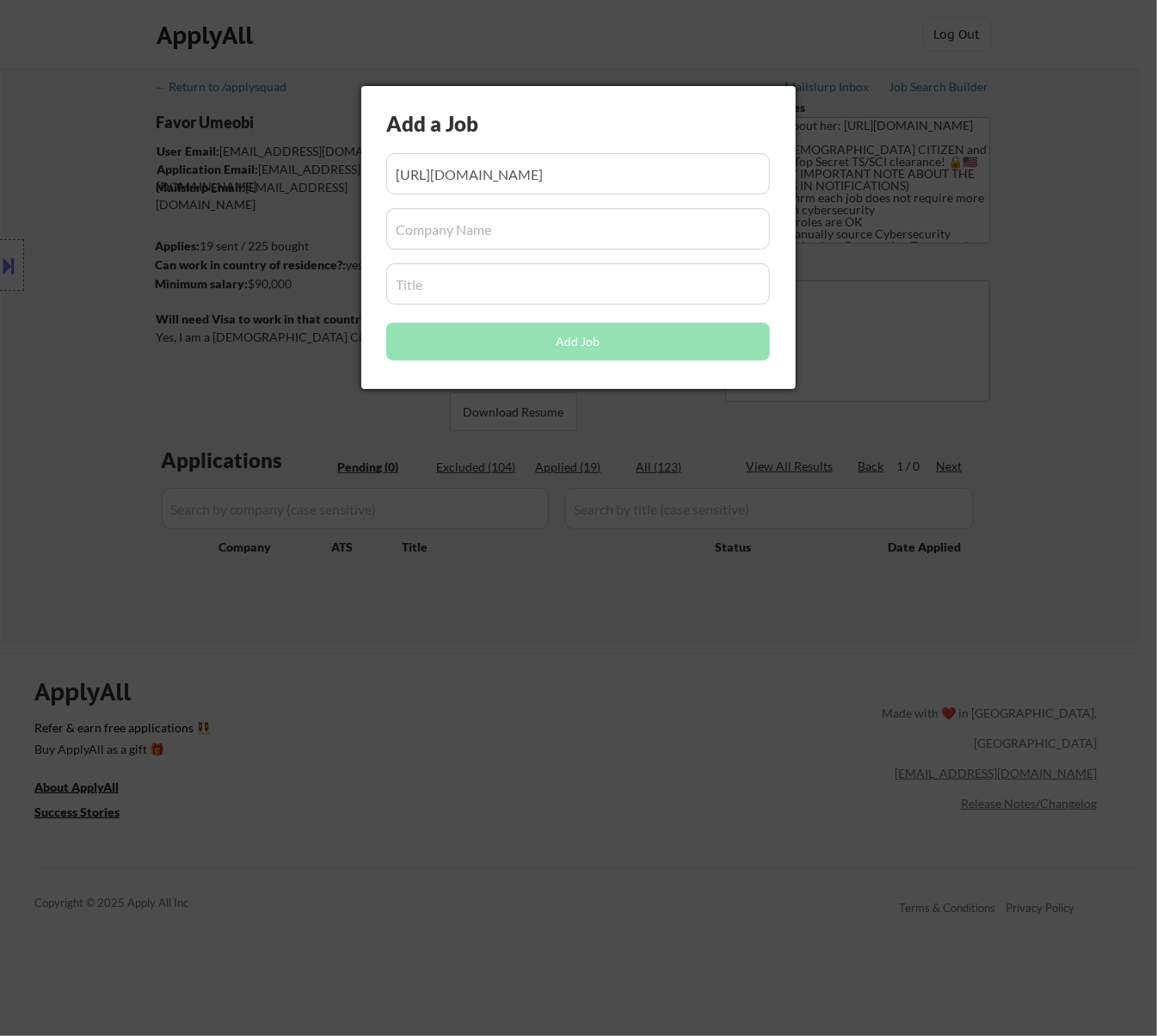
click at [422, 238] on input "input" at bounding box center [578, 229] width 384 height 42
paste input "chainlink-labs"
type input "chainlink-labs"
click at [524, 294] on input "input" at bounding box center [578, 283] width 384 height 42
paste input "Cyber Threat Analyst"
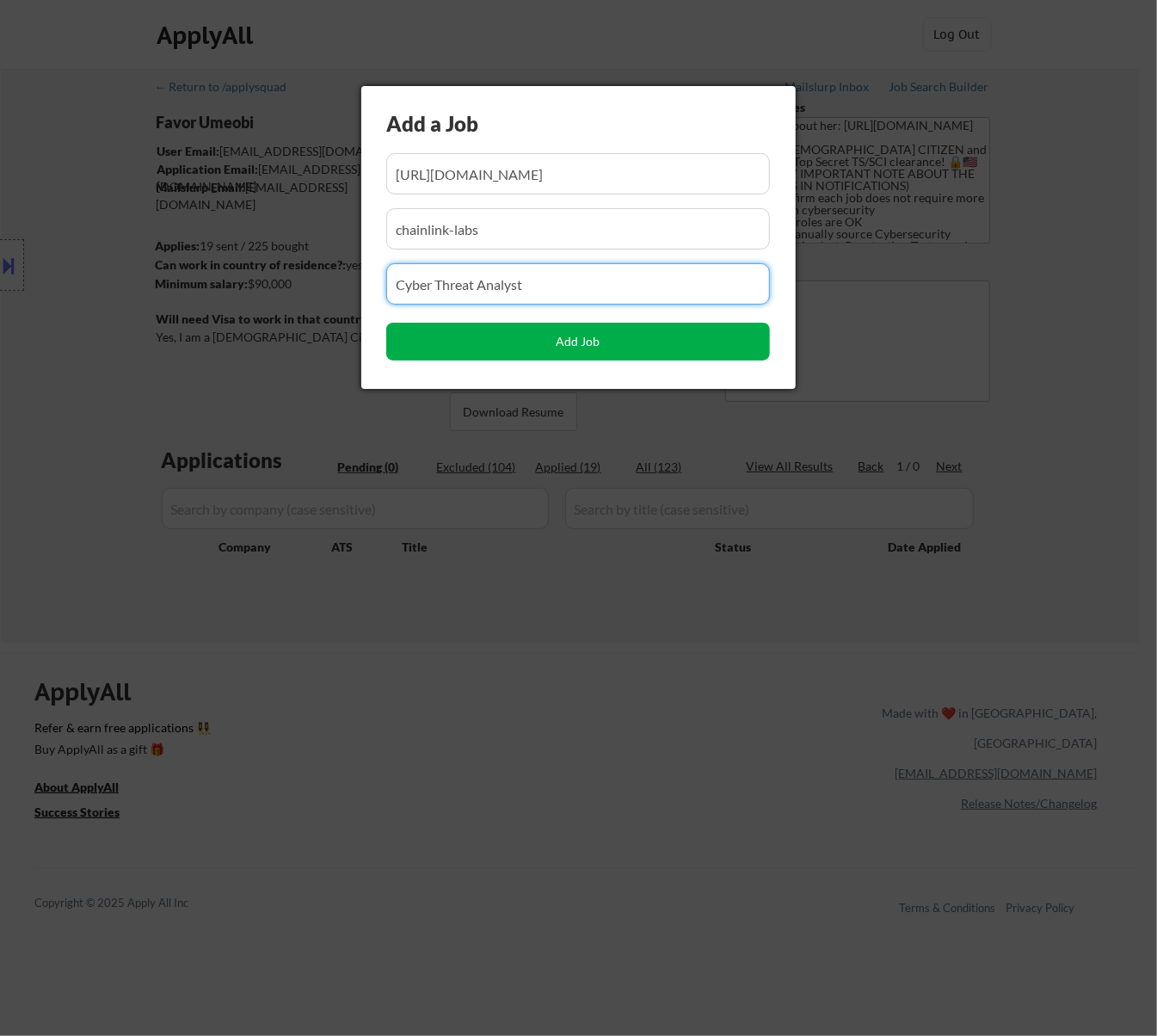
type input "Cyber Threat Analyst"
drag, startPoint x: 600, startPoint y: 340, endPoint x: 596, endPoint y: 350, distance: 10.8
click at [599, 340] on button "Add Job" at bounding box center [578, 341] width 384 height 38
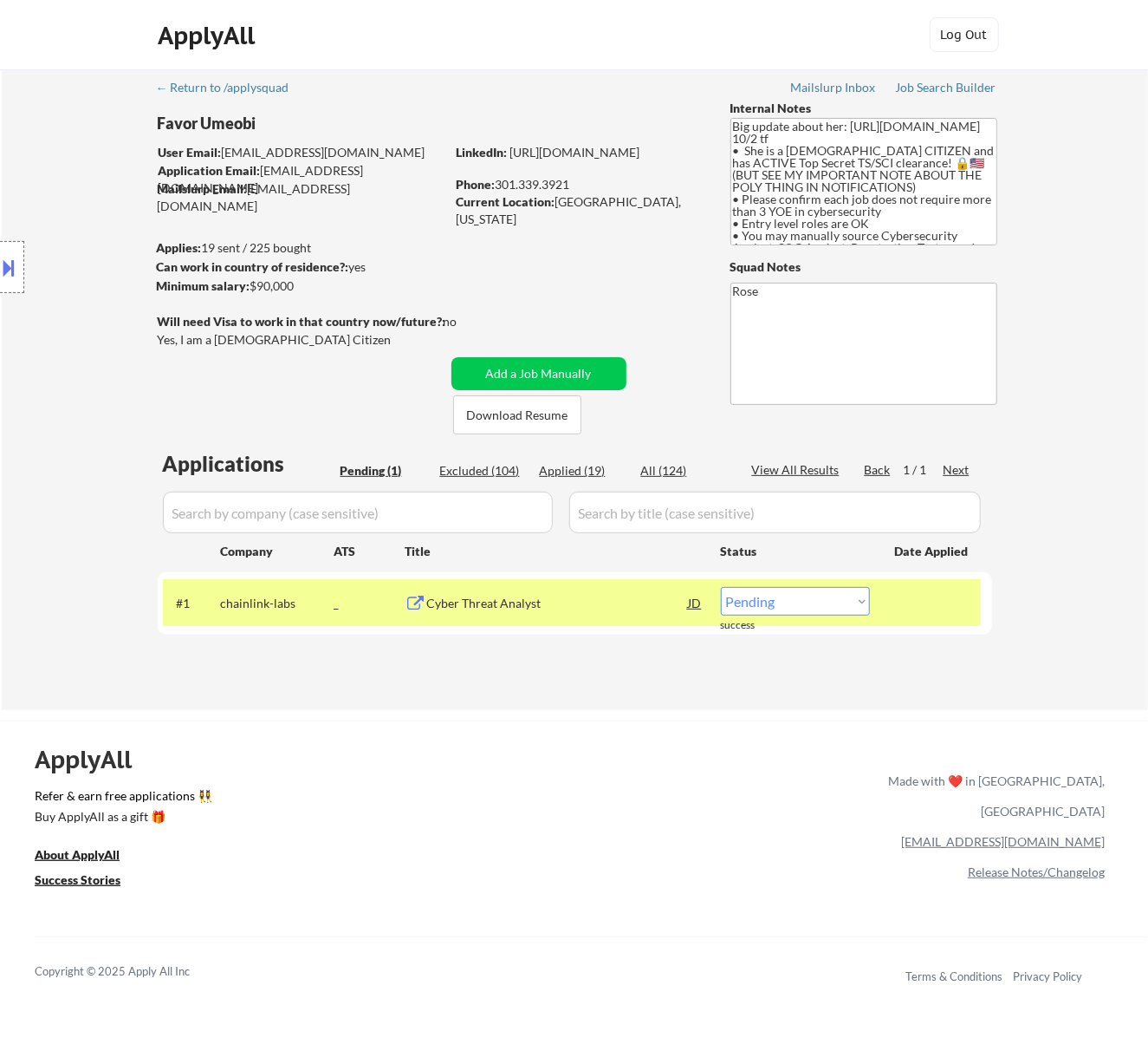
click at [805, 603] on select "Choose an option... Pending Applied Excluded (Questions) Excluded (Expired) Exc…" at bounding box center [796, 601] width 149 height 29
select select ""applied""
click at [721, 587] on select "Choose an option... Pending Applied Excluded (Questions) Excluded (Expired) Exc…" at bounding box center [796, 601] width 149 height 29
